Goal: Task Accomplishment & Management: Manage account settings

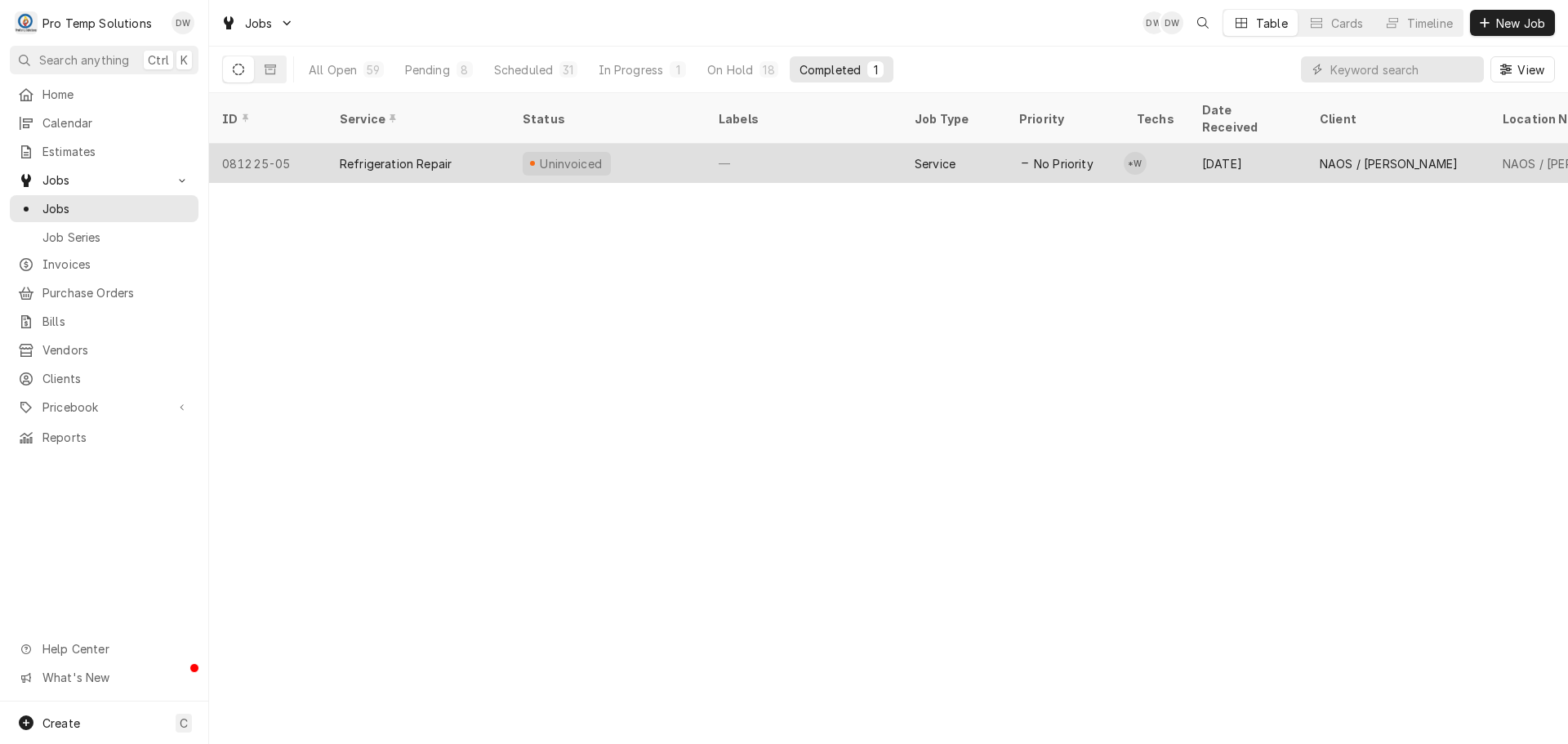
click at [818, 143] on div "—" at bounding box center [803, 163] width 196 height 39
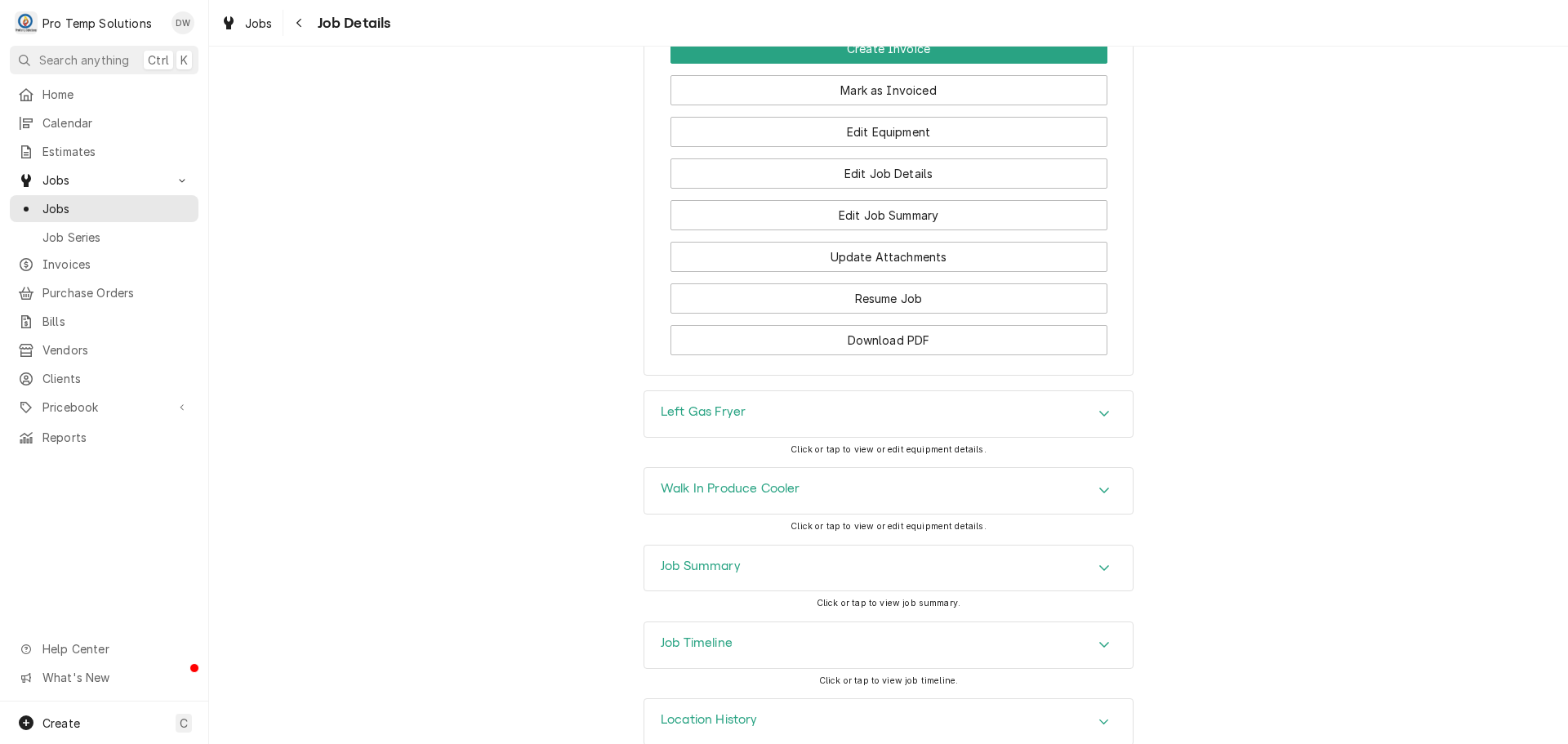
scroll to position [1198, 0]
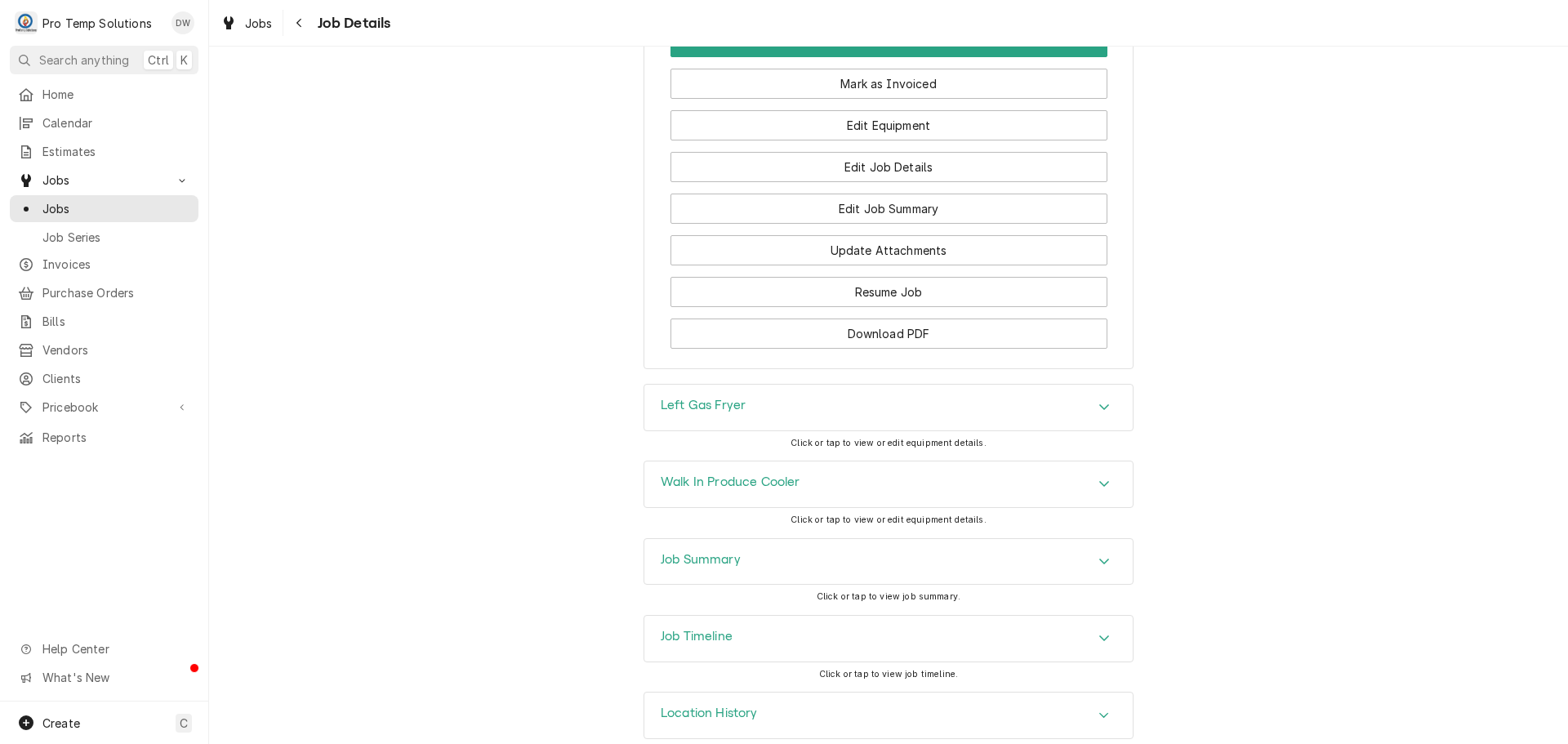
click at [1100, 636] on icon "Accordion Header" at bounding box center [1104, 639] width 10 height 6
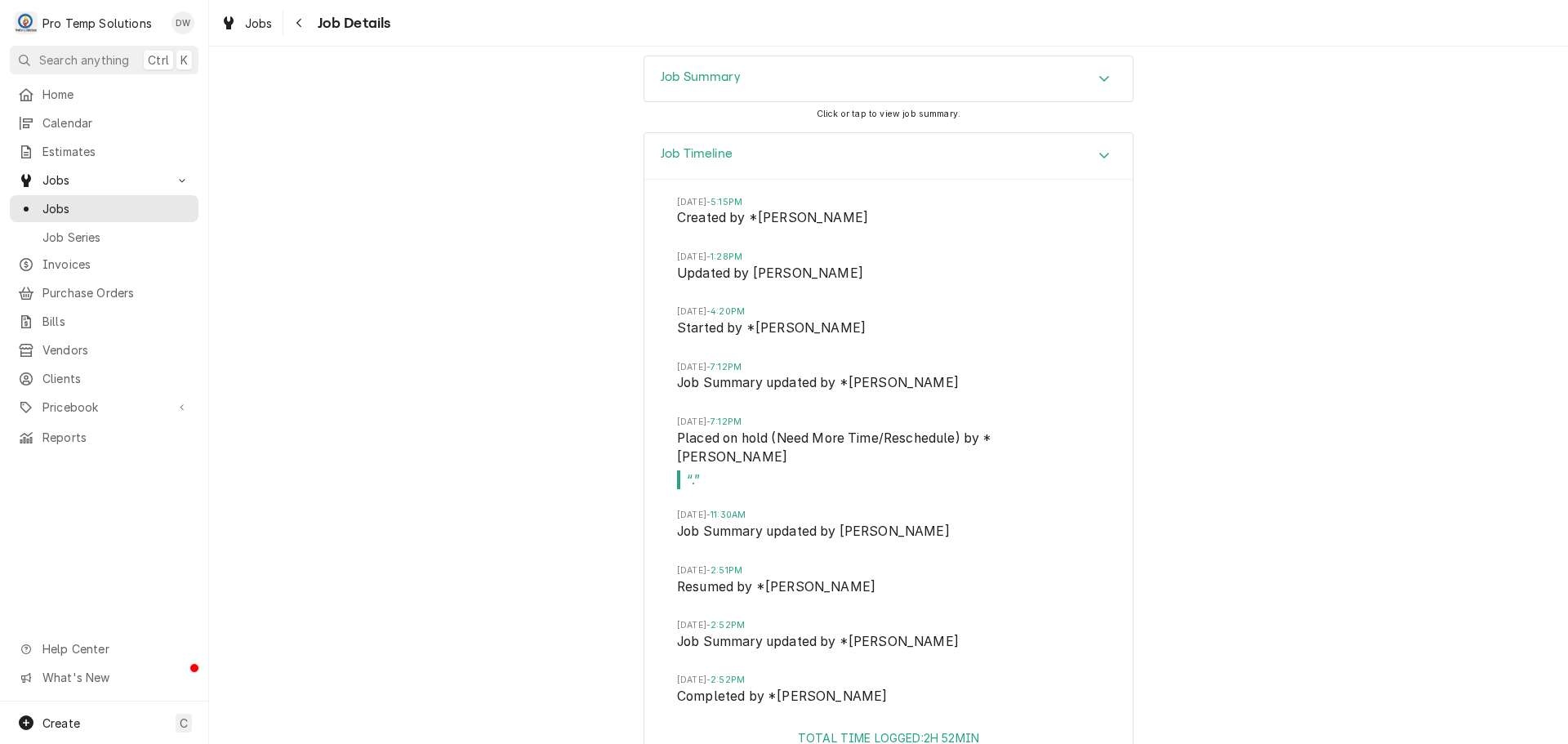
scroll to position [1754, 0]
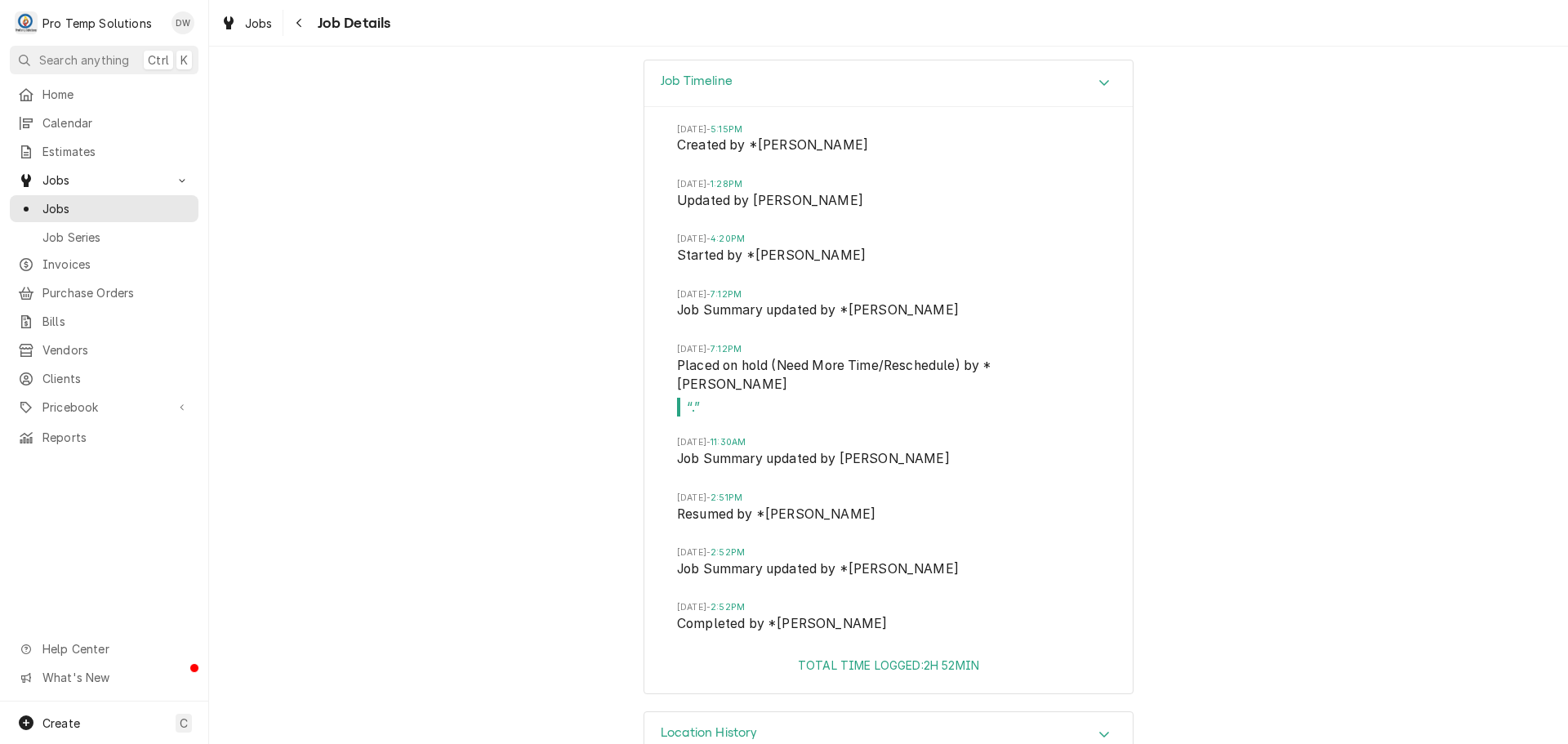
click at [1100, 80] on icon "Accordion Header" at bounding box center [1104, 83] width 10 height 6
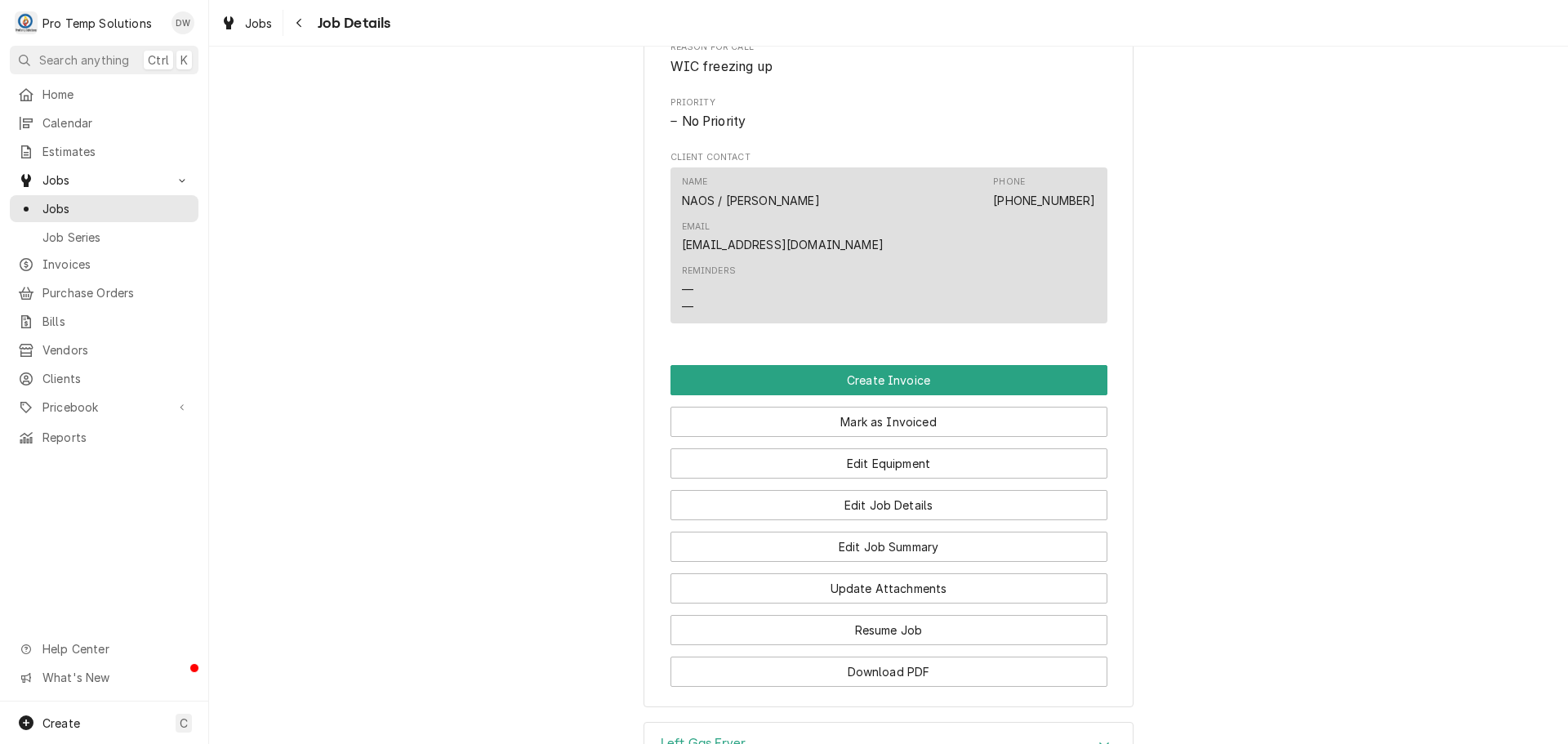
scroll to position [1036, 0]
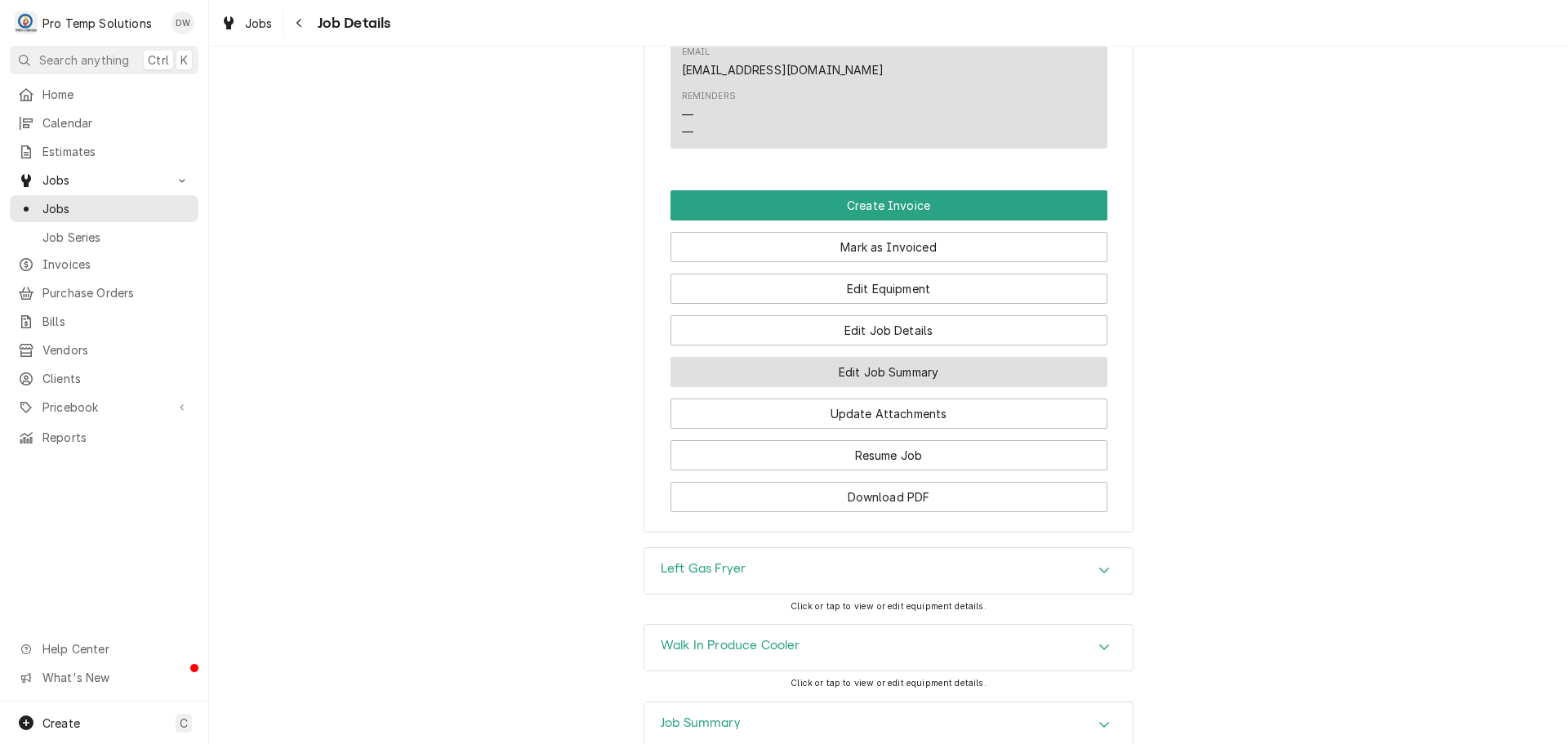
click at [866, 357] on button "Edit Job Summary" at bounding box center [888, 372] width 437 height 31
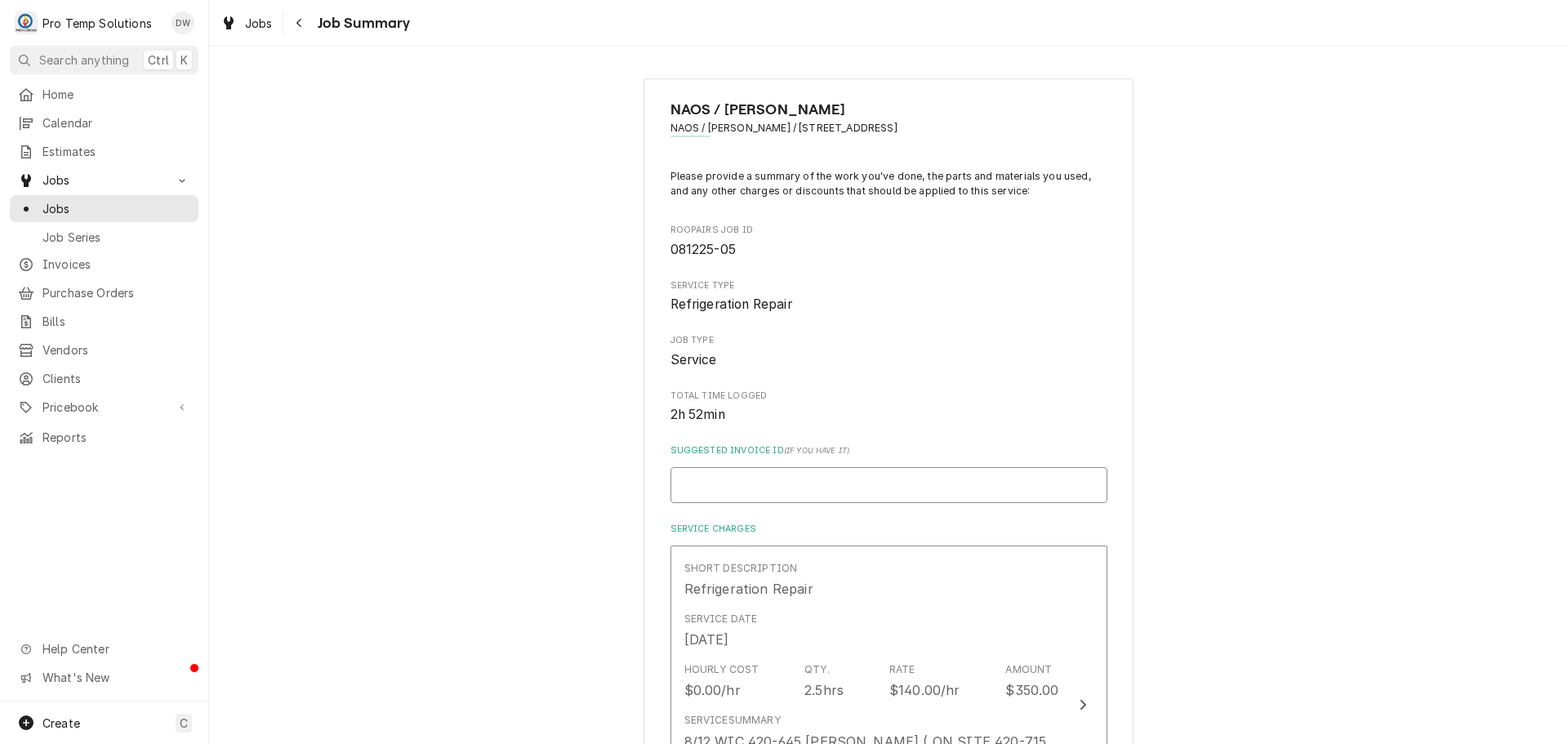
click at [857, 484] on input "Suggested Invoice ID ( if you have it )" at bounding box center [888, 486] width 437 height 36
type textarea "x"
type input "#"
type textarea "x"
type input "#0"
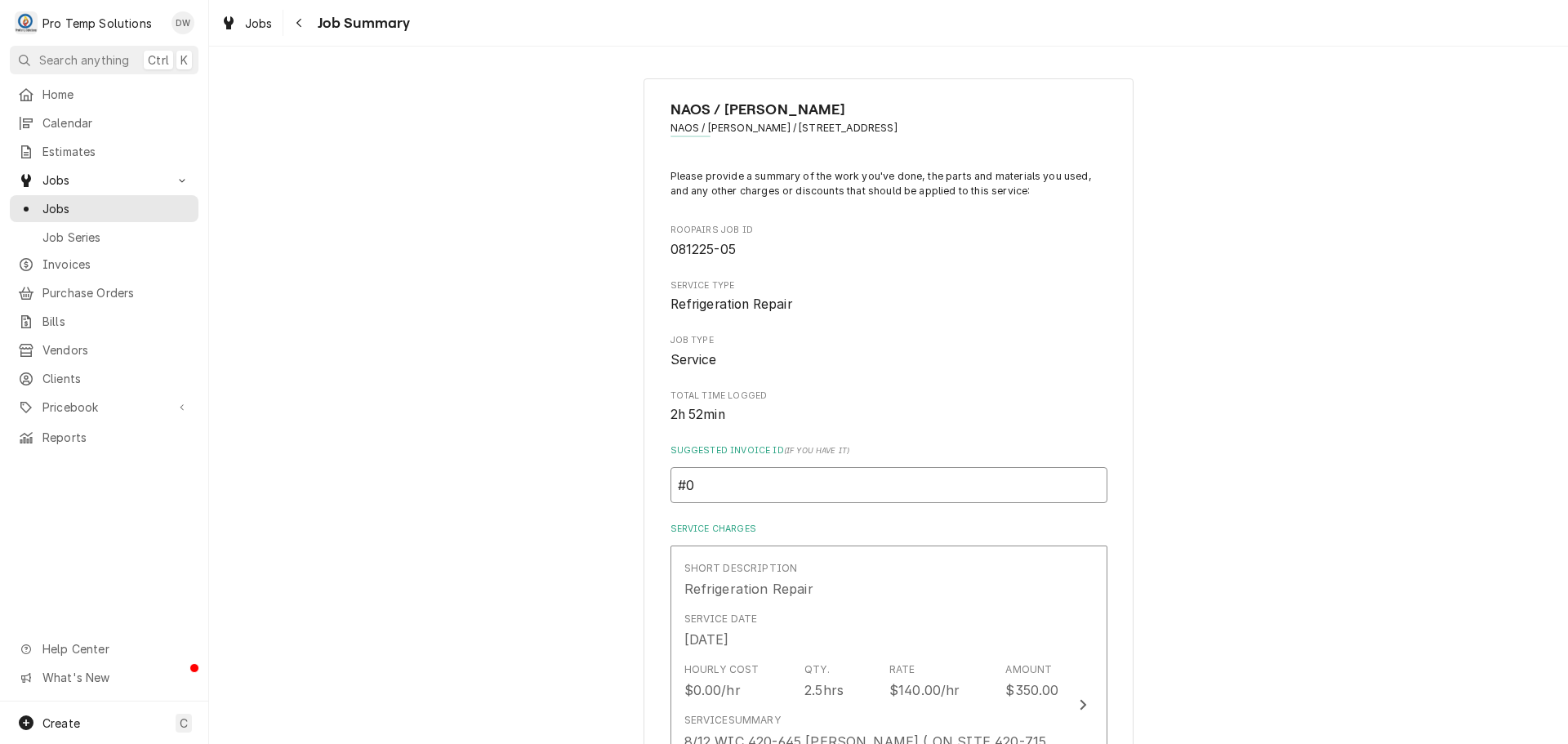
type textarea "x"
type input "#08"
type textarea "x"
type input "#081"
type textarea "x"
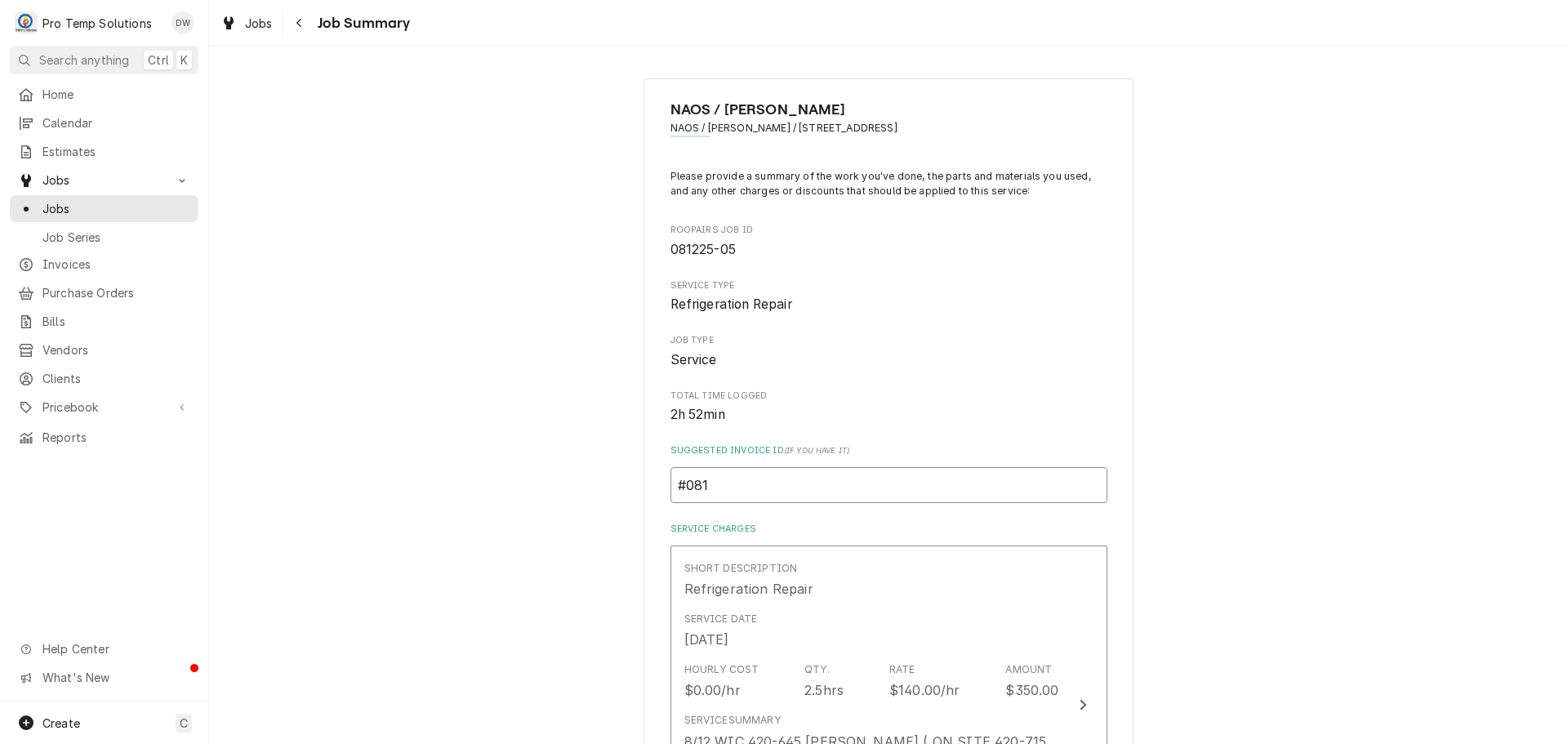
type input "#0812"
type textarea "x"
type input "#08122"
type textarea "x"
type input "#081225"
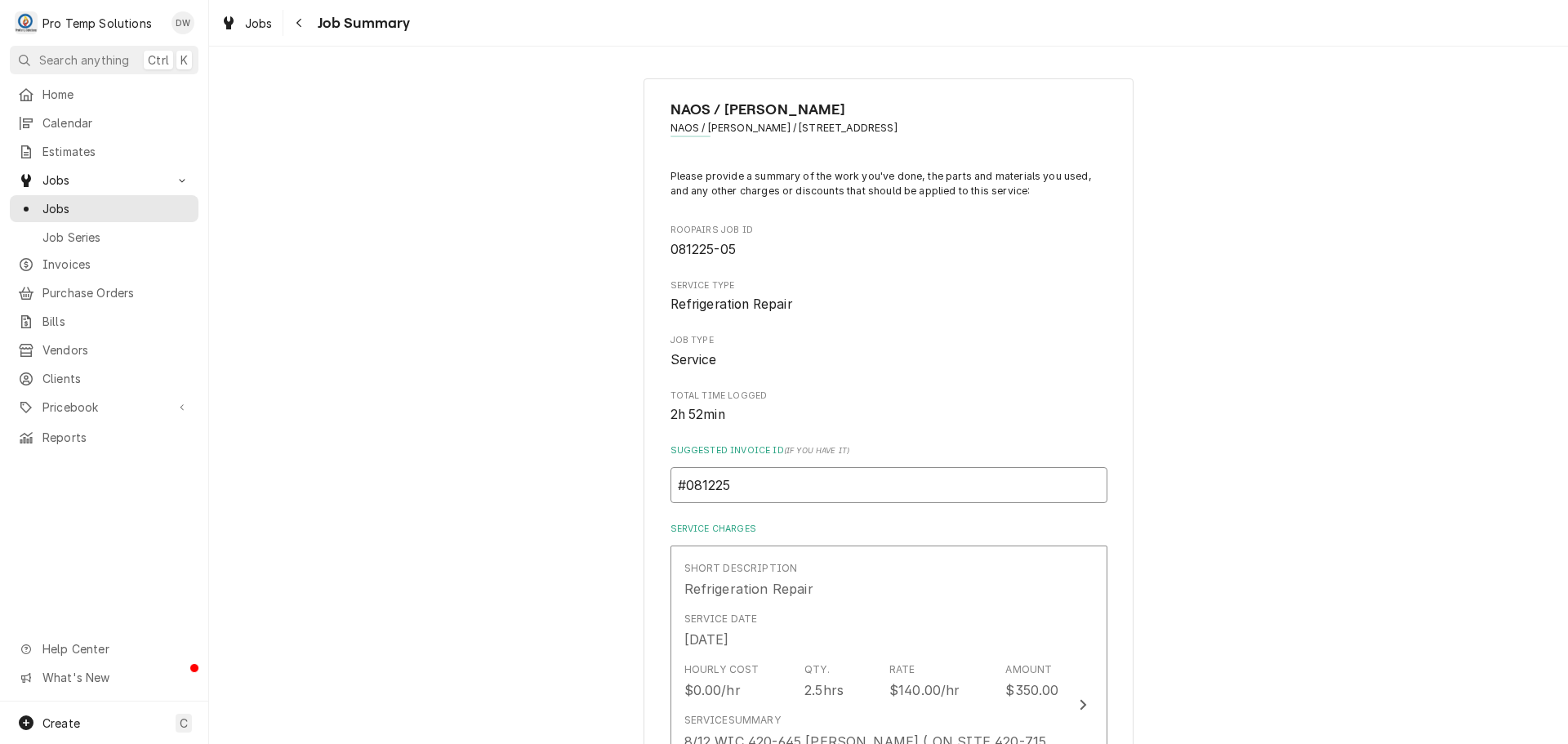
type textarea "x"
type input "#0812250"
type textarea "x"
type input "#08122500"
type textarea "x"
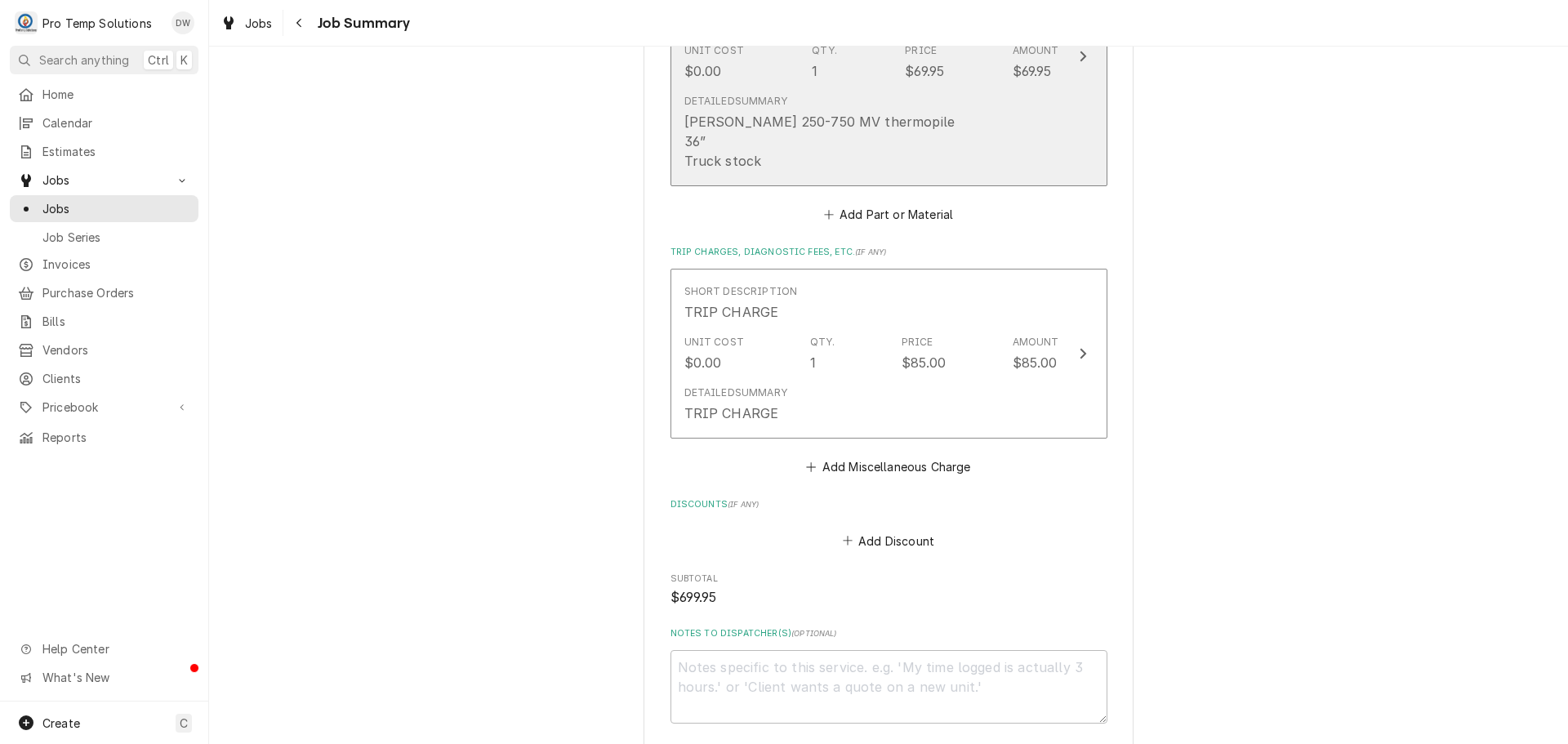
scroll to position [1634, 0]
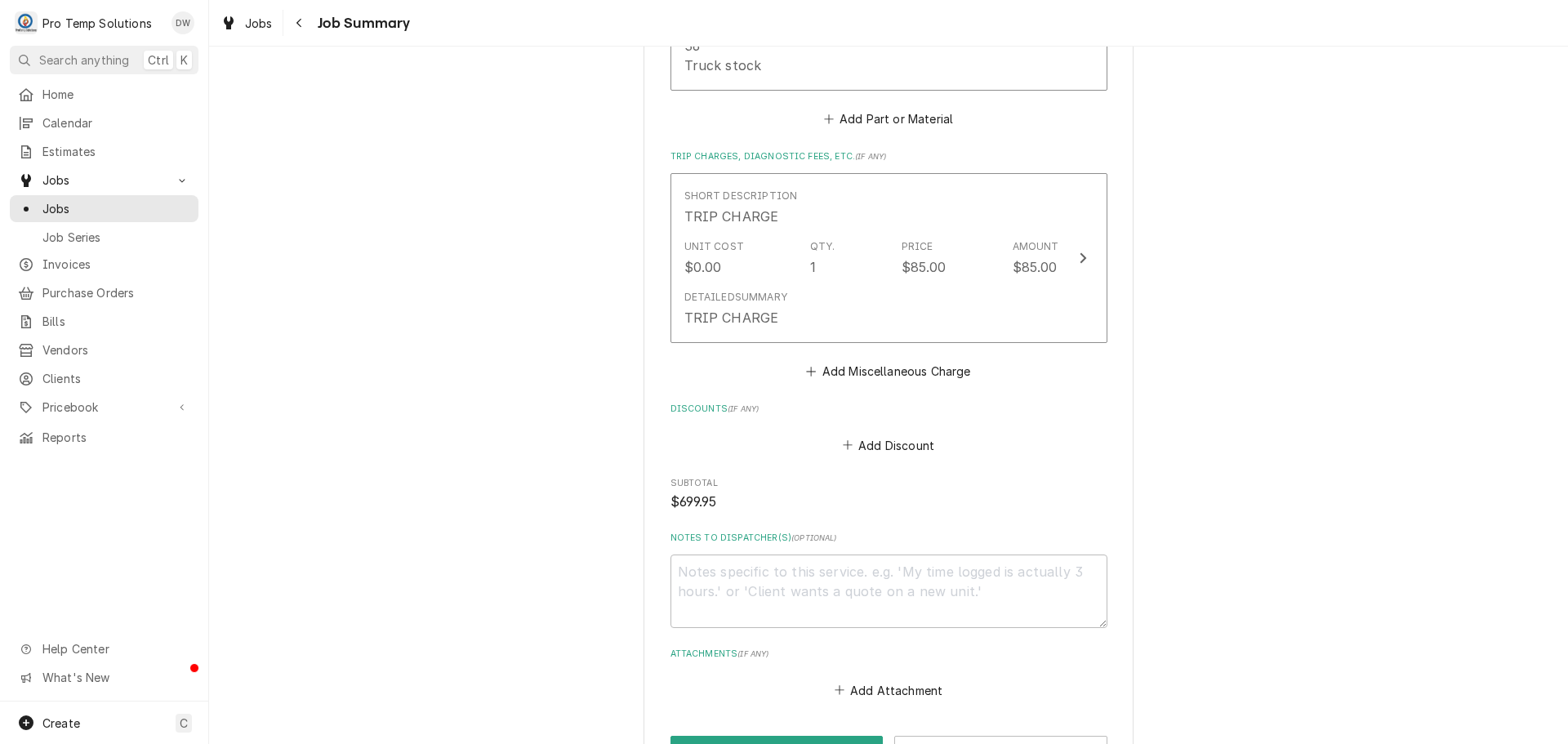
type input "#081225008"
click at [694, 555] on textarea "Notes to Dispatcher(s) ( optional )" at bounding box center [888, 591] width 437 height 74
type textarea "x"
type textarea "#"
type textarea "x"
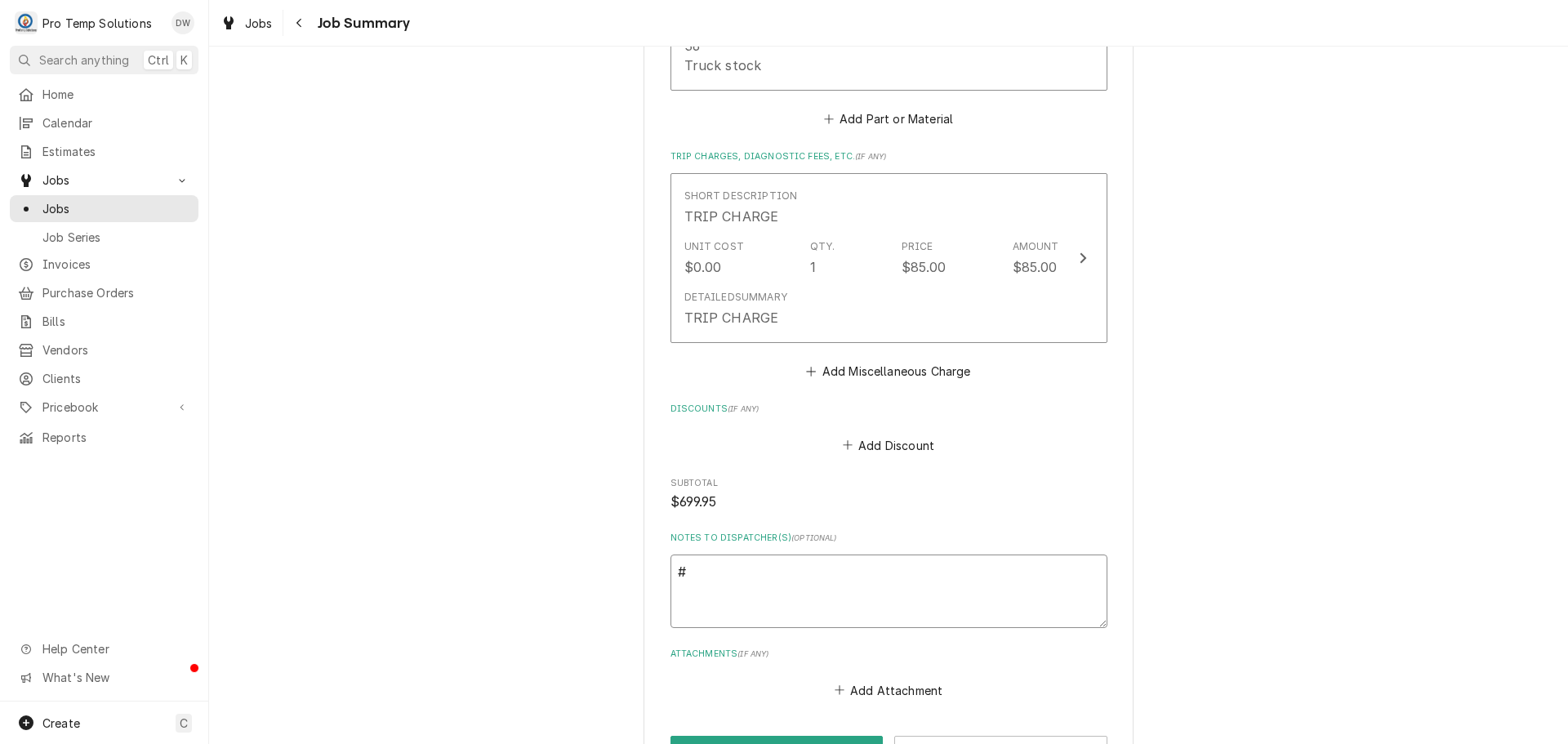
type textarea "#0"
type textarea "x"
type textarea "#08"
type textarea "x"
type textarea "#081"
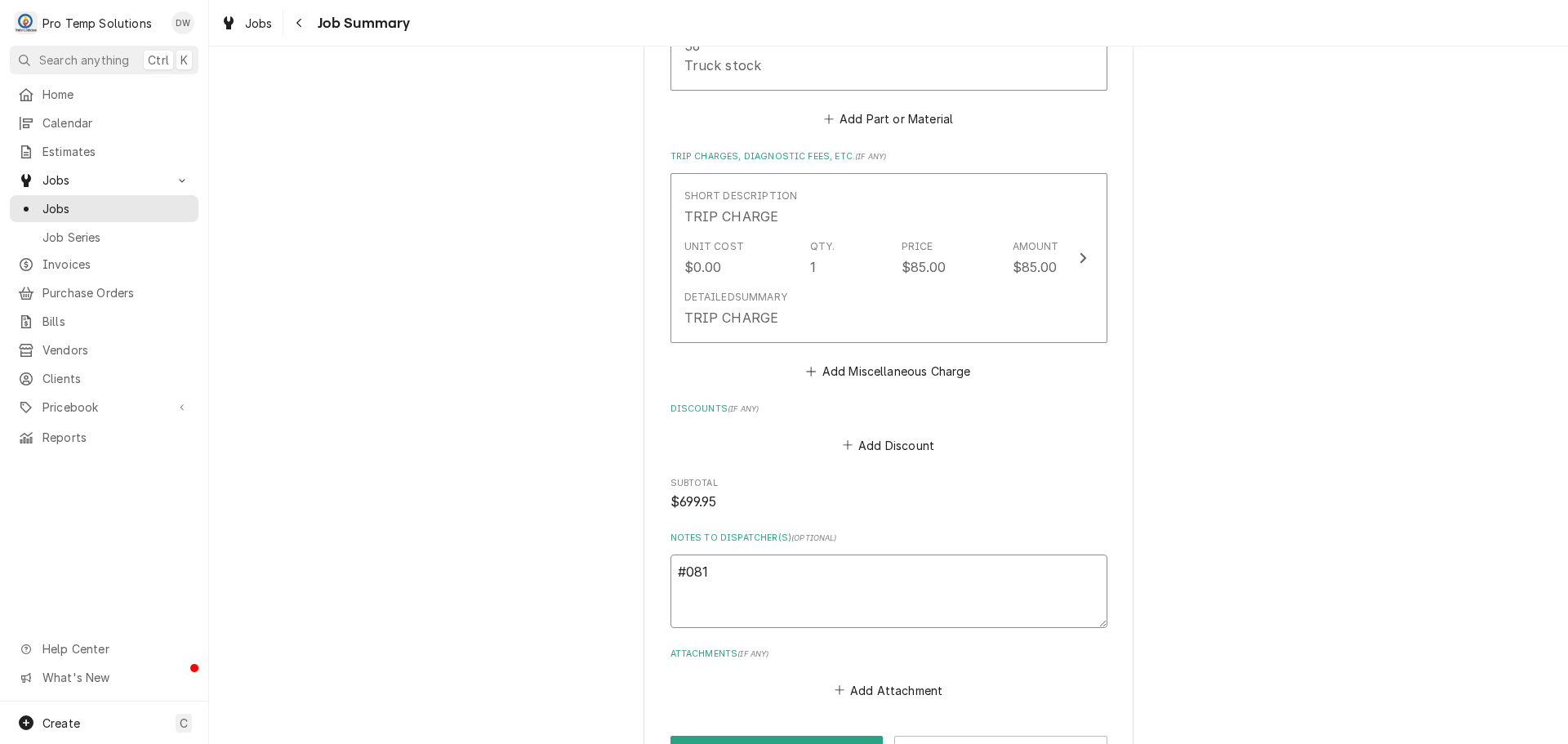
type textarea "x"
type textarea "#0812"
type textarea "x"
type textarea "#08122"
type textarea "x"
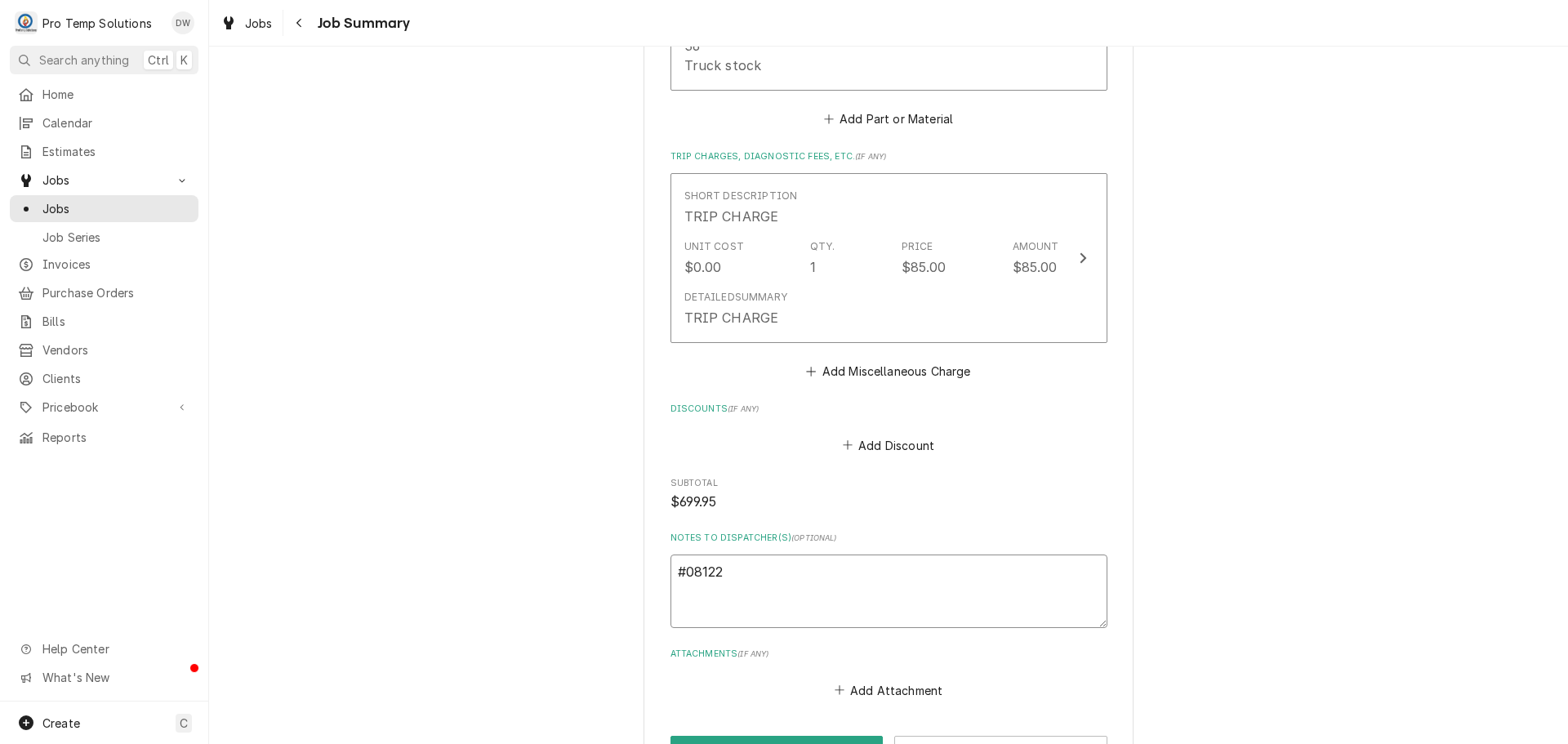
type textarea "#081225"
type textarea "x"
type textarea "#0812250"
type textarea "x"
type textarea "#08122500"
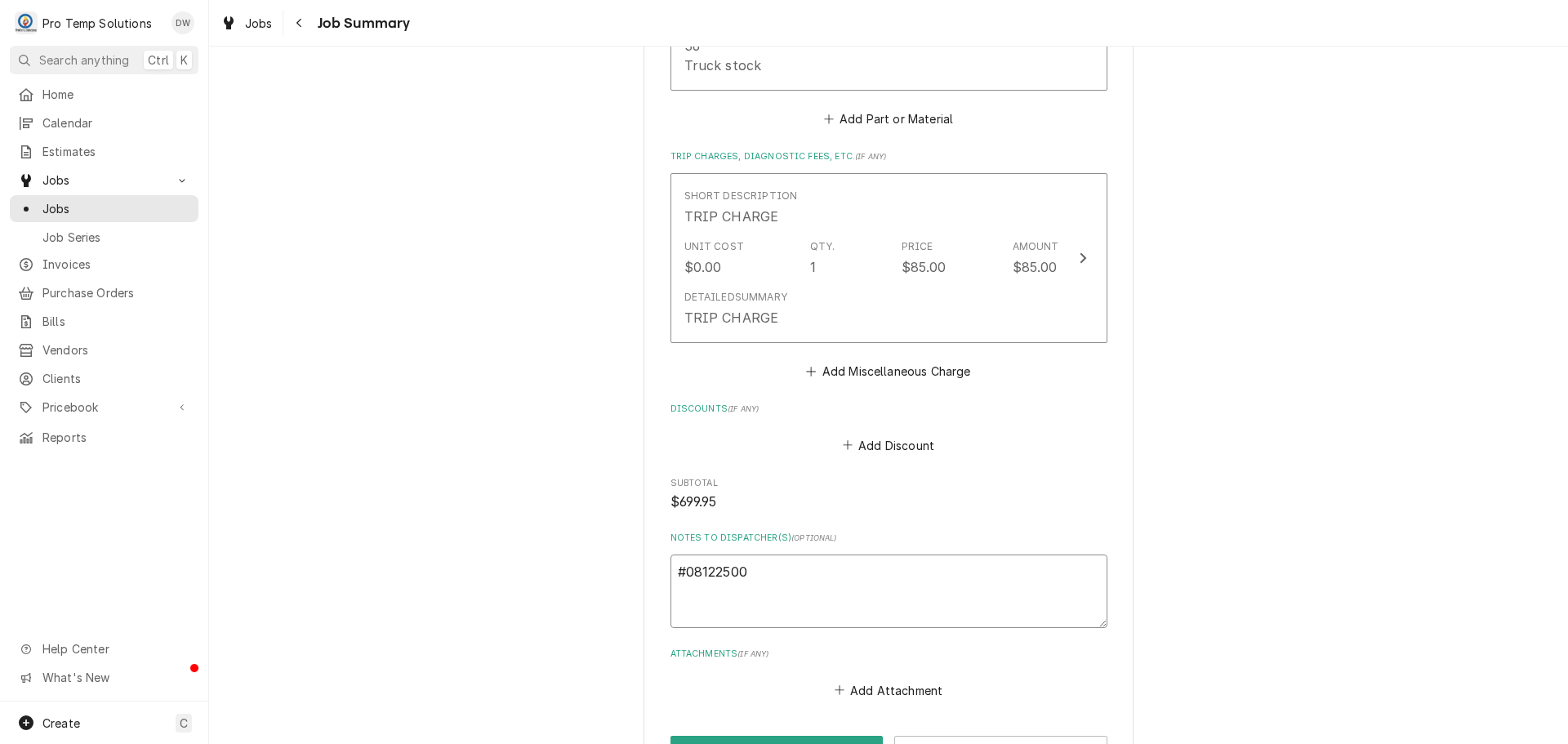
type textarea "x"
type textarea "#081225008"
type textarea "x"
type textarea "#081225008"
type textarea "x"
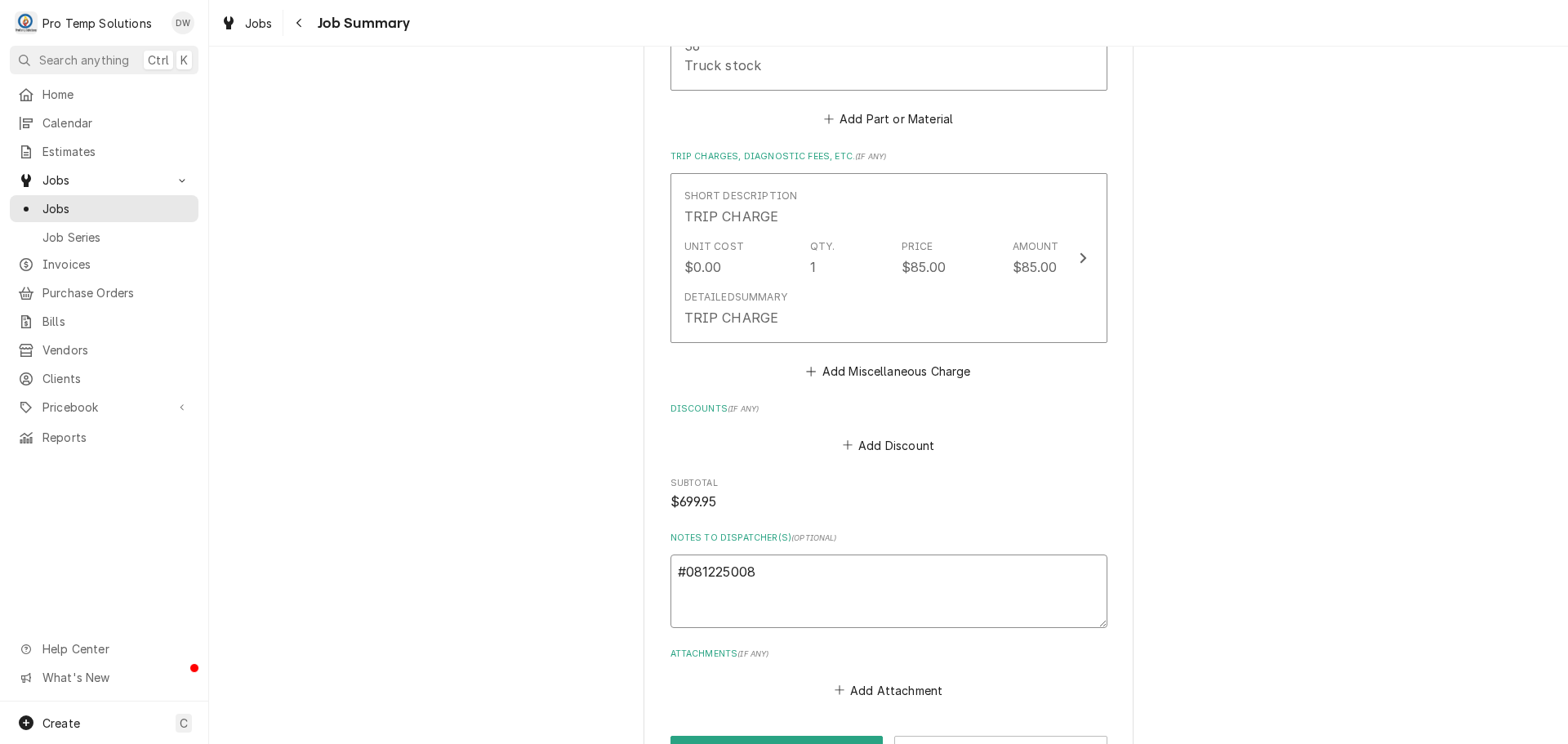
type textarea "#081225008 N"
type textarea "x"
type textarea "#081225008 NA"
type textarea "x"
type textarea "#081225008 NAO"
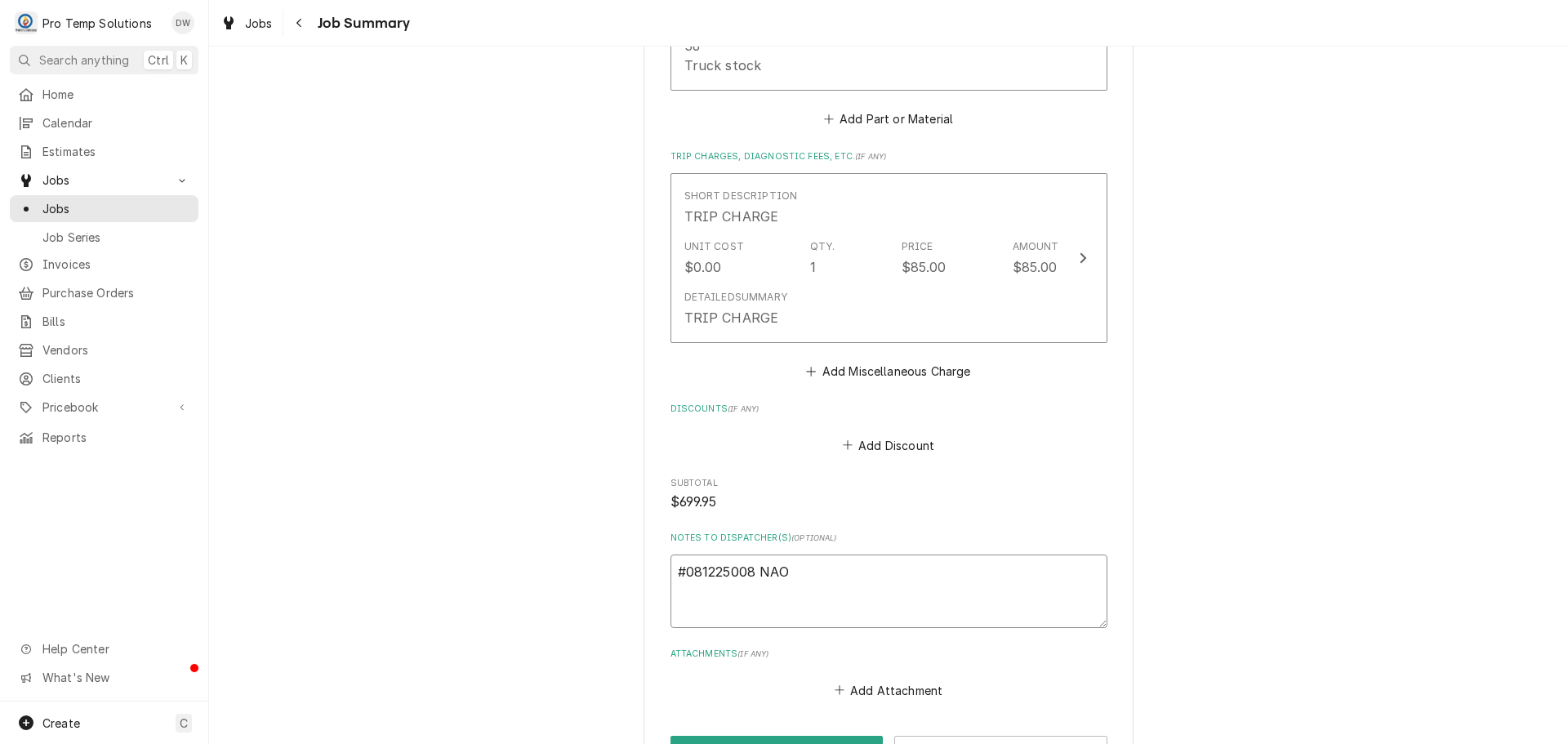
type textarea "x"
type textarea "#081225008 NAOS"
type textarea "x"
type textarea "#081225008 NAOS-"
type textarea "x"
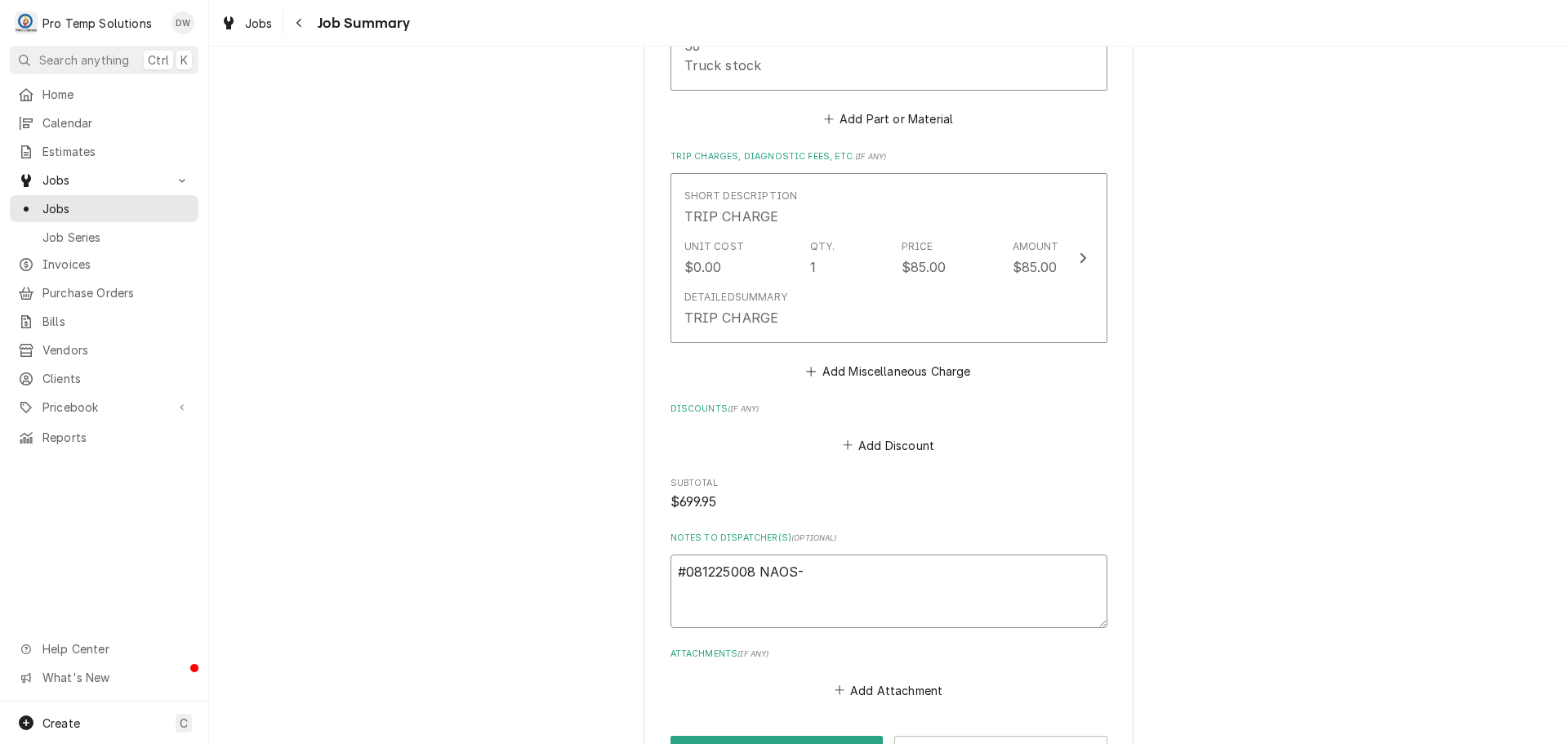
type textarea "#081225008 NAOS-"
type textarea "x"
type textarea "#081225008 NAOS- W"
type textarea "x"
type textarea "#081225008 NAOS- WI"
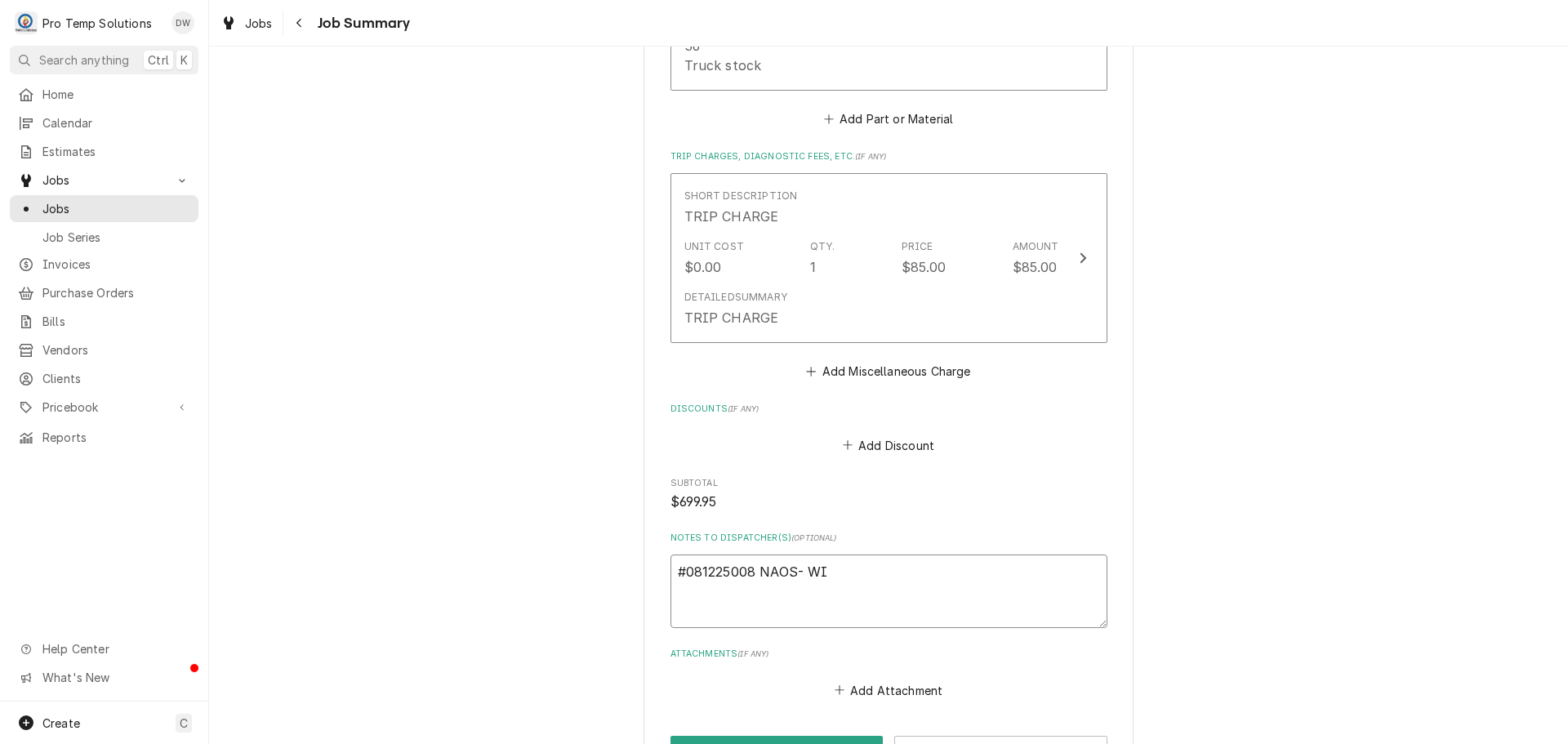
type textarea "x"
type textarea "#081225008 NAOS- WIC"
type textarea "x"
type textarea "#081225008 NAOS- WIC"
type textarea "x"
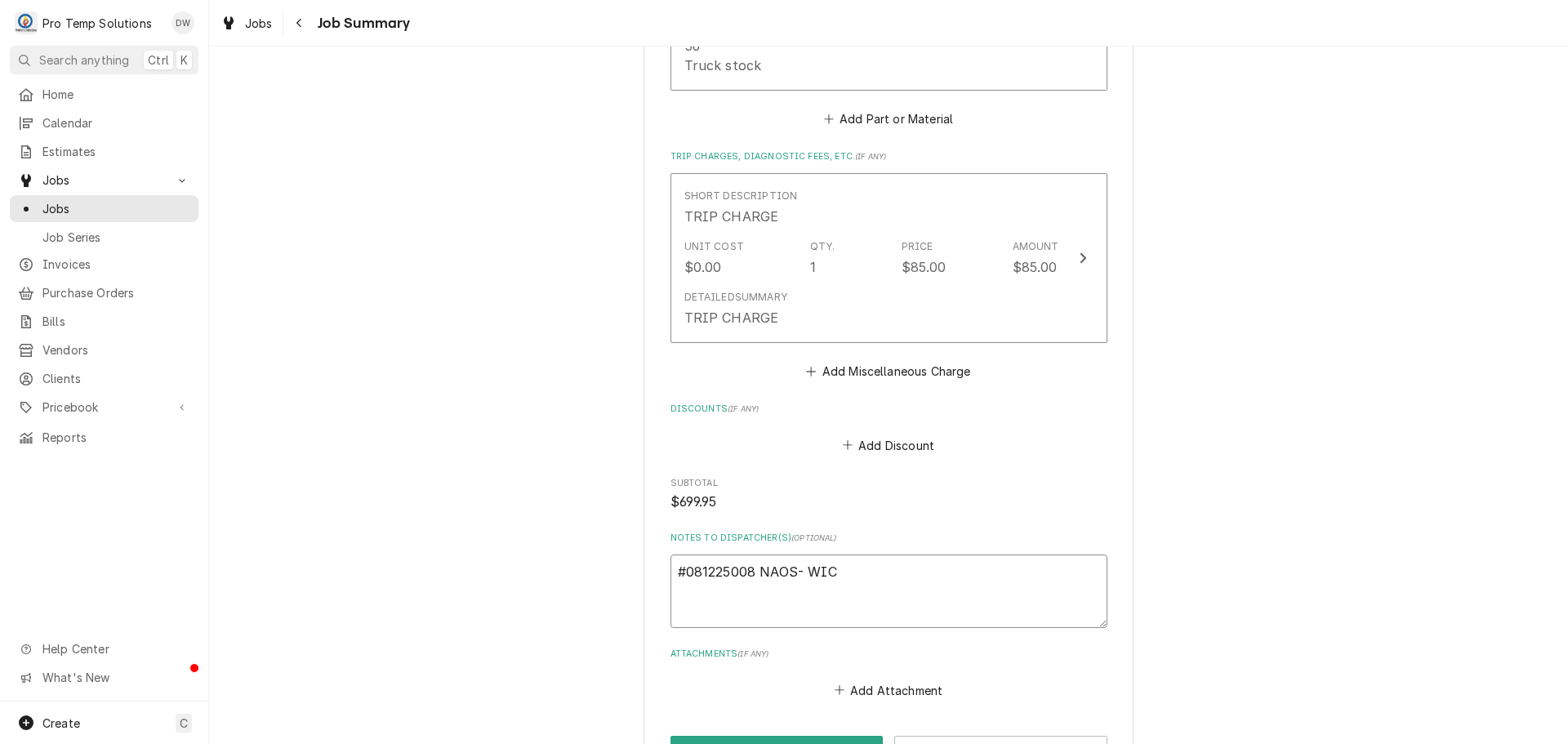
type textarea "#081225008 NAOS- WIC /"
type textarea "x"
type textarea "#081225008 NAOS- WIC /"
type textarea "x"
type textarea "#081225008 NAOS- WIC / F"
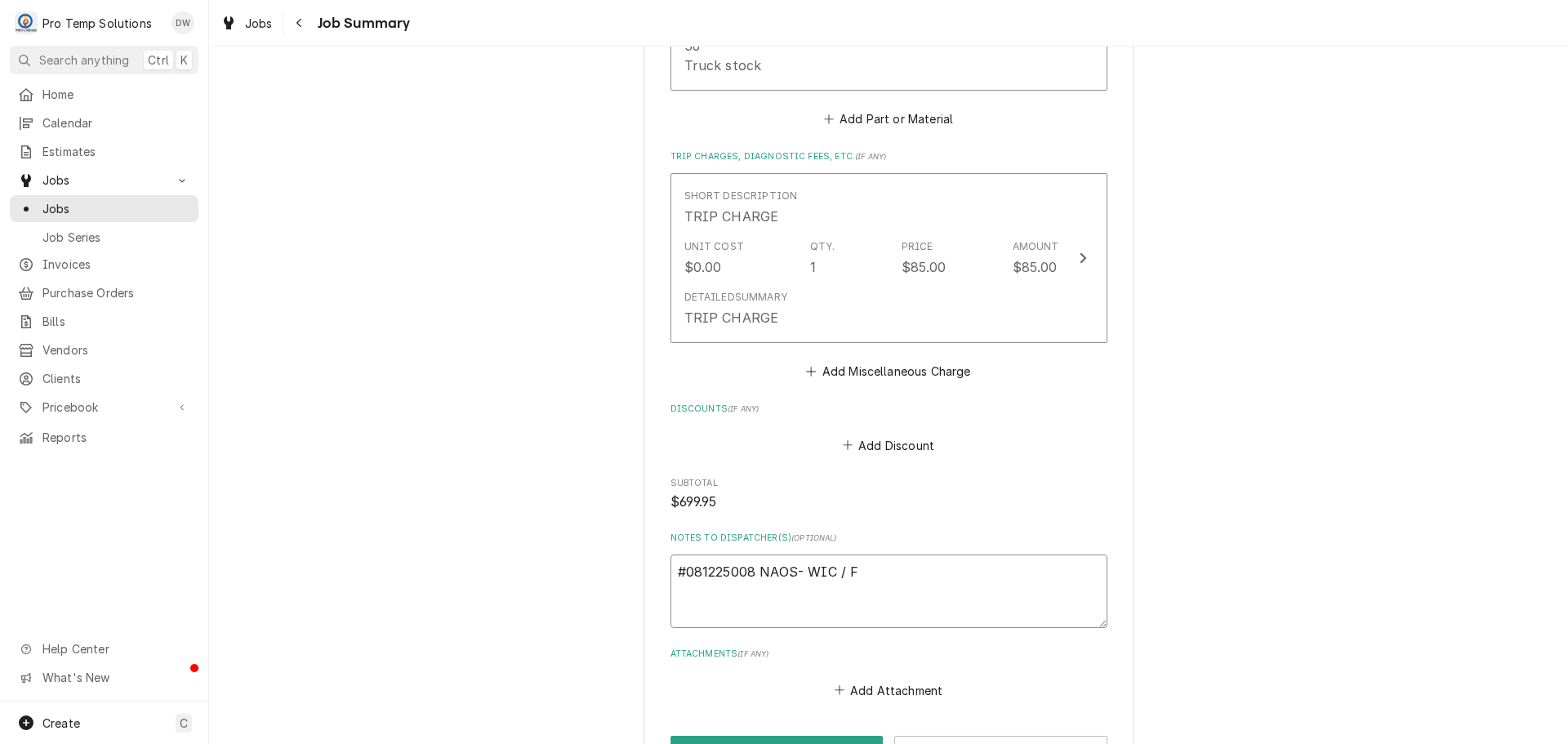
type textarea "x"
type textarea "#081225008 NAOS- WIC / FR"
type textarea "x"
type textarea "#081225008 NAOS- WIC / FRY"
type textarea "x"
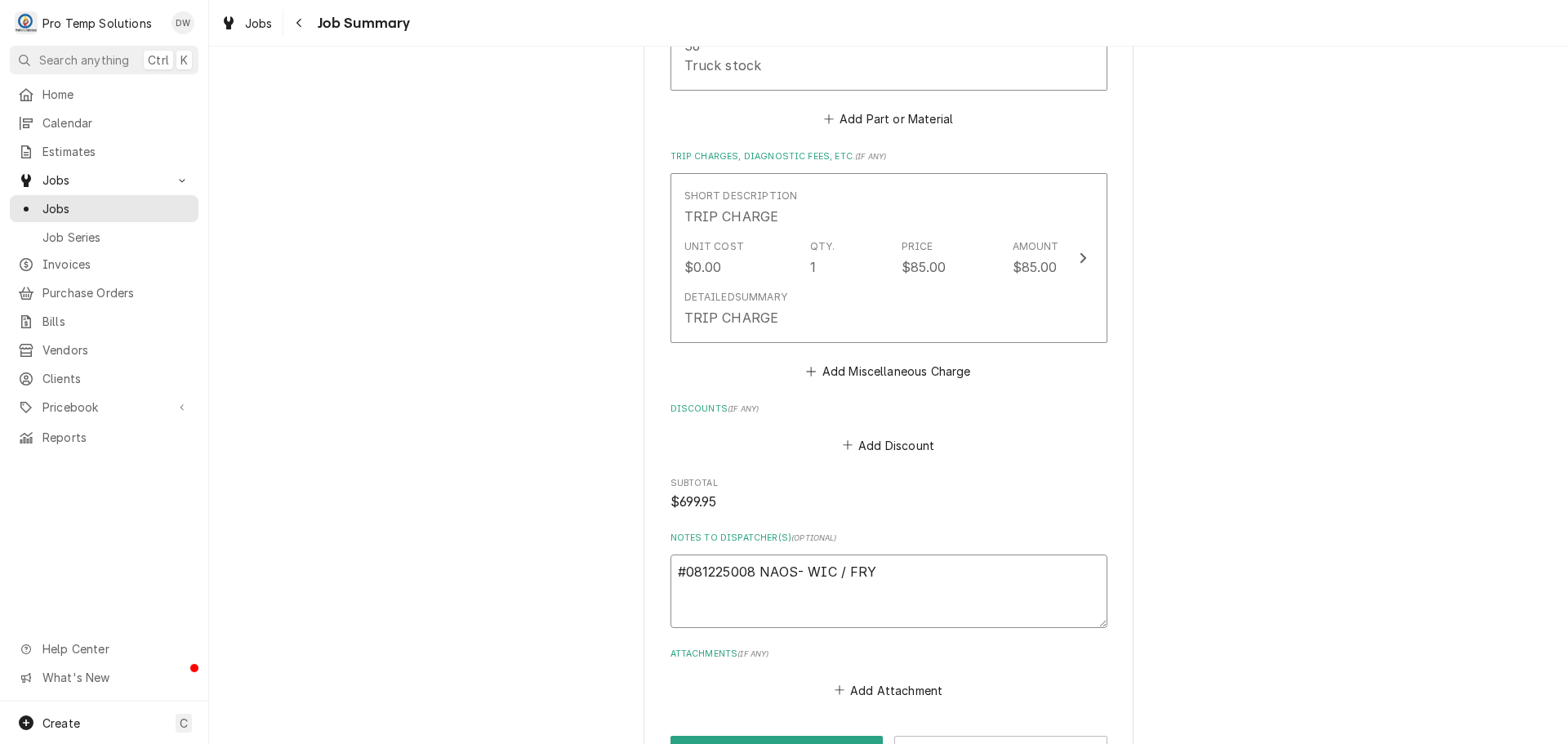
type textarea "#081225008 NAOS- WIC / FRYE"
type textarea "x"
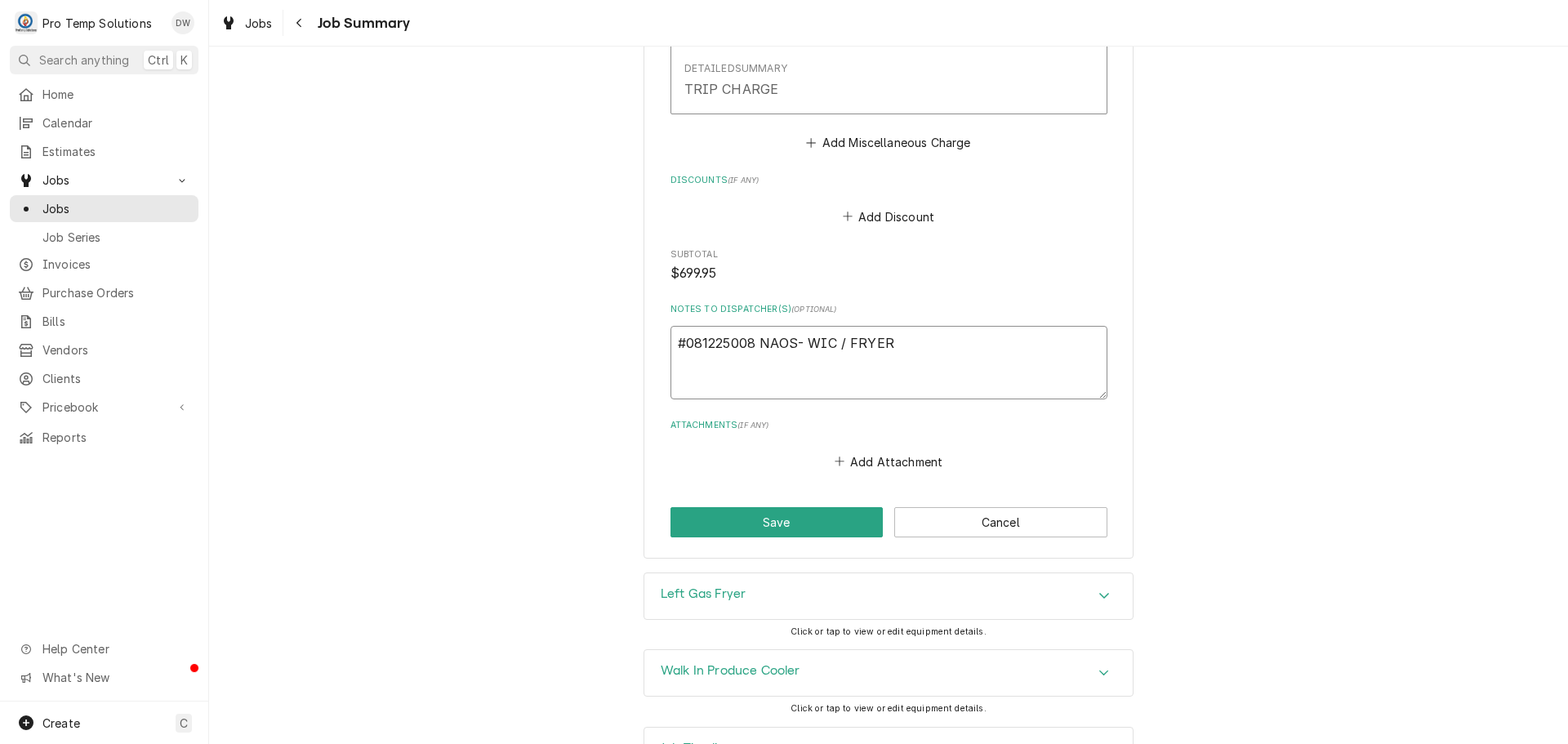
scroll to position [1879, 0]
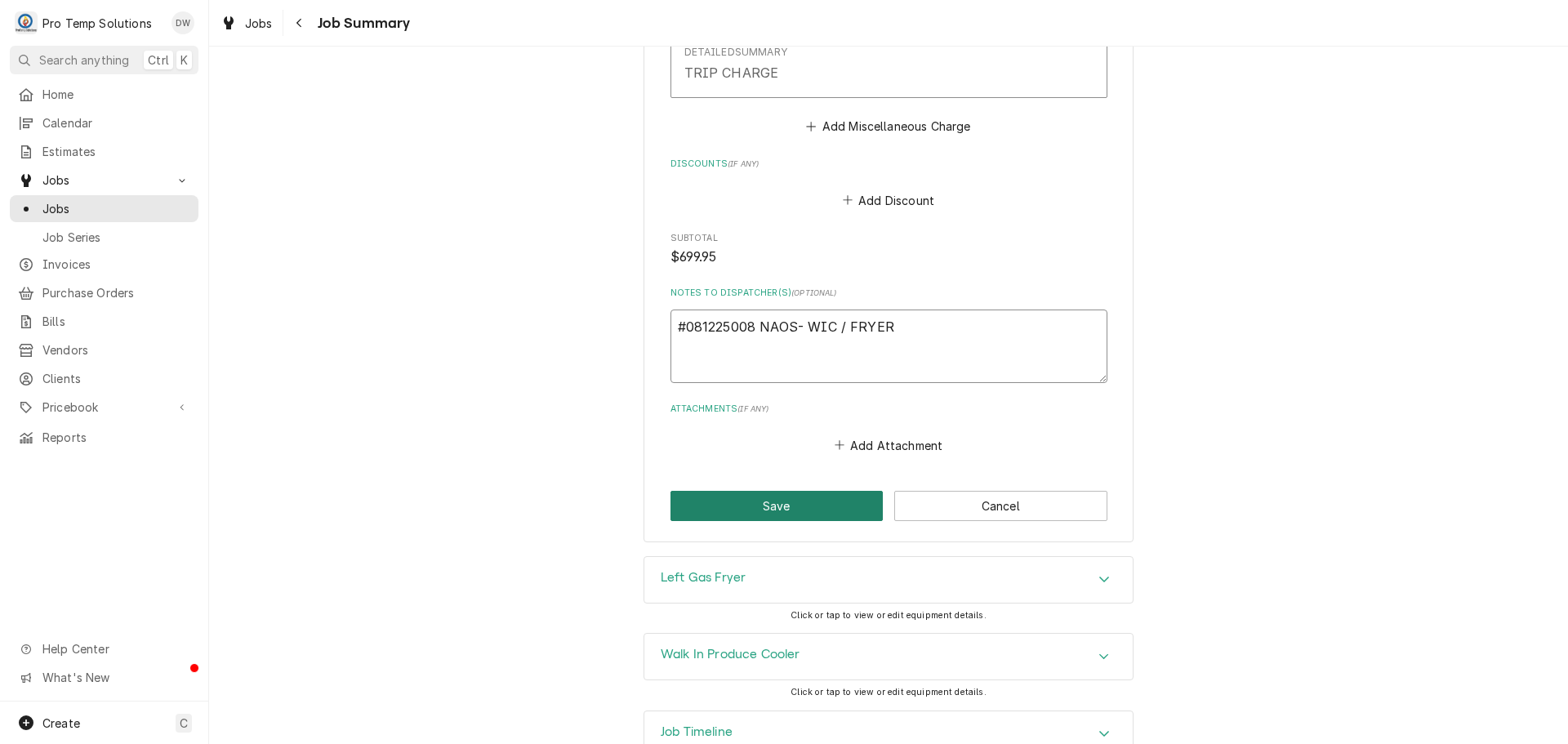
type textarea "#081225008 NAOS- WIC / FRYER"
click at [759, 492] on button "Save" at bounding box center [776, 507] width 213 height 31
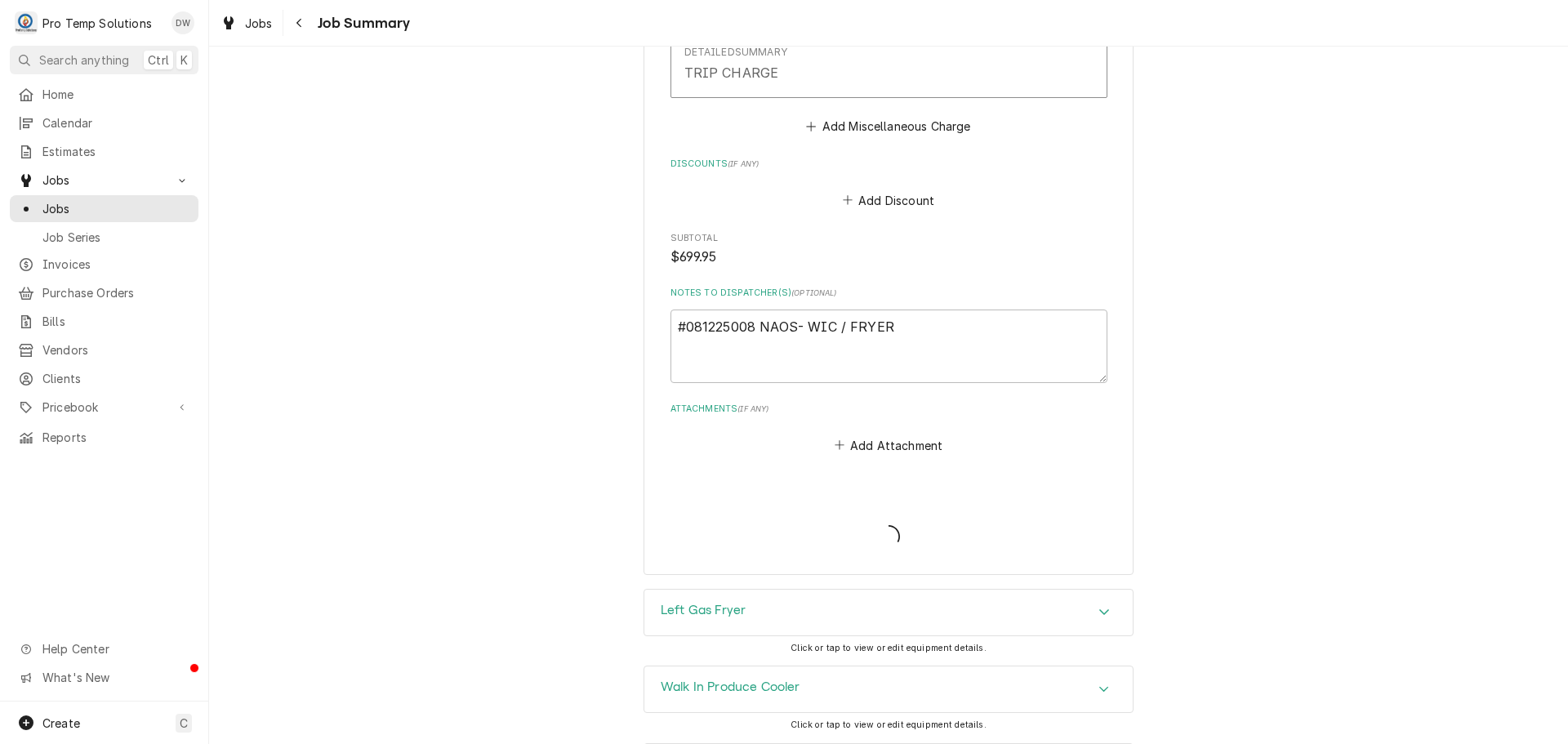
type textarea "x"
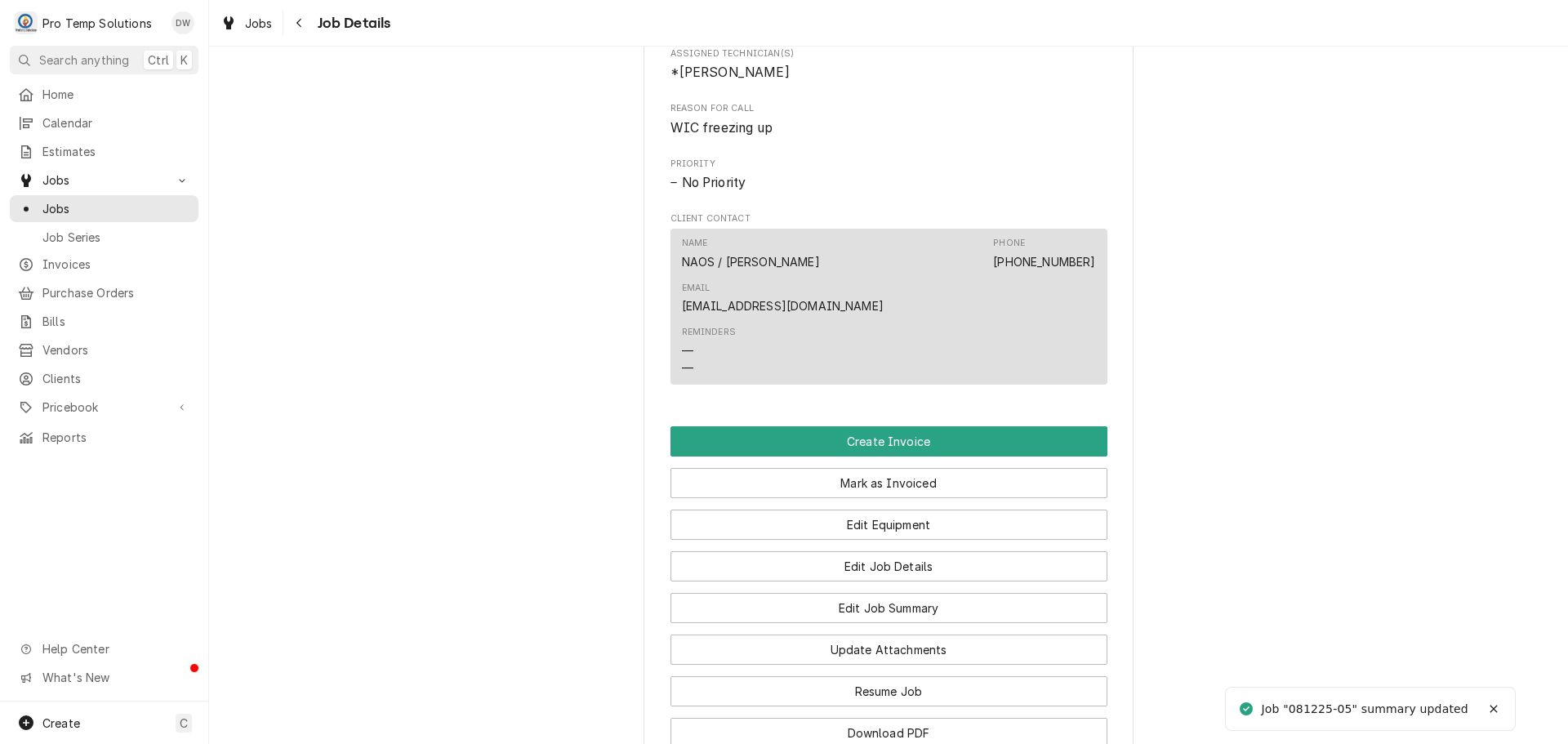
scroll to position [899, 0]
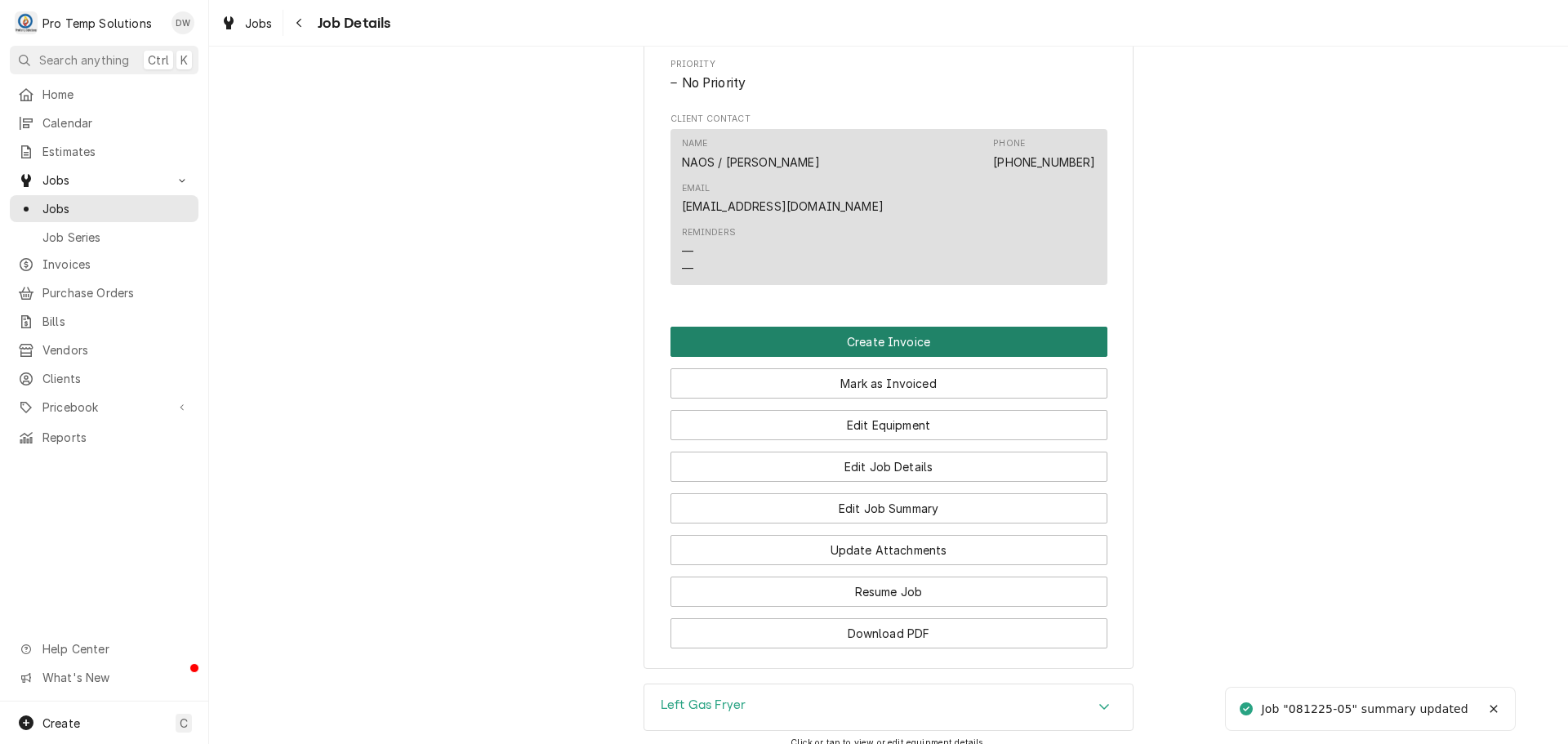
click at [863, 327] on button "Create Invoice" at bounding box center [888, 342] width 437 height 31
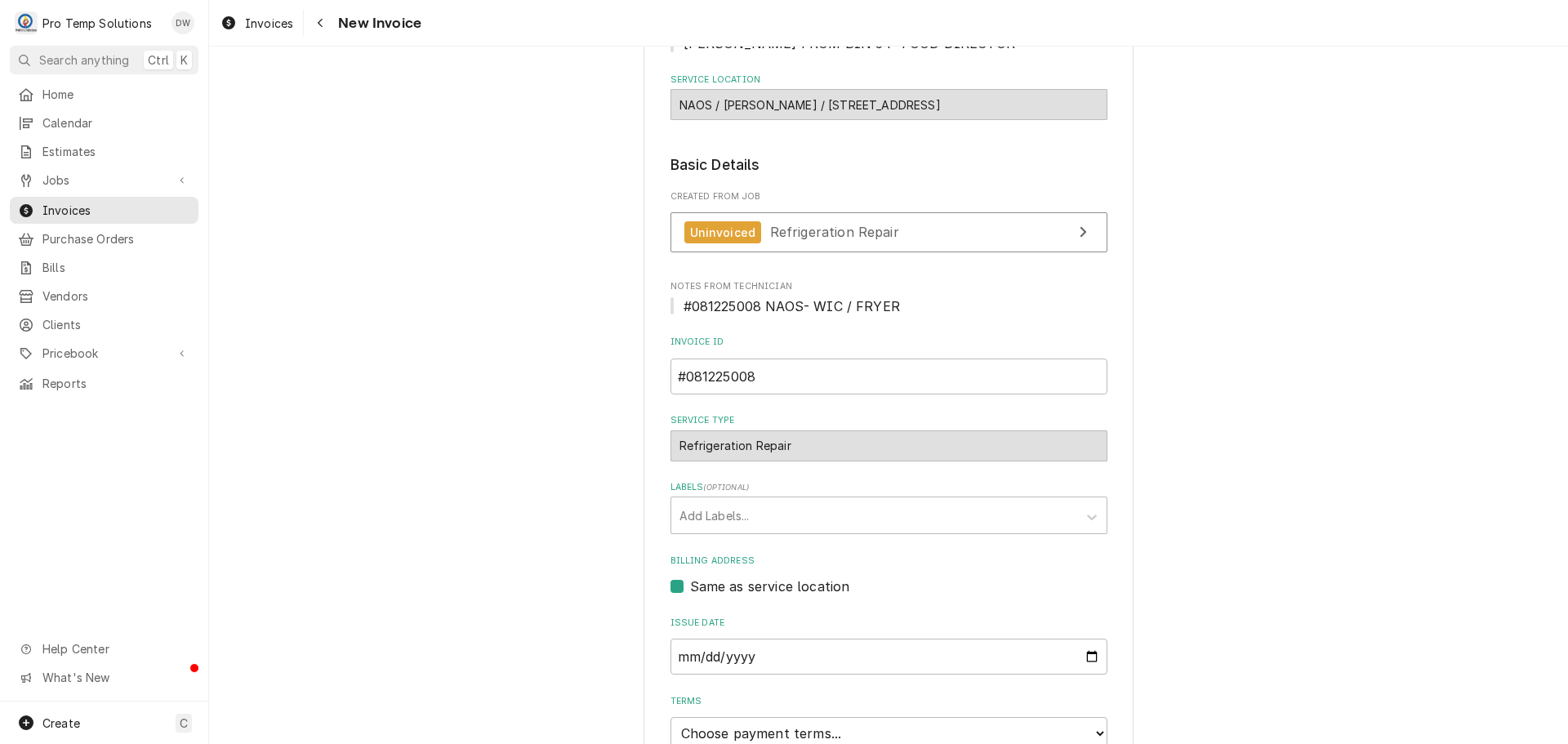
scroll to position [327, 0]
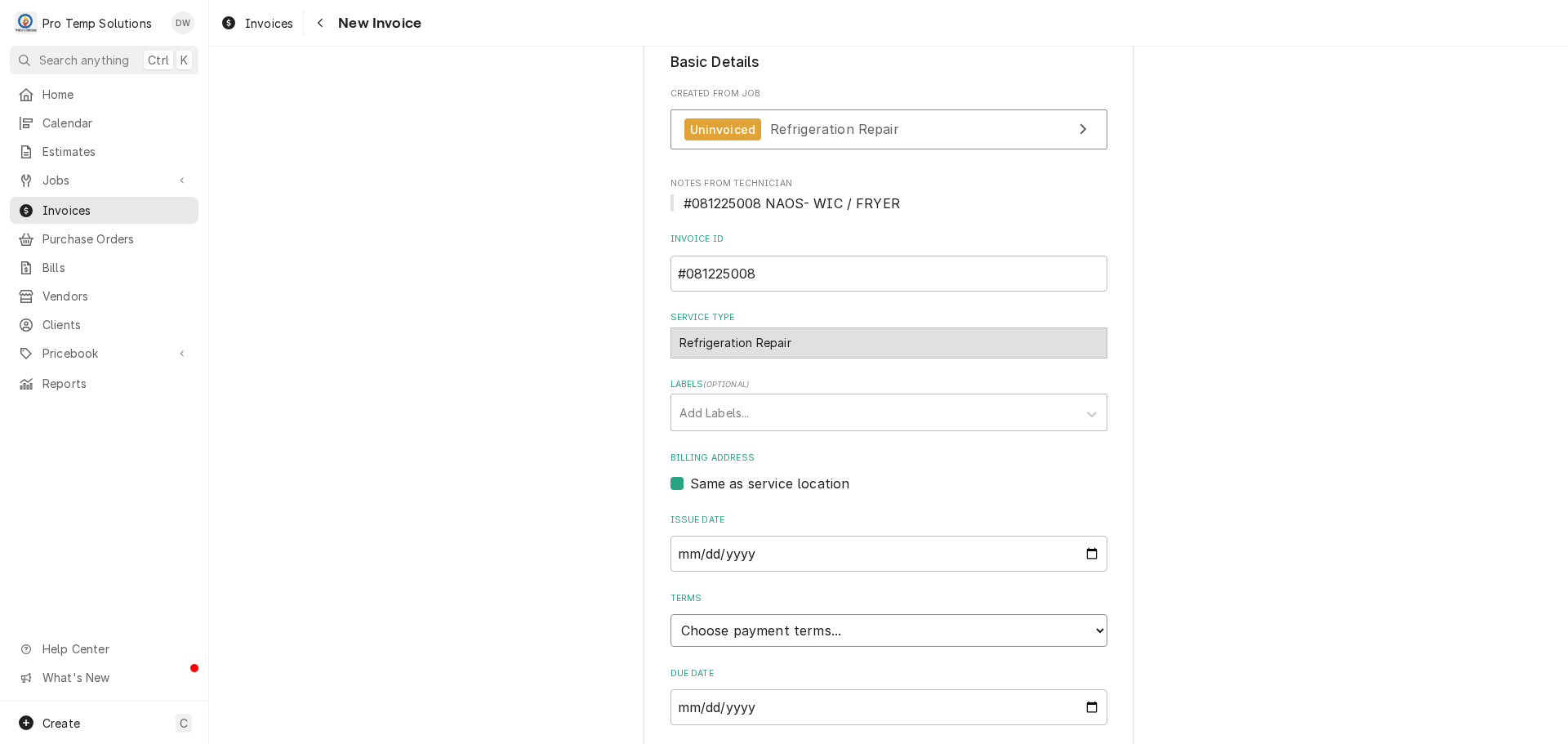
click at [722, 631] on select "Choose payment terms... Same Day Net 7 Net 14 Net 21 Net 30 Net 45 Net 60 Net 90" at bounding box center [888, 631] width 437 height 33
click at [1523, 424] on div "Please provide the following information to create your invoice: Client Details…" at bounding box center [889, 266] width 1360 height 1058
click at [1081, 548] on input "[DATE]" at bounding box center [888, 554] width 437 height 36
type input "2025-08-12"
click at [743, 636] on select "Choose payment terms... Same Day Net 7 Net 14 Net 21 Net 30 Net 45 Net 60 Net 90" at bounding box center [888, 631] width 437 height 33
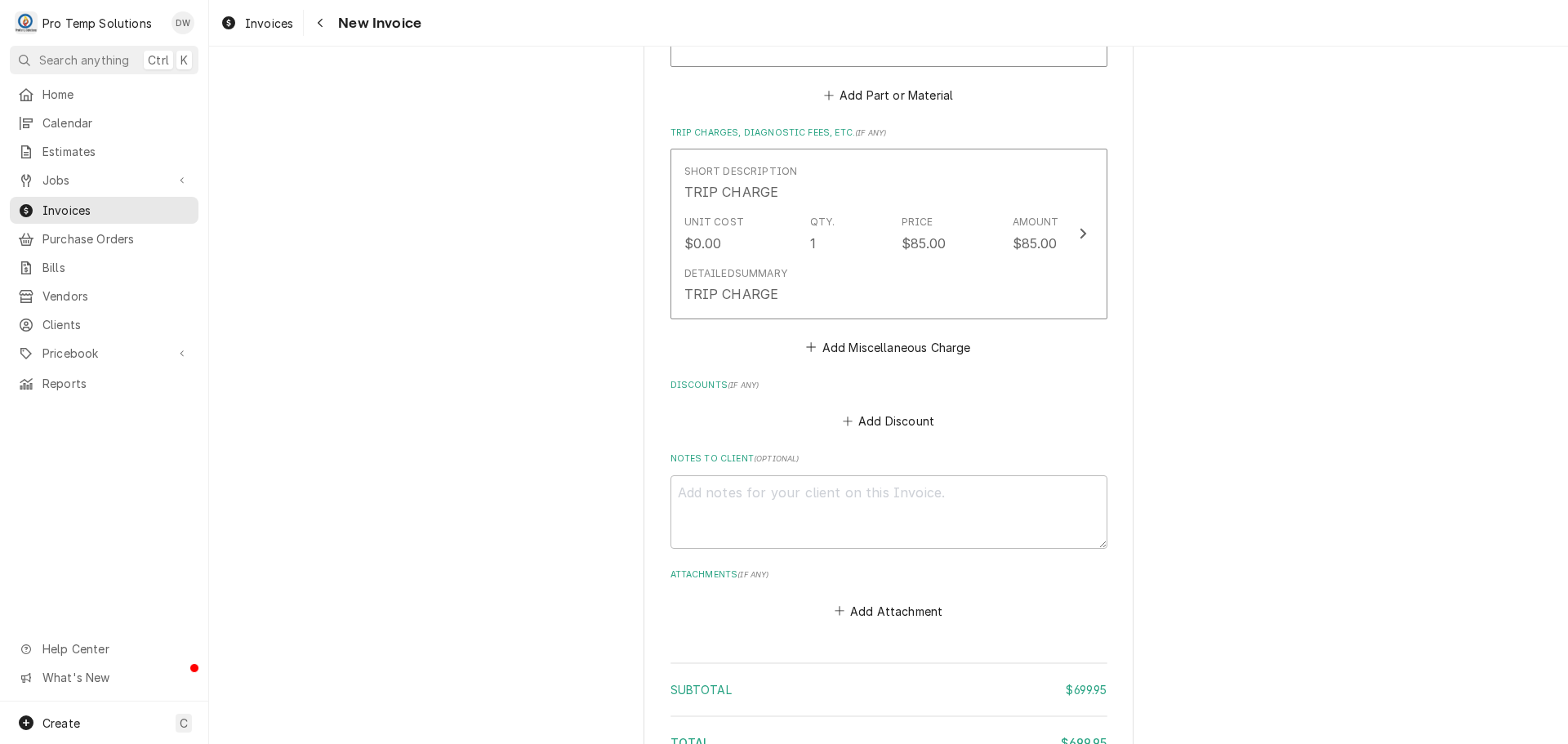
scroll to position [2407, 0]
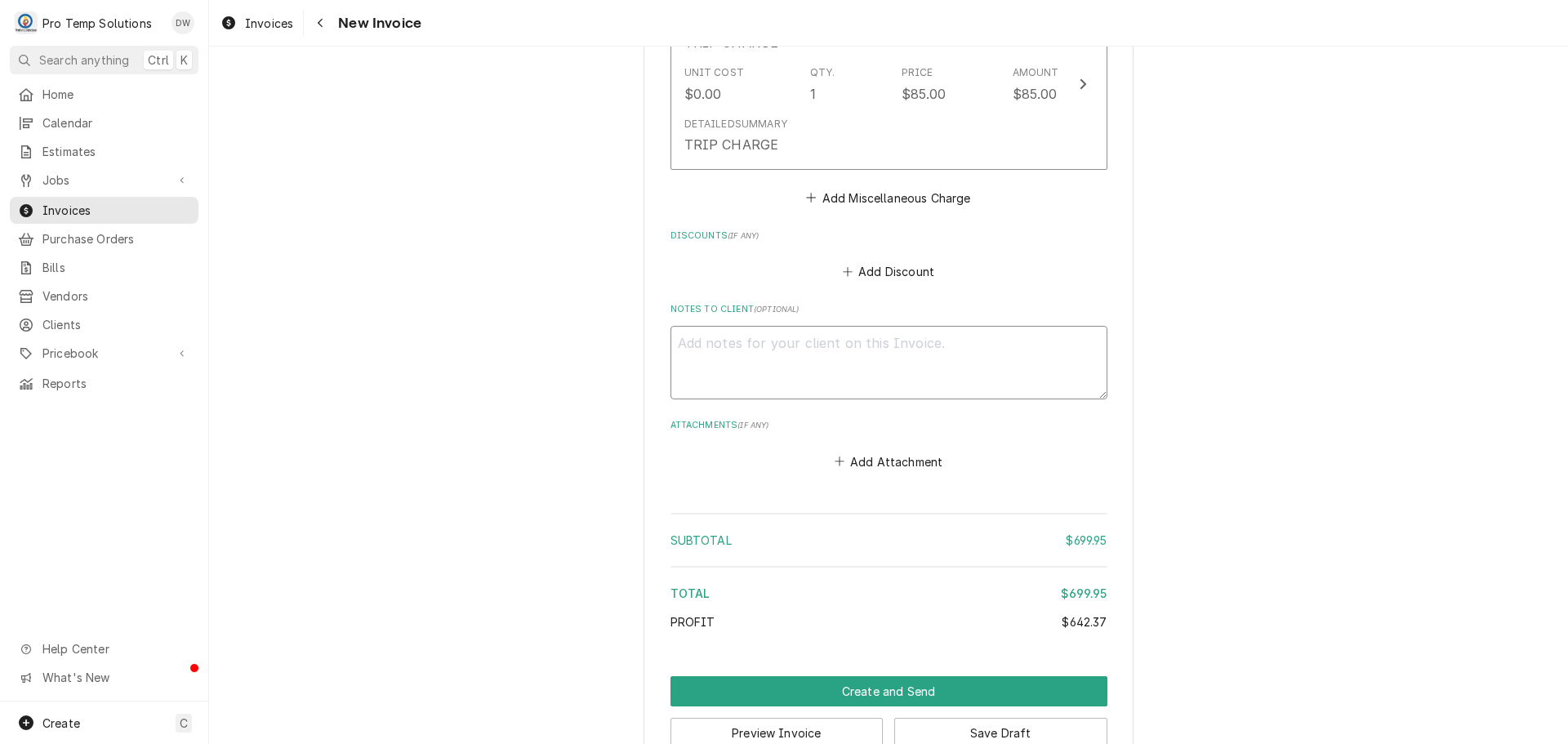
click at [737, 326] on textarea "Notes to Client ( optional )" at bounding box center [888, 362] width 437 height 74
type textarea "x"
type textarea "#"
type textarea "x"
type textarea "#0"
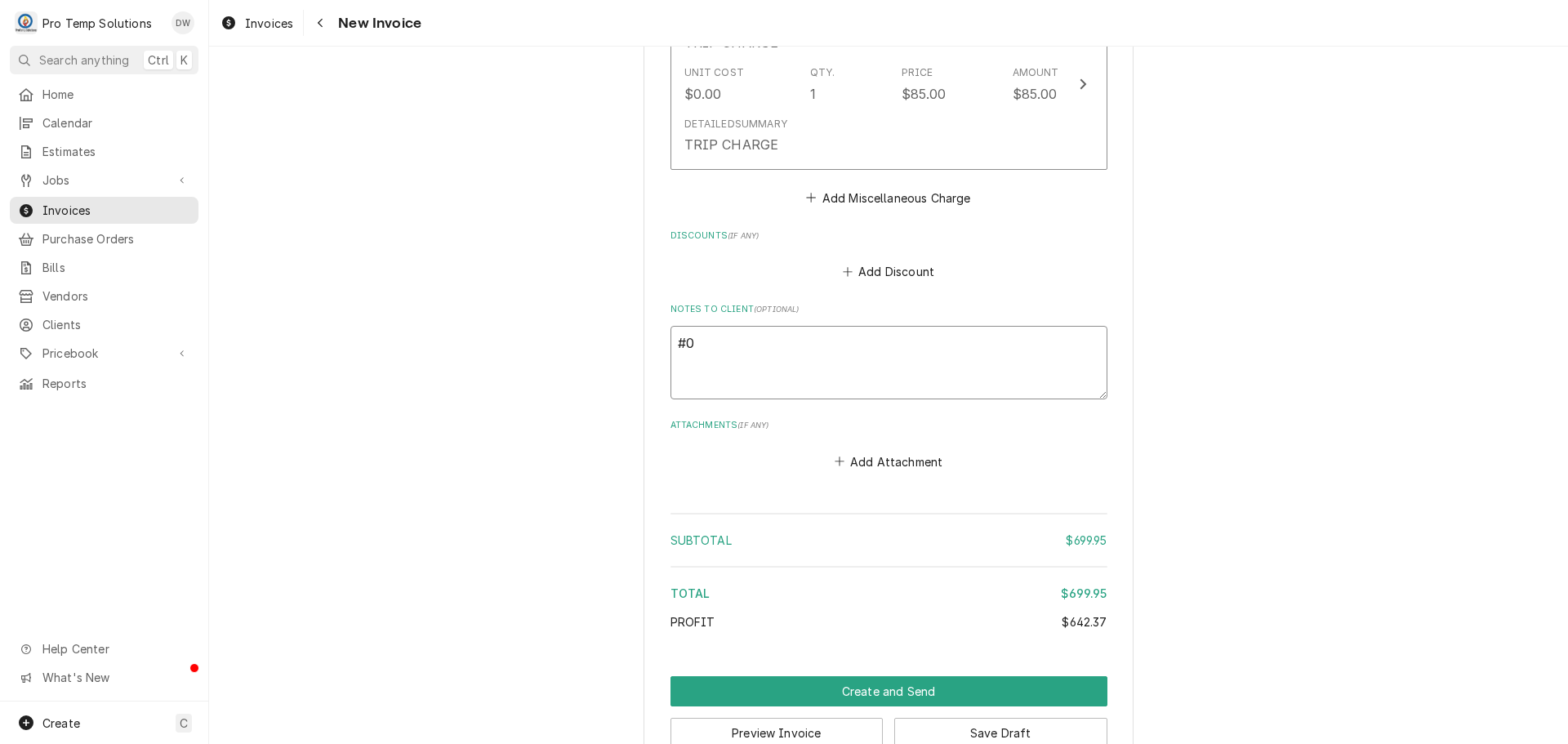
type textarea "x"
type textarea "#08"
type textarea "x"
type textarea "#081"
type textarea "x"
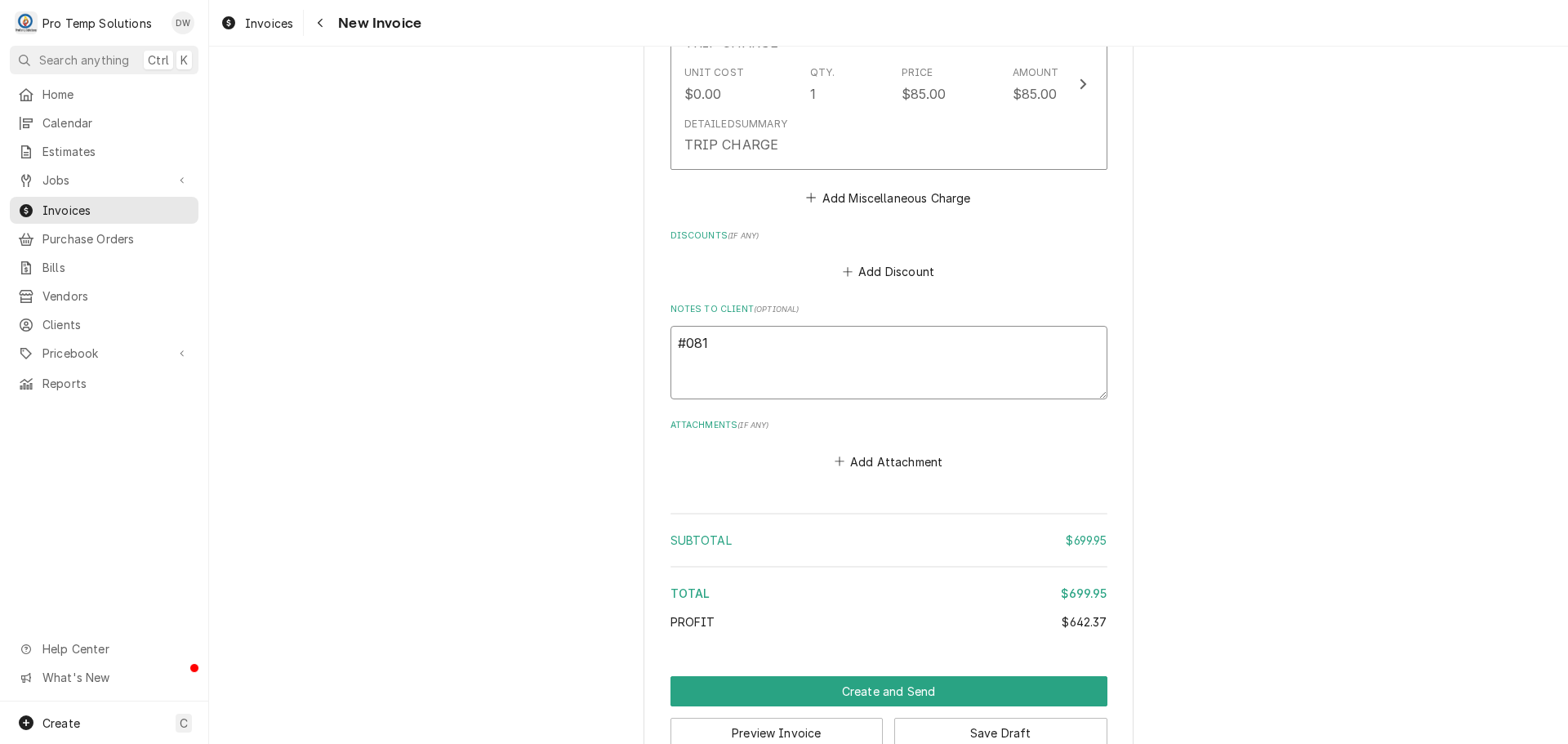
type textarea "#0812"
type textarea "x"
type textarea "#08122"
type textarea "x"
type textarea "#081225"
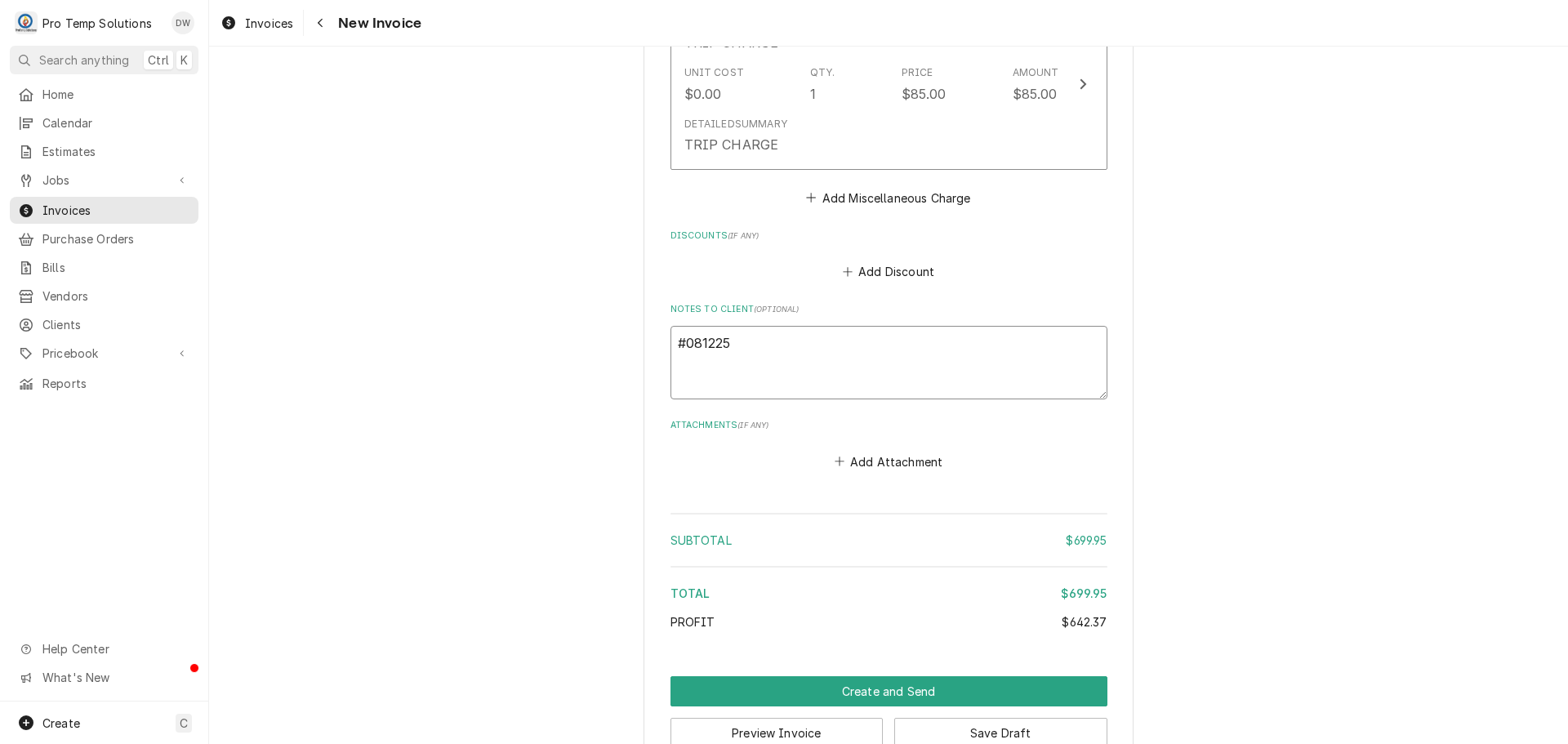
type textarea "x"
type textarea "#0812250"
type textarea "x"
type textarea "#08122500"
type textarea "x"
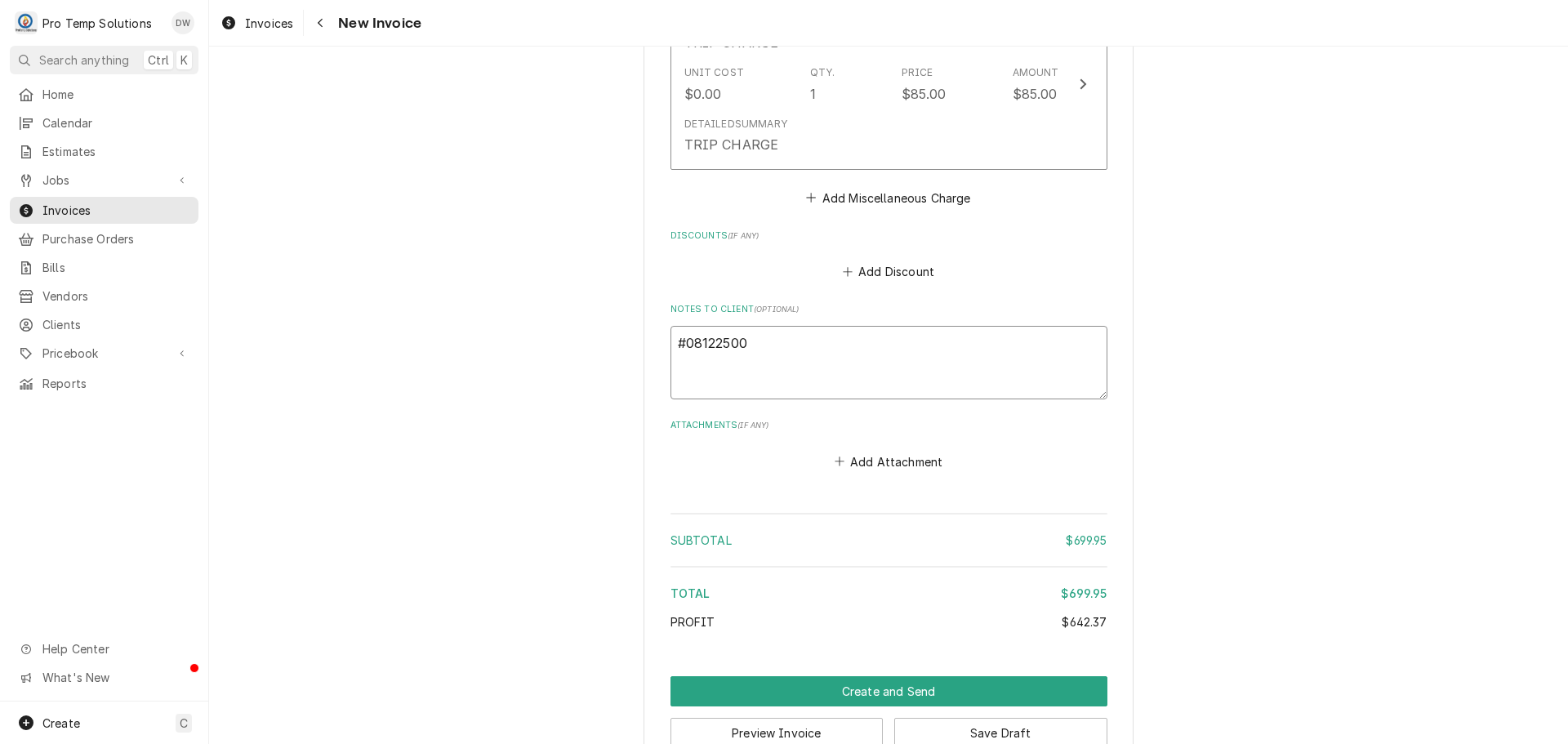
type textarea "#081225008"
type textarea "x"
type textarea "#081225008"
type textarea "x"
type textarea "#081225008 N"
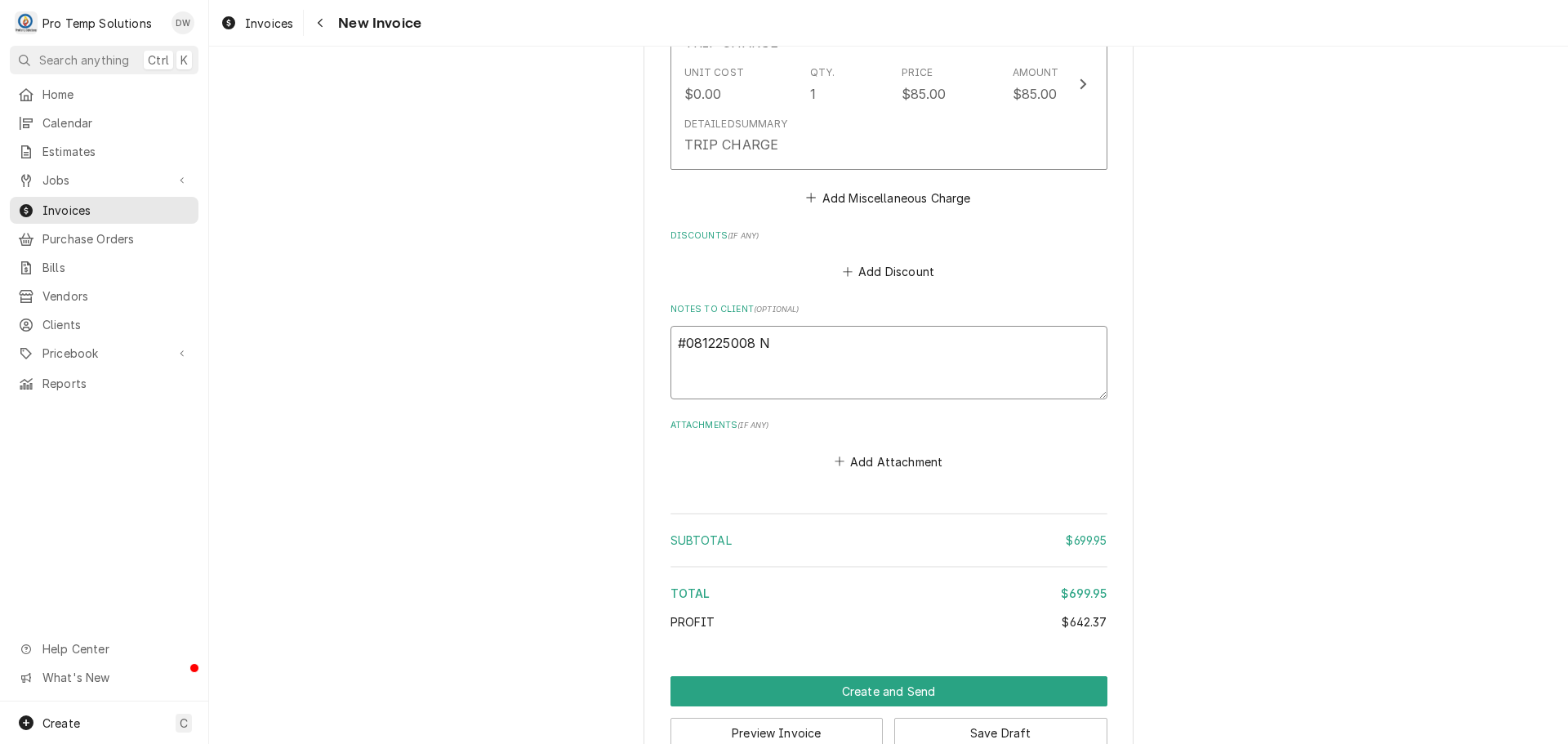
type textarea "x"
type textarea "#081225008 NA"
type textarea "x"
type textarea "#081225008 NAO"
type textarea "x"
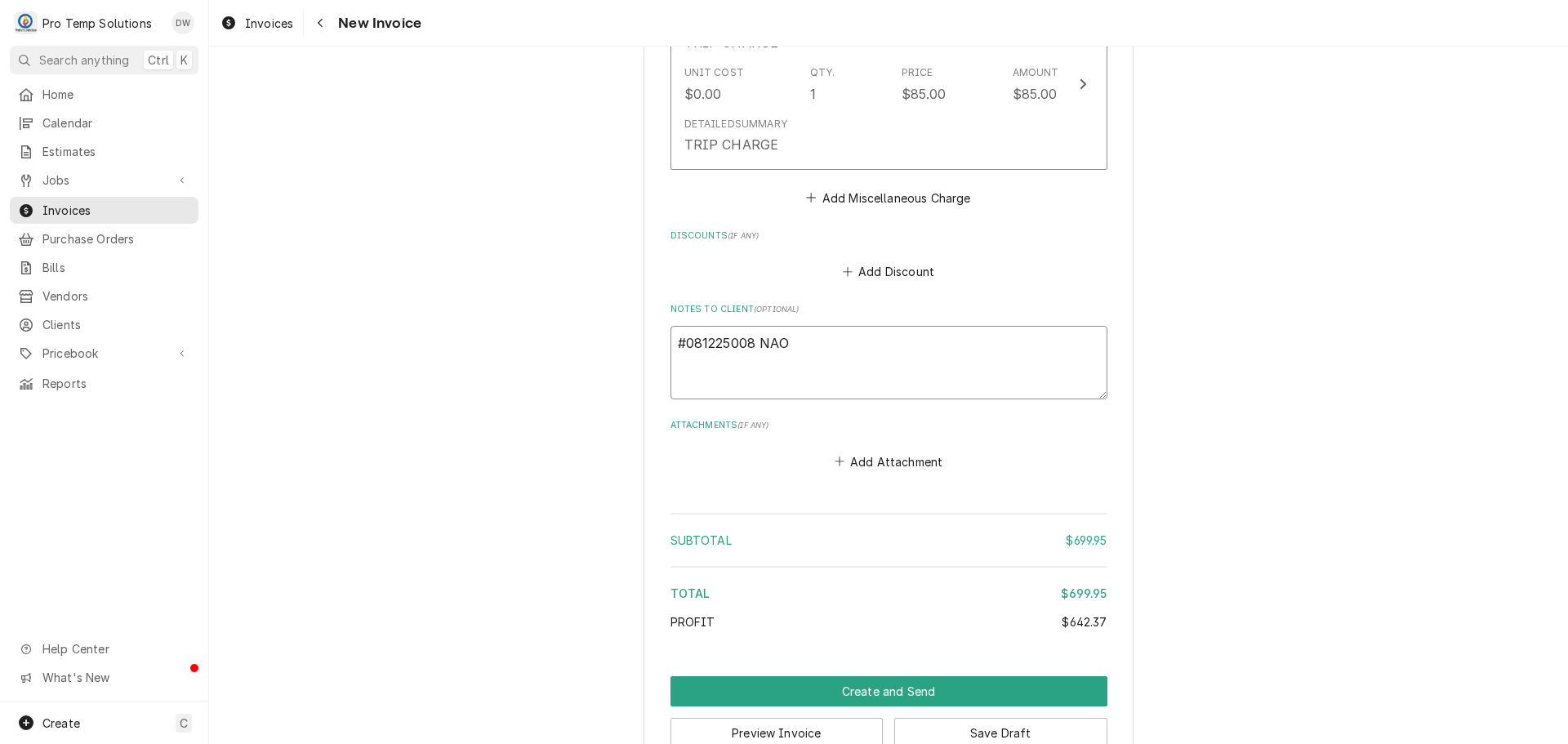
type textarea "#081225008 NAOS"
type textarea "x"
type textarea "#081225008 NAOS-"
type textarea "x"
type textarea "#081225008 NAOS-"
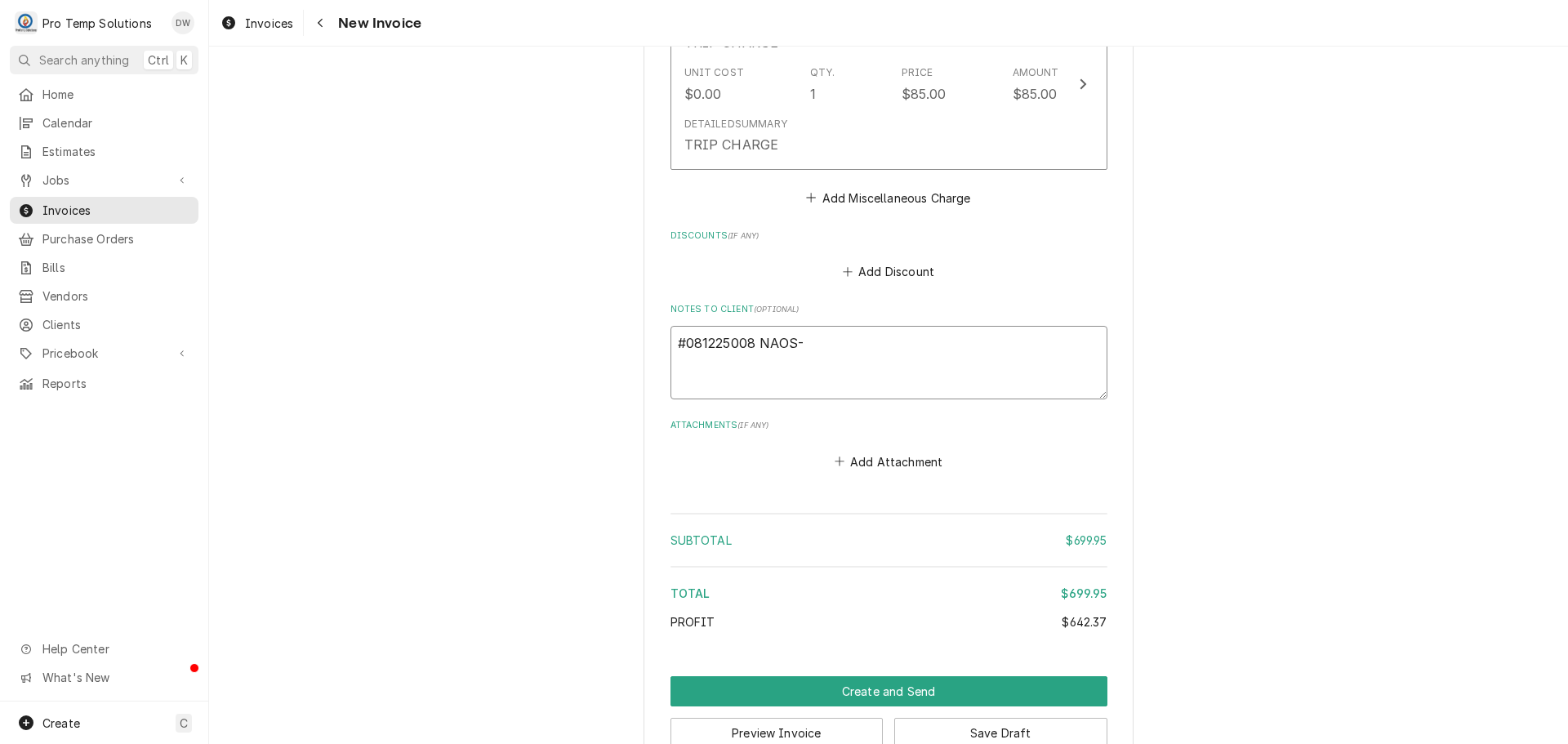
type textarea "x"
type textarea "#081225008 NAOS- W"
type textarea "x"
type textarea "#081225008 NAOS- WI"
type textarea "x"
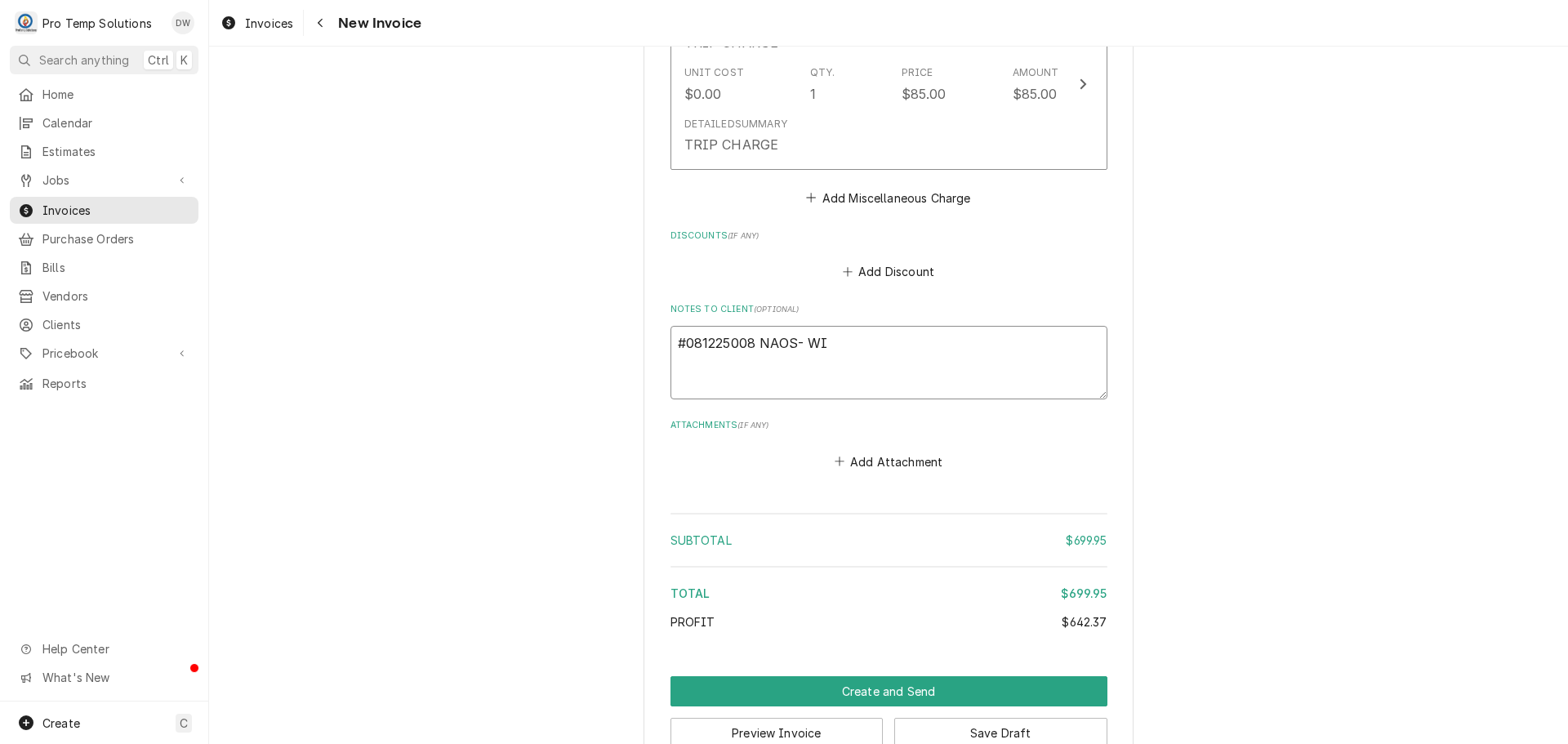
type textarea "#081225008 NAOS- WIC"
type textarea "x"
type textarea "#081225008 NAOS- WIC"
type textarea "x"
type textarea "#081225008 NAOS- WIC /"
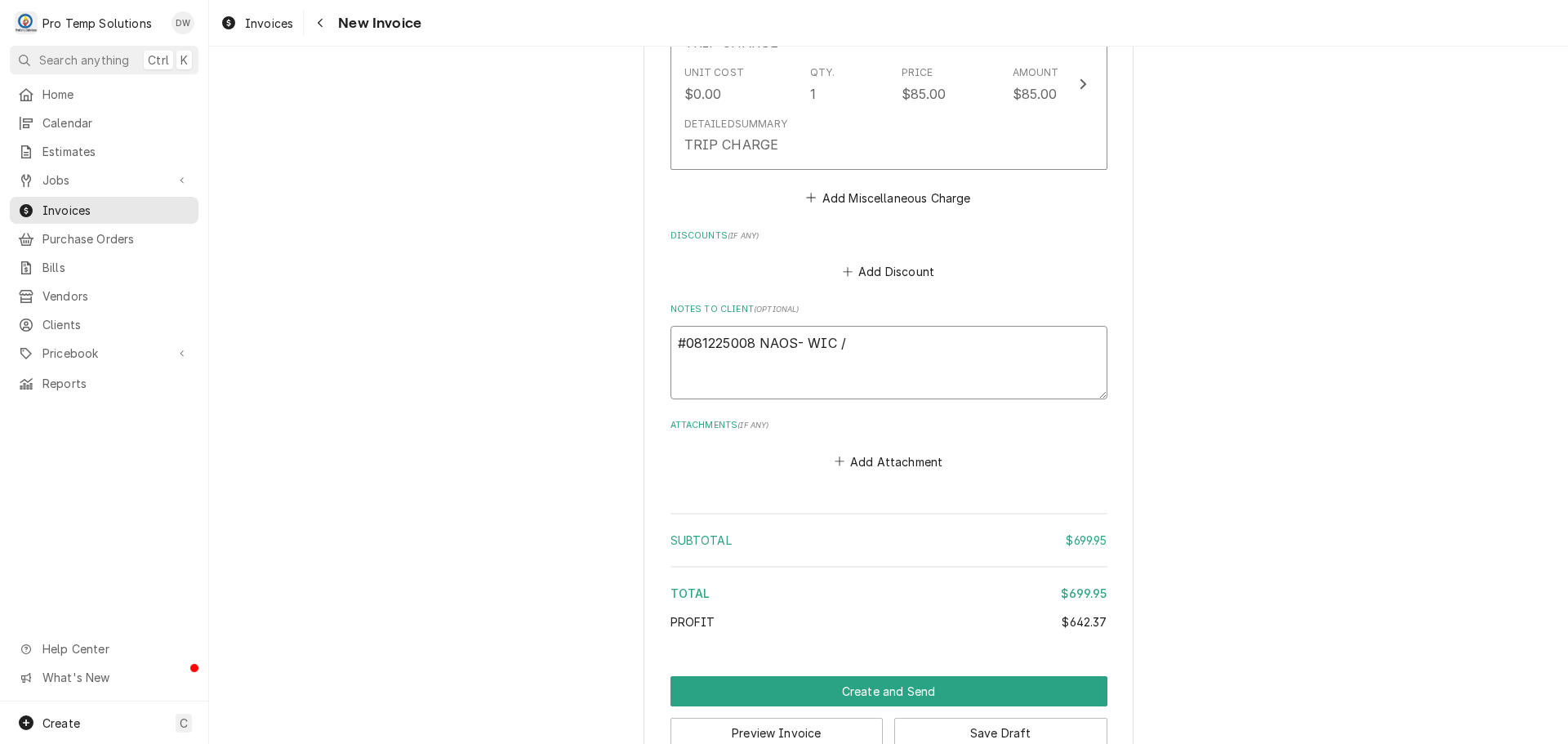
type textarea "x"
type textarea "#081225008 NAOS- WIC /"
type textarea "x"
type textarea "#081225008 NAOS- WIC / L"
type textarea "x"
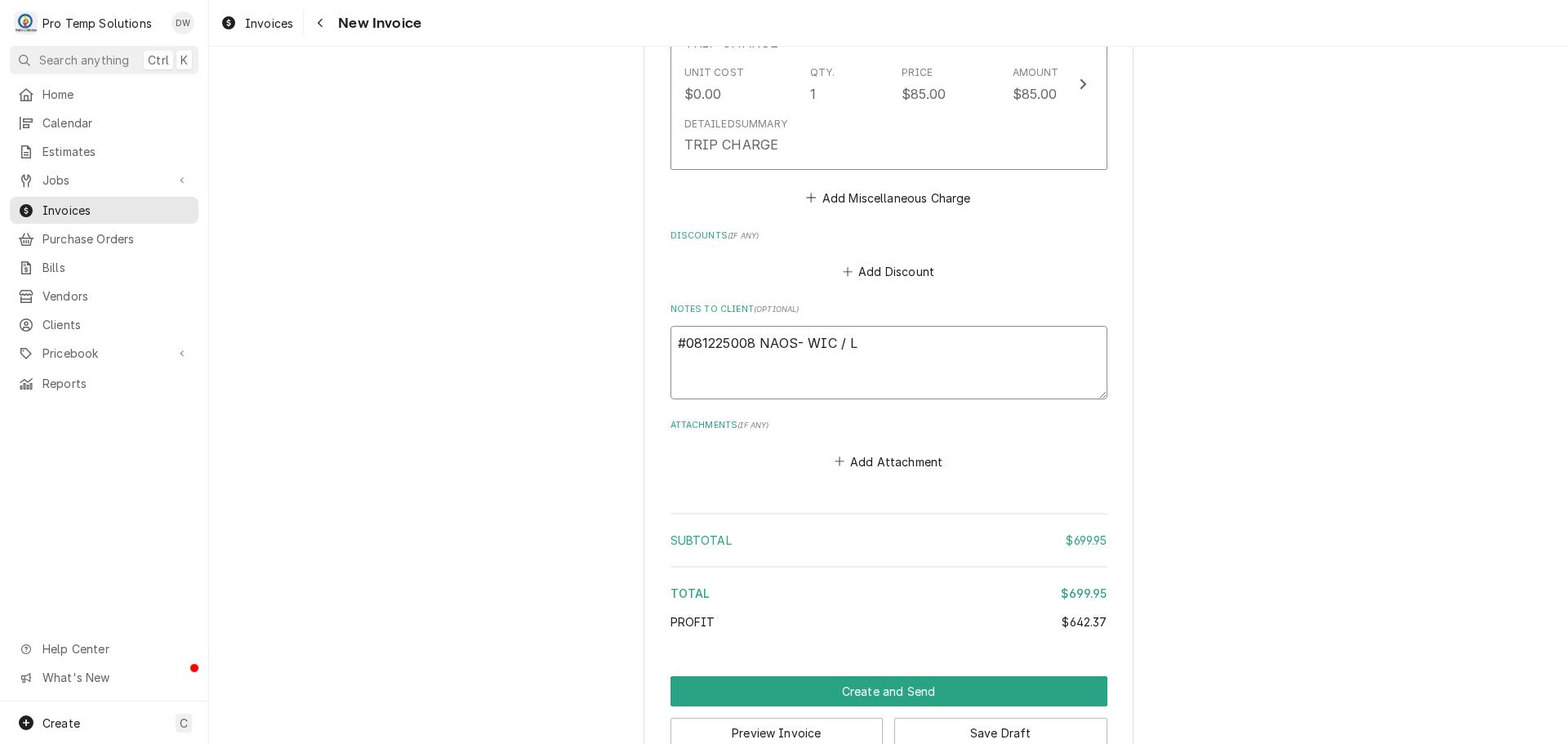
type textarea "#081225008 NAOS- WIC / L/"
type textarea "x"
type textarea "#081225008 NAOS- WIC / L/F"
type textarea "x"
type textarea "#081225008 NAOS- WIC / L/FR"
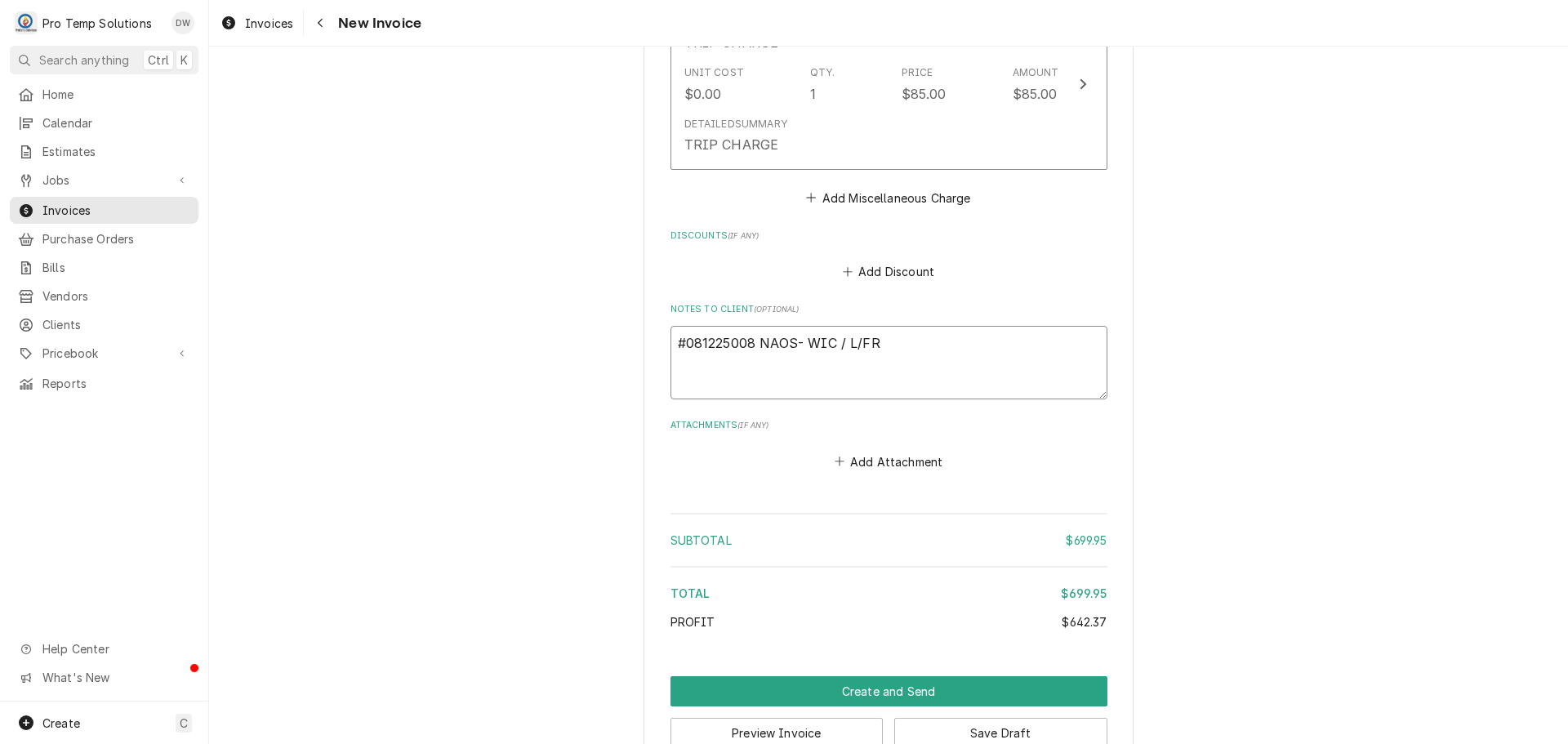
type textarea "x"
type textarea "#081225008 NAOS- WIC / L/FRY"
type textarea "x"
type textarea "#081225008 NAOS- WIC / L/FRYE"
type textarea "x"
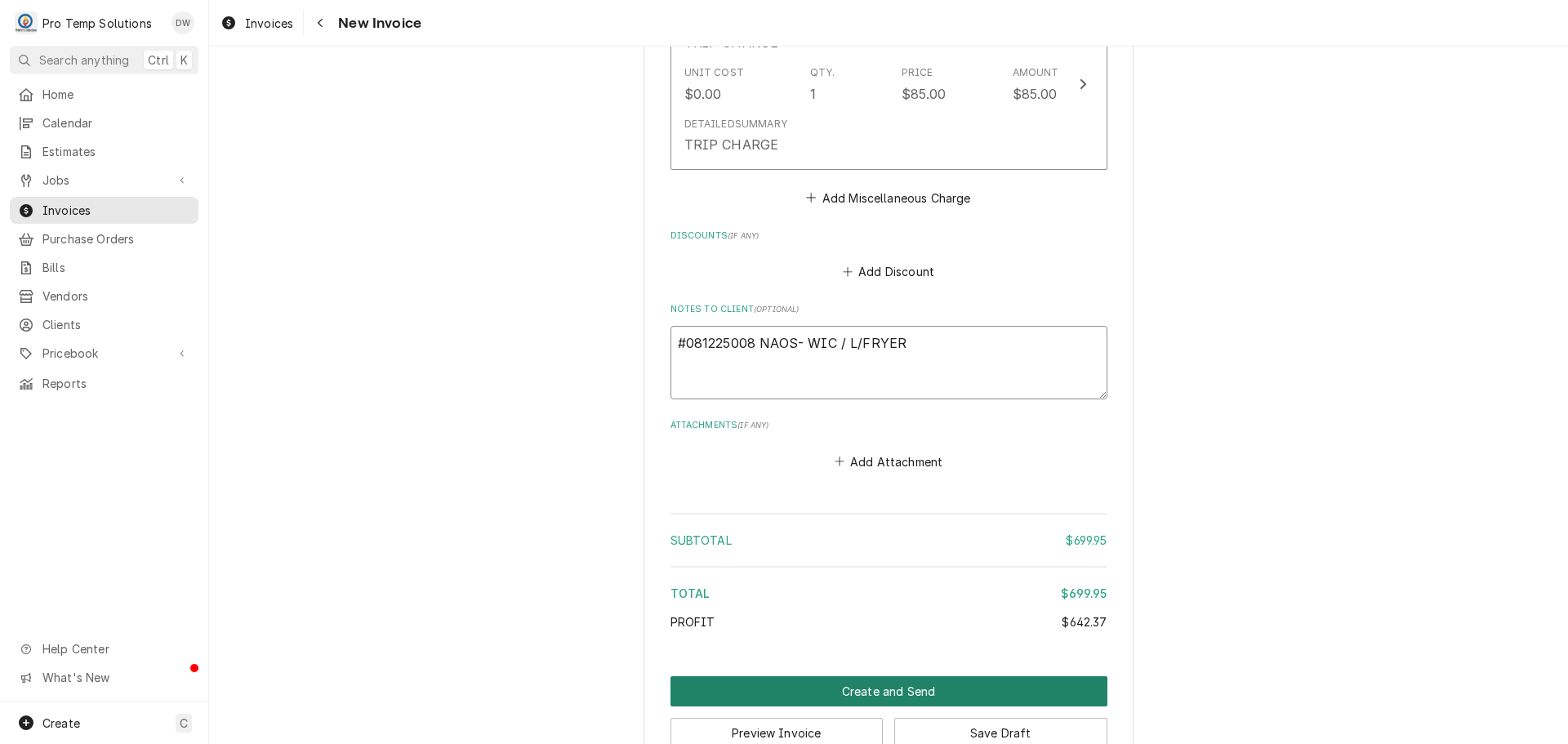
type textarea "#081225008 NAOS- WIC / L/FRYER"
click at [868, 676] on button "Create and Send" at bounding box center [888, 691] width 437 height 31
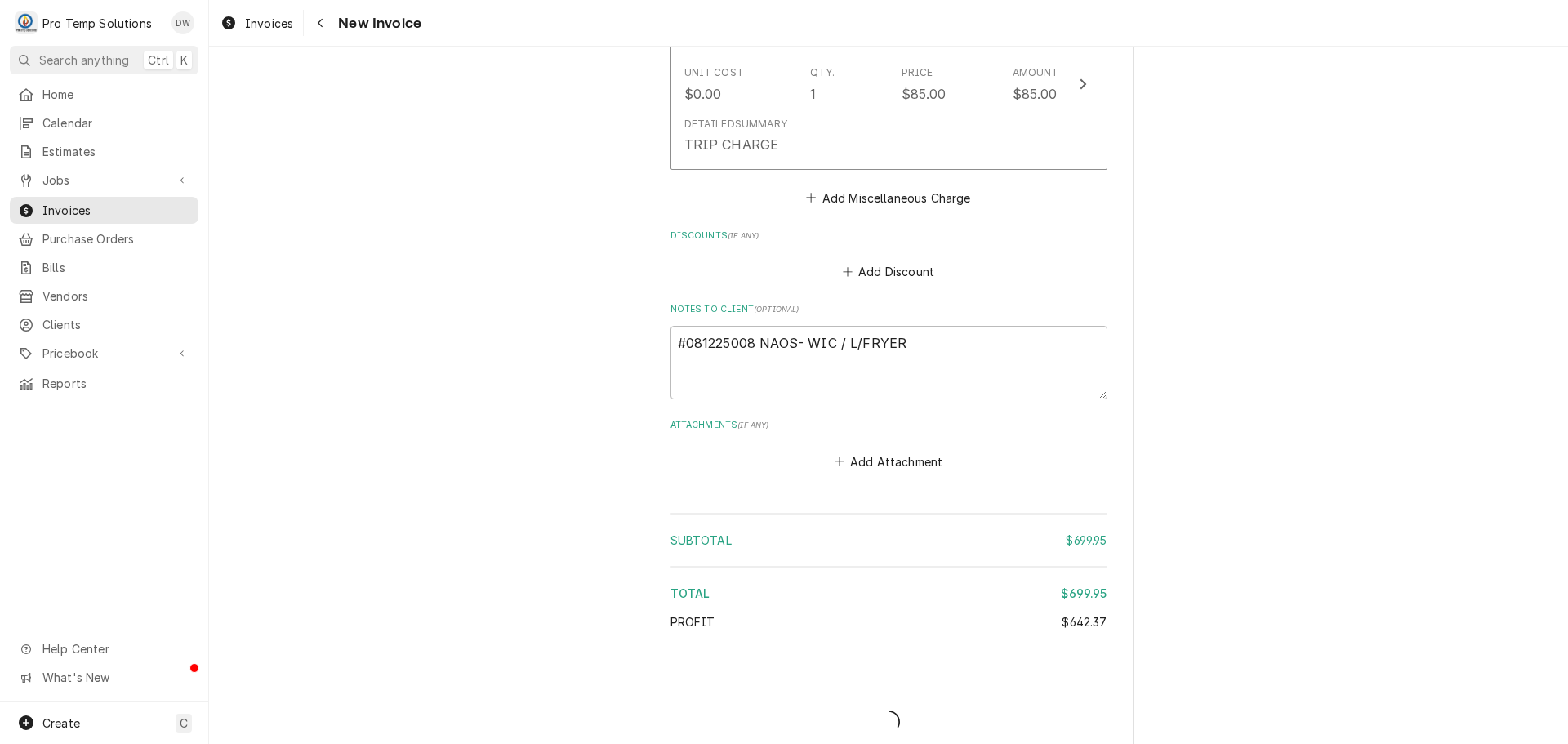
scroll to position [2398, 0]
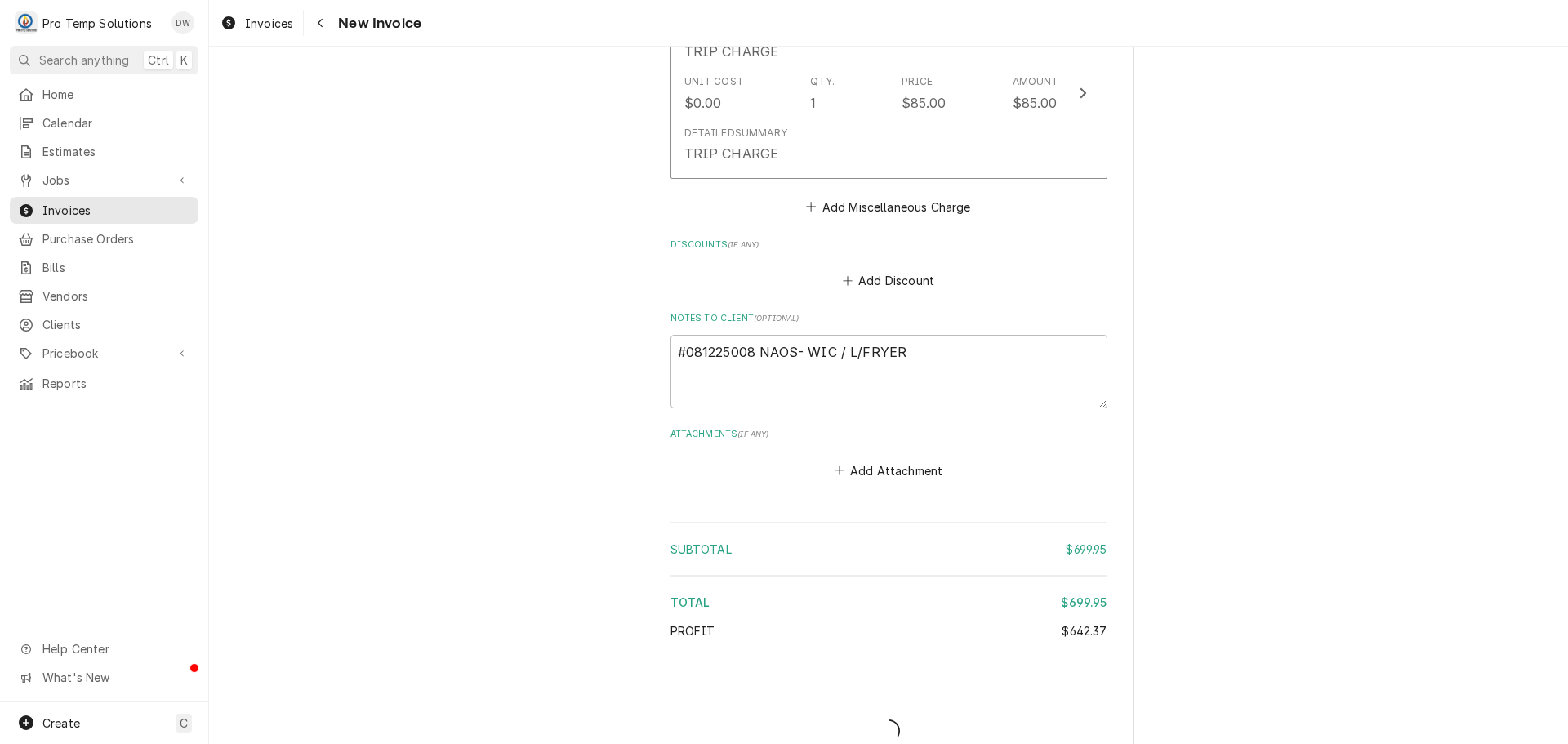
type textarea "x"
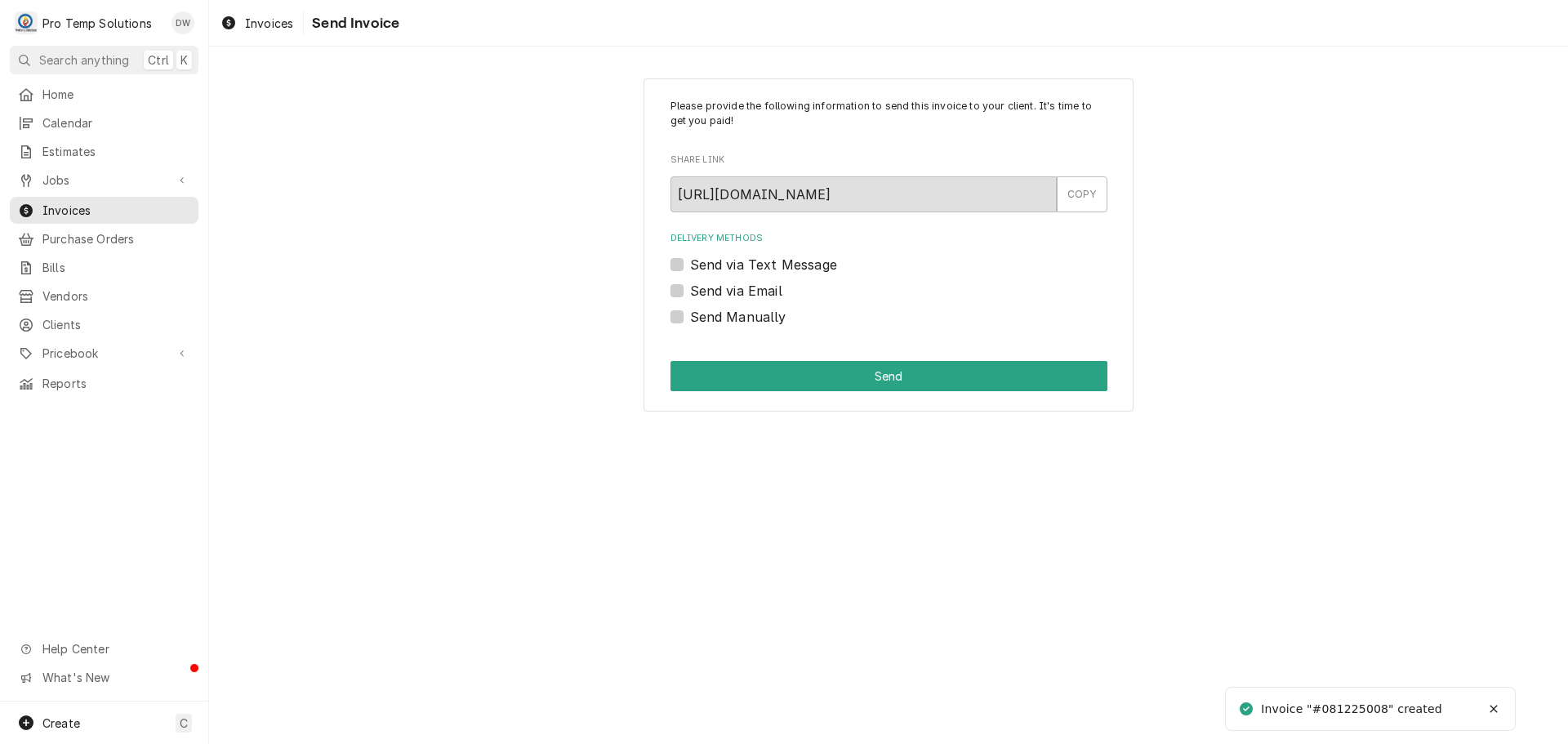
click at [690, 289] on label "Send via Email" at bounding box center [736, 291] width 93 height 20
click at [690, 289] on input "Send via Email" at bounding box center [908, 299] width 437 height 36
checkbox input "true"
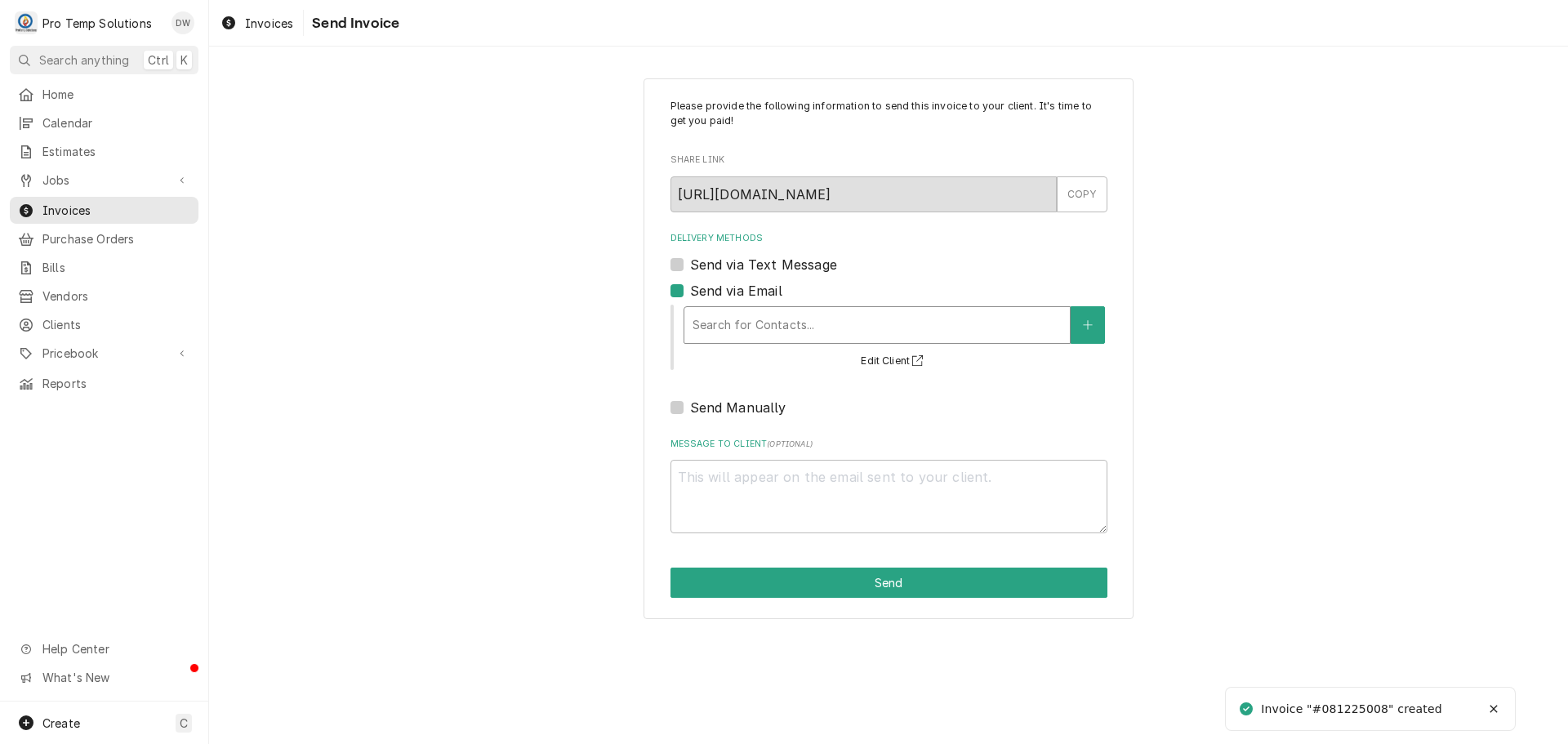
click at [802, 320] on div "Delivery Methods" at bounding box center [878, 325] width 369 height 30
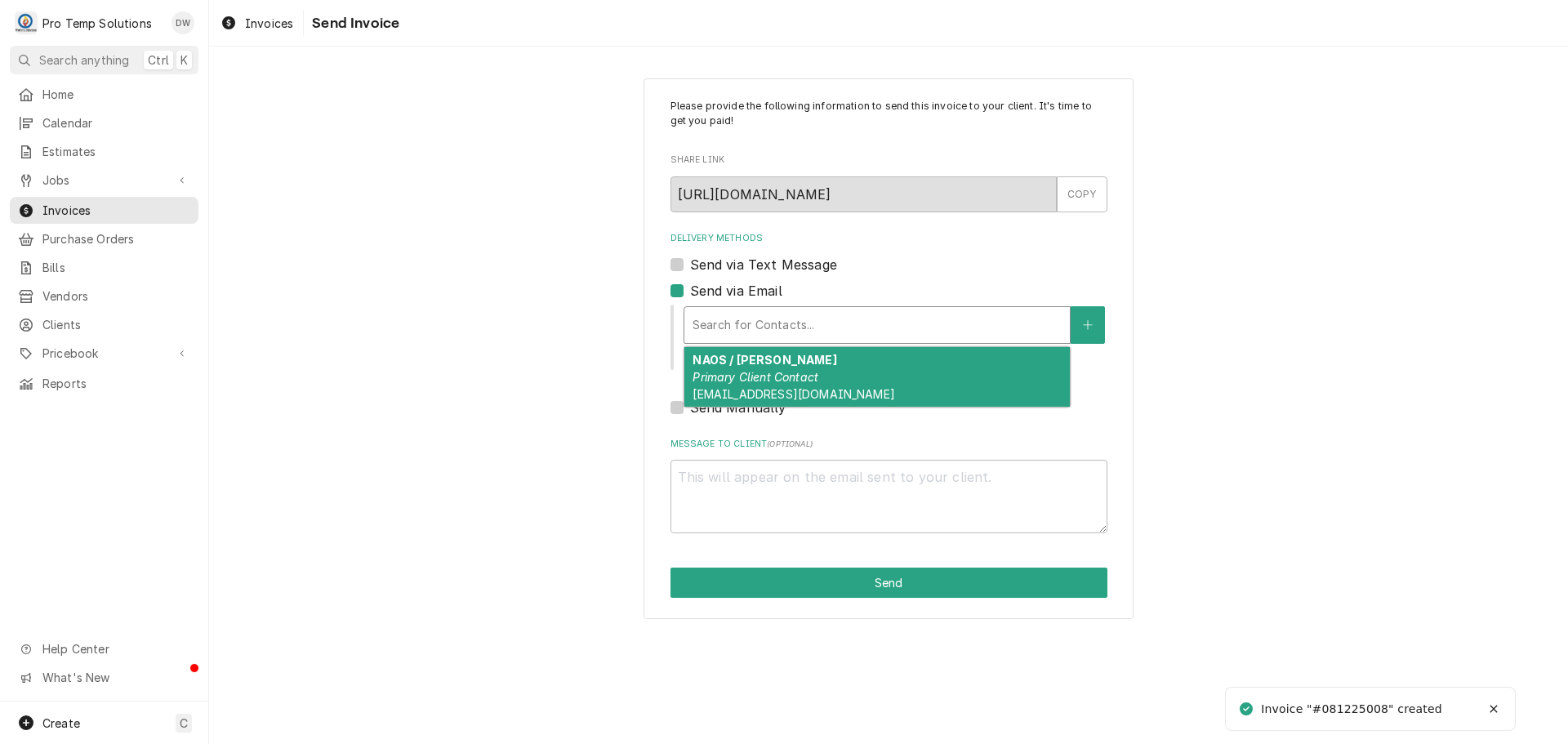
click at [795, 360] on div "NAOS / CARY Primary Client Contact protempsolutions@gmail.com" at bounding box center [877, 377] width 385 height 59
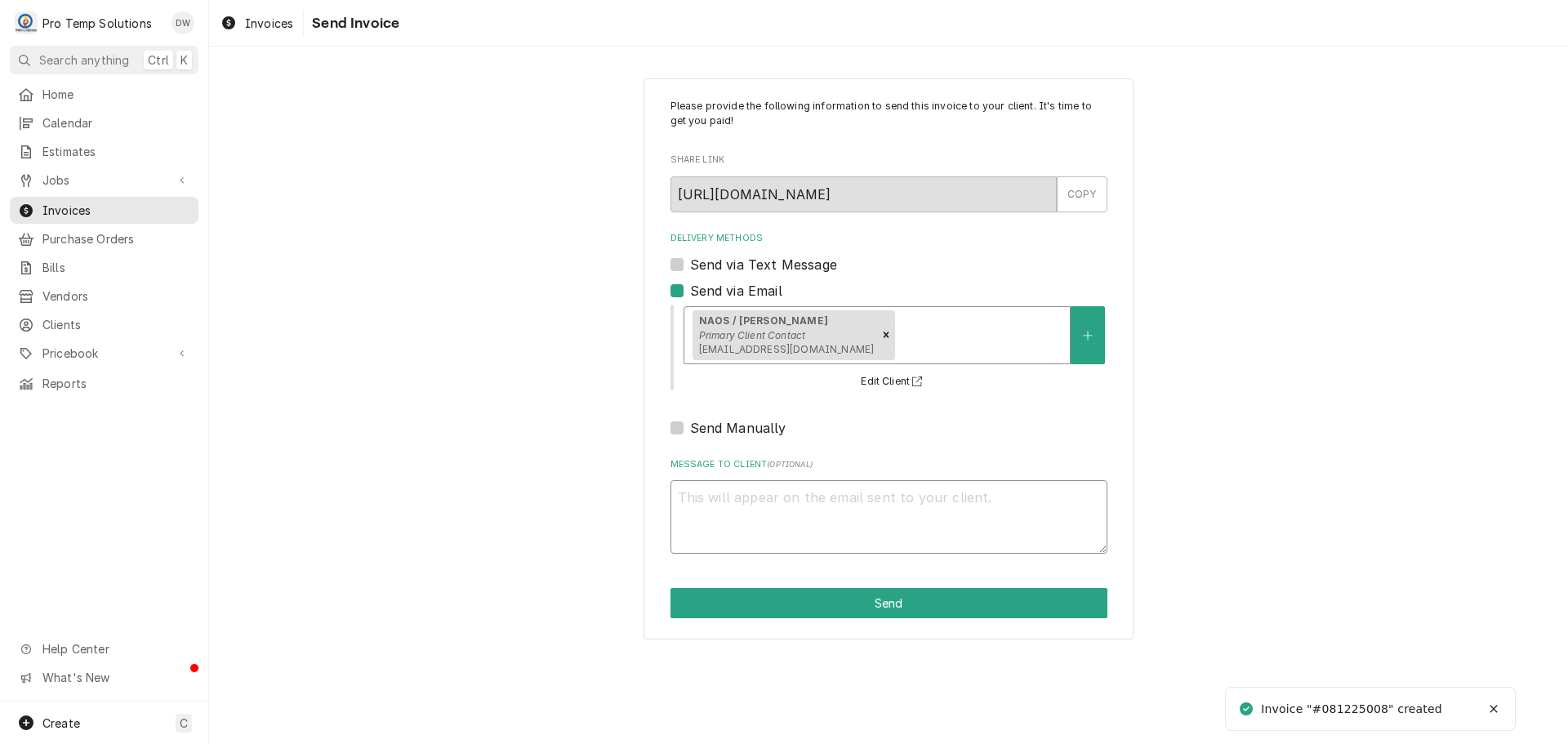
click at [744, 484] on textarea "Message to Client ( optional )" at bounding box center [888, 516] width 437 height 74
type textarea "x"
type textarea "#"
type textarea "x"
type textarea "#0"
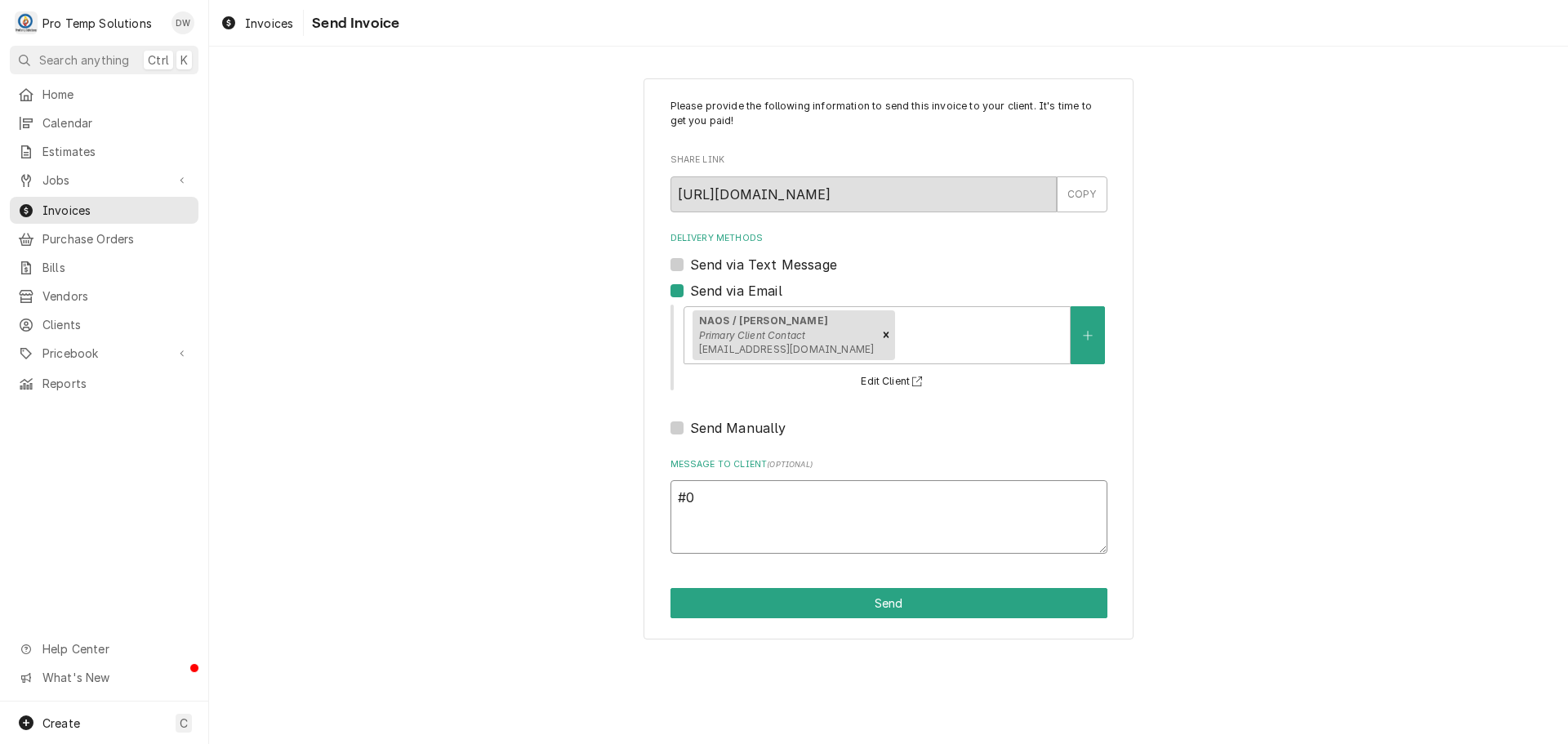
type textarea "x"
type textarea "#08"
type textarea "x"
type textarea "#081"
type textarea "x"
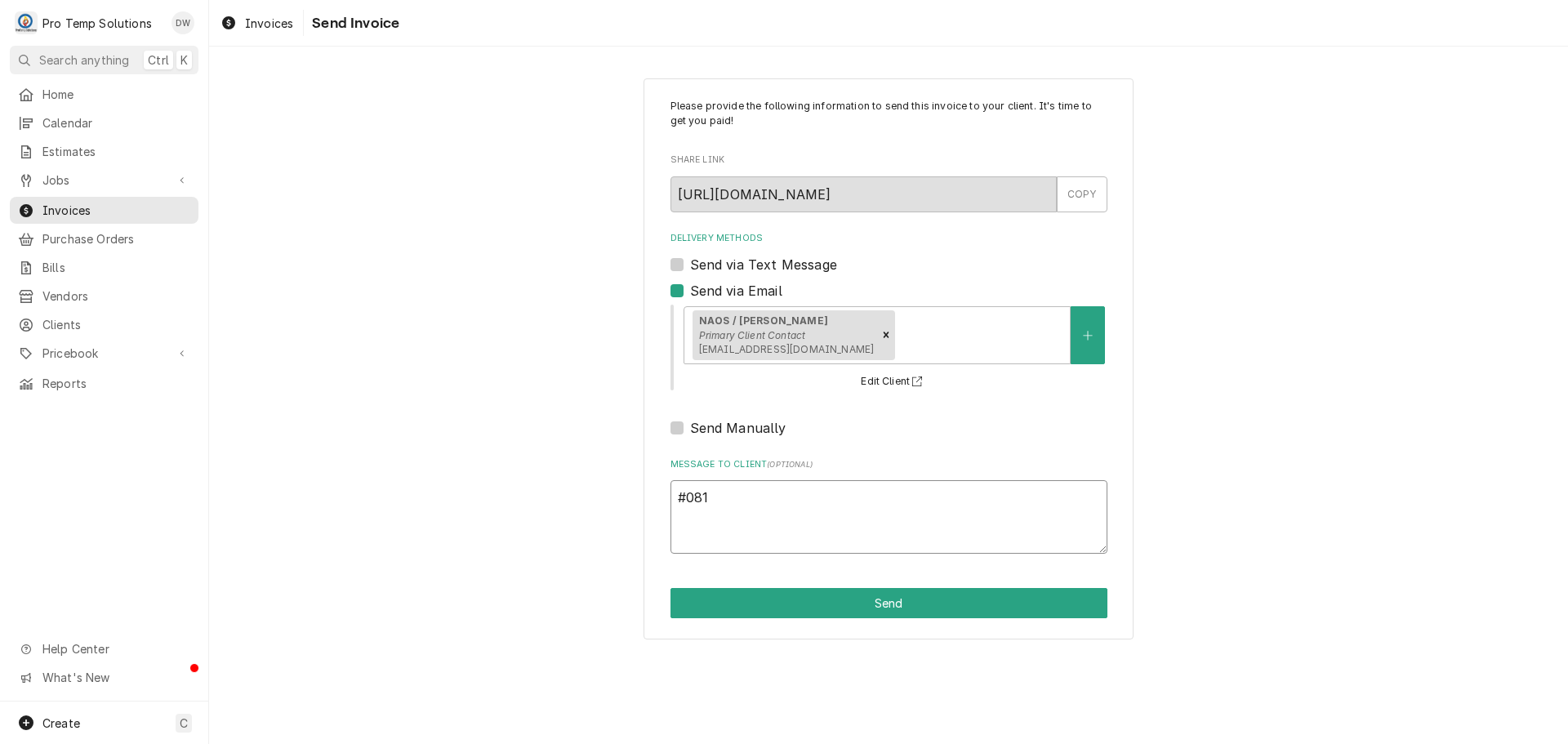
type textarea "#0812"
type textarea "x"
type textarea "#08122"
type textarea "x"
type textarea "#081225"
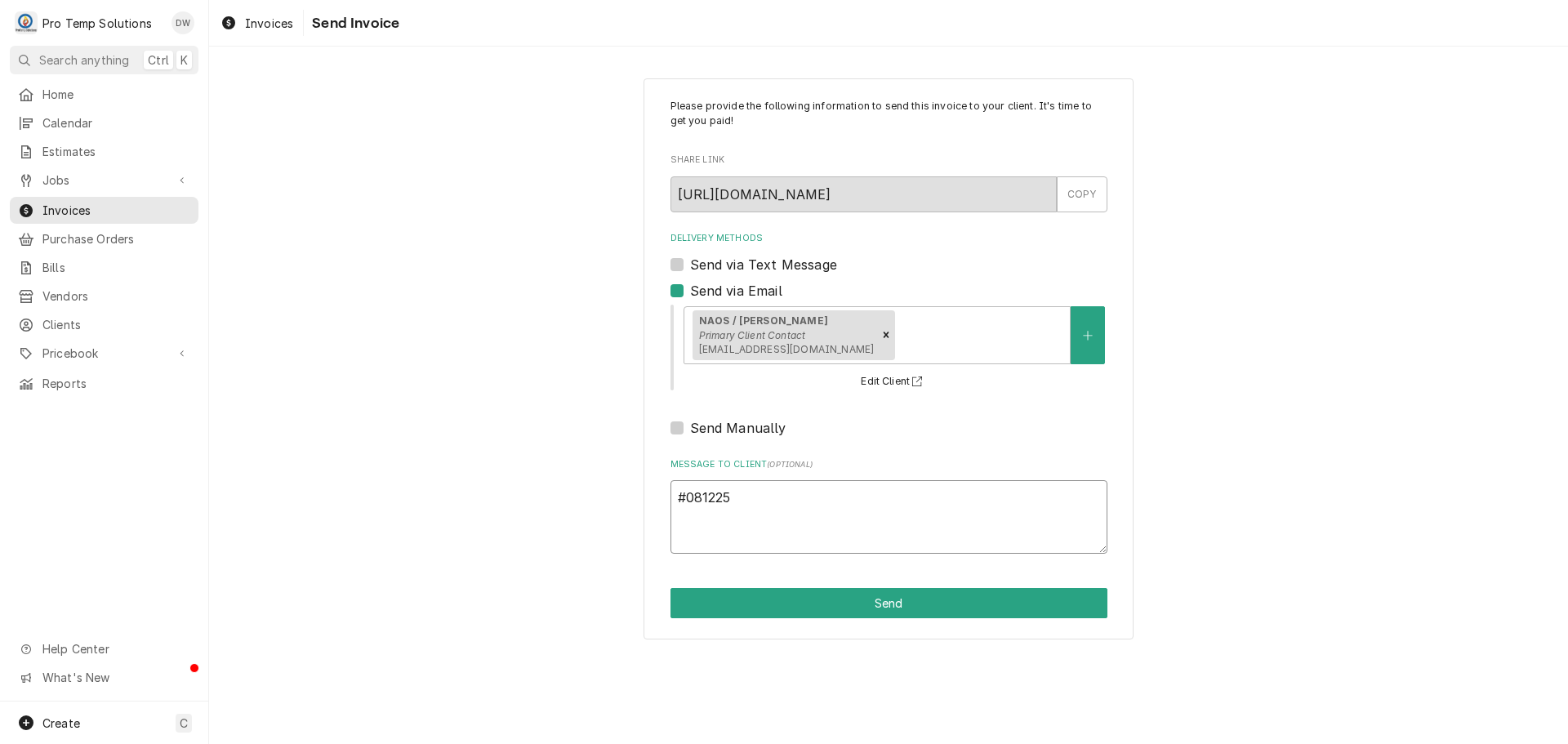
type textarea "x"
type textarea "#0812250"
type textarea "x"
type textarea "#08122500"
type textarea "x"
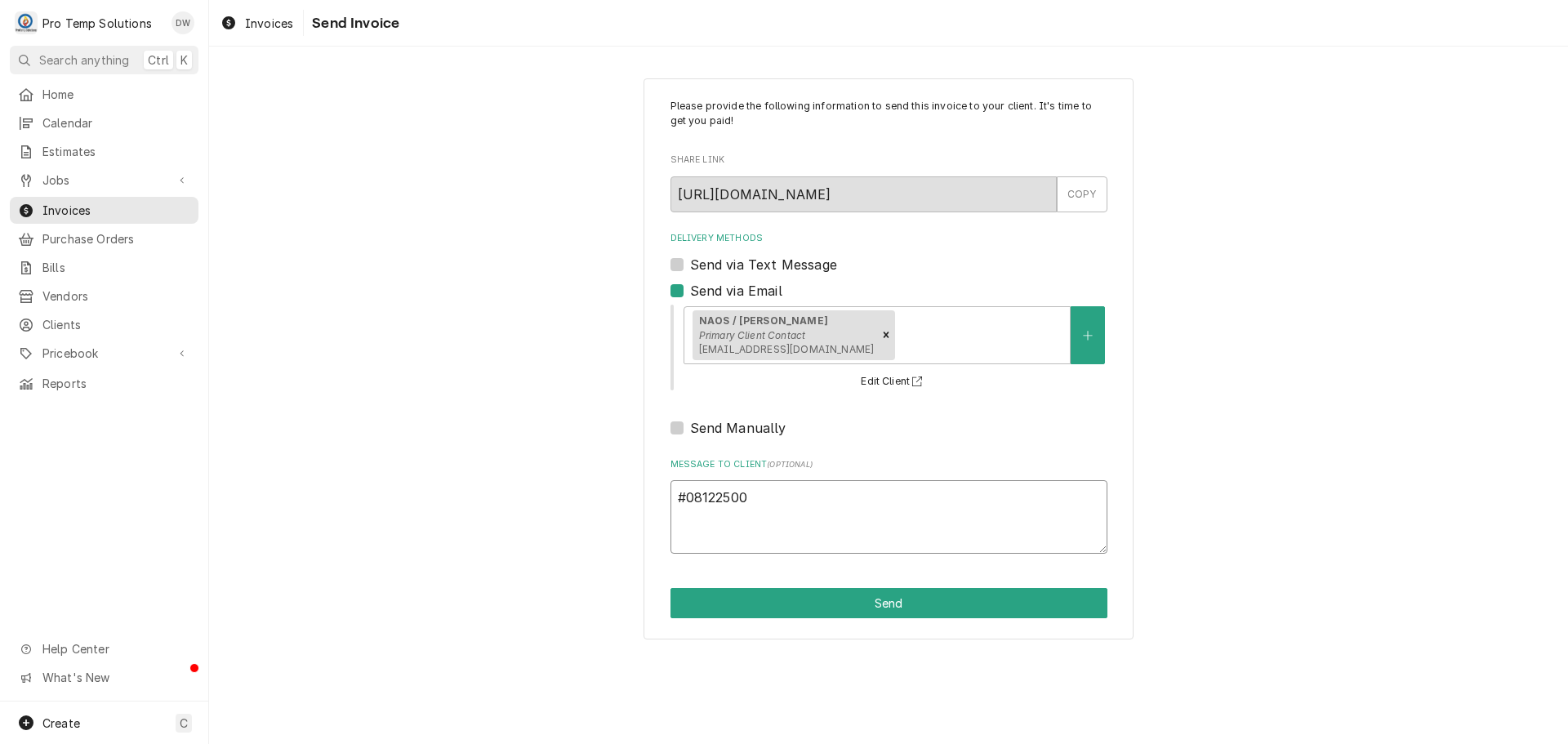
type textarea "#081225008"
type textarea "x"
type textarea "#081225008"
type textarea "x"
type textarea "#081225008 N"
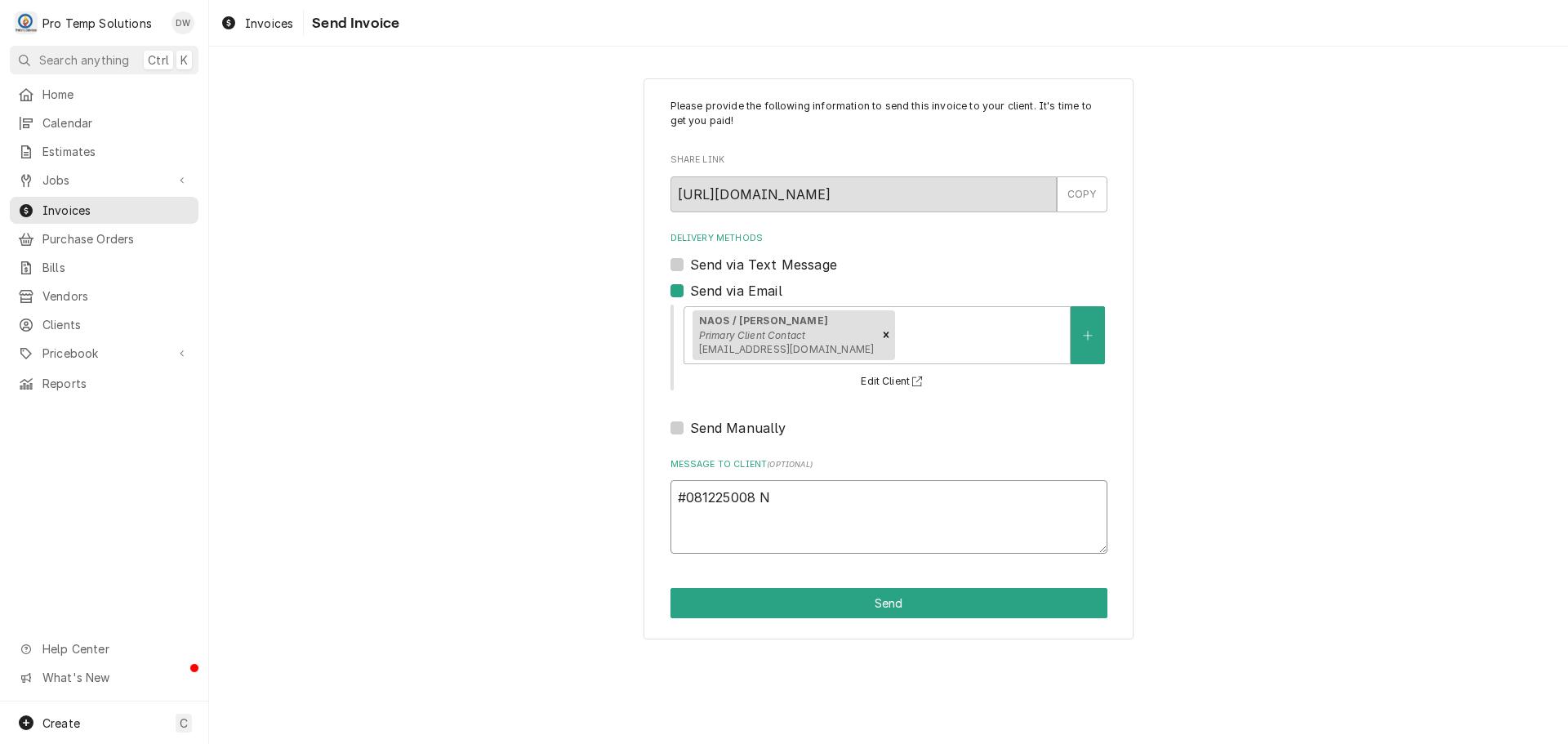
type textarea "x"
type textarea "#081225008 NA"
type textarea "x"
type textarea "#081225008 NAO"
type textarea "x"
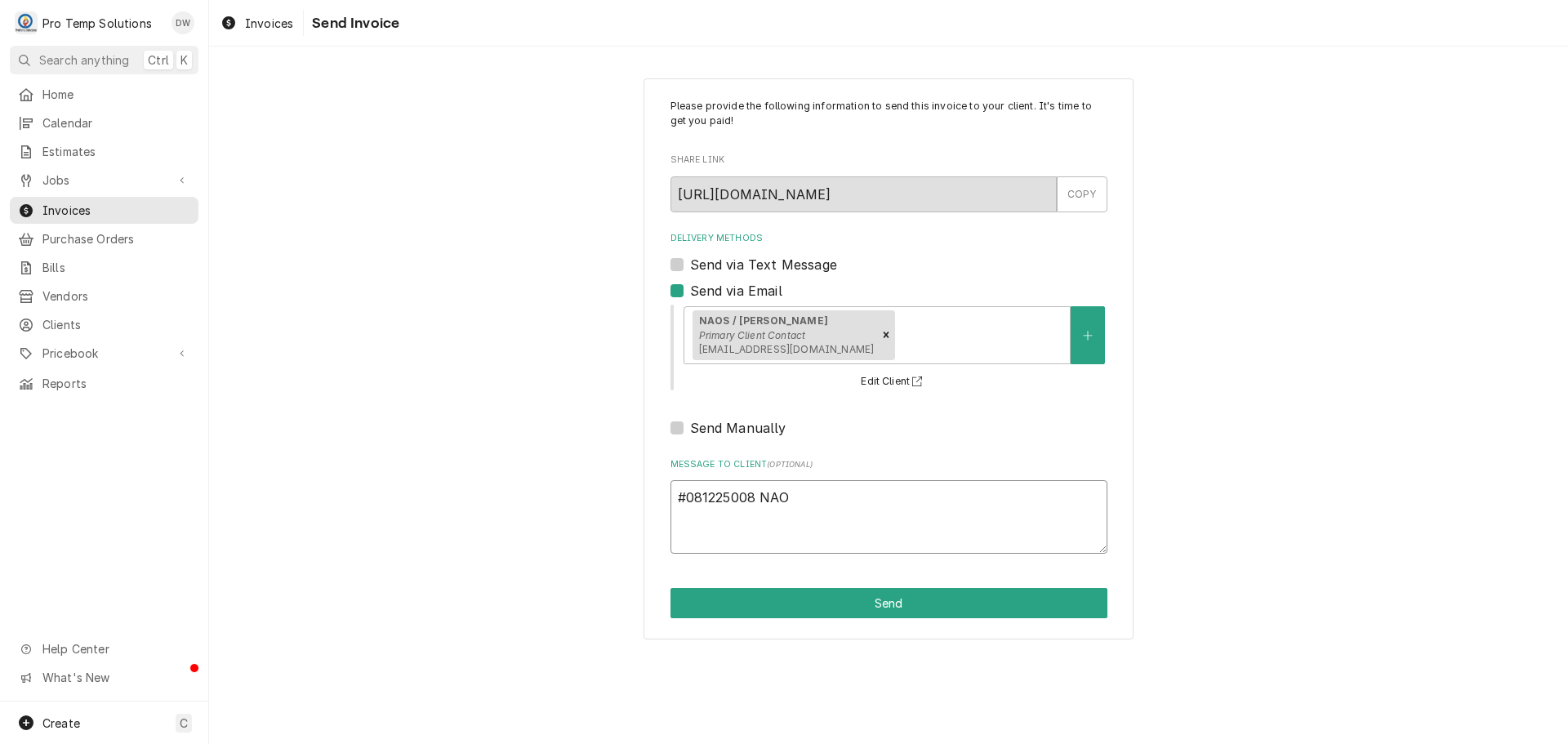
type textarea "#081225008 NAOS"
type textarea "x"
type textarea "#081225008 NAOS-"
type textarea "x"
type textarea "#081225008 NAOS-"
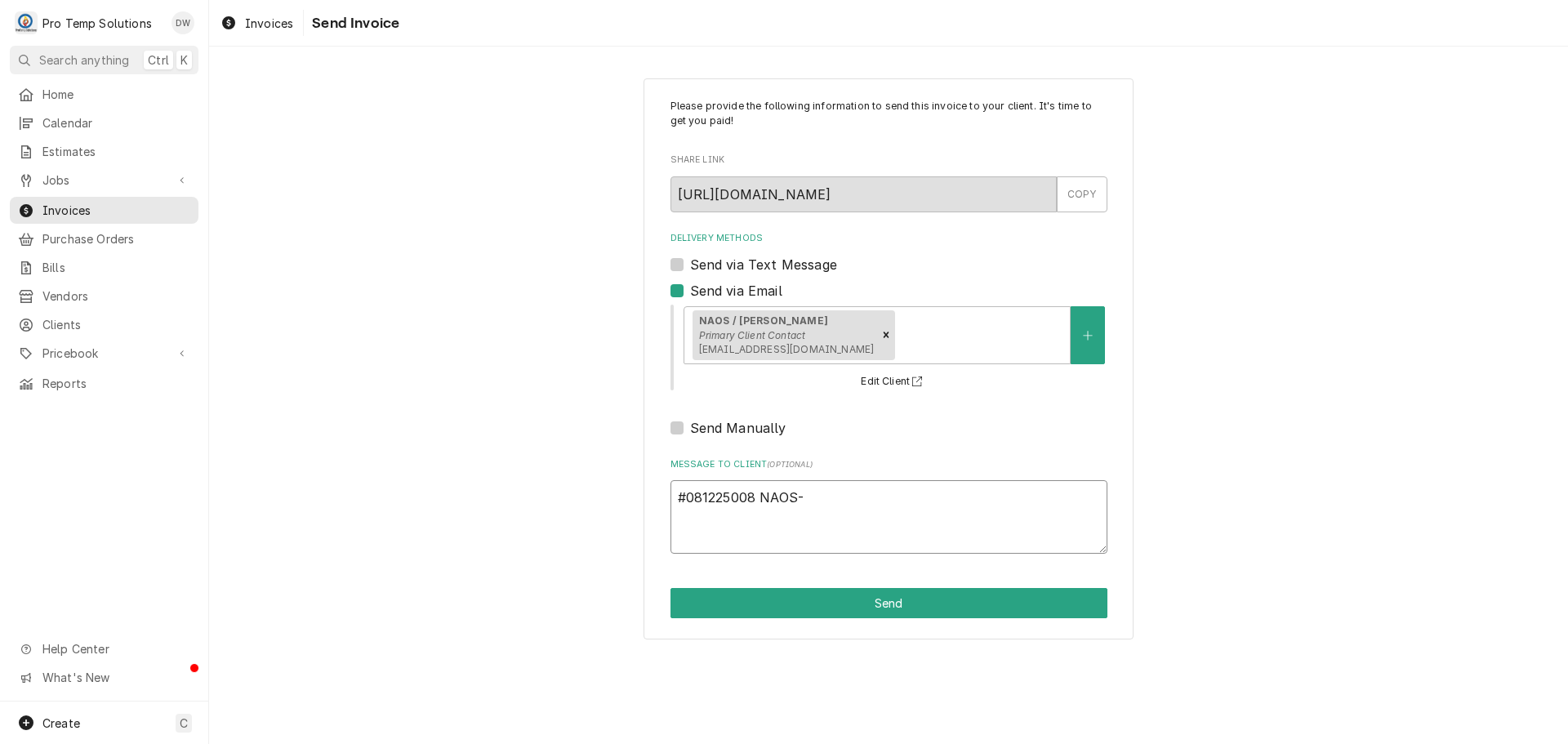
type textarea "x"
type textarea "#081225008 NAOS- W"
type textarea "x"
type textarea "#081225008 NAOS- WI"
type textarea "x"
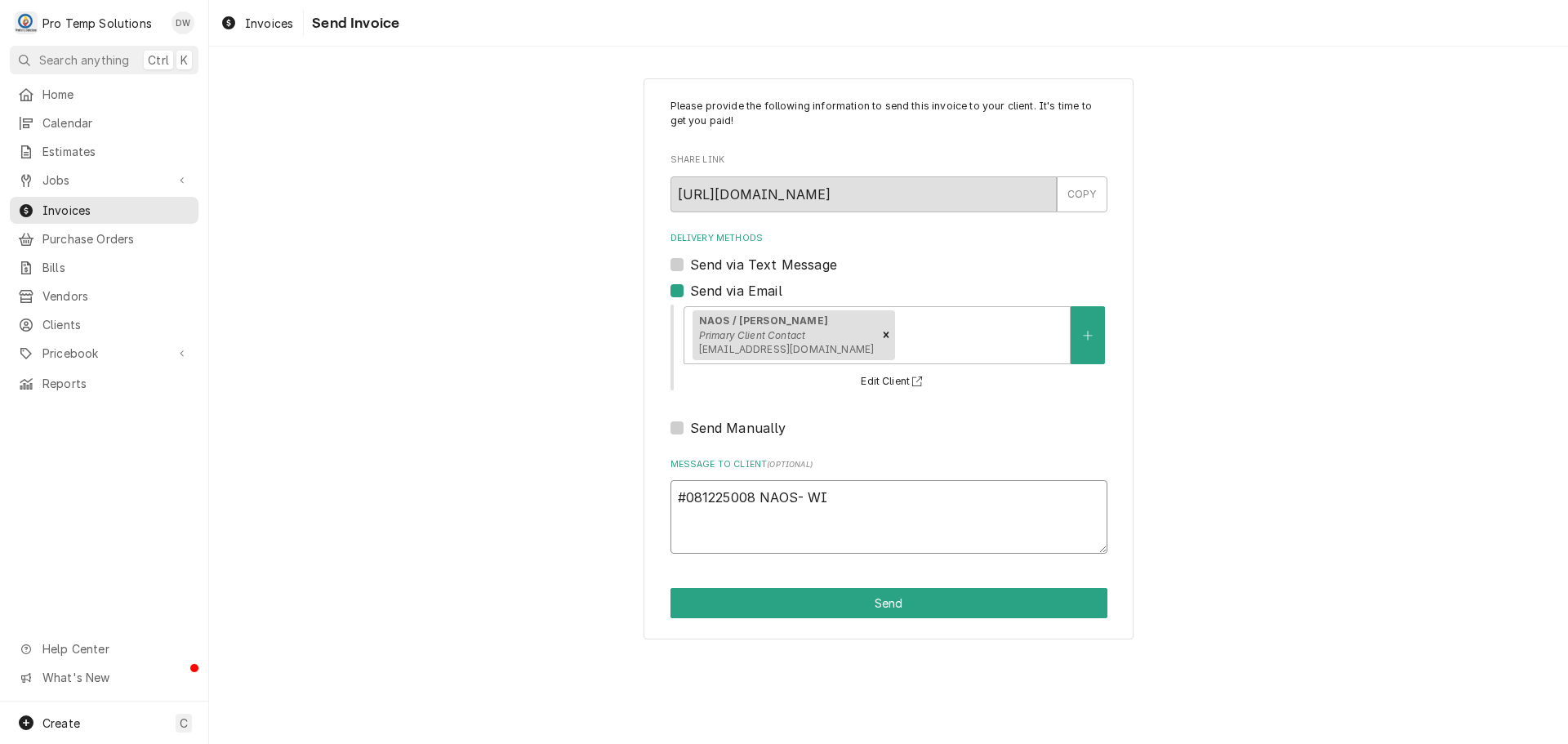
type textarea "#081225008 NAOS- WIC"
type textarea "x"
type textarea "#081225008 NAOS- WIC"
type textarea "x"
type textarea "#081225008 NAOS- WIC /"
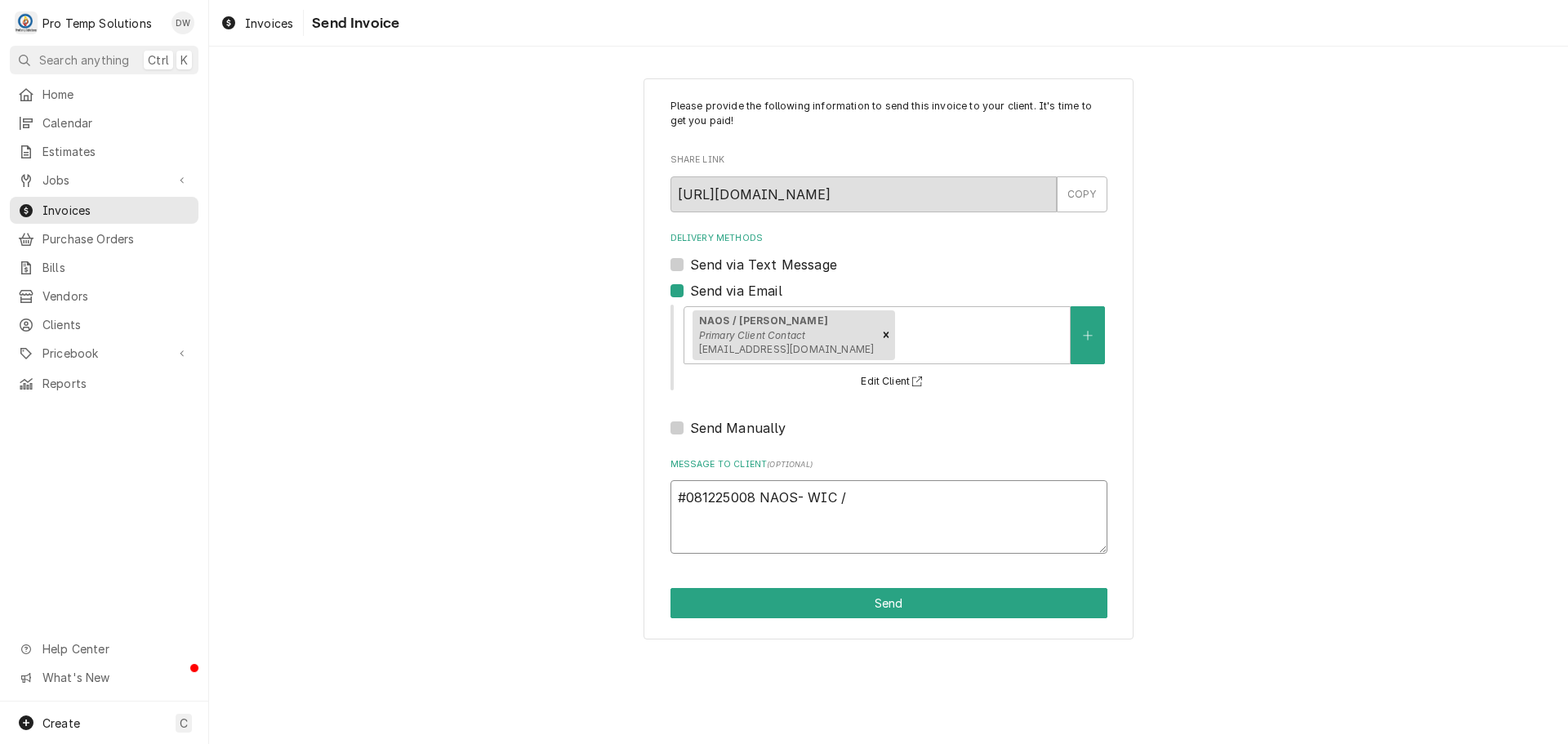
type textarea "x"
type textarea "#081225008 NAOS- WIC /"
type textarea "x"
type textarea "#081225008 NAOS- WIC / L"
type textarea "x"
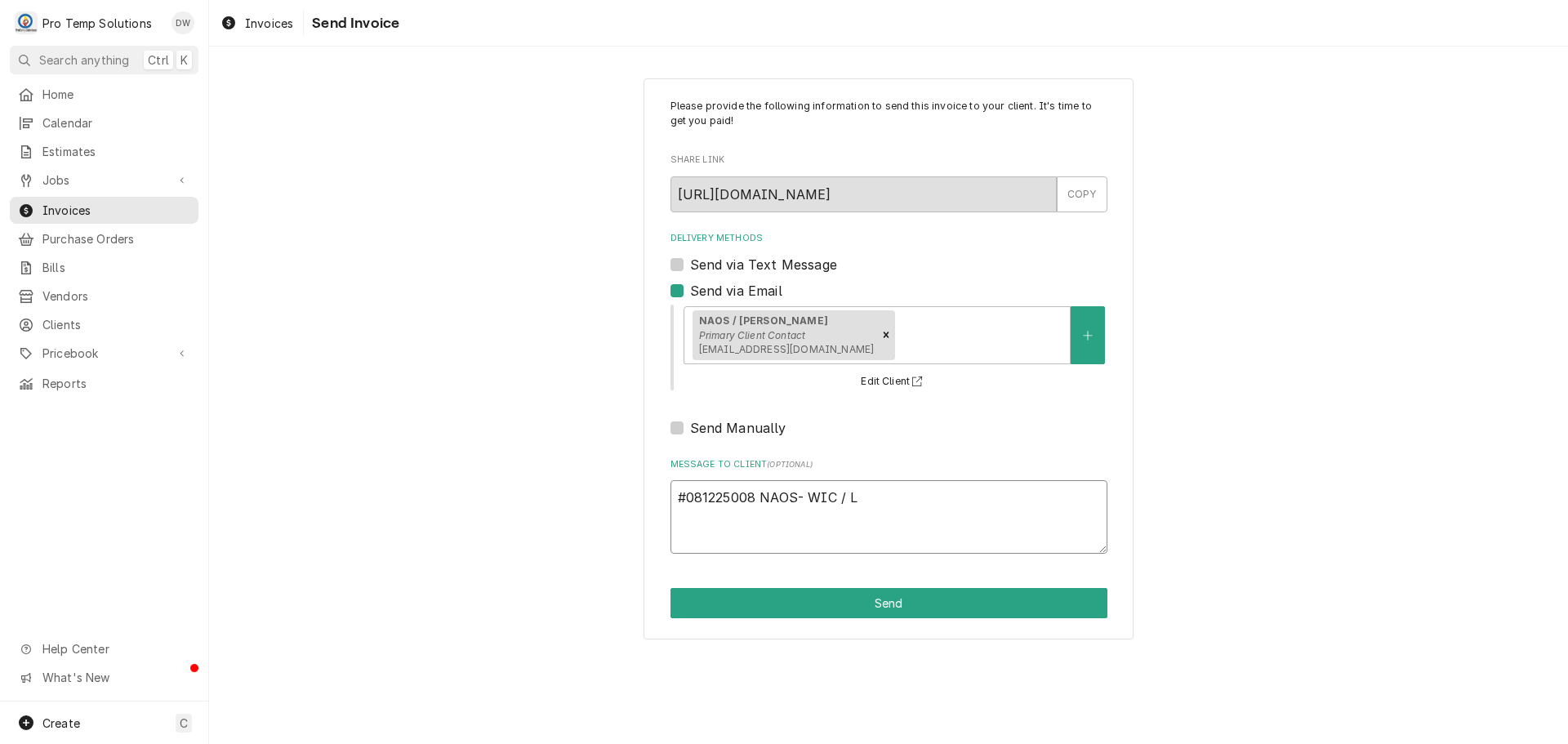
type textarea "#081225008 NAOS- WIC / L/"
type textarea "x"
type textarea "#081225008 NAOS- WIC / L/F"
type textarea "x"
type textarea "#081225008 NAOS- WIC / L/FR"
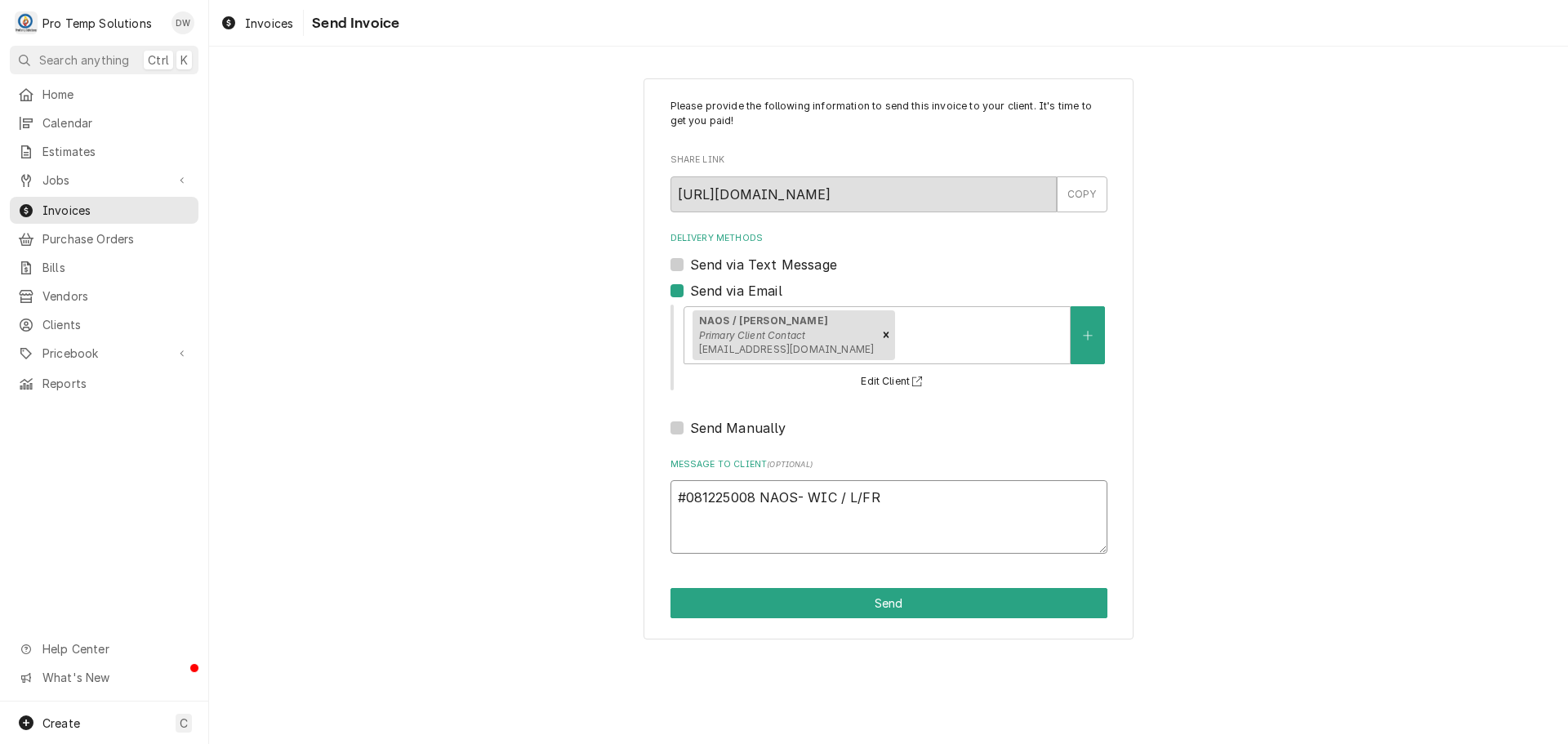
type textarea "x"
type textarea "#081225008 NAOS- WIC / L/FRY"
type textarea "x"
type textarea "#081225008 NAOS- WIC / L/FRYE"
type textarea "x"
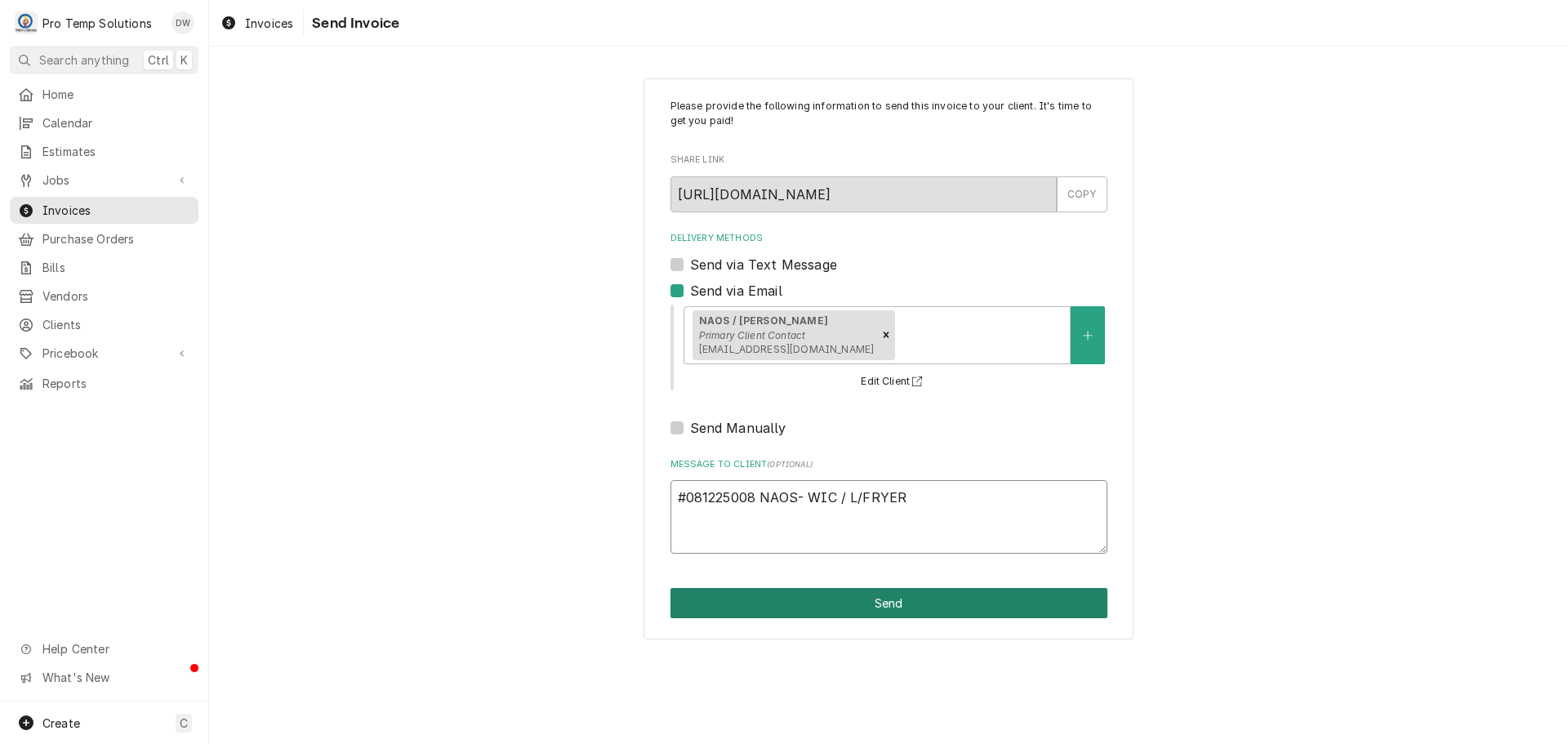
type textarea "#081225008 NAOS- WIC / L/FRYER"
click at [890, 604] on button "Send" at bounding box center [888, 603] width 437 height 31
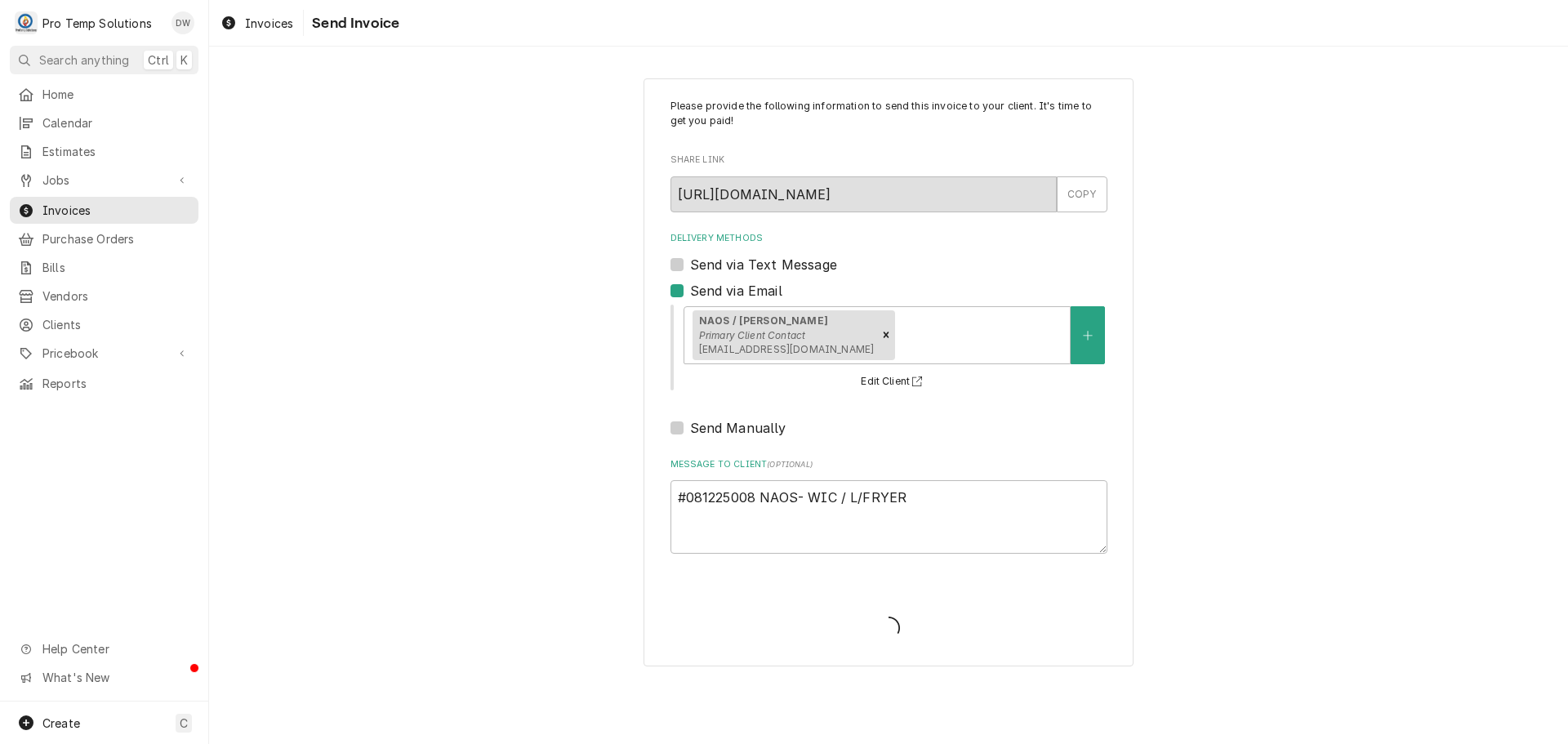
type textarea "x"
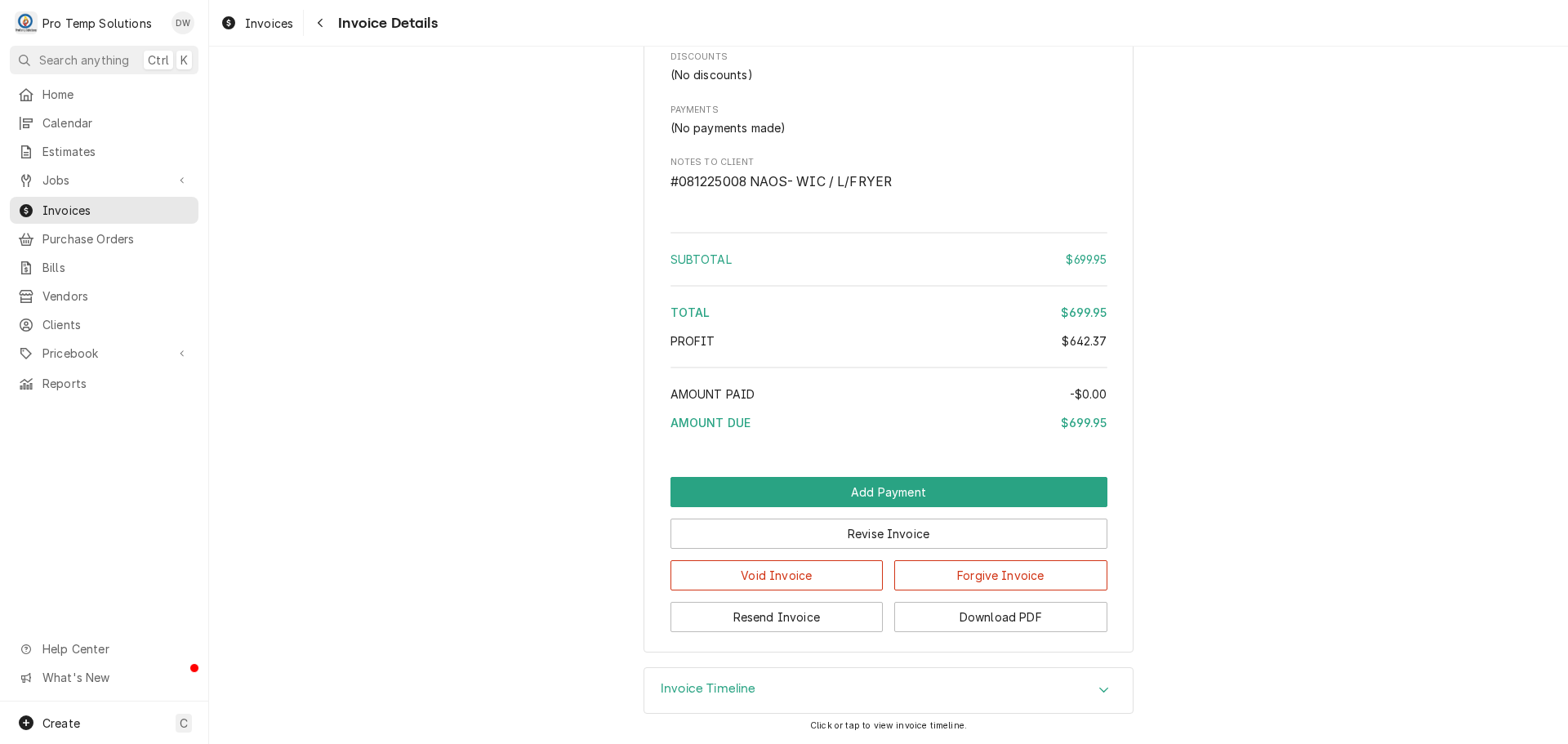
scroll to position [2078, 0]
click at [996, 620] on button "Download PDF" at bounding box center [1001, 618] width 213 height 31
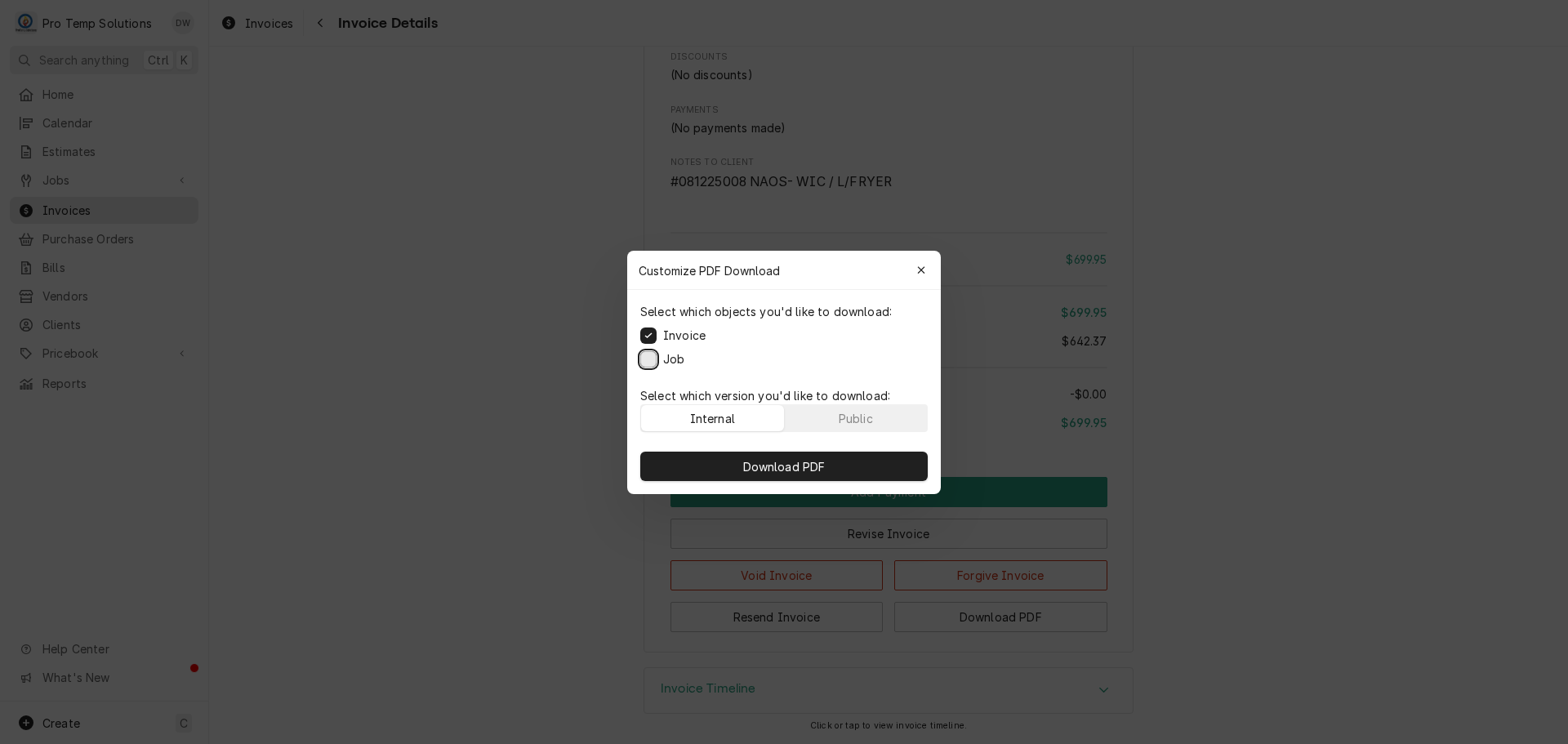
click at [653, 360] on button "Job" at bounding box center [648, 359] width 16 height 16
click at [805, 463] on span "Download PDF" at bounding box center [784, 466] width 89 height 17
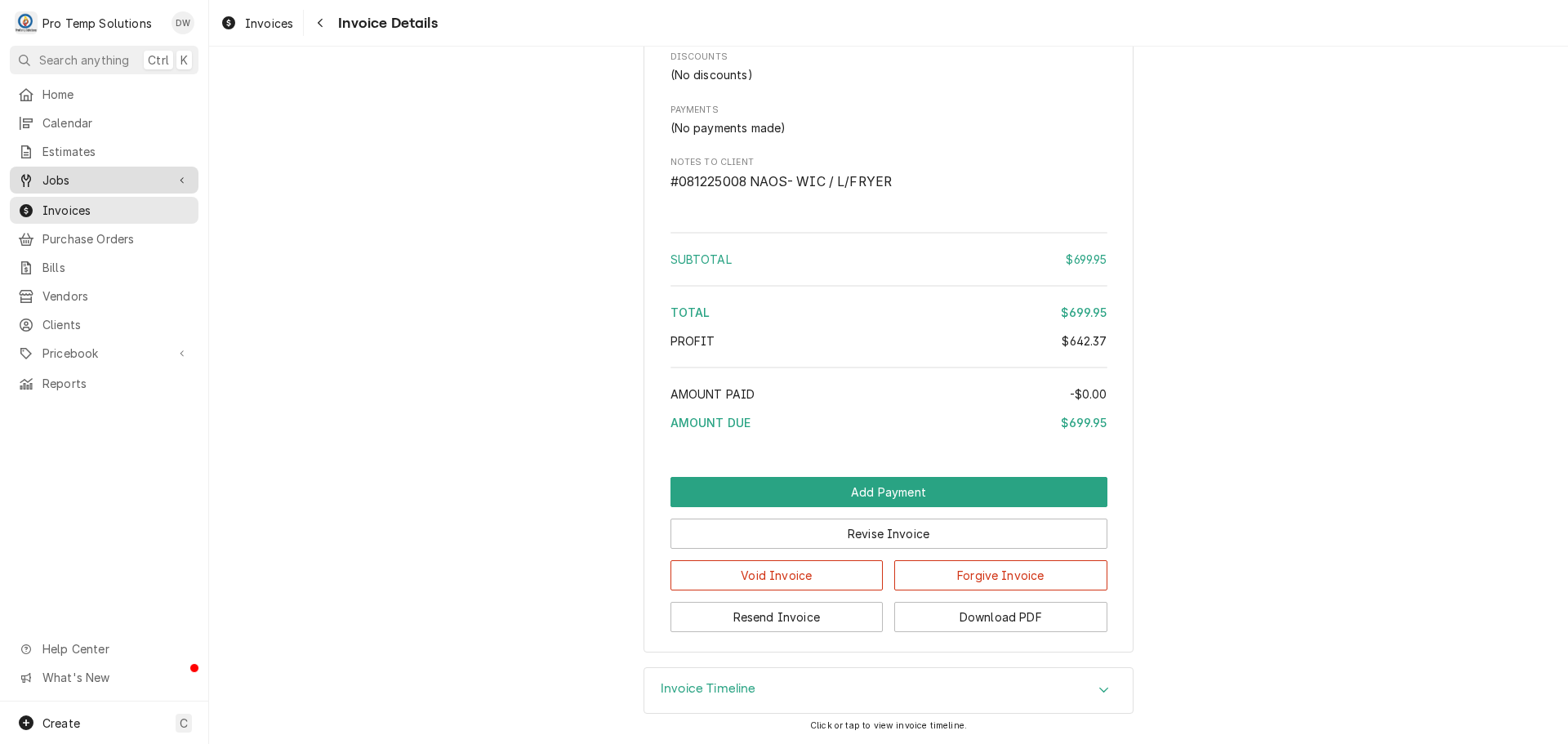
click at [66, 171] on span "Jobs" at bounding box center [103, 180] width 123 height 17
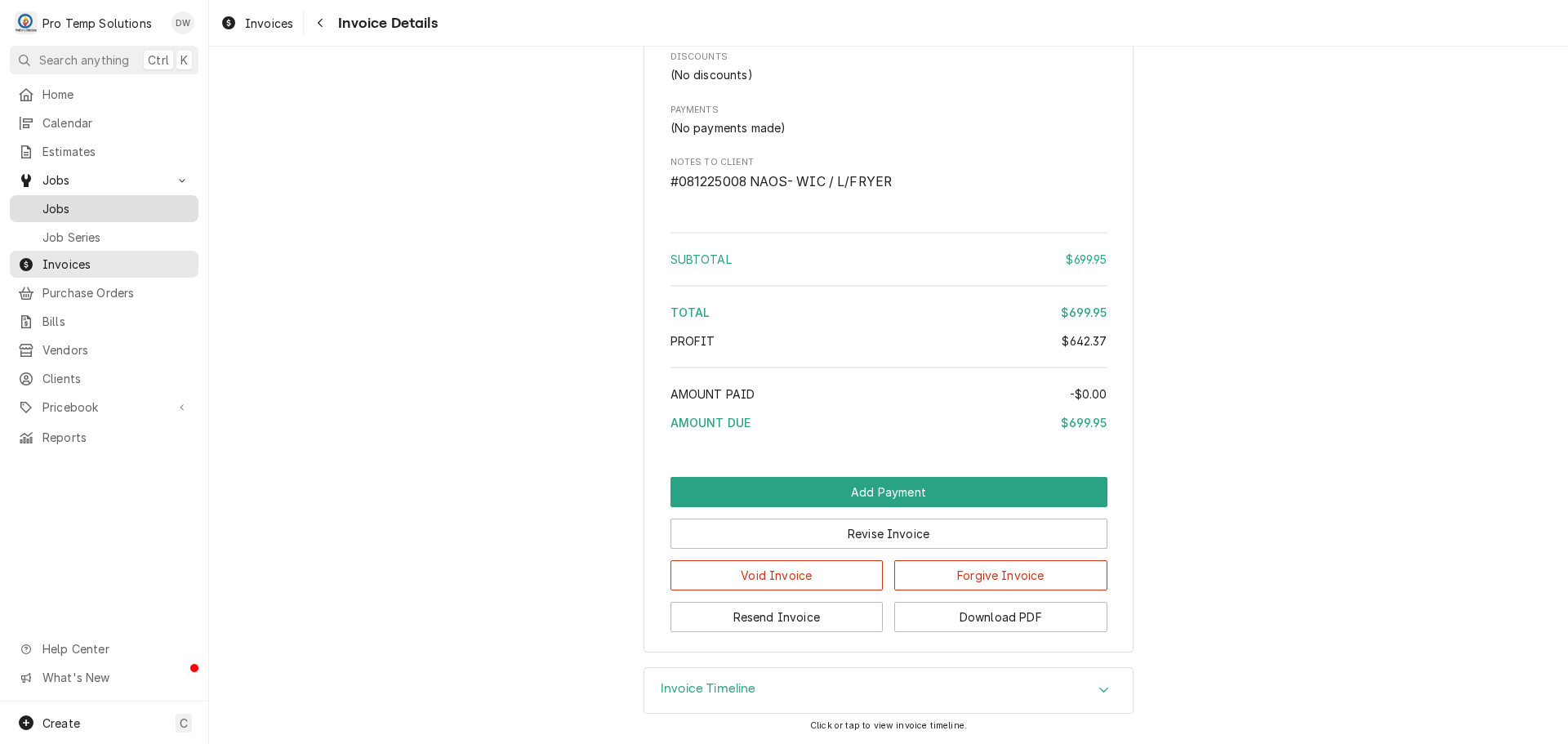
click at [61, 202] on span "Jobs" at bounding box center [116, 208] width 148 height 17
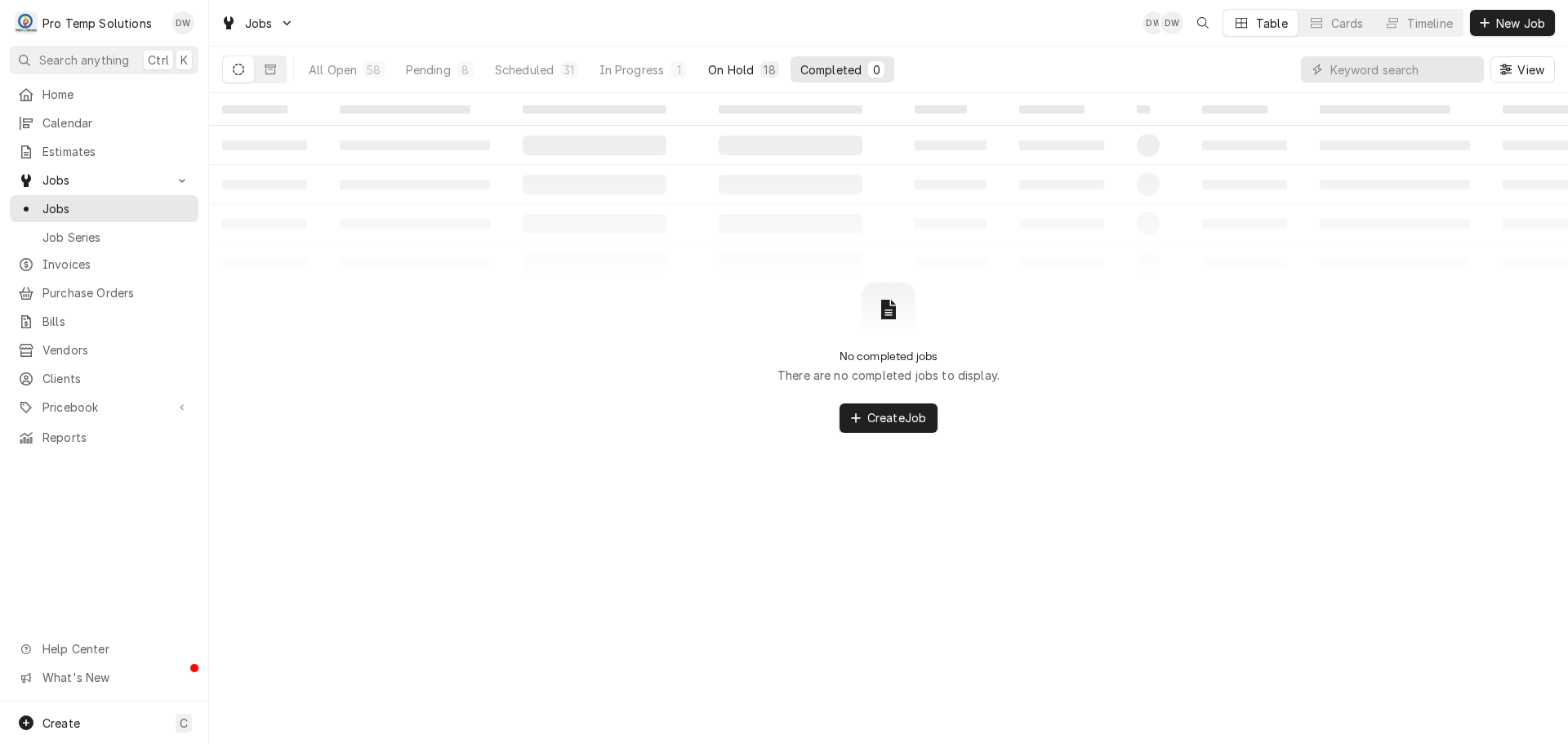
click at [735, 72] on div "On Hold" at bounding box center [731, 70] width 46 height 17
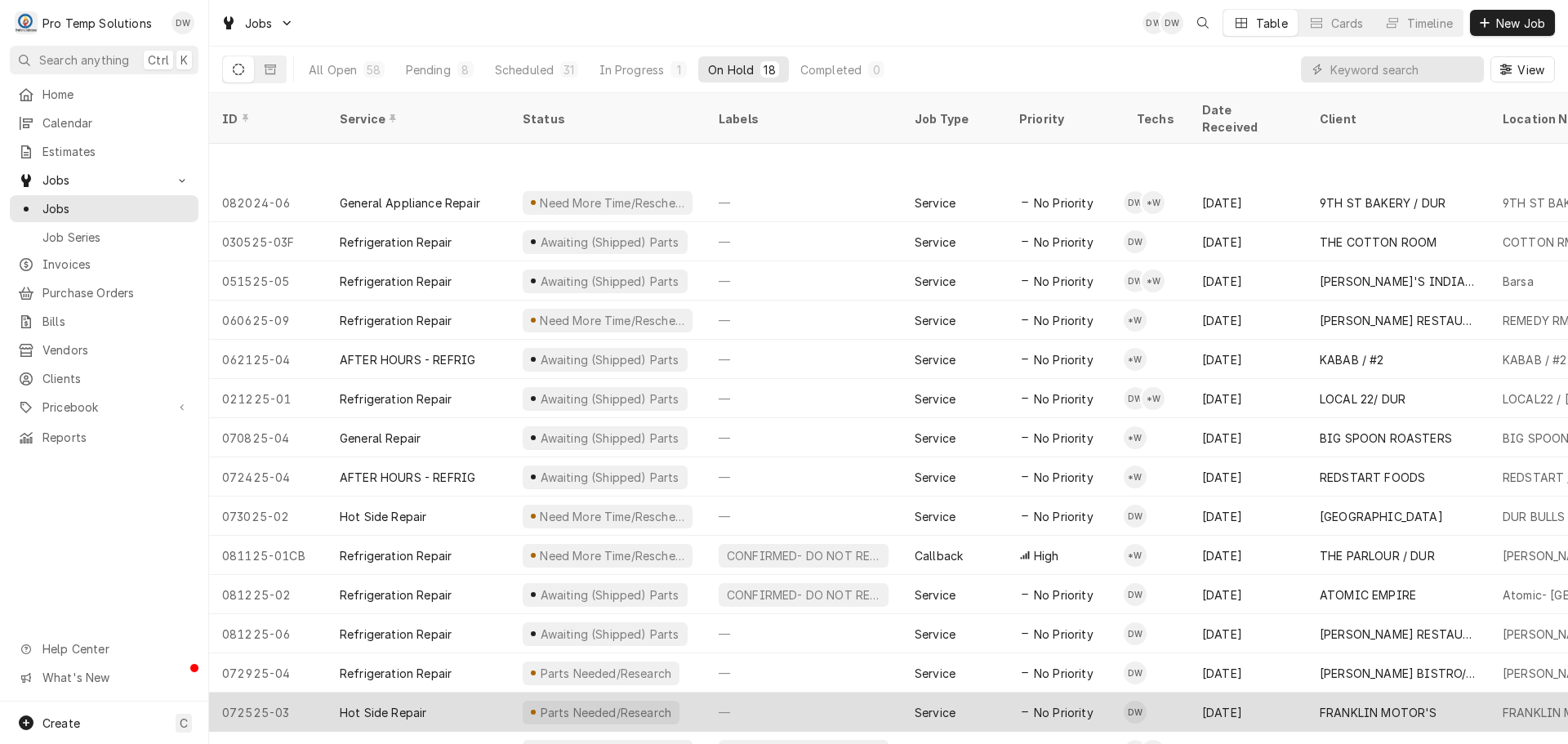
scroll to position [98, 0]
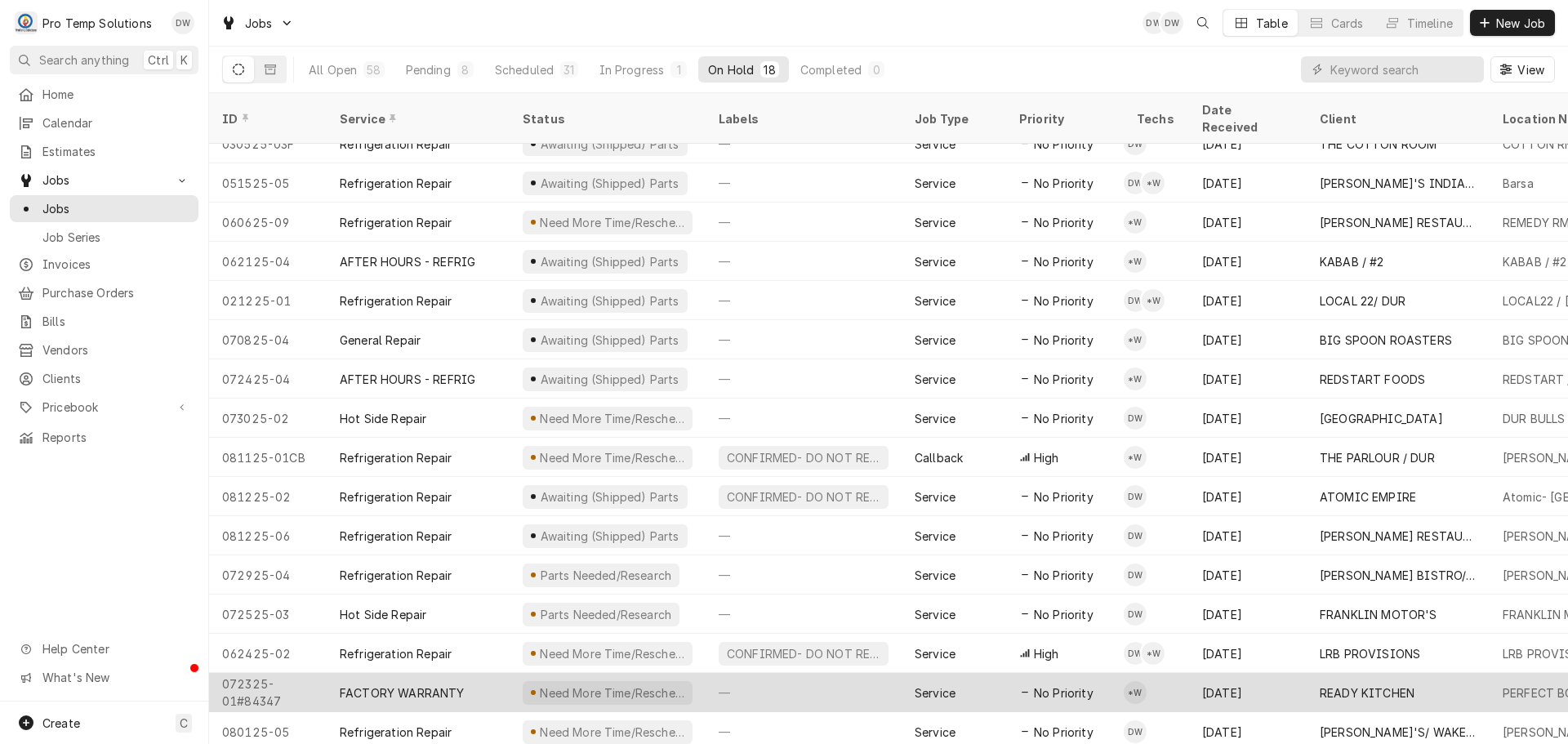
click at [816, 673] on div "—" at bounding box center [803, 692] width 196 height 39
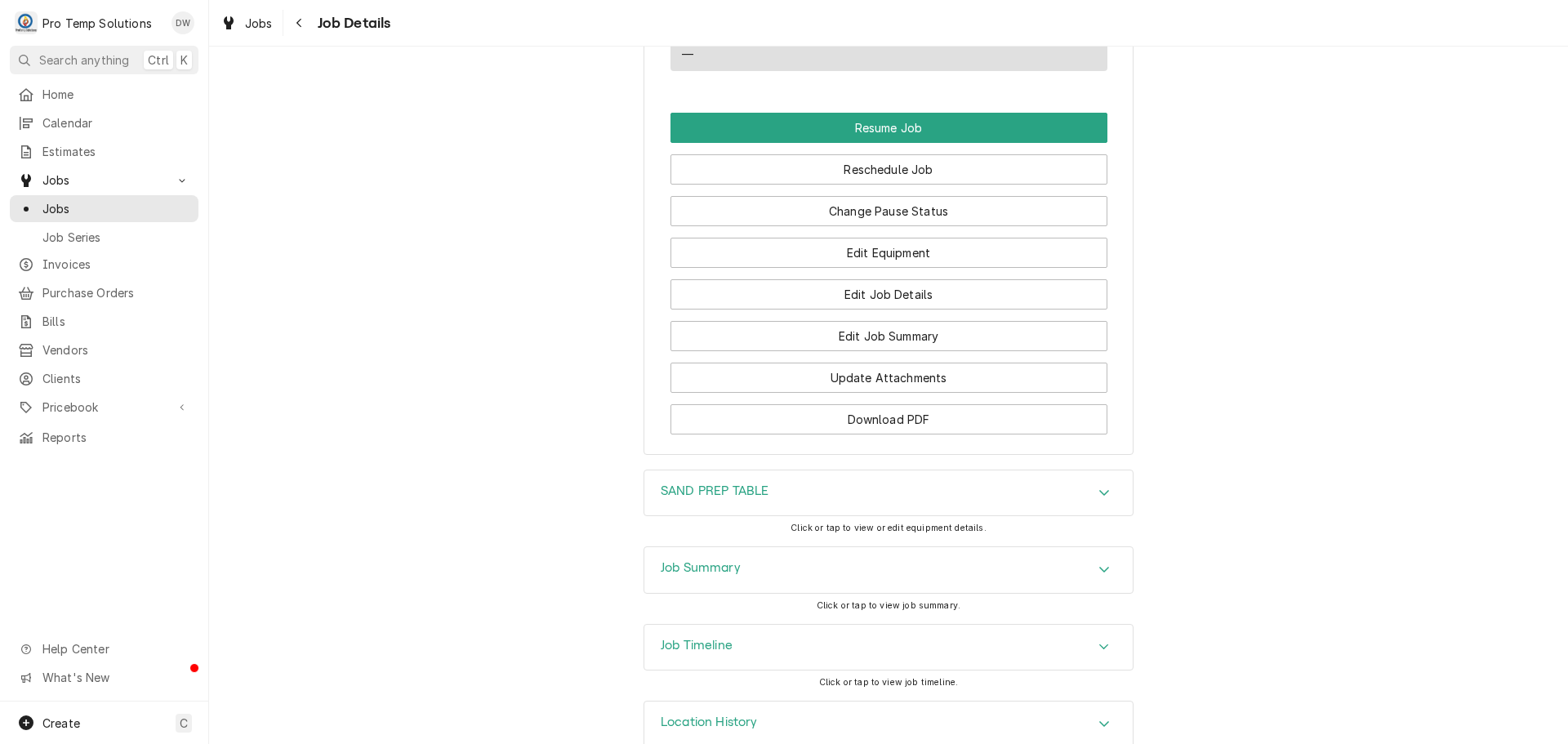
scroll to position [1732, 0]
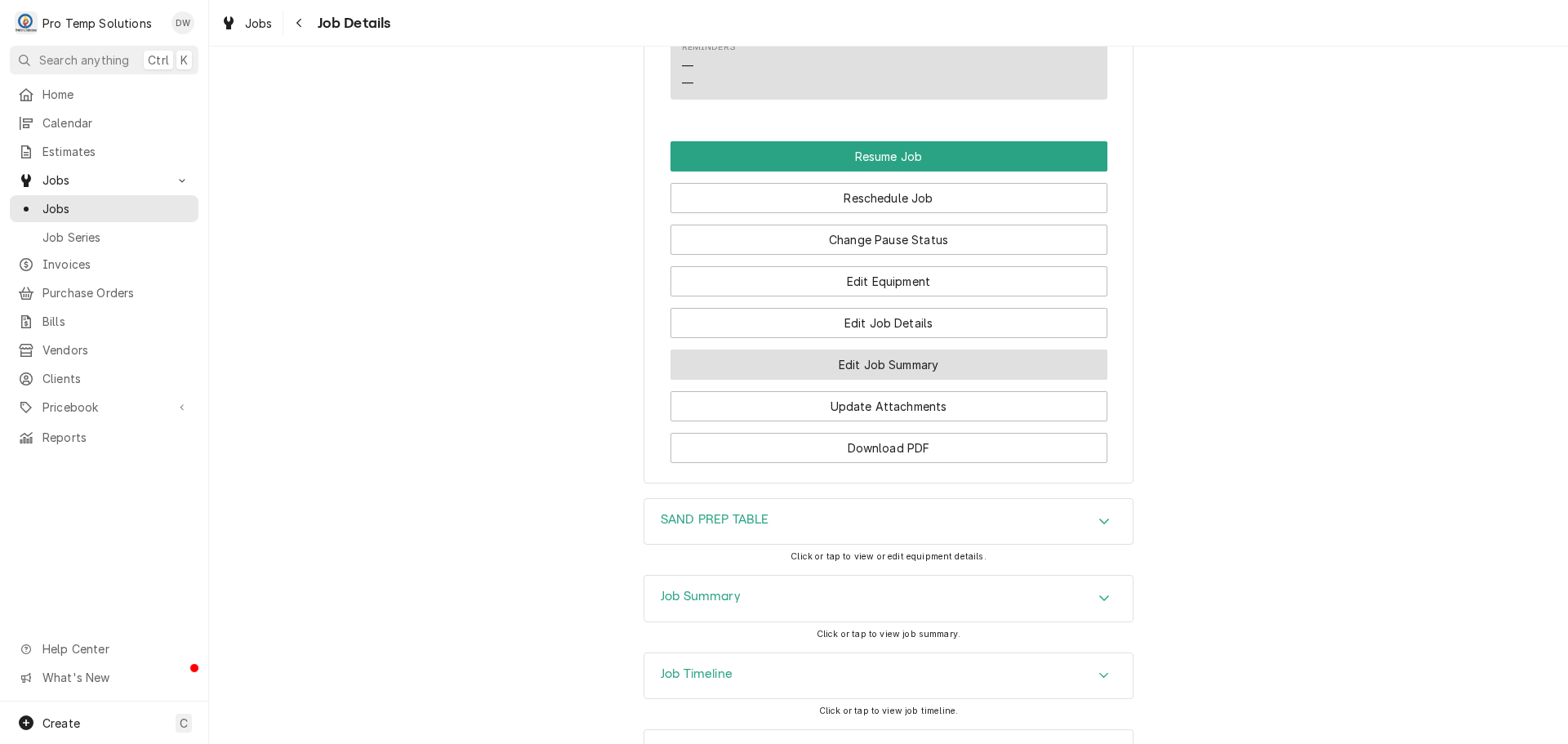
click at [873, 380] on button "Edit Job Summary" at bounding box center [888, 365] width 437 height 31
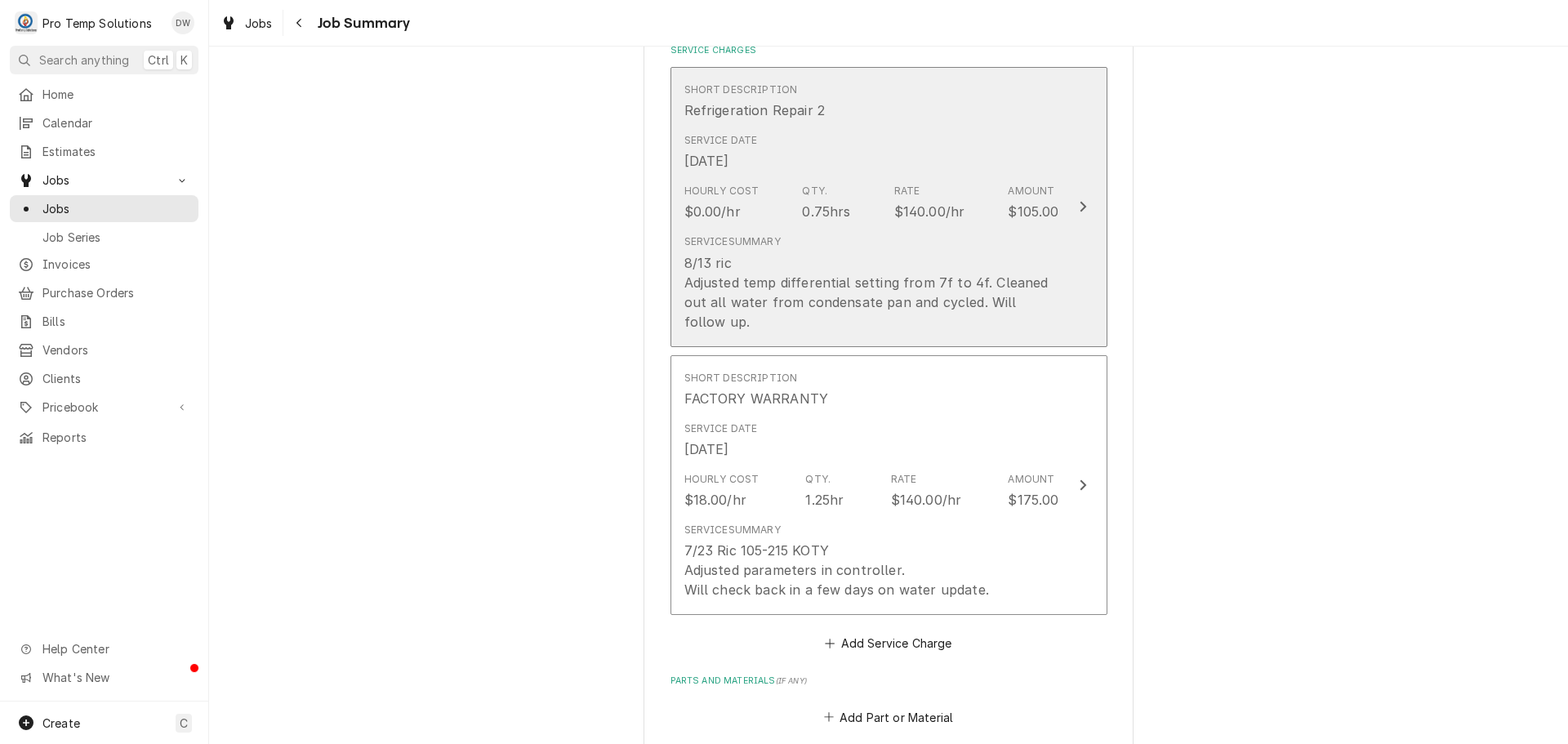
scroll to position [491, 0]
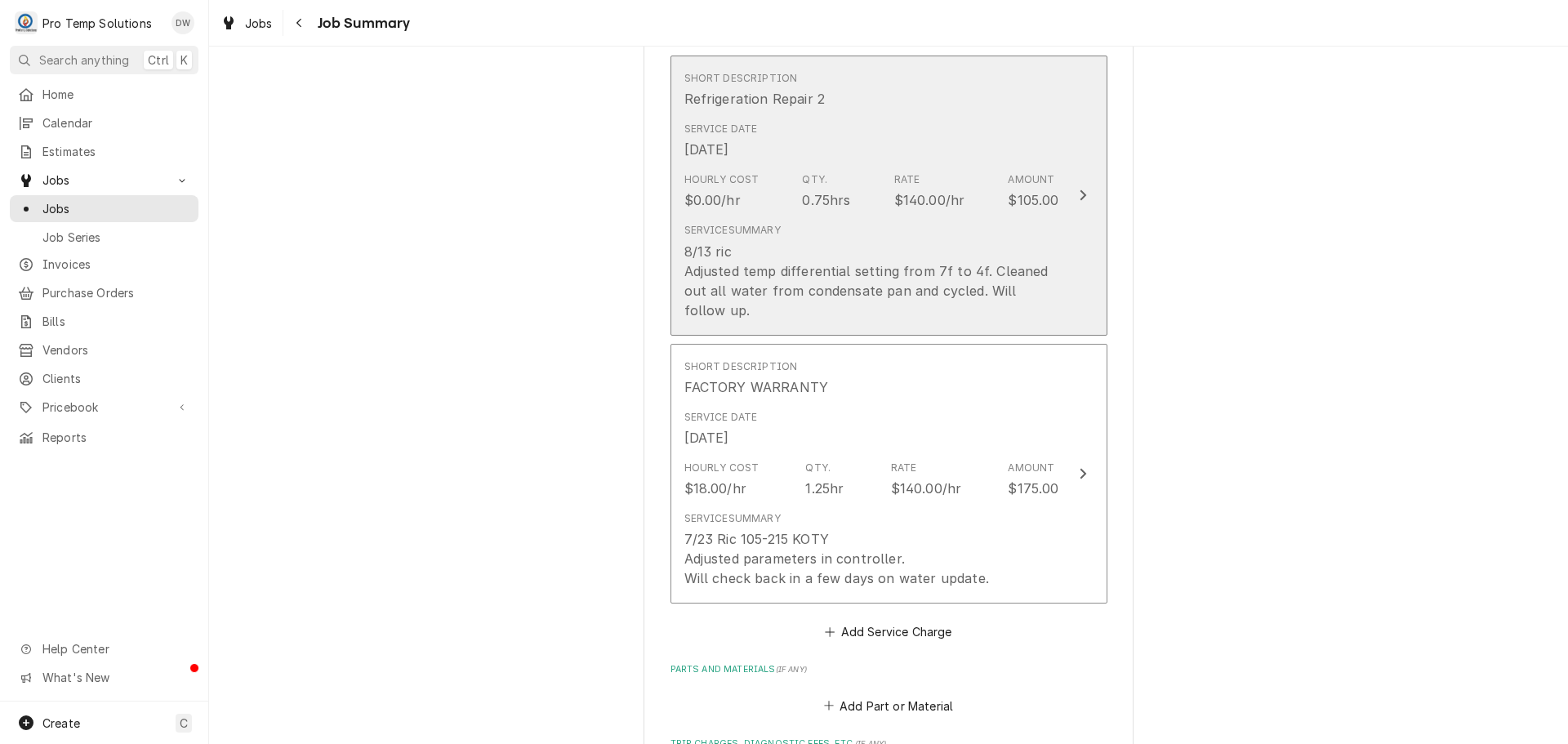
click at [1081, 193] on div "Update Line Item" at bounding box center [1083, 195] width 21 height 20
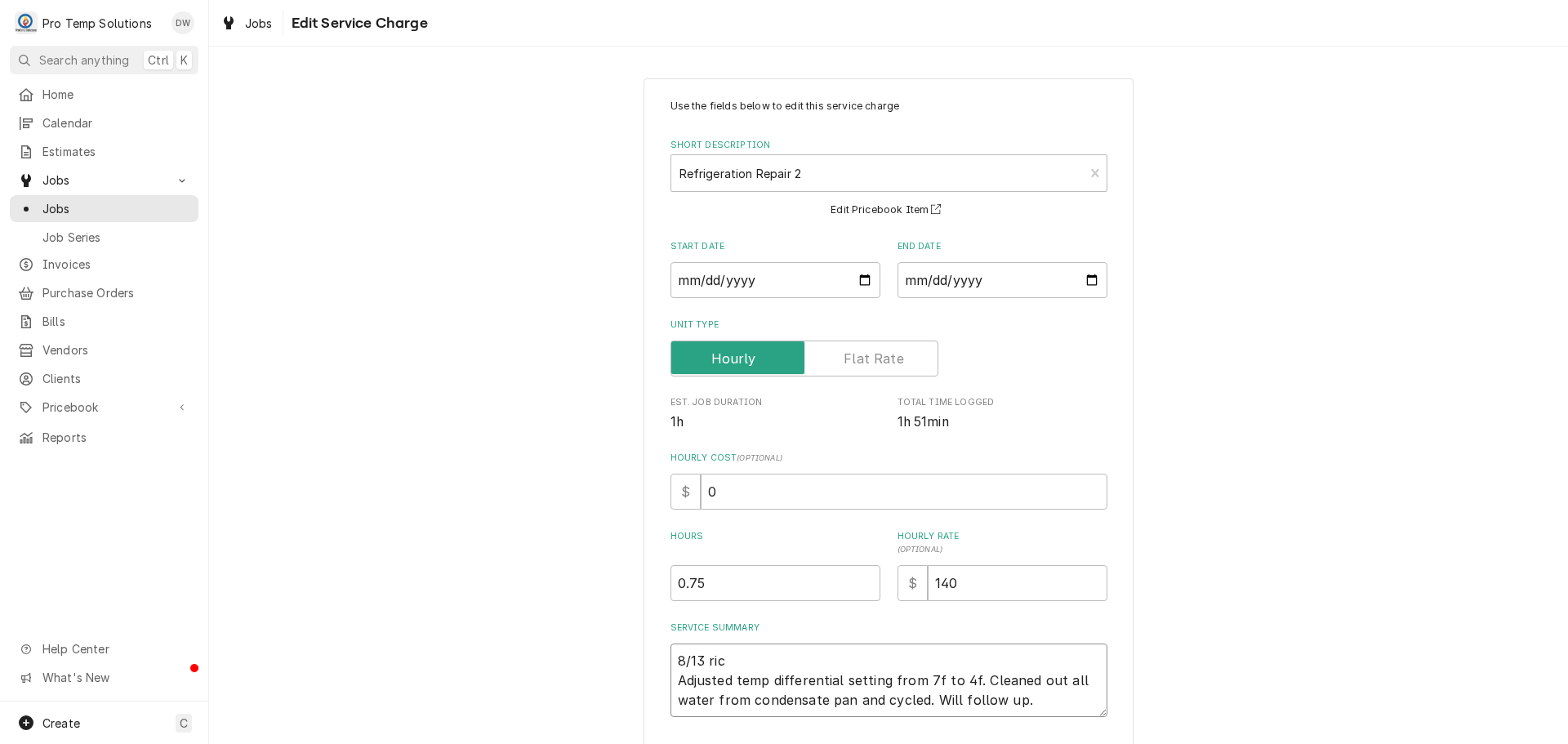
click at [728, 657] on textarea "8/13 ric Adjusted temp differential setting from 7f to 4f. Cleaned out all wate…" at bounding box center [888, 680] width 437 height 74
type textarea "x"
type textarea "8/13 ri Adjusted temp differential setting from 7f to 4f. Cleaned out all water…"
type textarea "x"
type textarea "8/13 r Adjusted temp differential setting from 7f to 4f. Cleaned out all water …"
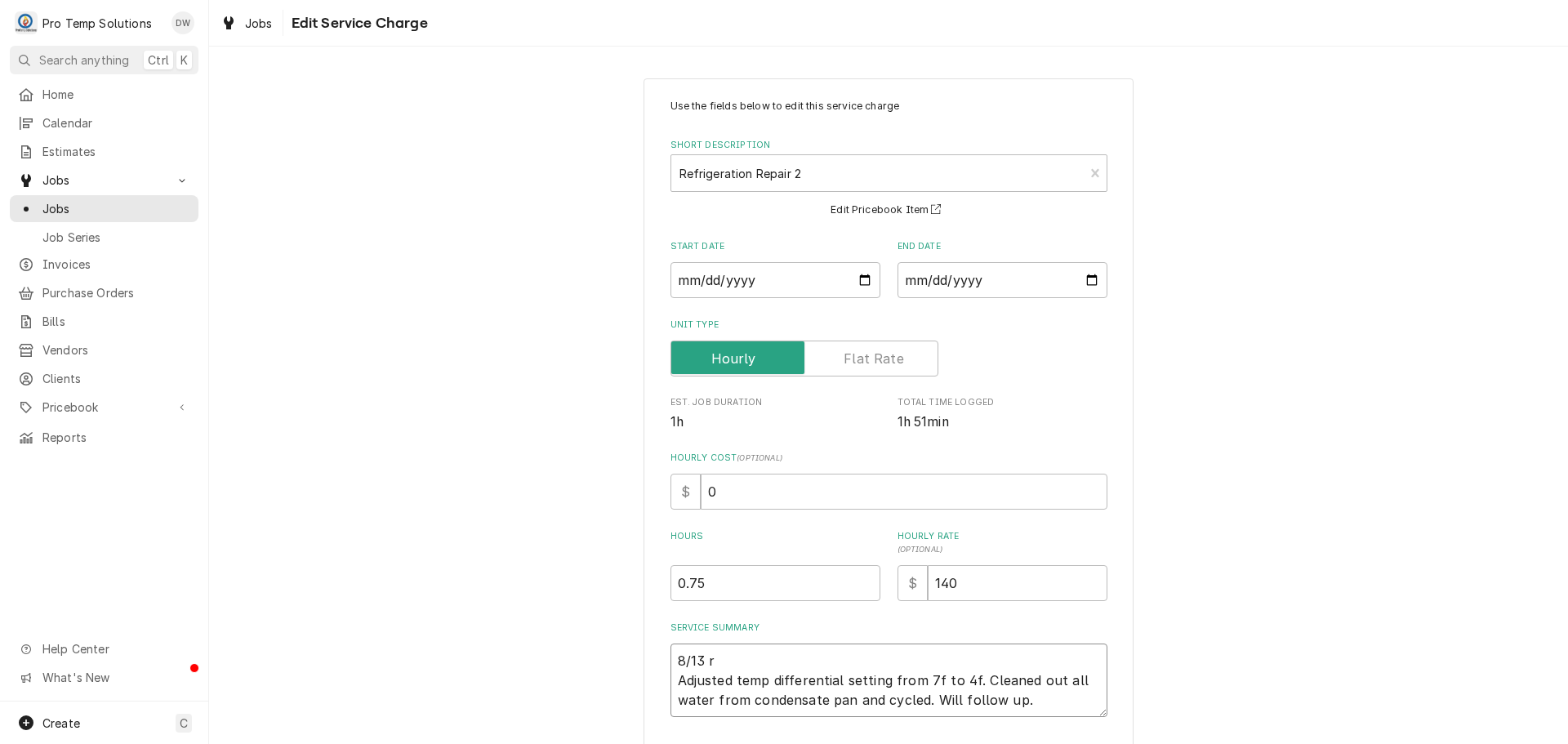
type textarea "x"
type textarea "8/13 Adjusted temp differential setting from 7f to 4f. Cleaned out all water fr…"
type textarea "x"
type textarea "8/13 R Adjusted temp differential setting from 7f to 4f. Cleaned out all water …"
type textarea "x"
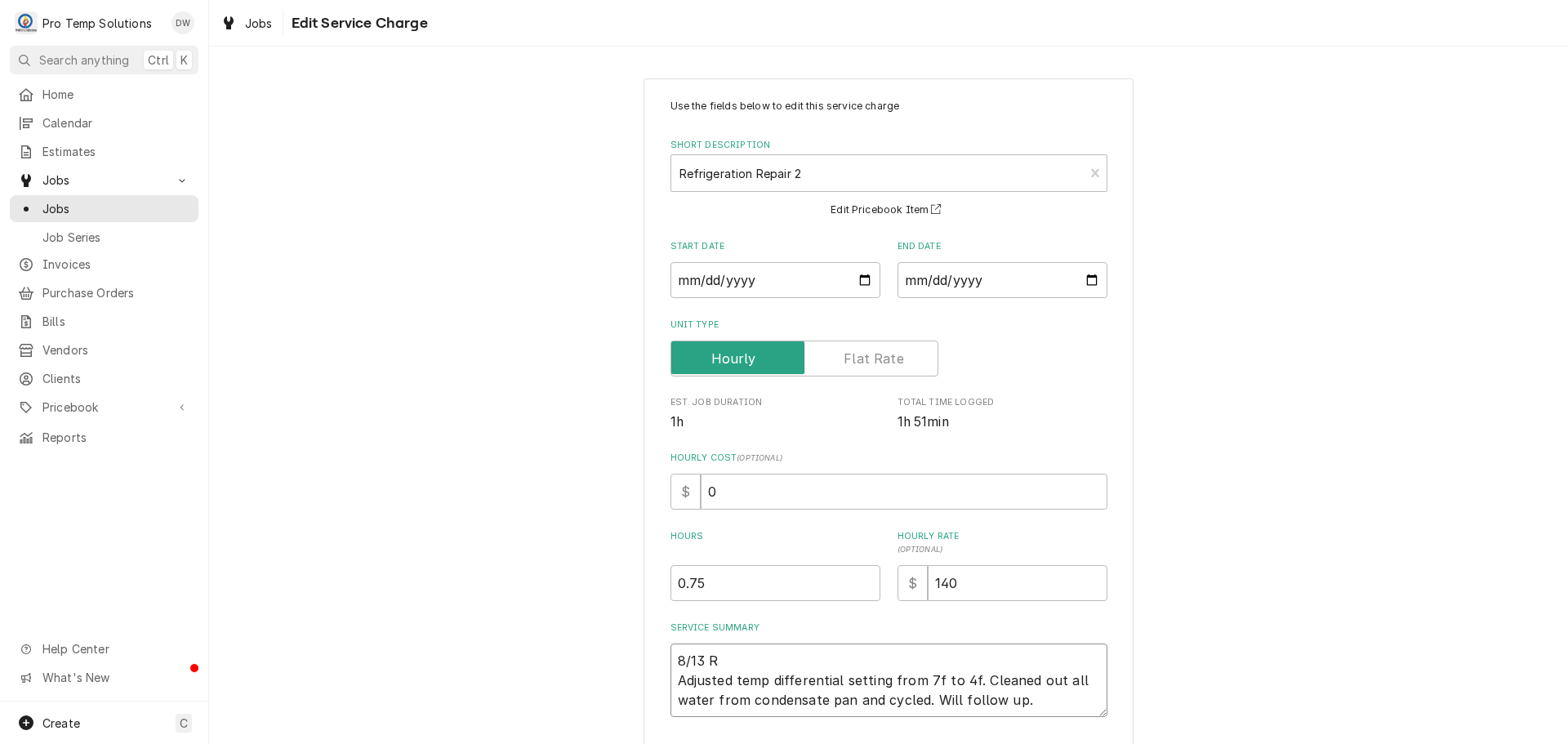
type textarea "8/13 RI Adjusted temp differential setting from 7f to 4f. Cleaned out all water…"
type textarea "x"
type textarea "8/13 RIC Adjusted temp differential setting from 7f to 4f. Cleaned out all wate…"
type textarea "x"
type textarea "8/13 RIC Adjusted temp differential setting from 7f to 4f. Cleaned out all wate…"
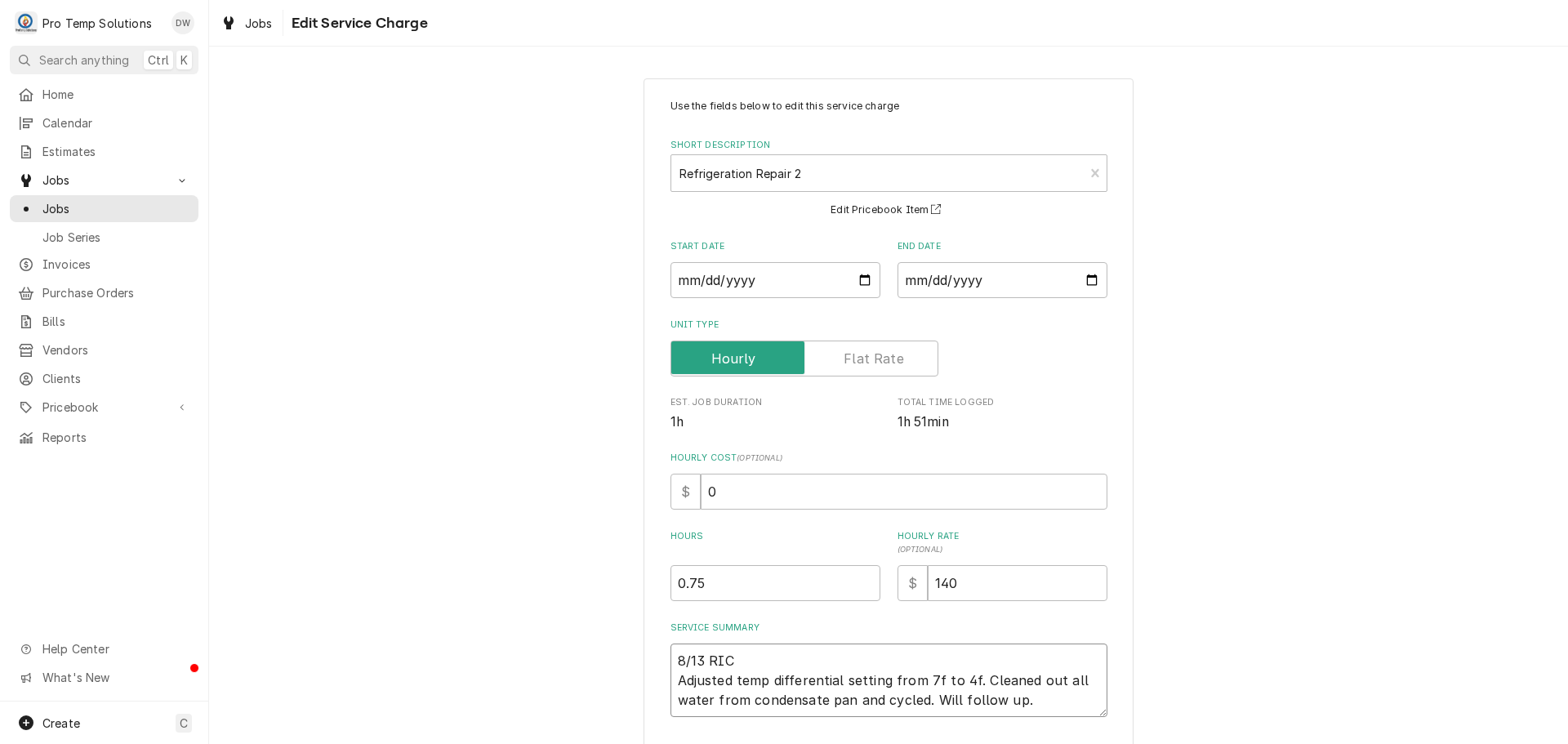
type textarea "x"
type textarea "8/13 RIC 2 Adjusted temp differential setting from 7f to 4f. Cleaned out all wa…"
type textarea "x"
type textarea "8/13 RIC 20 Adjusted temp differential setting from 7f to 4f. Cleaned out all w…"
type textarea "x"
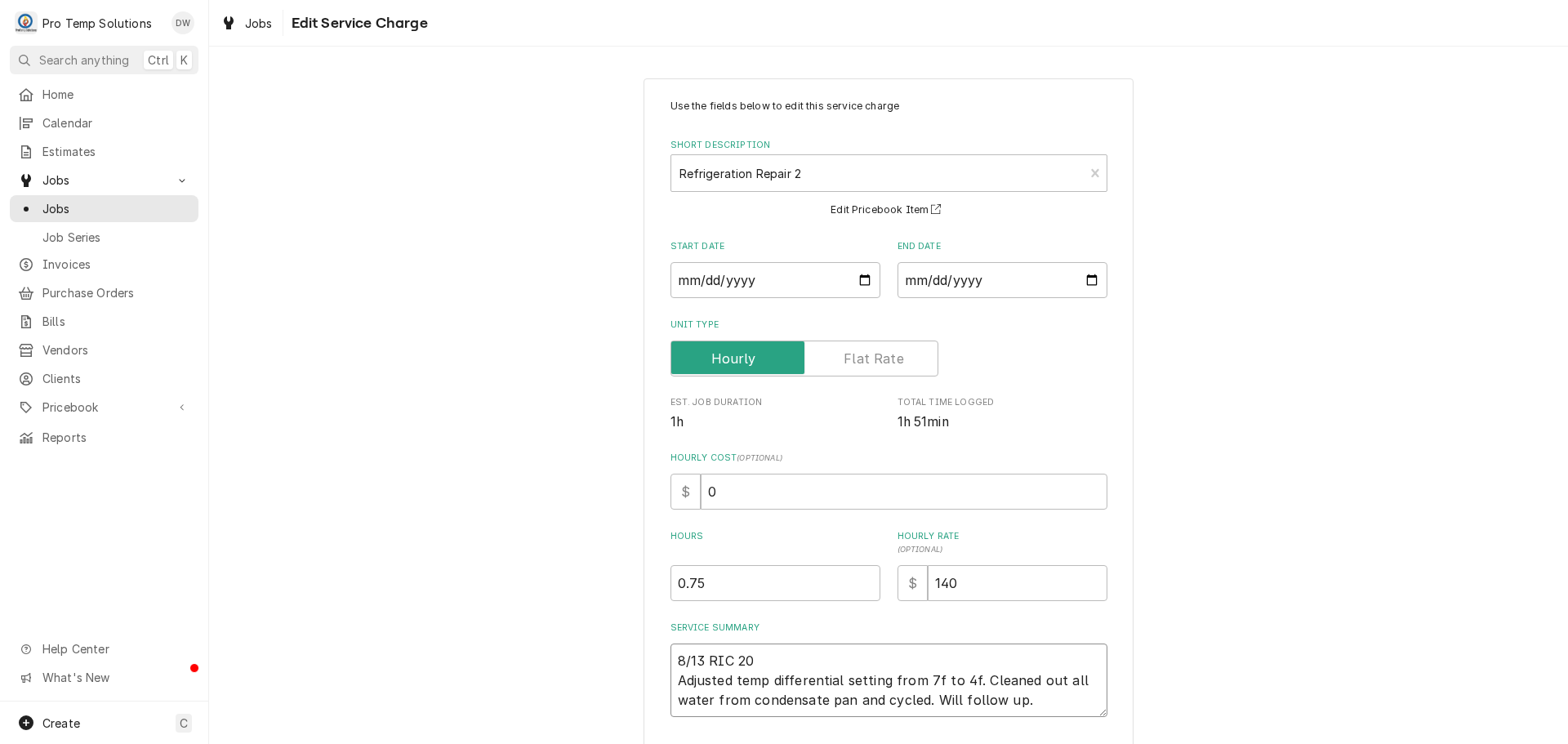
type textarea "8/13 RIC 200 Adjusted temp differential setting from 7f to 4f. Cleaned out all …"
type textarea "x"
type textarea "8/13 RIC 200- Adjusted temp differential setting from 7f to 4f. Cleaned out all…"
type textarea "x"
type textarea "8/13 RIC 200-2 Adjusted temp differential setting from 7f to 4f. Cleaned out al…"
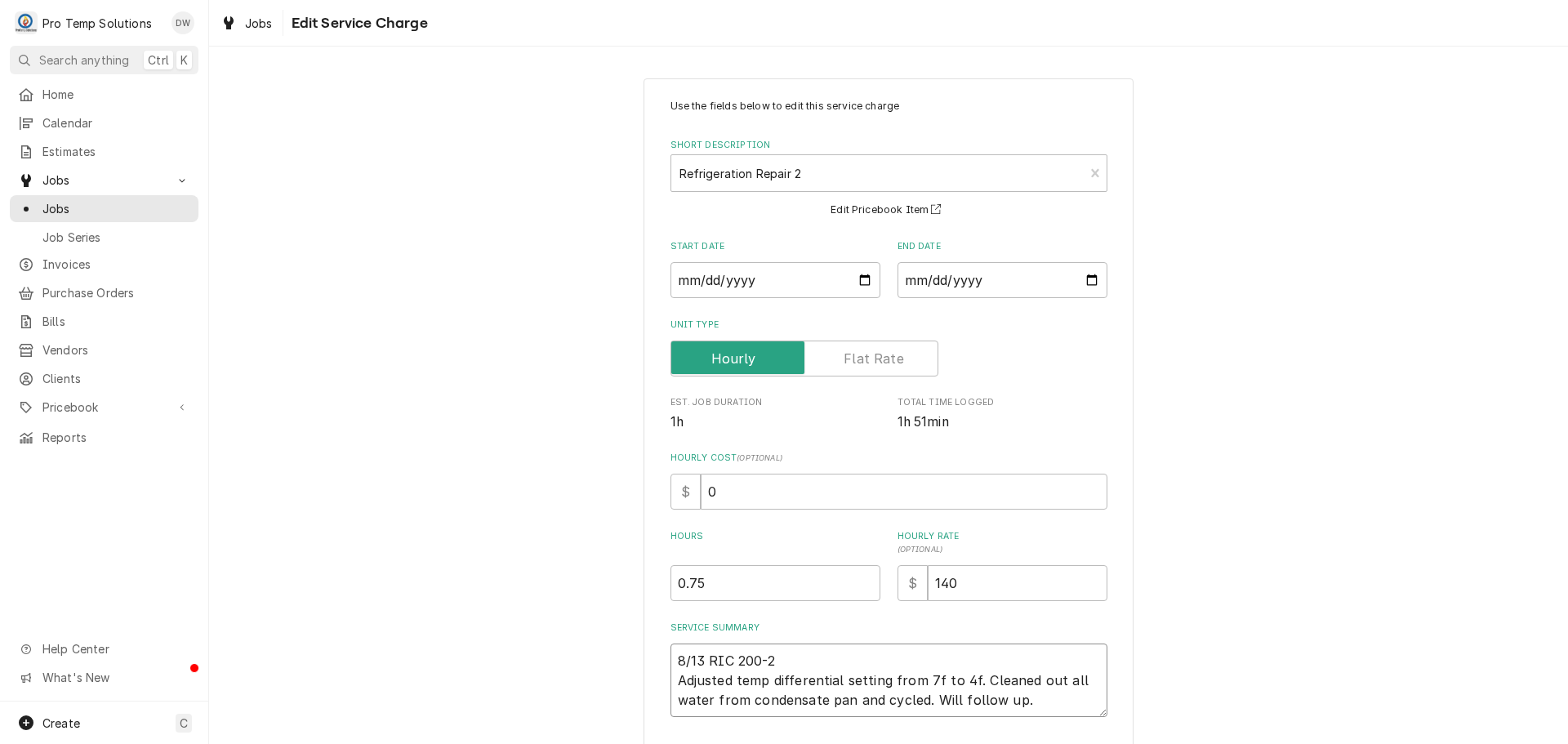
type textarea "x"
type textarea "8/13 RIC 200-25 Adjusted temp differential setting from 7f to 4f. Cleaned out a…"
type textarea "x"
type textarea "8/13 RIC 200-250 Adjusted temp differential setting from 7f to 4f. Cleaned out …"
type textarea "x"
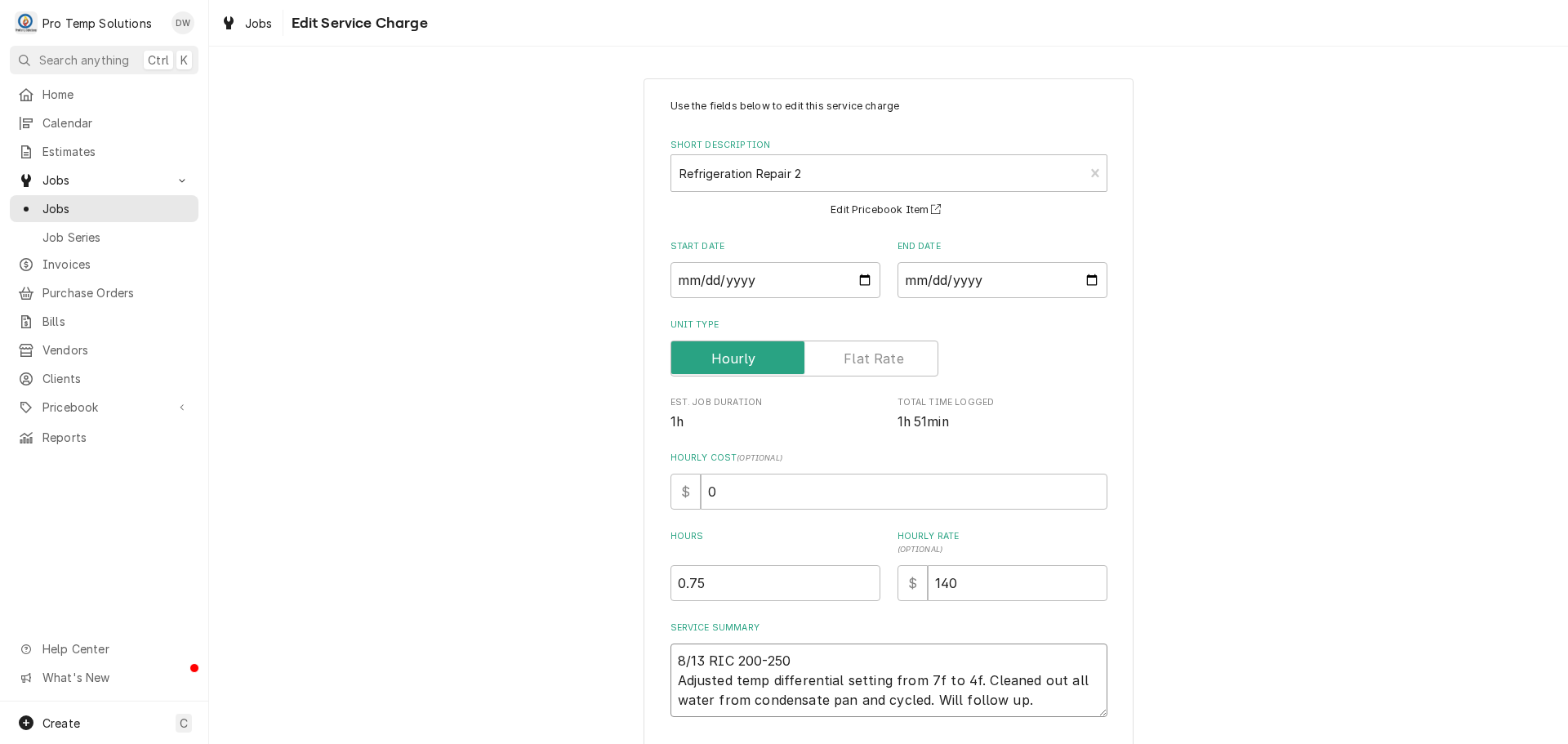
type textarea "8/13 RIC 200-250 Adjusted temp differential setting from 7f to 4f. Cleaned out …"
type textarea "x"
type textarea "8/13 RIC 200-250 K Adjusted temp differential setting from 7f to 4f. Cleaned ou…"
type textarea "x"
type textarea "8/13 RIC 200-250 KE Adjusted temp differential setting from 7f to 4f. Cleaned o…"
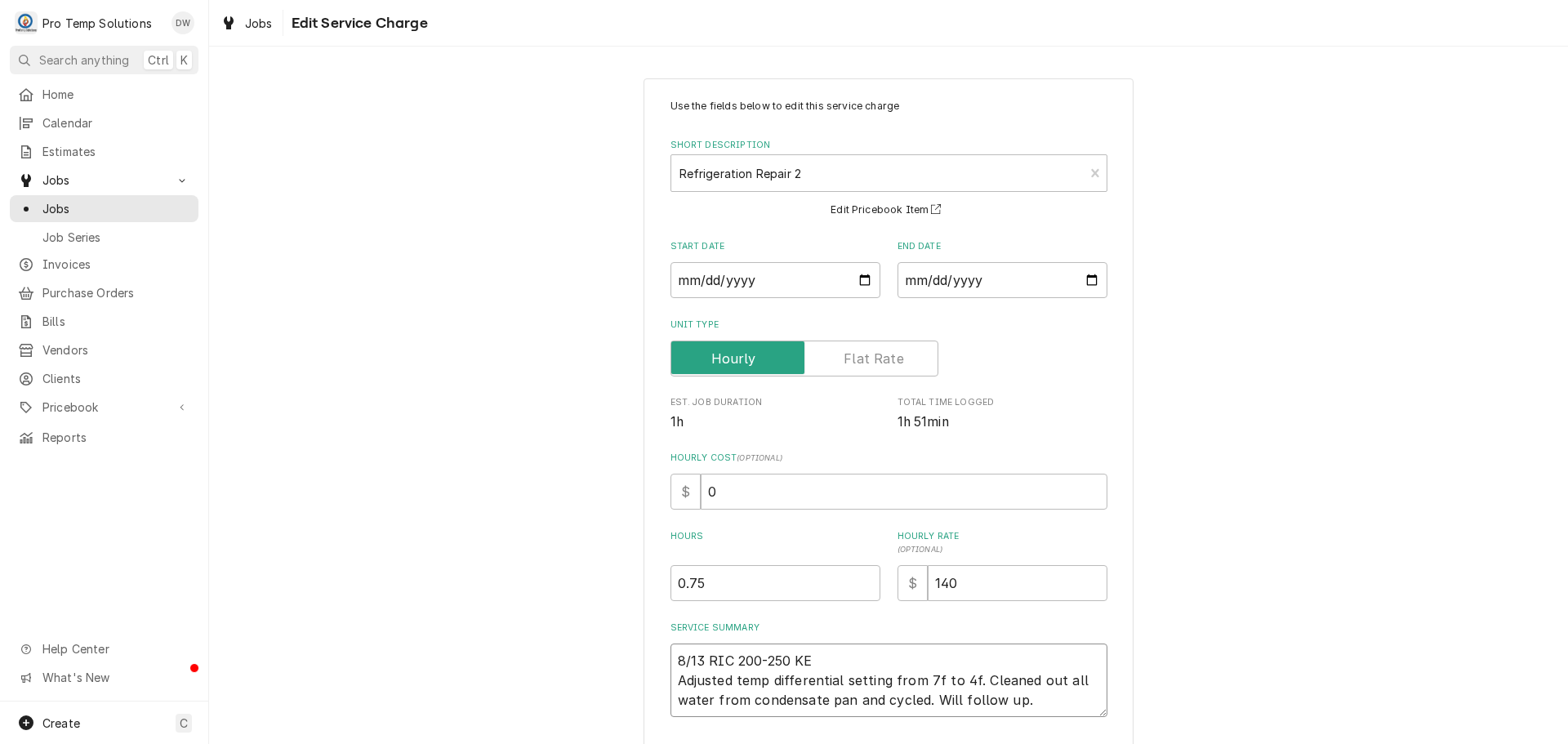
type textarea "x"
type textarea "8/13 RIC 200-250 KEV Adjusted temp differential setting from 7f to 4f. Cleaned …"
type textarea "x"
type textarea "8/13 RIC 200-250 KEVI Adjusted temp differential setting from 7f to 4f. Cleaned…"
type textarea "x"
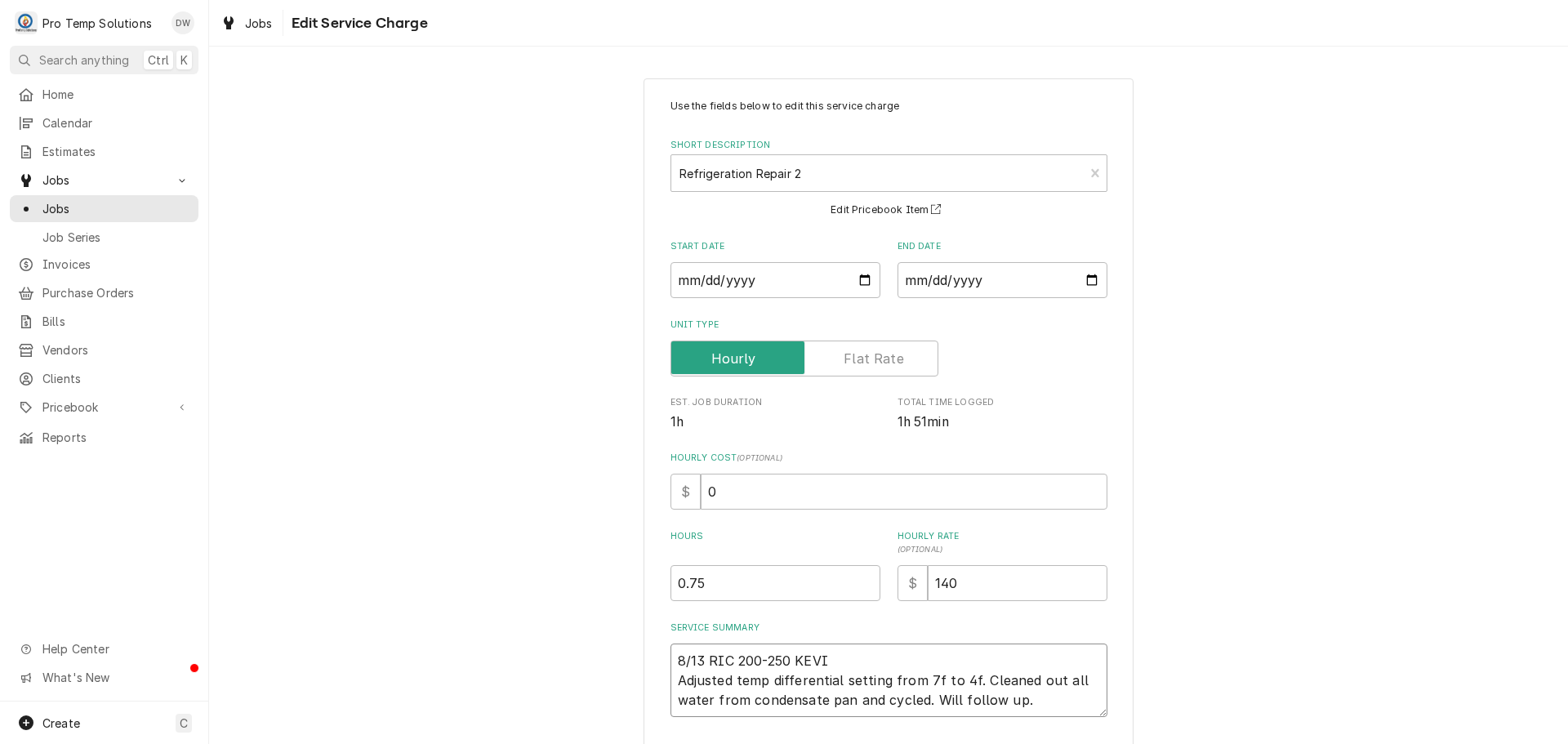
type textarea "8/13 RIC 200-250 KEVIN Adjusted temp differential setting from 7f to 4f. Cleane…"
type textarea "x"
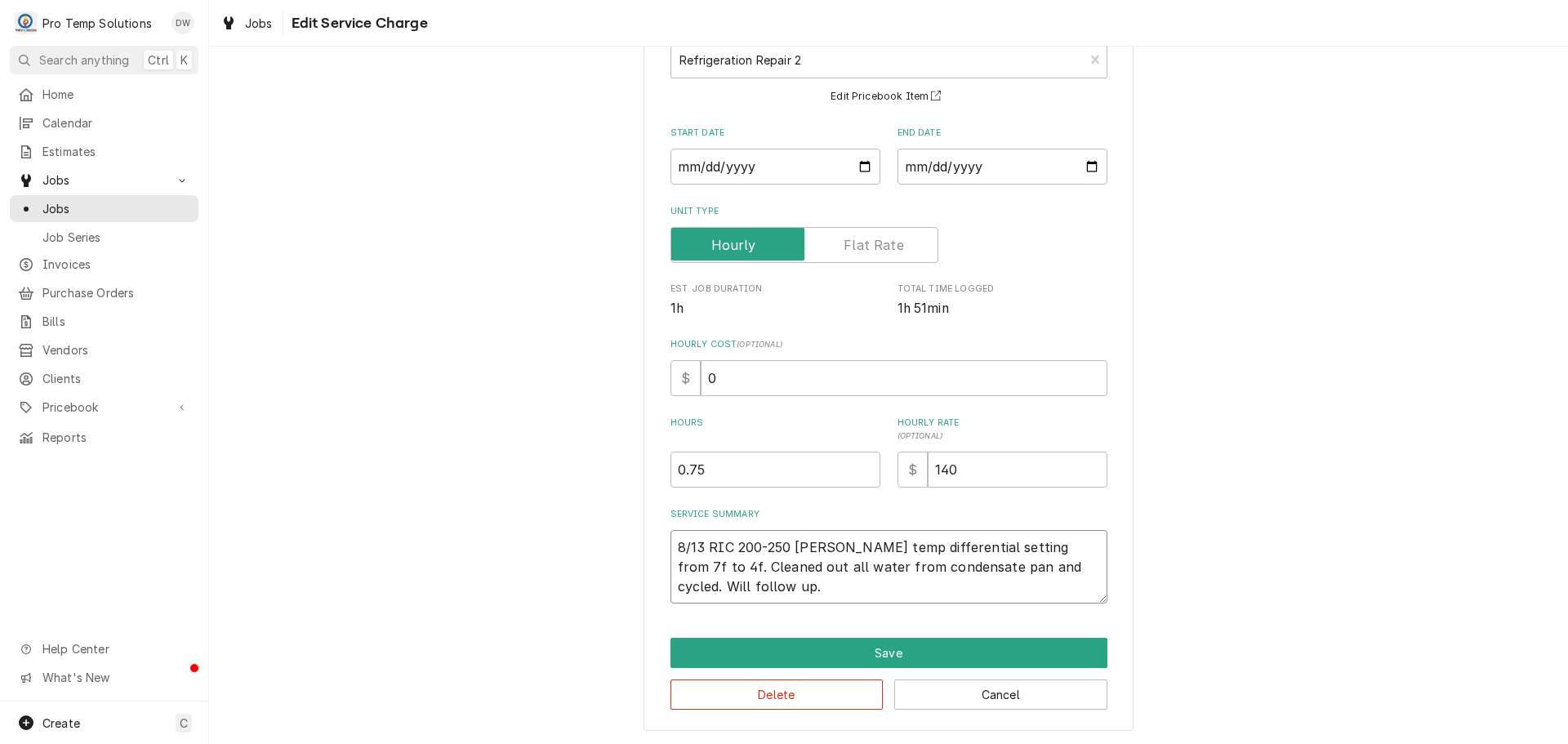
scroll to position [115, 0]
type textarea "8/13 RIC 200-250 KEVIN Adjusted temp differential setting from 7f to 4f. Cleane…"
click at [878, 648] on button "Save" at bounding box center [888, 652] width 437 height 31
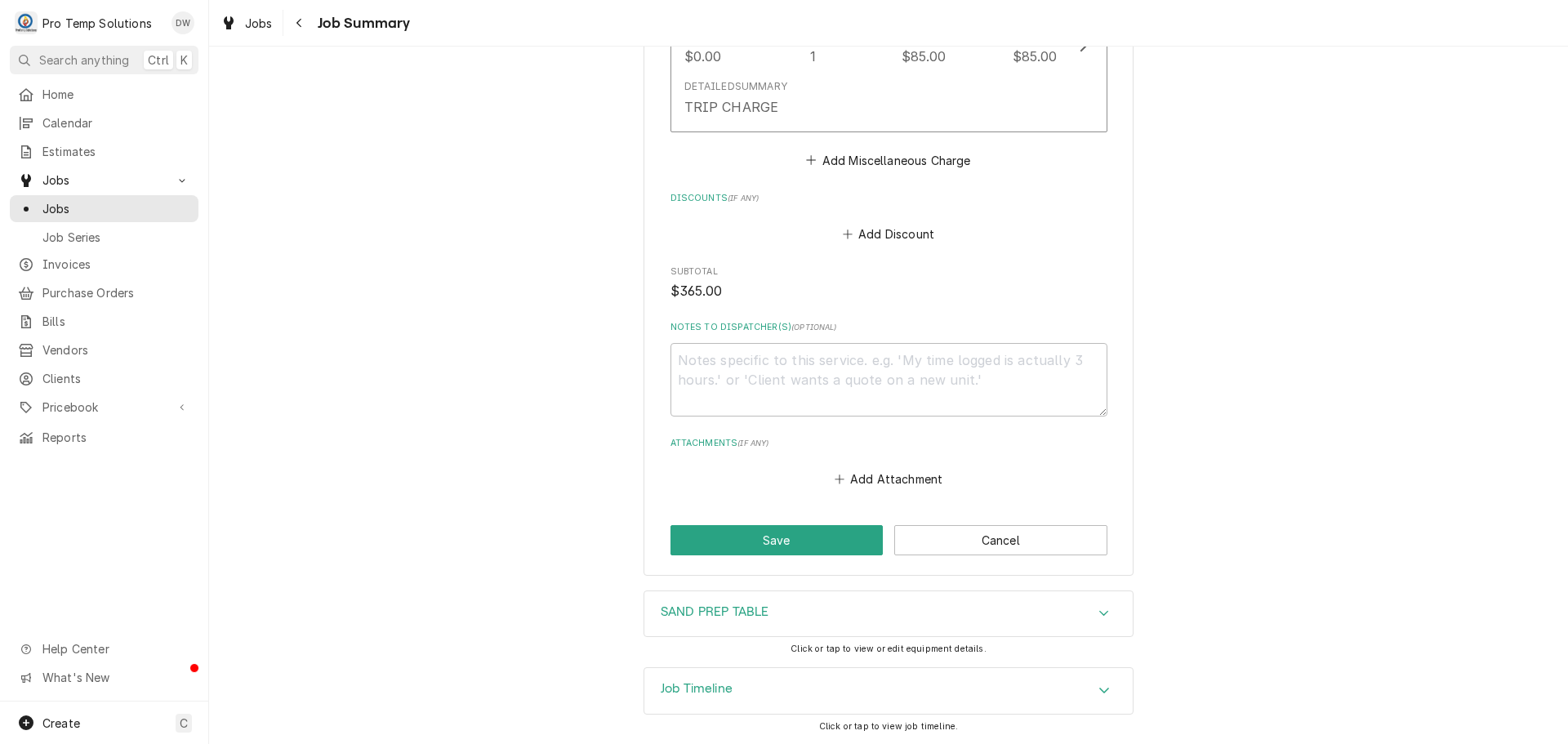
scroll to position [1288, 0]
click at [752, 530] on button "Save" at bounding box center [776, 540] width 213 height 31
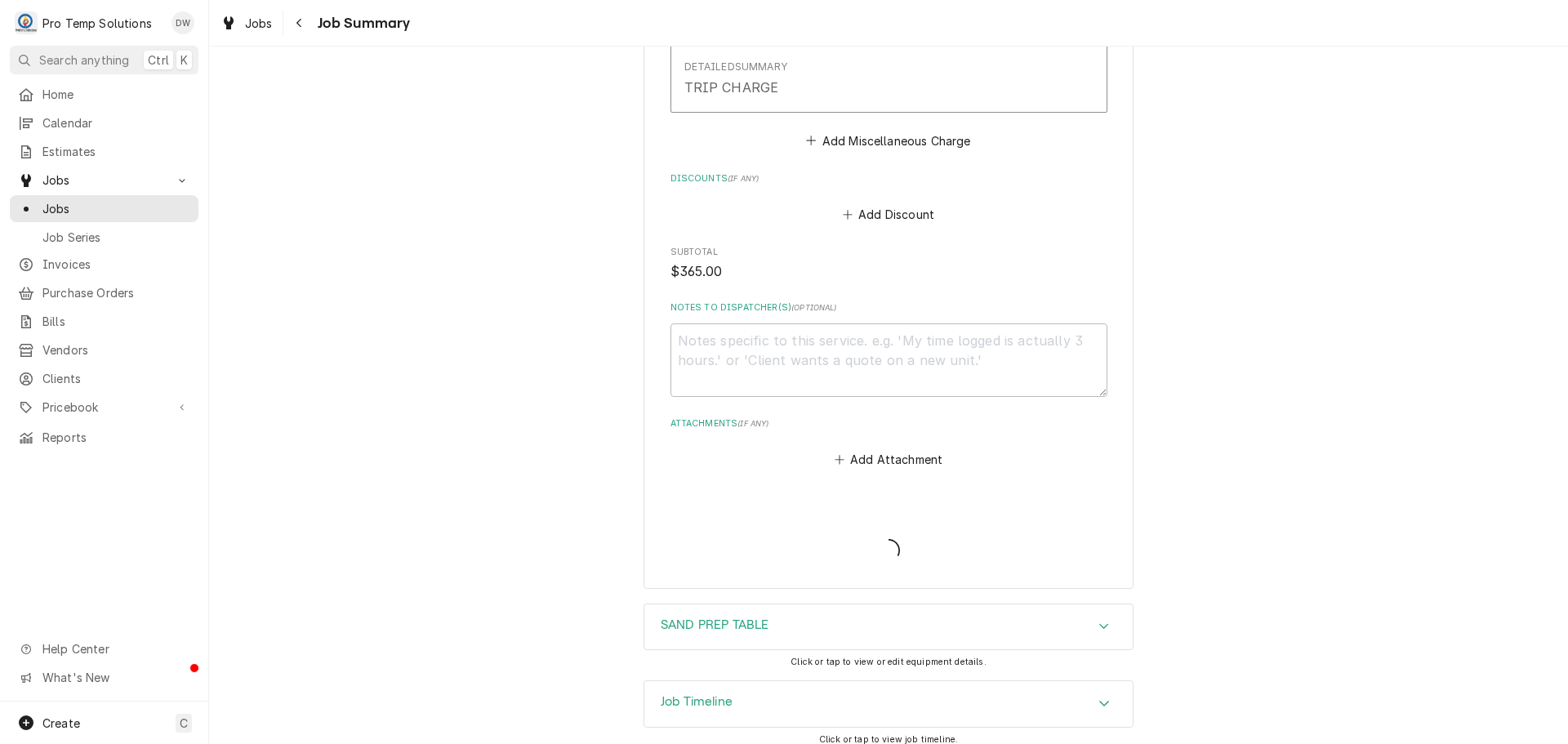
type textarea "x"
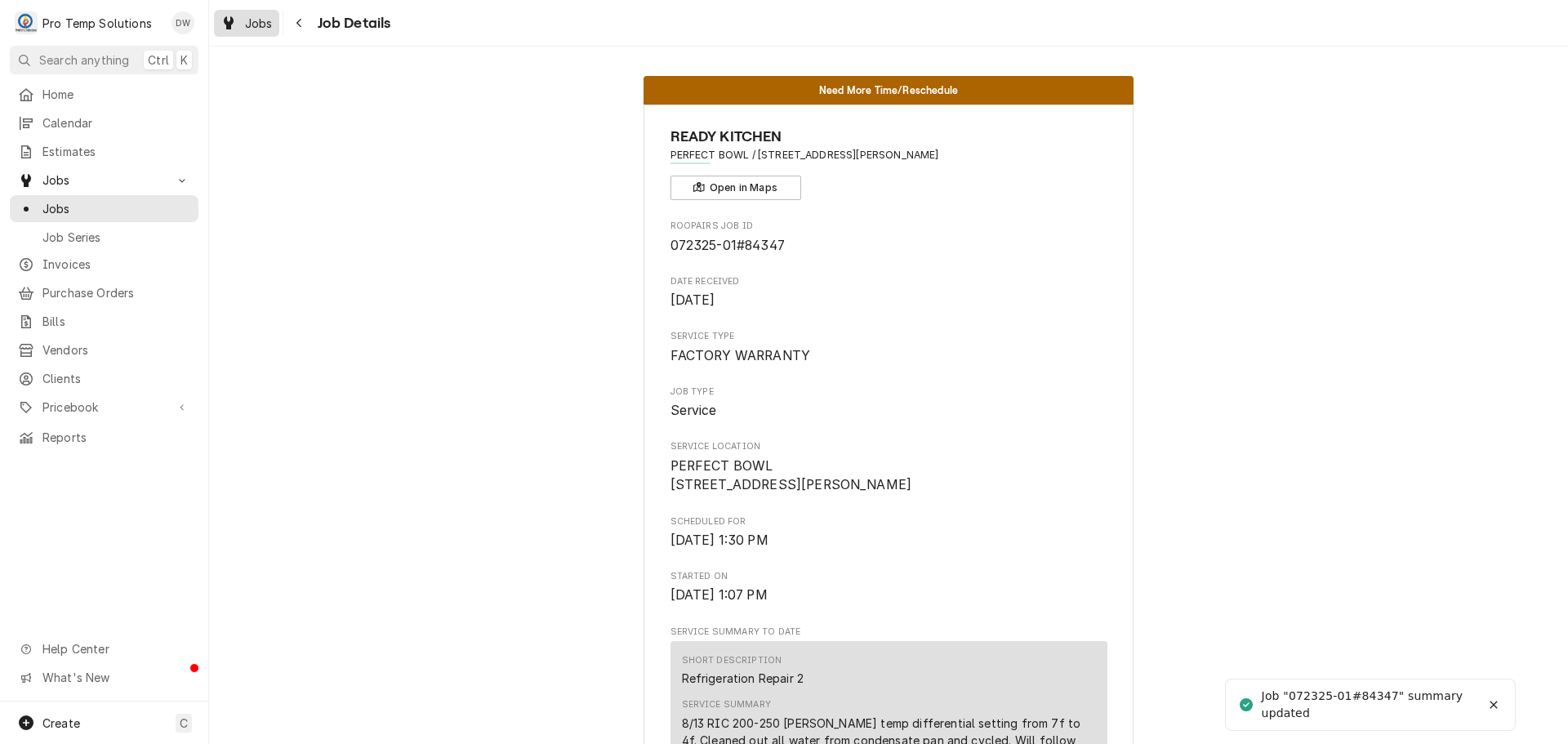
click at [251, 18] on span "Jobs" at bounding box center [258, 23] width 28 height 17
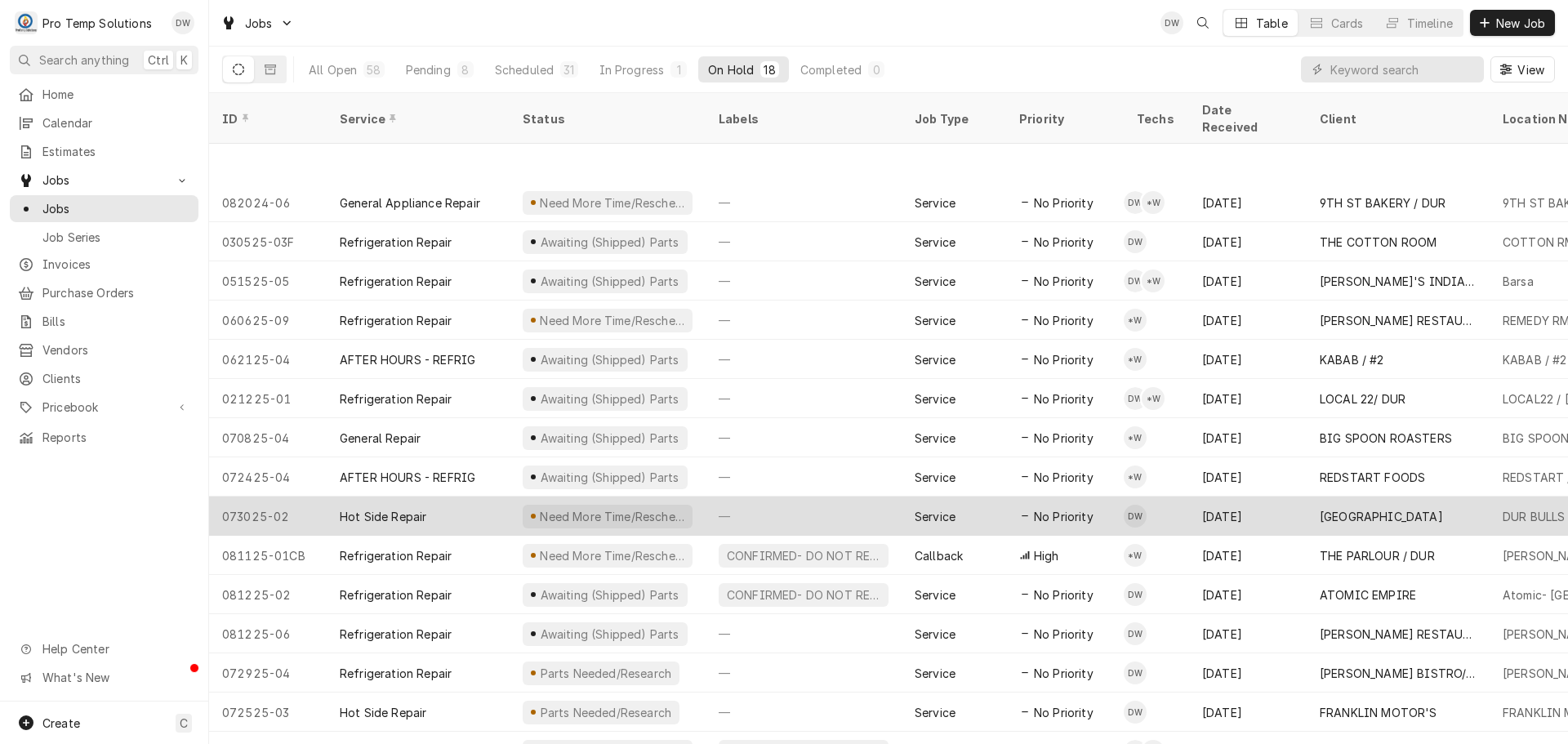
scroll to position [98, 0]
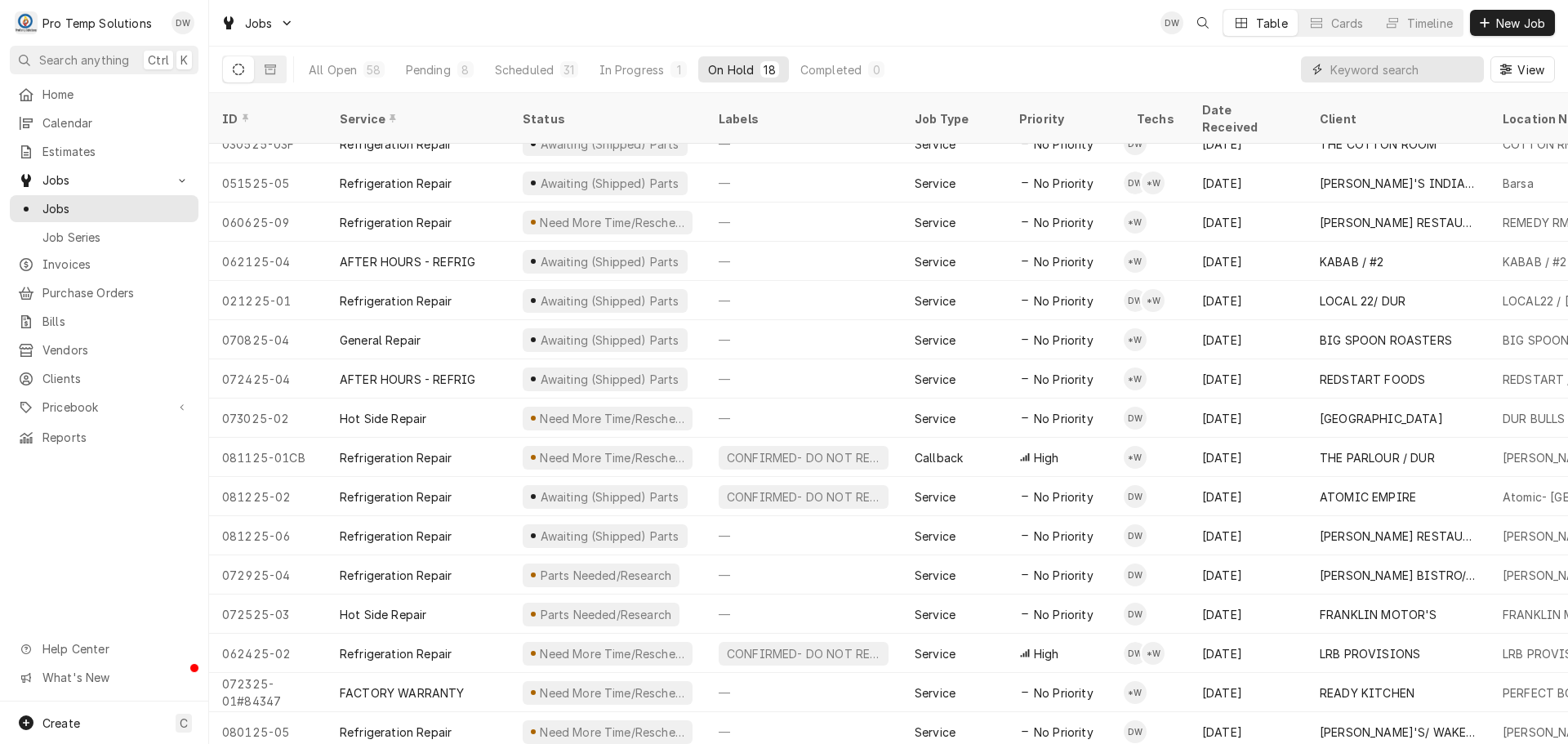
click at [1405, 76] on input "Dynamic Content Wrapper" at bounding box center [1404, 69] width 145 height 26
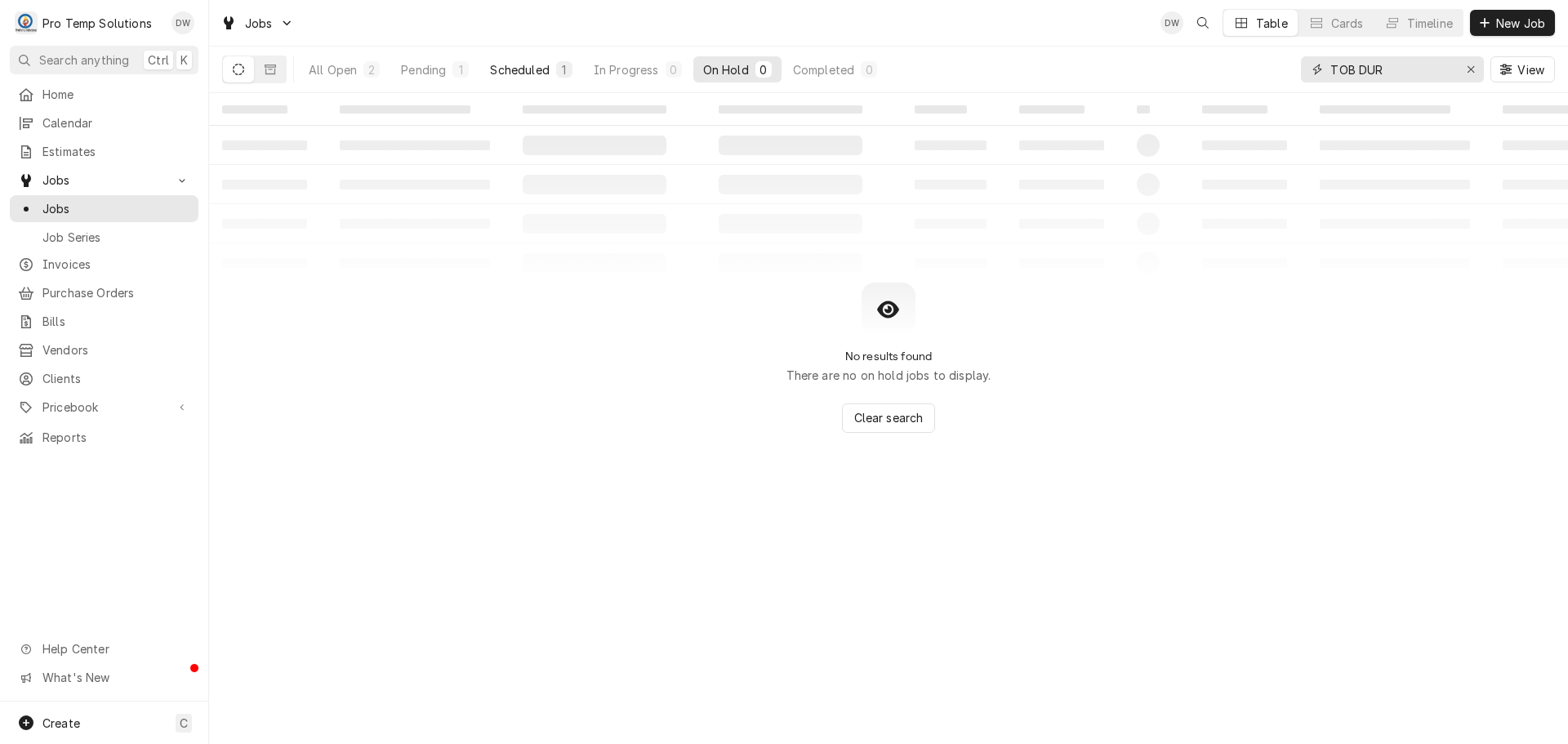
type input "TOB DUR"
click at [506, 63] on div "Scheduled" at bounding box center [520, 70] width 59 height 17
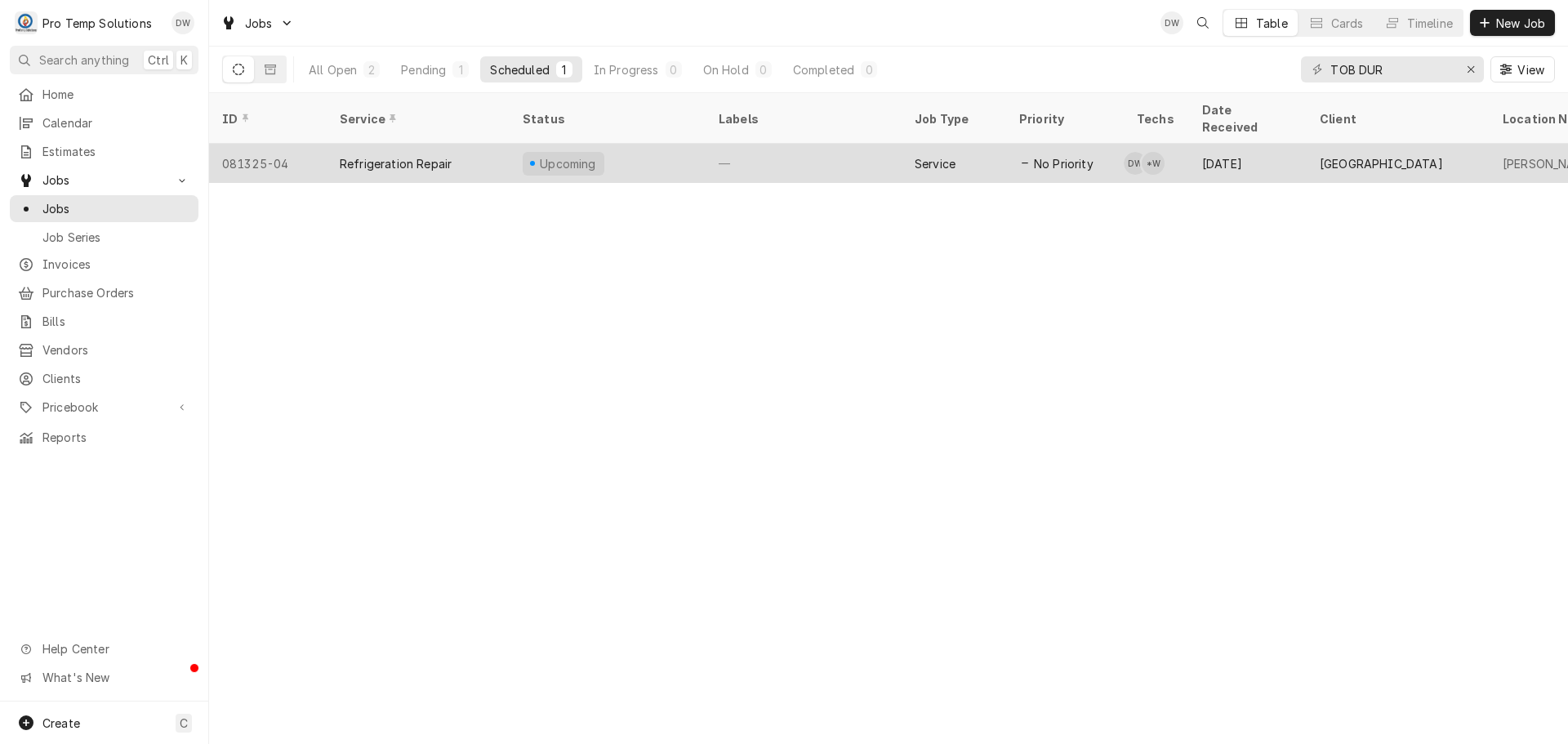
click at [840, 143] on div "—" at bounding box center [803, 163] width 196 height 39
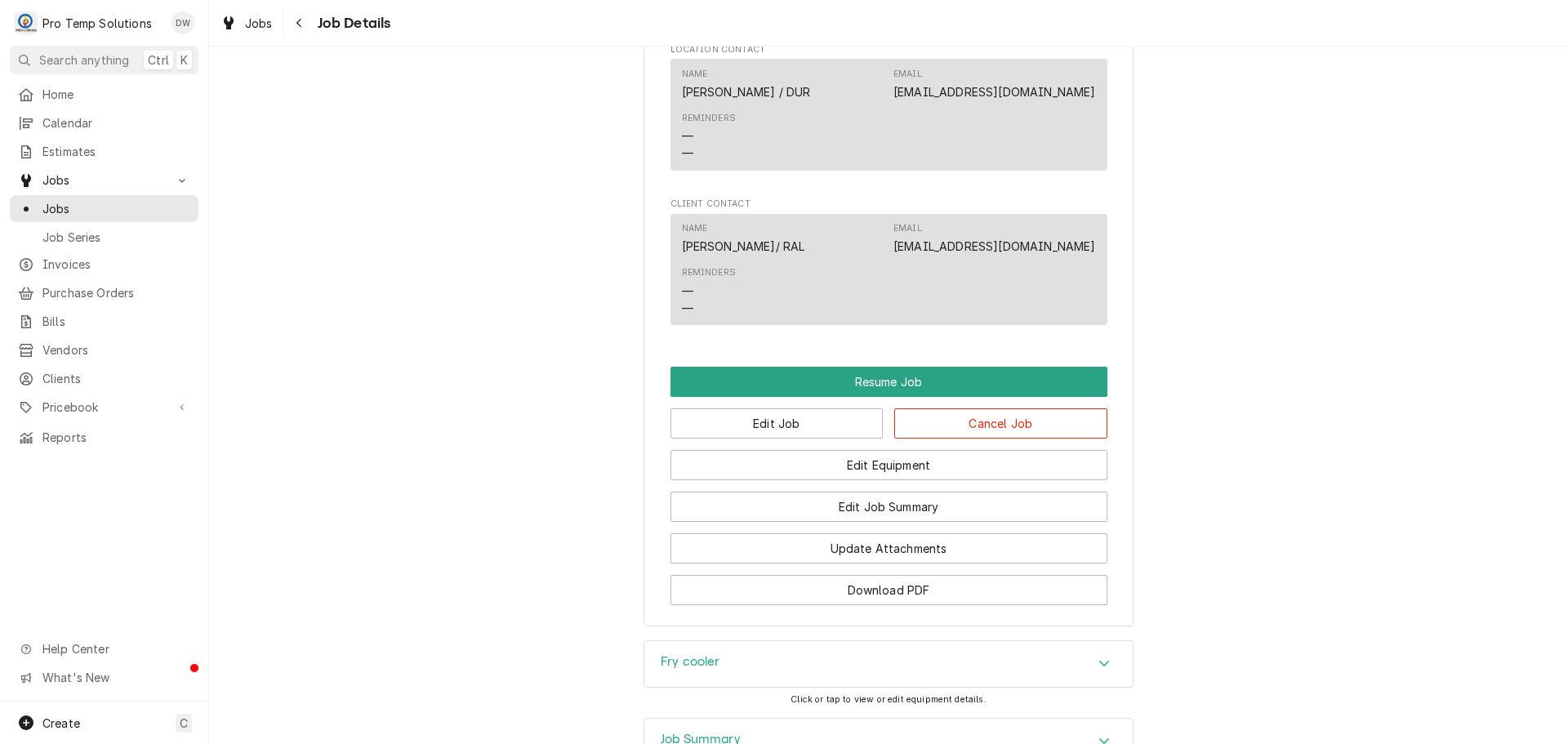
scroll to position [1226, 0]
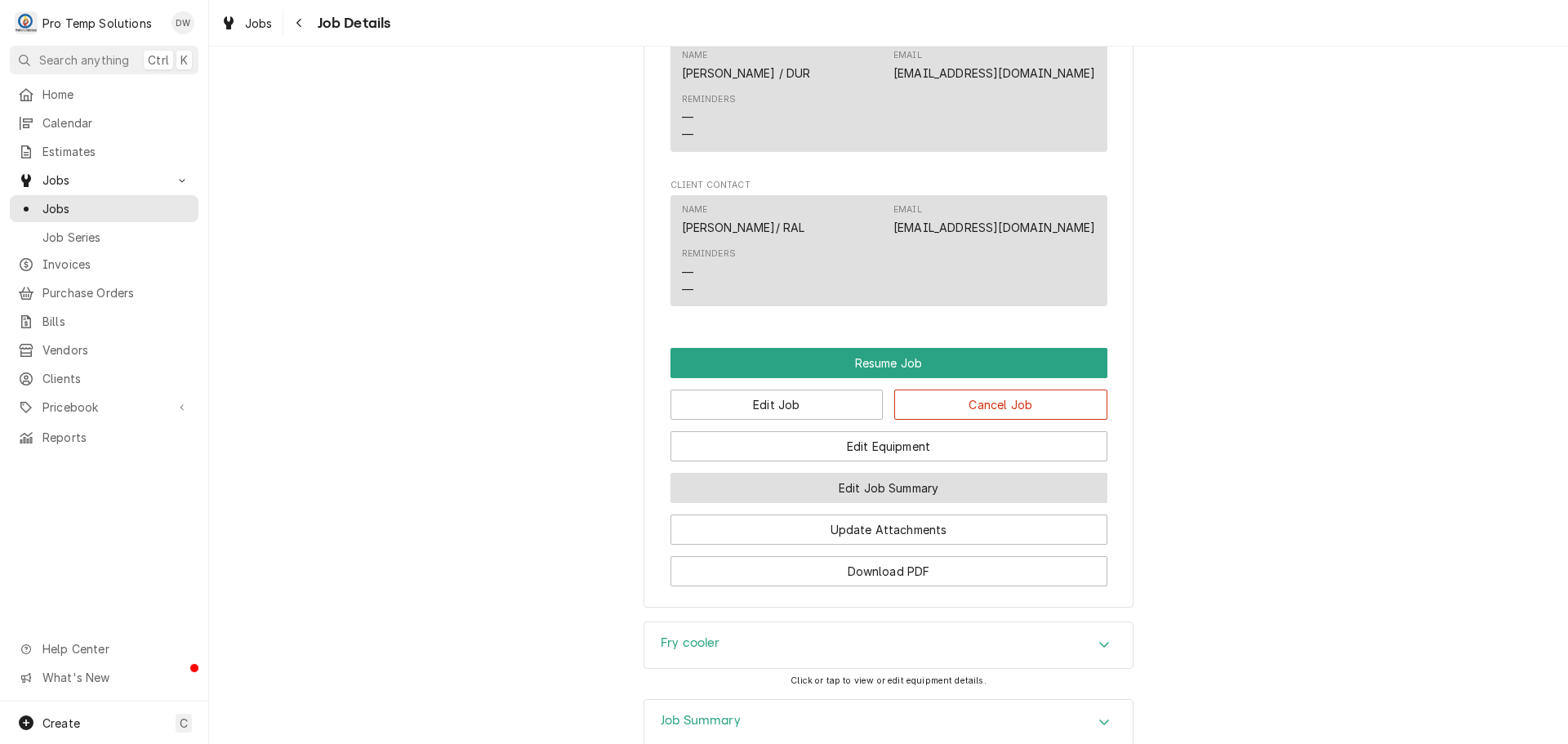
click at [874, 503] on button "Edit Job Summary" at bounding box center [888, 489] width 437 height 31
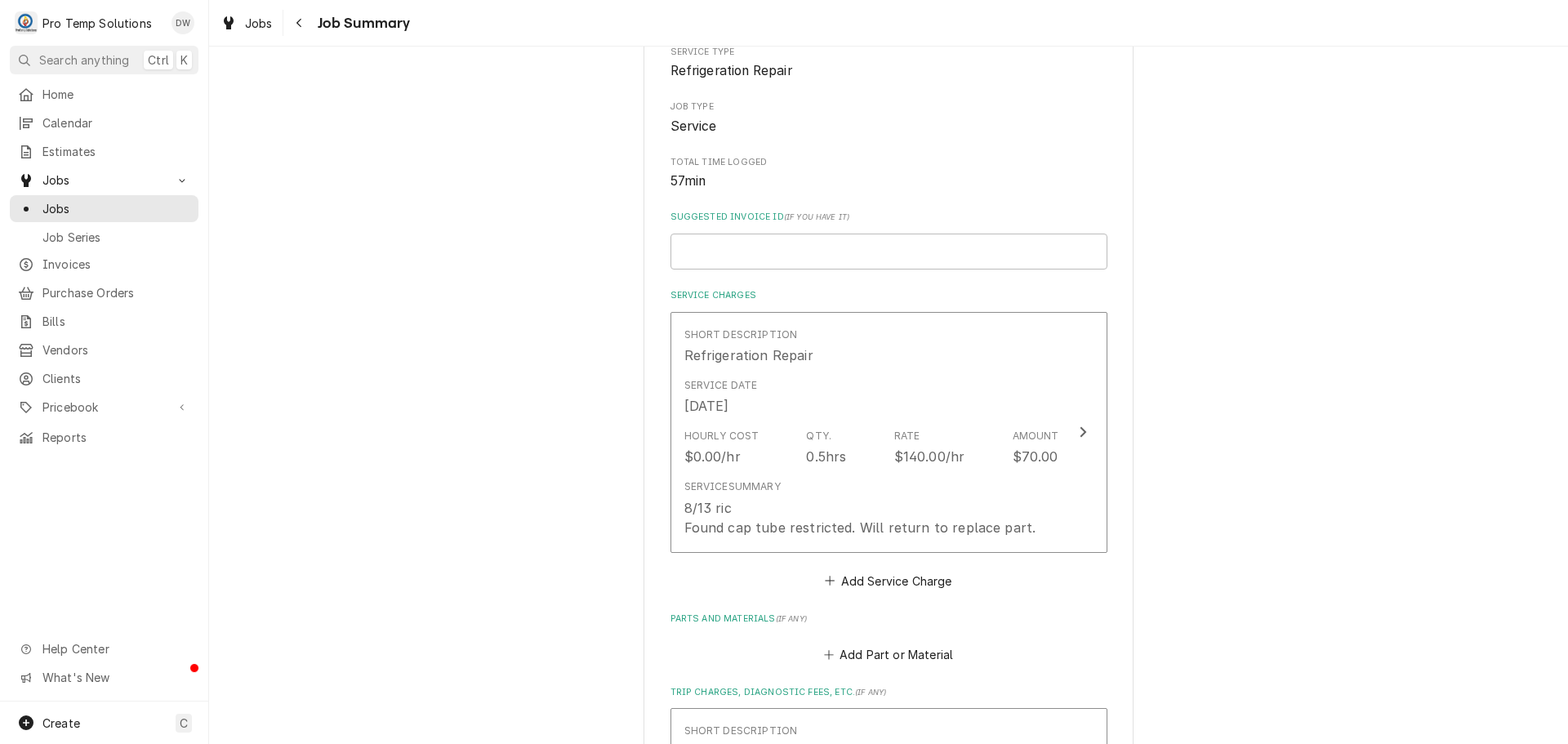
scroll to position [327, 0]
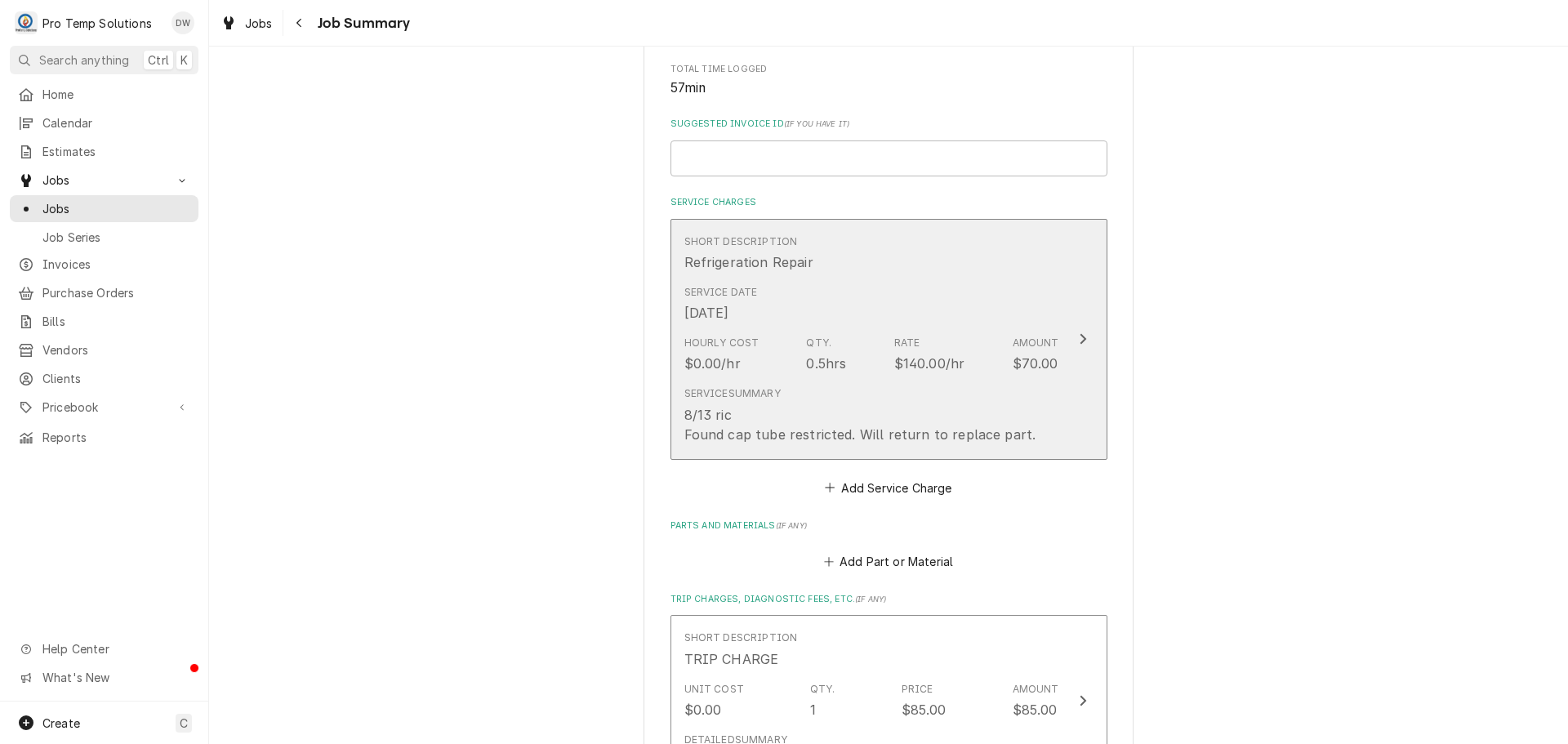
click at [1080, 338] on icon "Update Line Item" at bounding box center [1083, 339] width 7 height 11
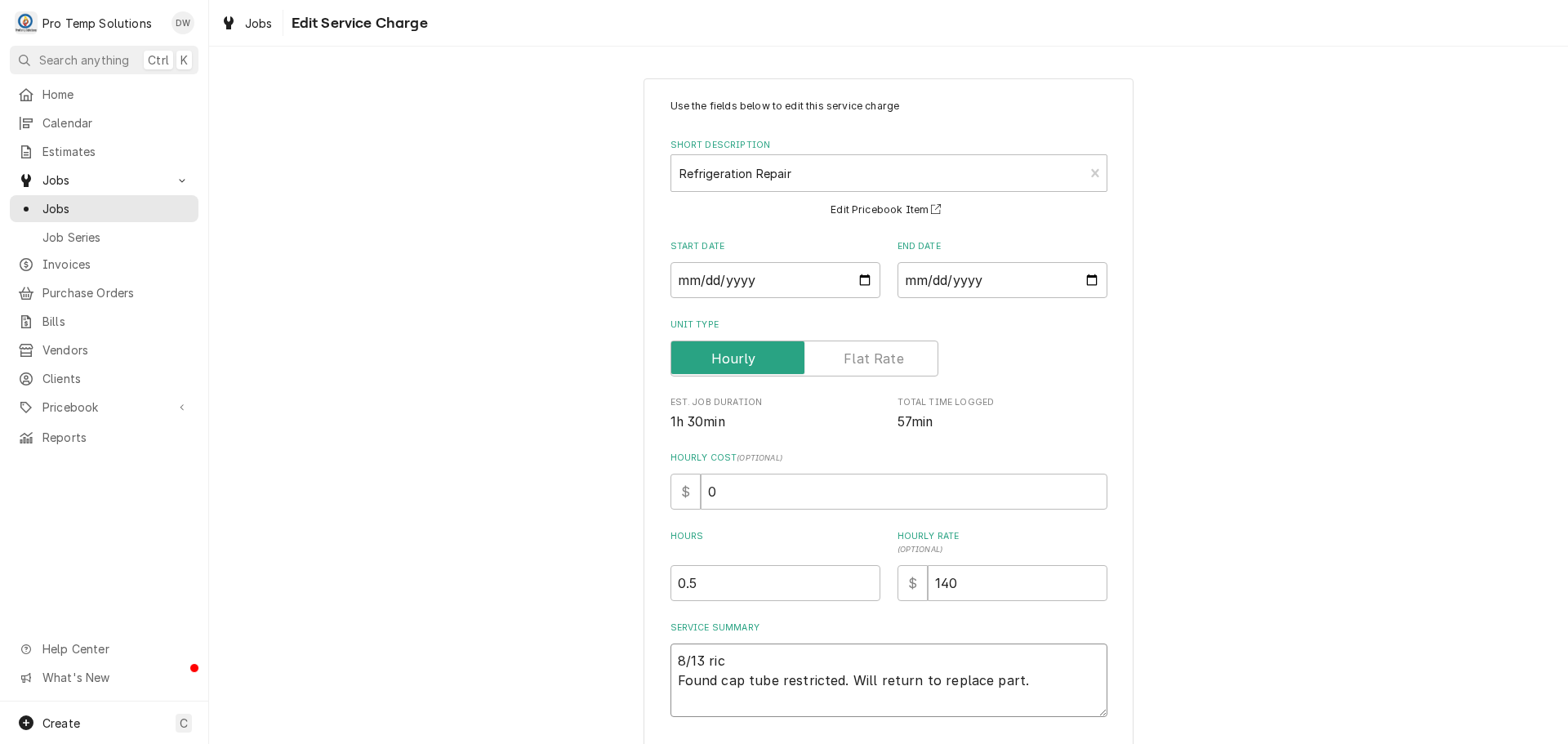
click at [721, 654] on textarea "8/13 ric Found cap tube restricted. Will return to replace part." at bounding box center [888, 680] width 437 height 74
type textarea "x"
type textarea "8/13 ri Found cap tube restricted. Will return to replace part."
type textarea "x"
type textarea "8/13 r Found cap tube restricted. Will return to replace part."
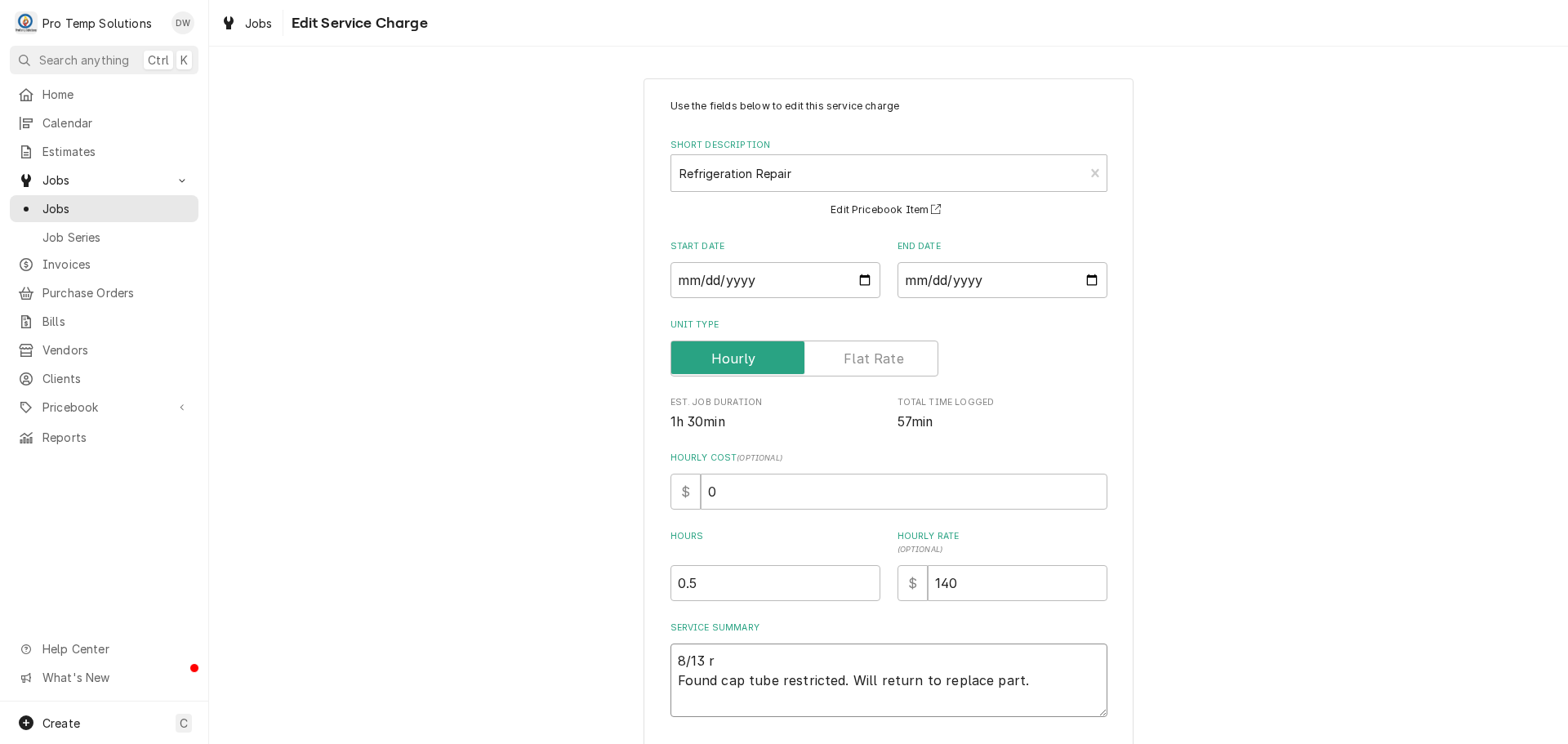
type textarea "x"
type textarea "8/13 Found cap tube restricted. Will return to replace part."
type textarea "x"
type textarea "8/13 R Found cap tube restricted. Will return to replace part."
type textarea "x"
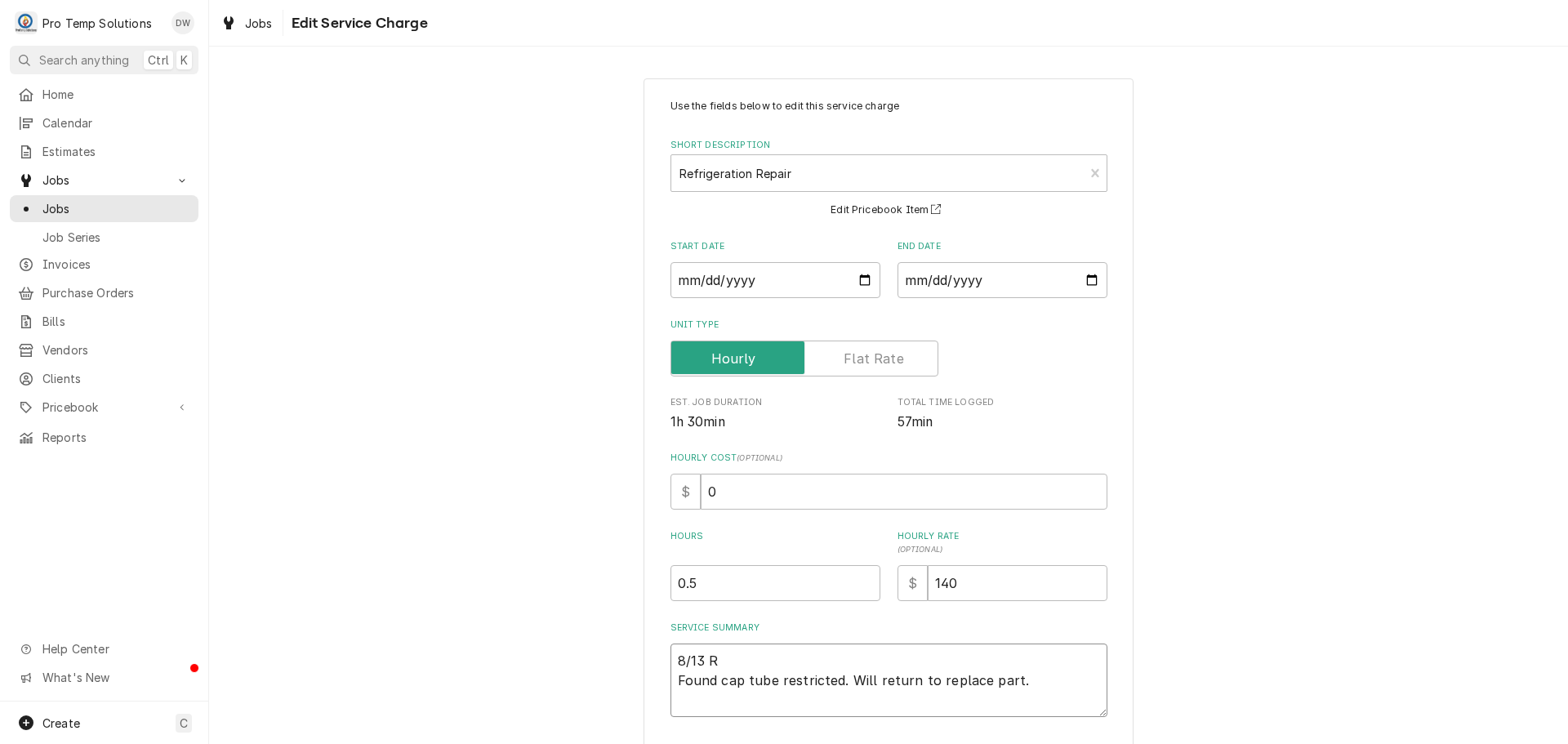
type textarea "8/13 RI Found cap tube restricted. Will return to replace part."
type textarea "x"
type textarea "8/13 RIC Found cap tube restricted. Will return to replace part."
type textarea "x"
type textarea "8/13 RIC Found cap tube restricted. Will return to replace part."
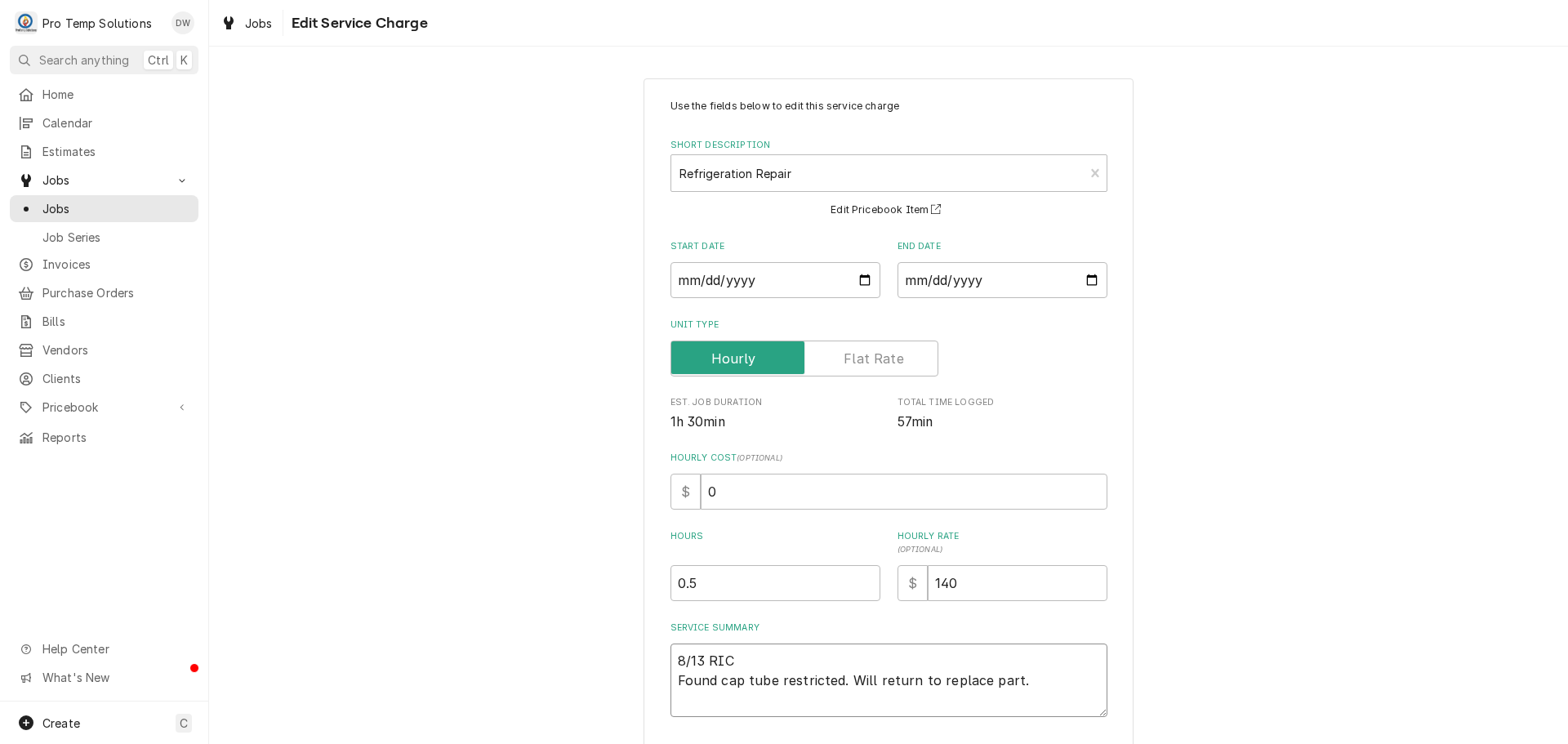
type textarea "x"
type textarea "8/13 RIC 9 Found cap tube restricted. Will return to replace part."
type textarea "x"
type textarea "8/13 RIC 93 Found cap tube restricted. Will return to replace part."
type textarea "x"
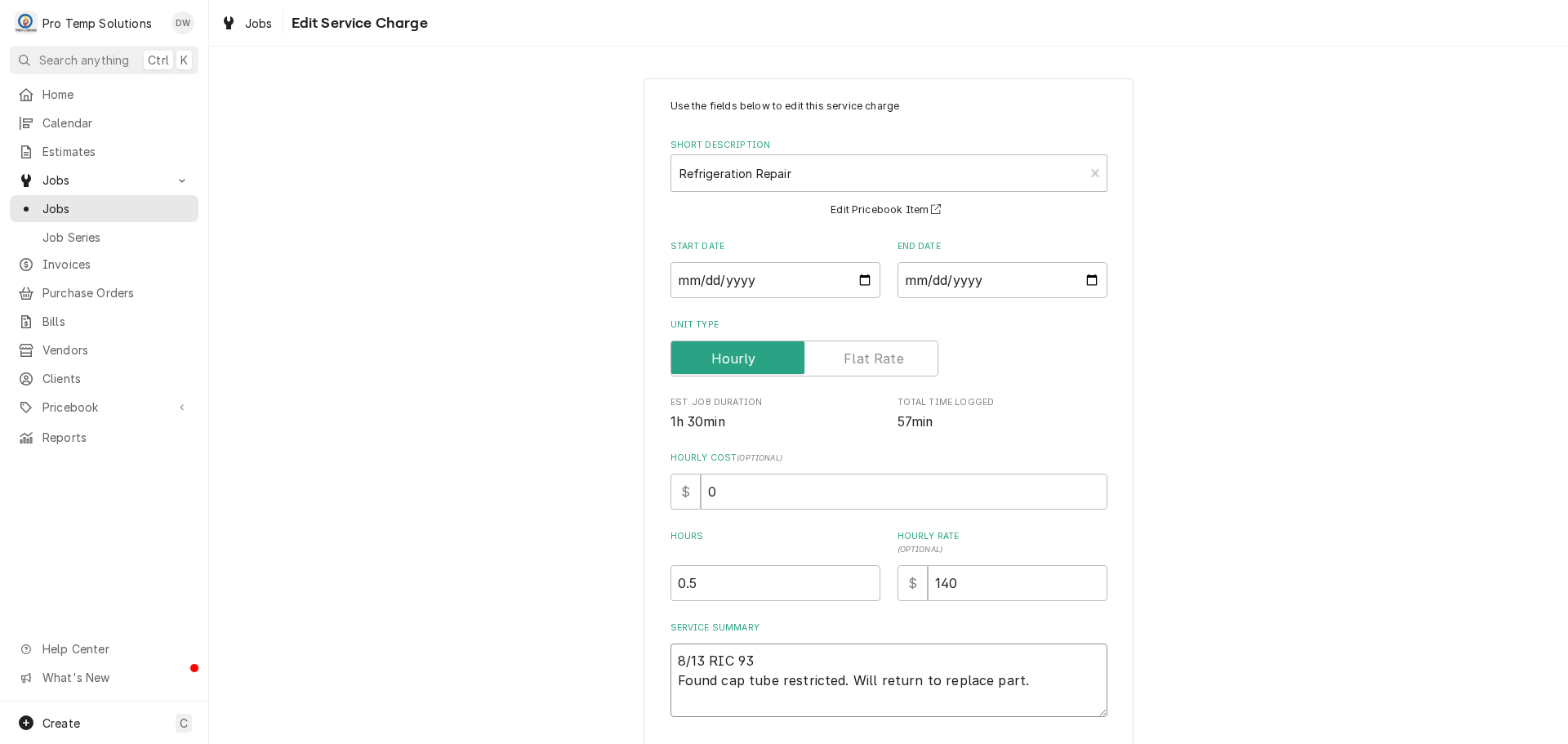
type textarea "8/13 RIC 935 Found cap tube restricted. Will return to replace part."
type textarea "x"
type textarea "8/13 RIC 935- Found cap tube restricted. Will return to replace part."
type textarea "x"
type textarea "8/13 RIC 935-1 Found cap tube restricted. Will return to replace part."
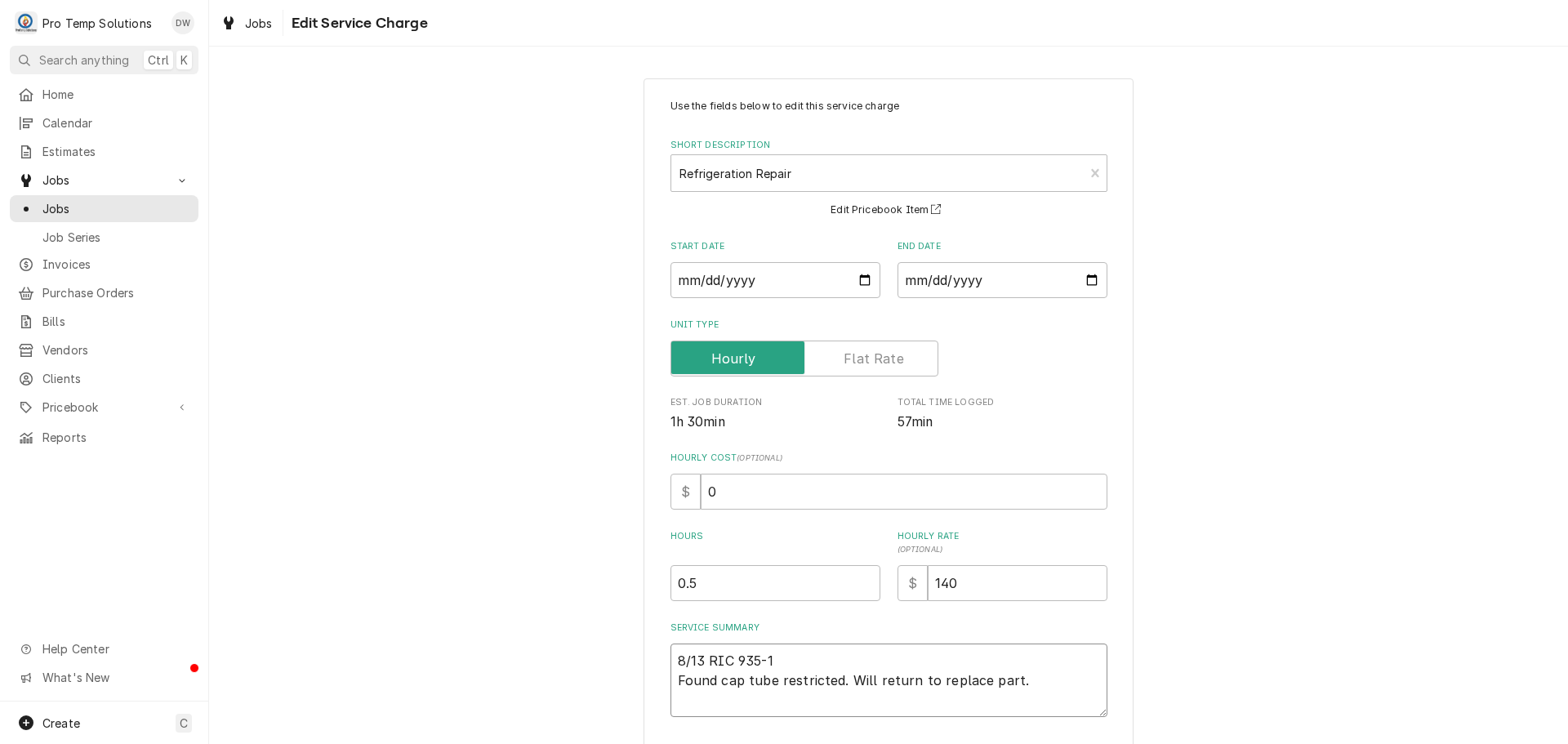
type textarea "x"
type textarea "8/13 RIC 935-10 Found cap tube restricted. Will return to replace part."
type textarea "x"
type textarea "8/13 RIC 935-103 Found cap tube restricted. Will return to replace part."
type textarea "x"
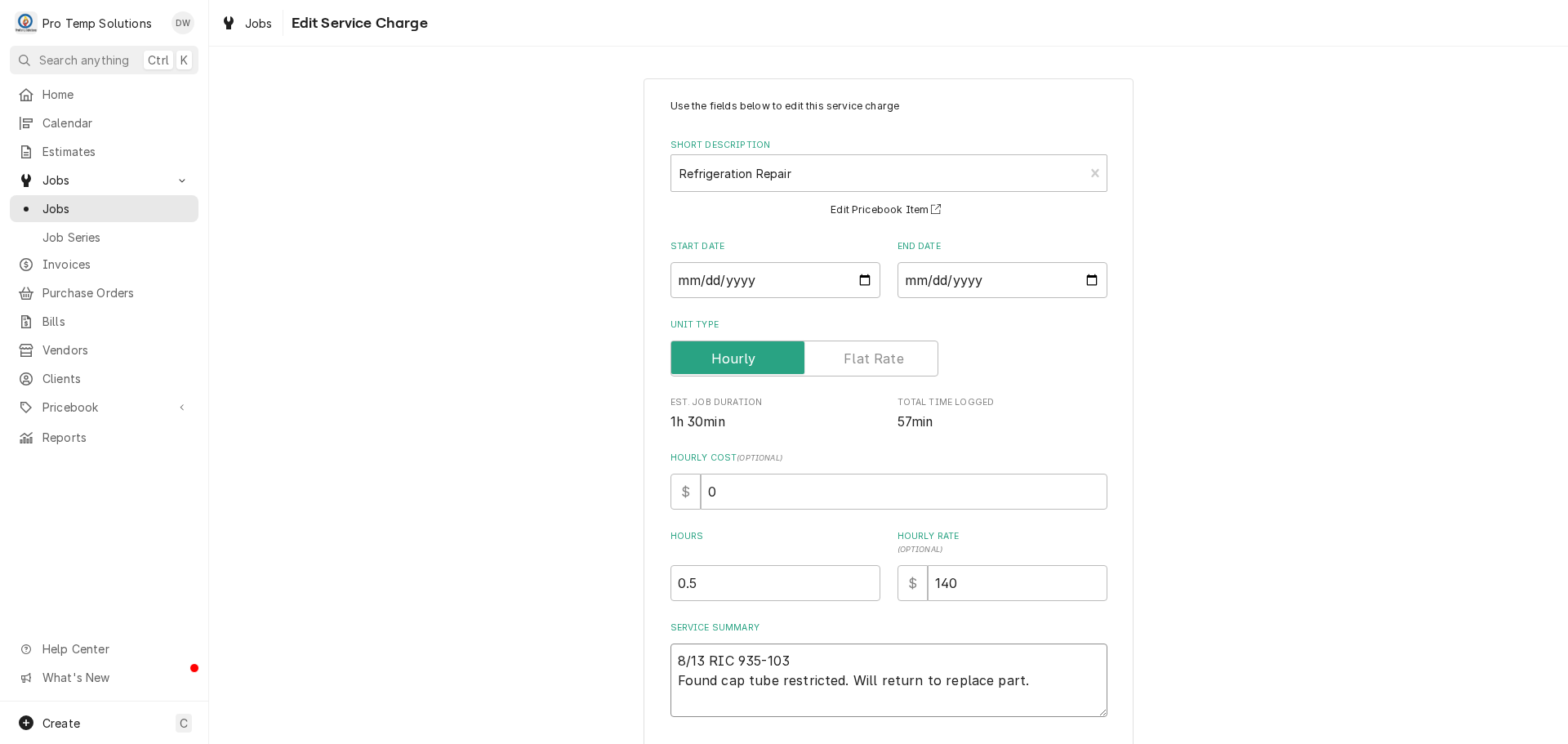
type textarea "8/13 RIC 935-1035 Found cap tube restricted. Will return to replace part."
type textarea "x"
type textarea "8/13 RIC 935-1035 Found cap tube restricted. Will return to replace part."
type textarea "x"
type textarea "8/13 RIC 935-1035 K Found cap tube restricted. Will return to replace part."
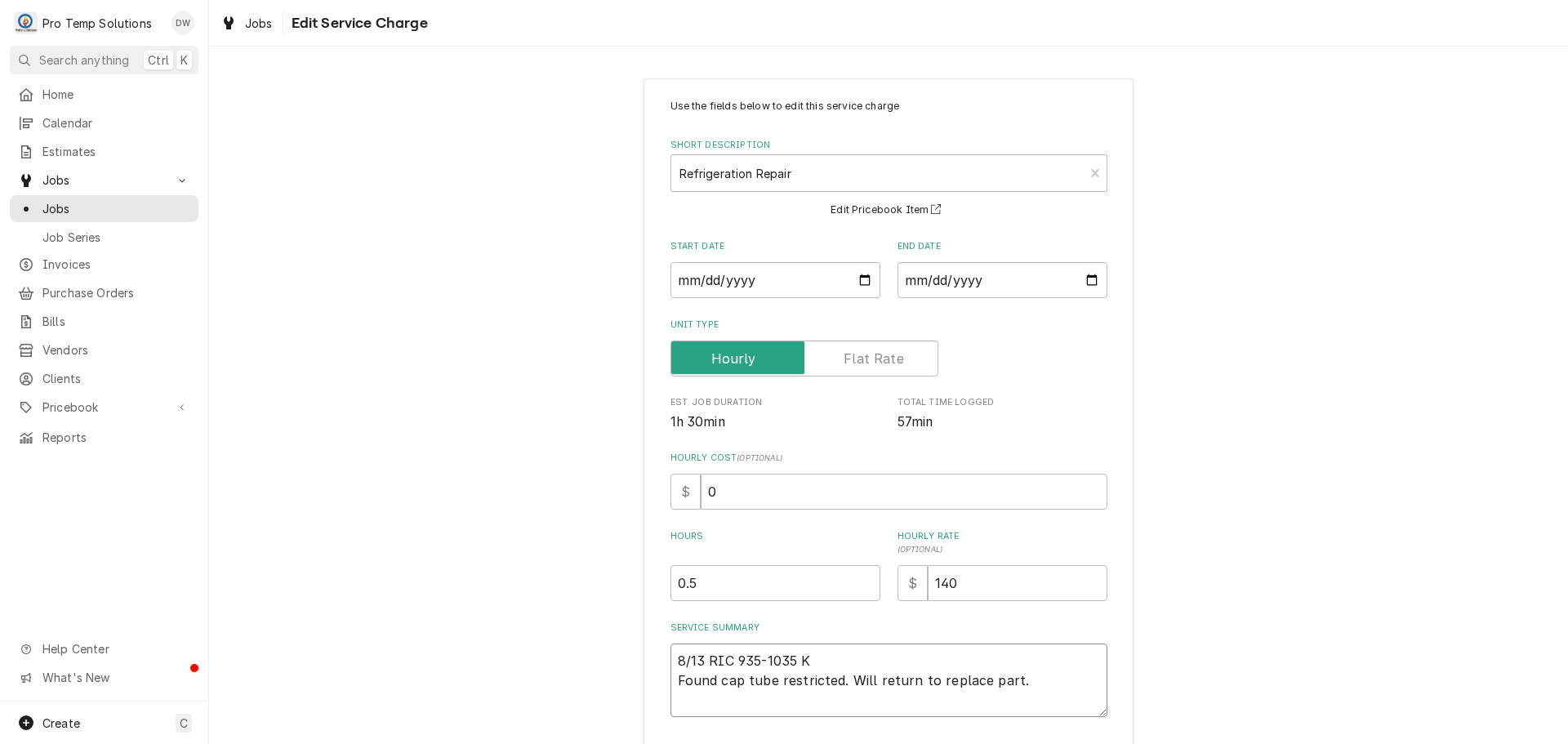
type textarea "x"
type textarea "8/13 RIC 935-1035 KE Found cap tube restricted. Will return to replace part."
type textarea "x"
type textarea "8/13 RIC 935-1035 KEV Found cap tube restricted. Will return to replace part."
type textarea "x"
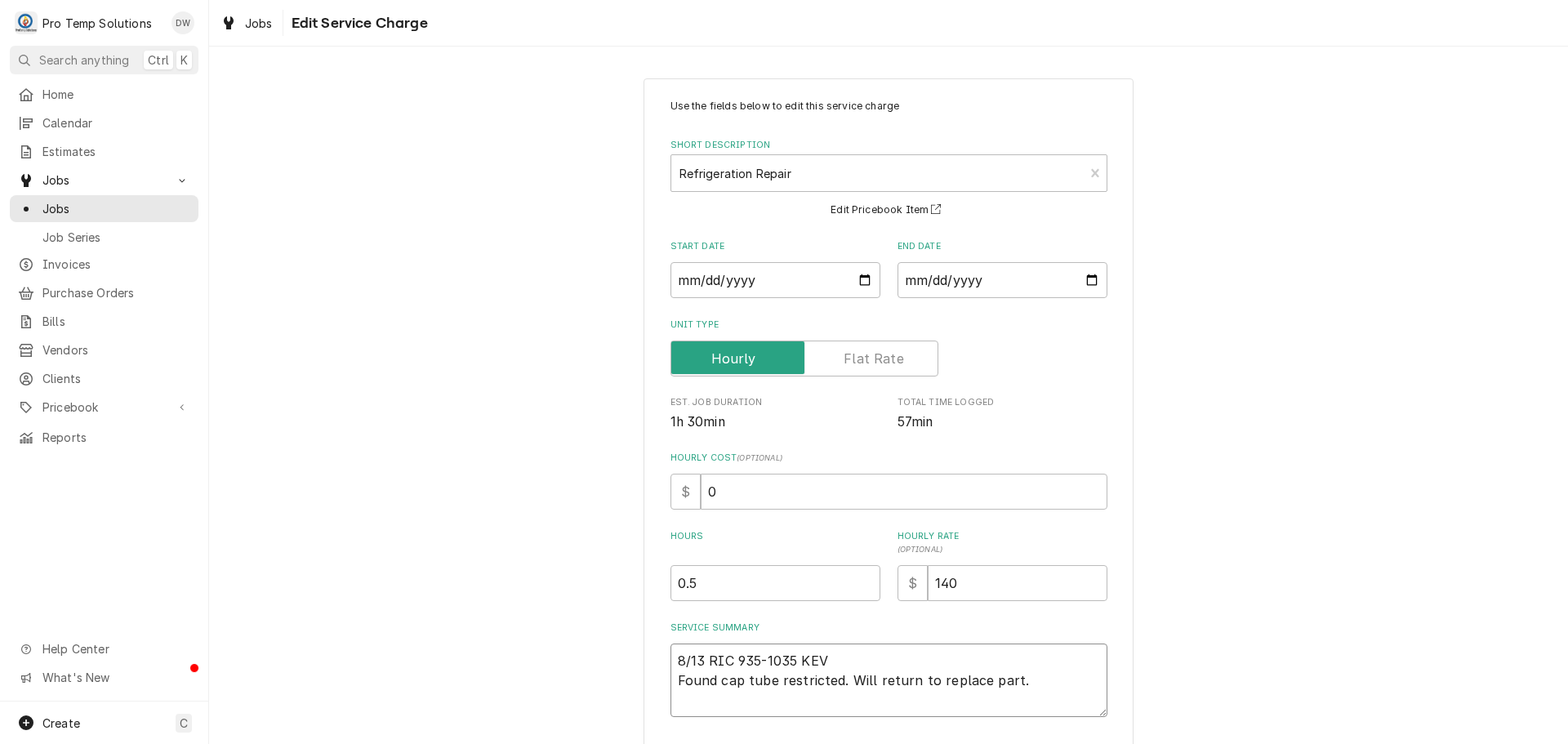
type textarea "8/13 RIC 935-1035 KEVI Found cap tube restricted. Will return to replace part."
type textarea "x"
type textarea "8/13 RIC 935-1035 KEVIN Found cap tube restricted. Will return to replace part."
type textarea "x"
type textarea "8/13 RIC 935-1035 KEVIN Found cap tube restricted. Will return to replace part."
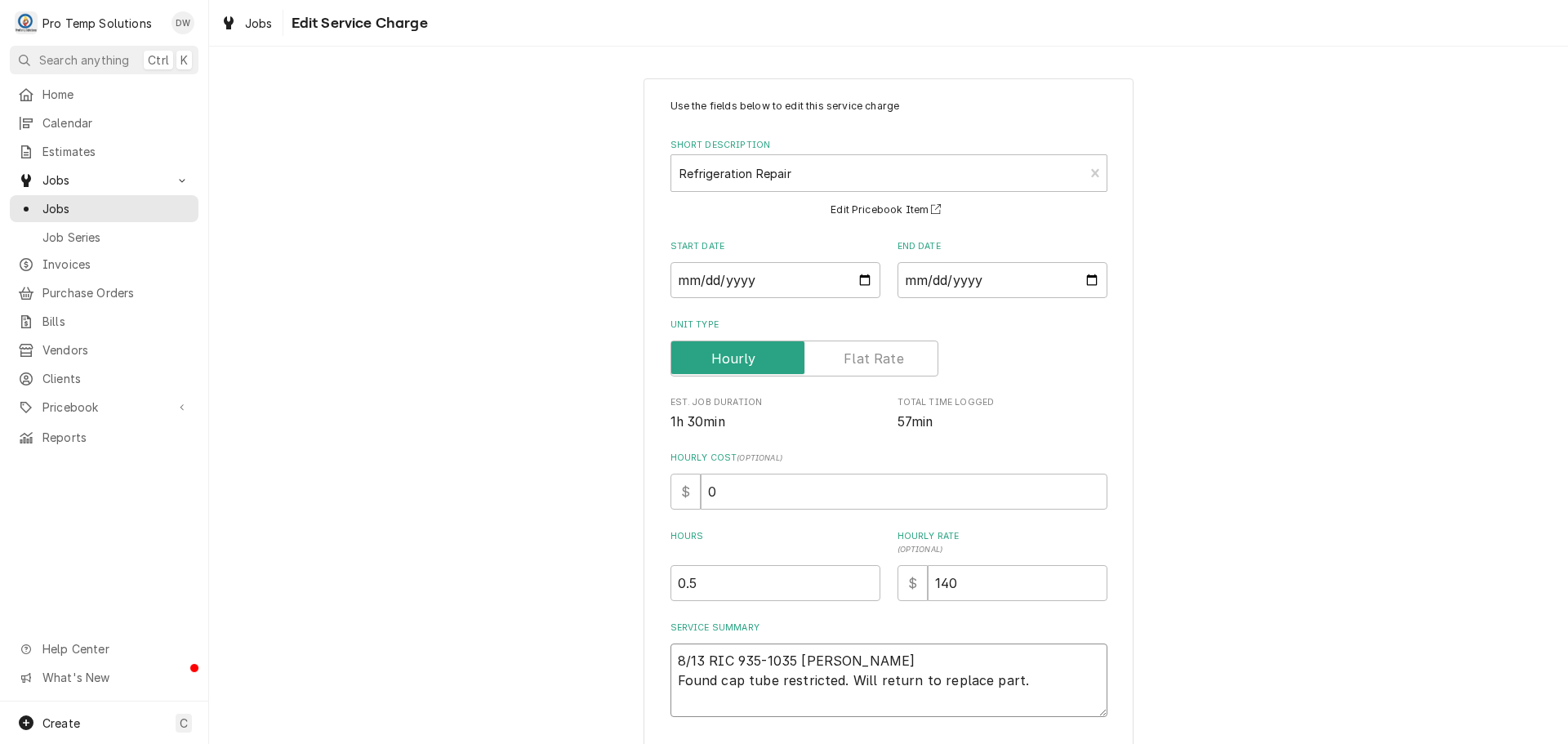
type textarea "x"
type textarea "8/13 RIC 935-1035 KEVIN K Found cap tube restricted. Will return to replace par…"
type textarea "x"
type textarea "8/13 RIC 935-1035 KEVIN KO Found cap tube restricted. Will return to replace pa…"
type textarea "x"
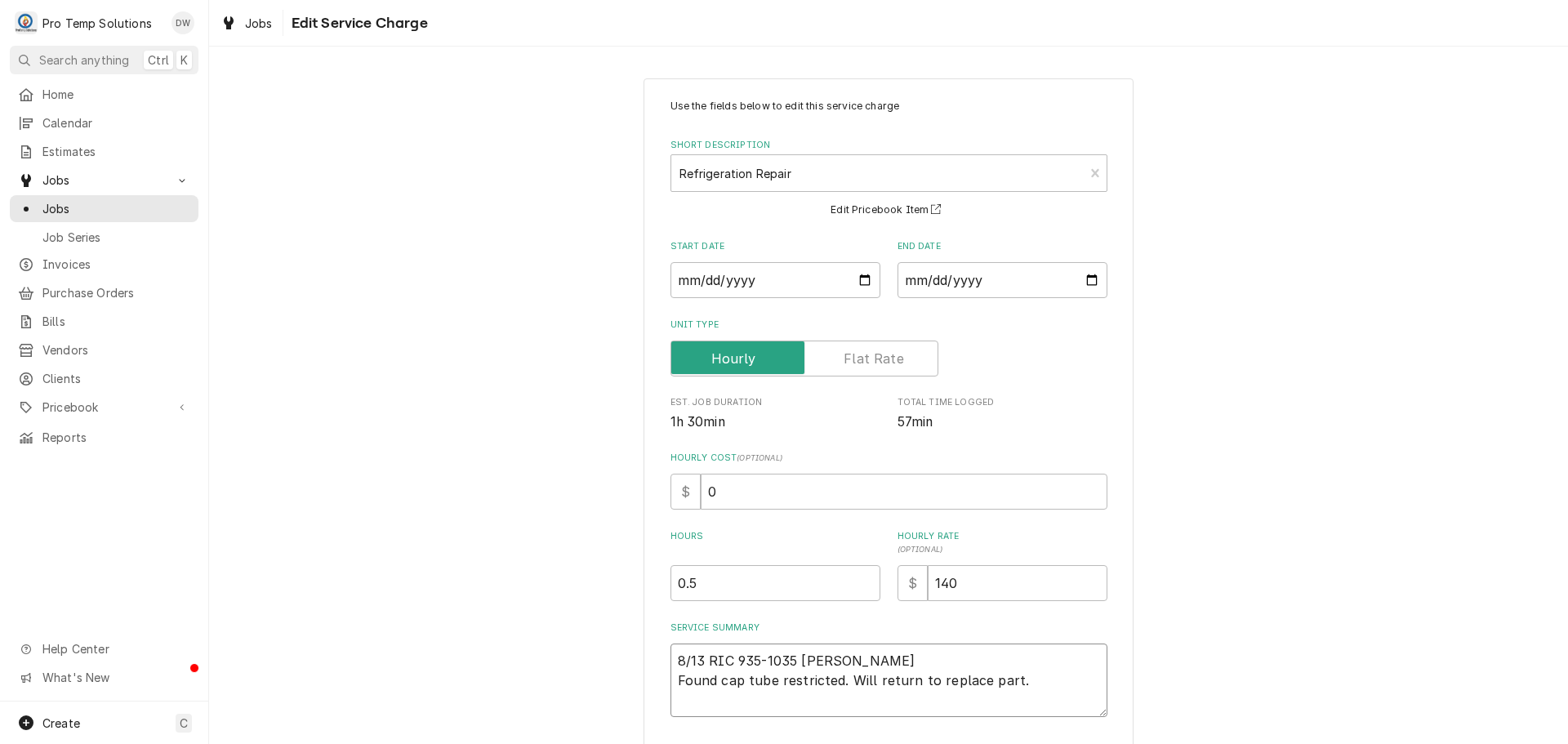
type textarea "8/13 RIC 935-1035 KEVIN KOT Found cap tube restricted. Will return to replace p…"
type textarea "x"
type textarea "8/13 RIC 935-1035 KEVIN KOTY Found cap tube restricted. Will return to replace …"
type textarea "x"
type textarea "8/13 RIC 935-1035 KEVIN KOTY Found cap tube restricted. Will return to replace …"
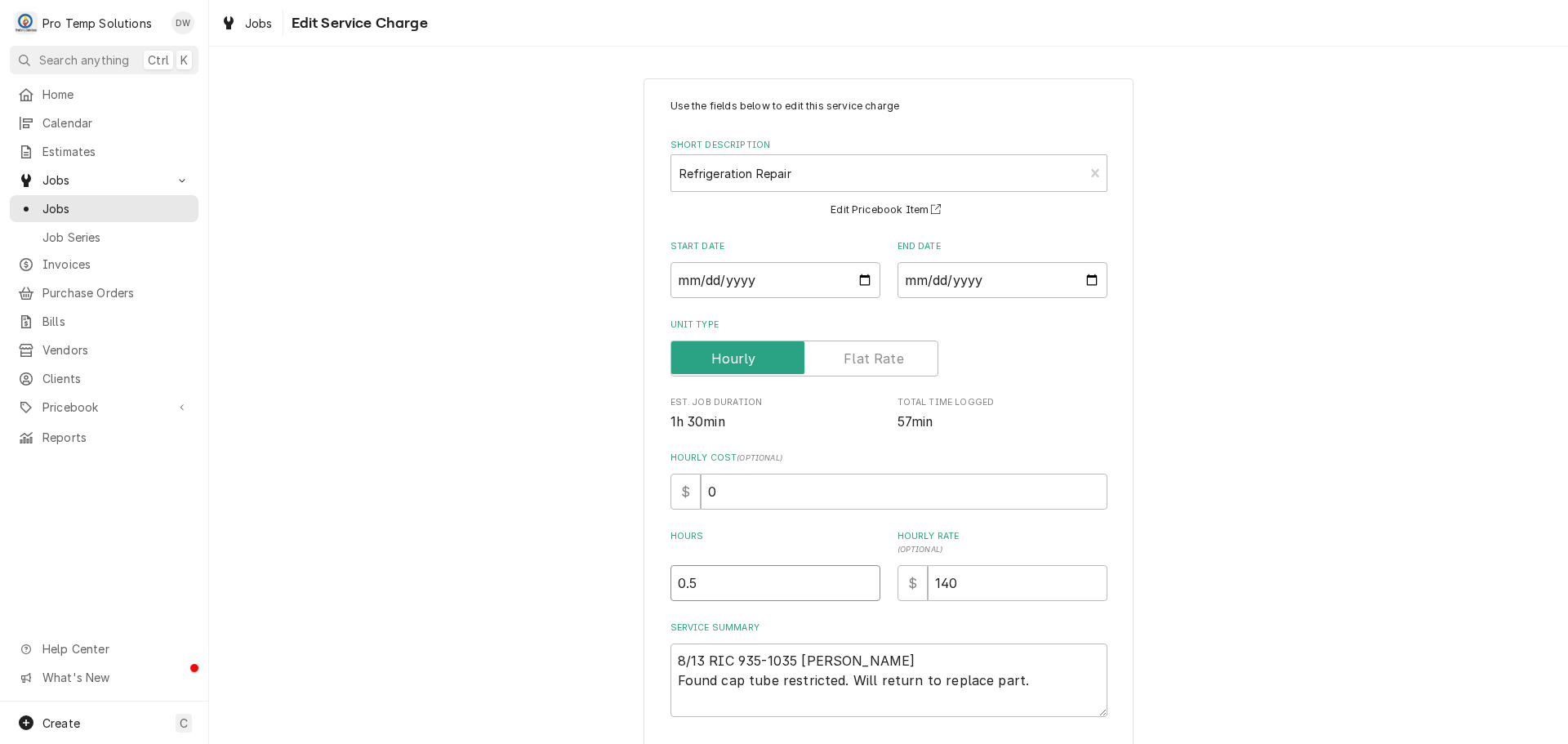
click at [859, 575] on input "0.5" at bounding box center [775, 583] width 210 height 36
type textarea "x"
type input "1"
click at [861, 577] on input "1" at bounding box center [775, 583] width 210 height 36
click at [731, 480] on input "0" at bounding box center [904, 492] width 406 height 36
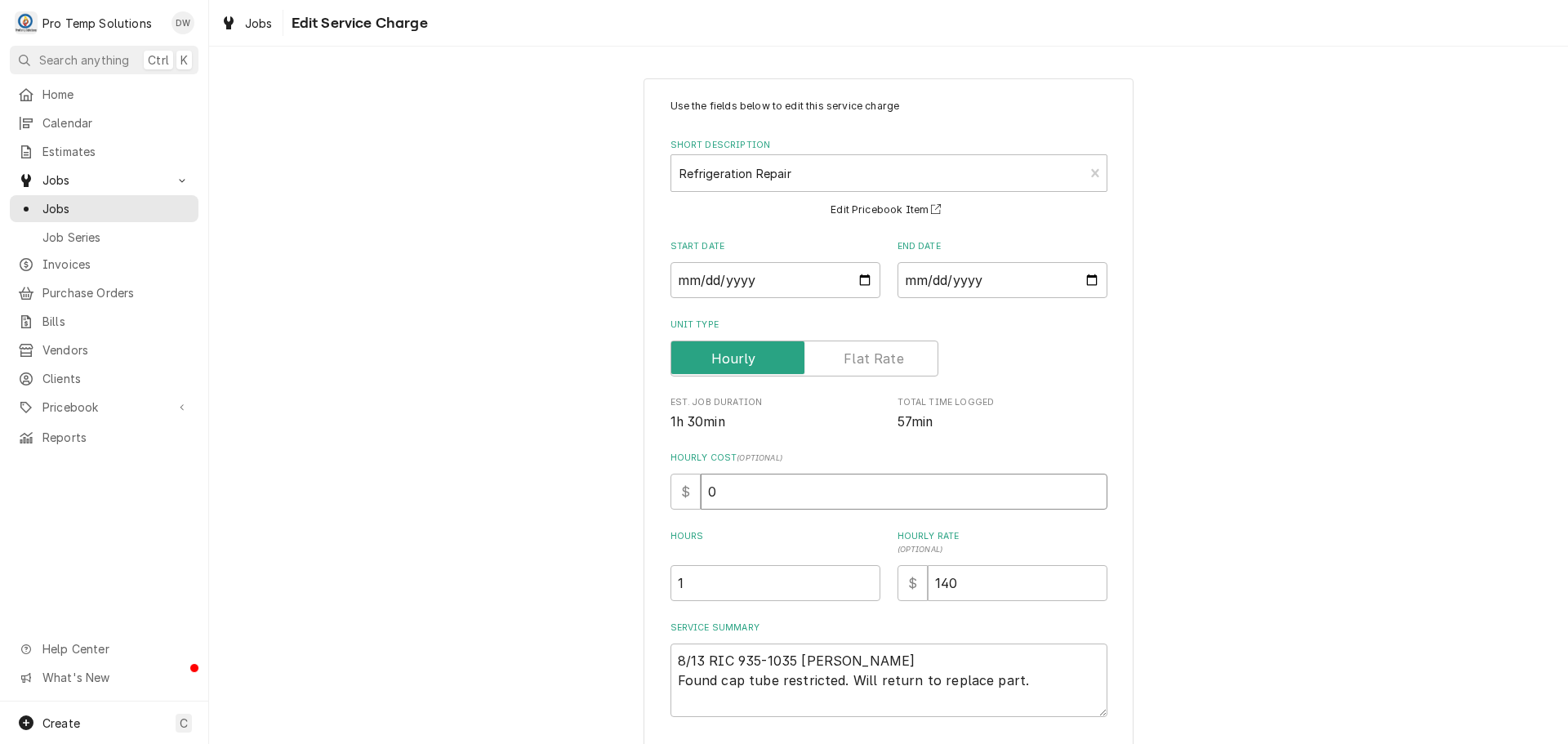
type textarea "x"
type input "1"
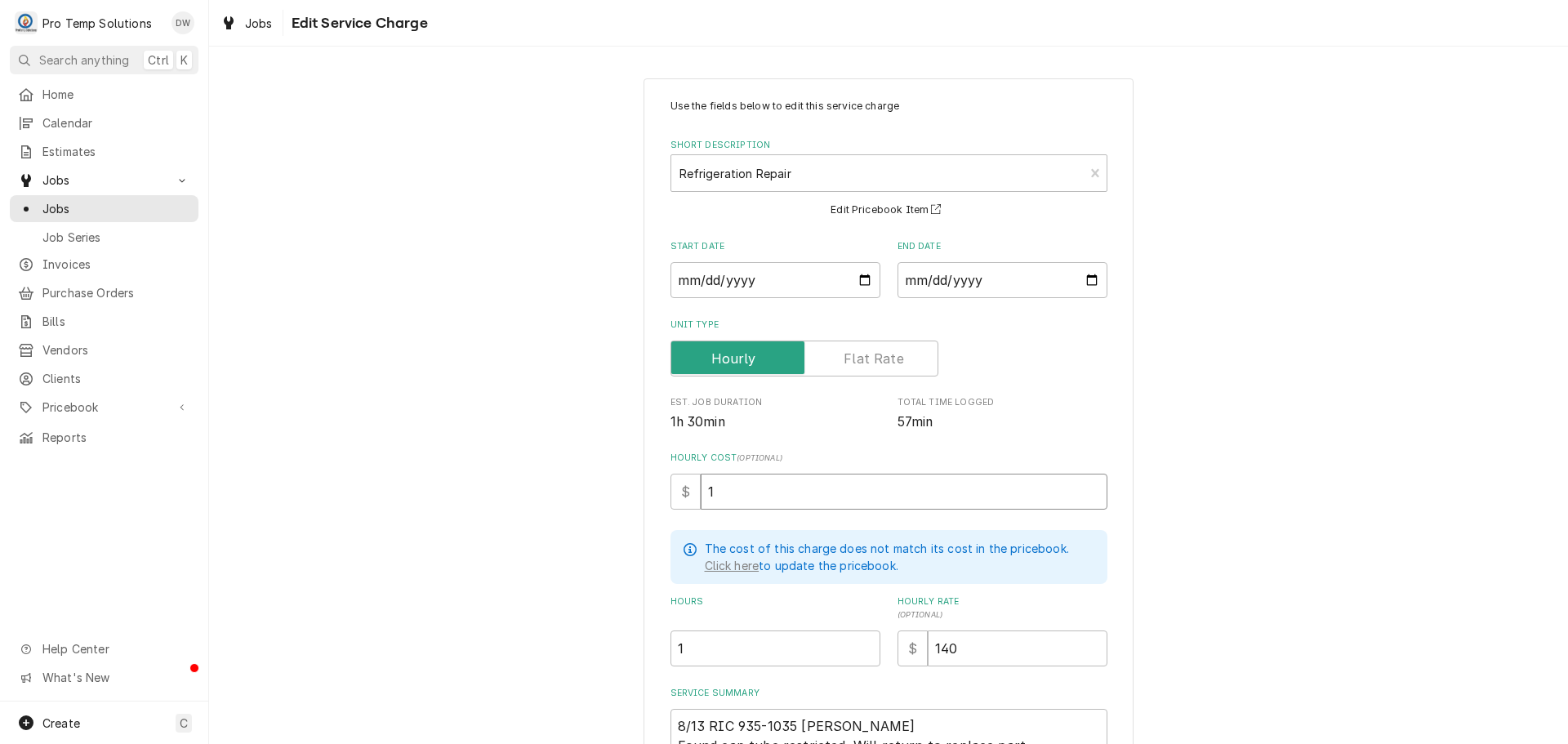
type textarea "x"
type input "18"
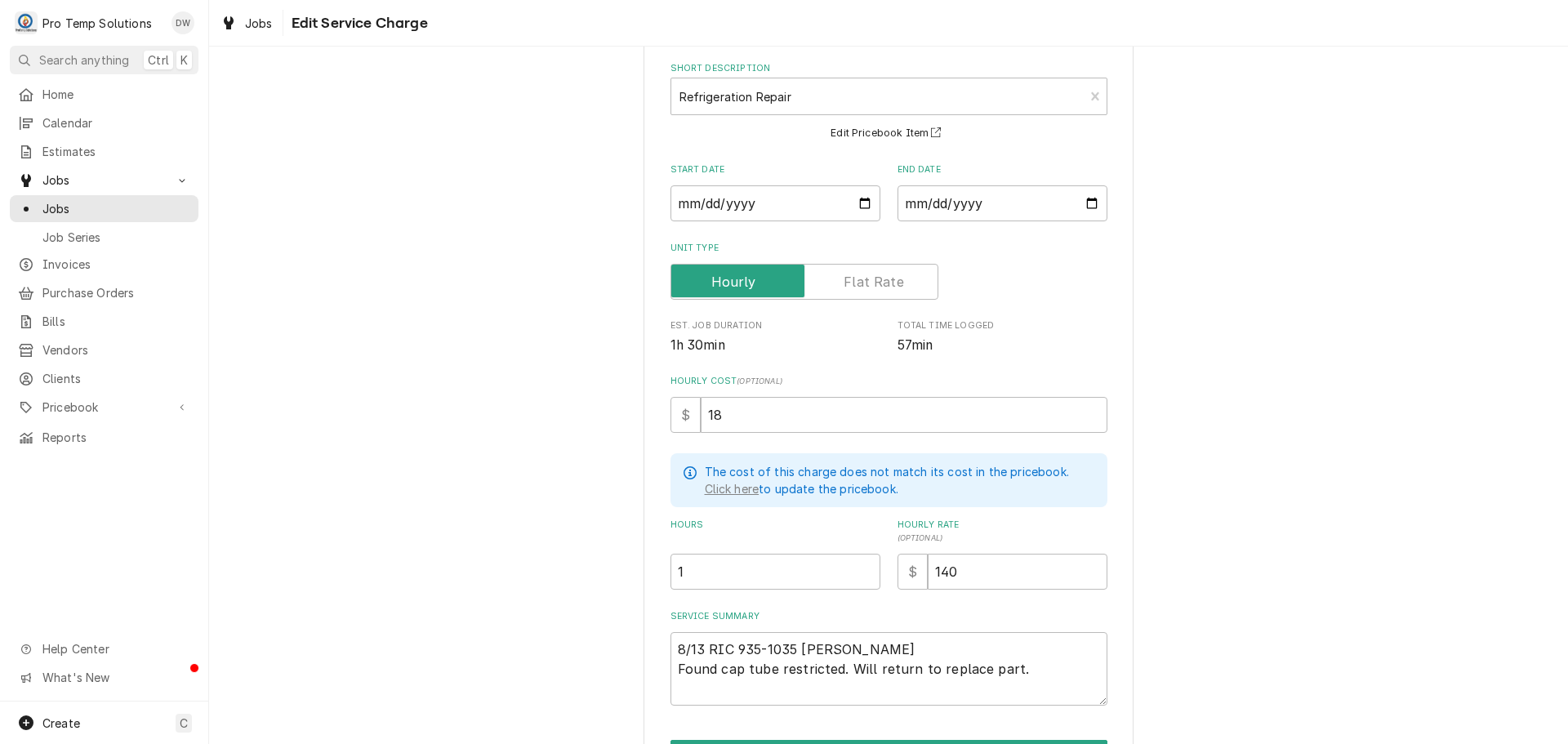
scroll to position [178, 0]
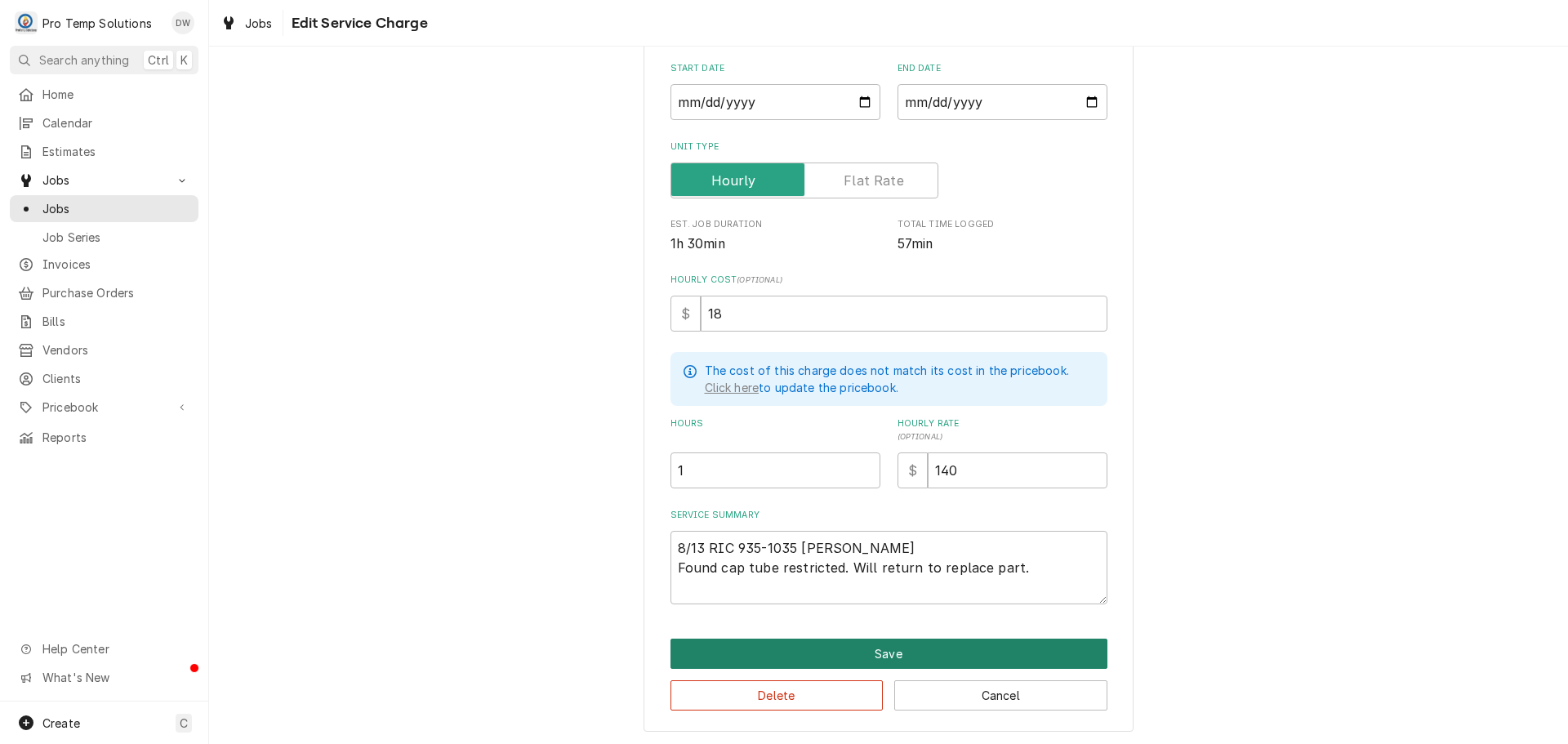
click at [870, 652] on button "Save" at bounding box center [888, 654] width 437 height 31
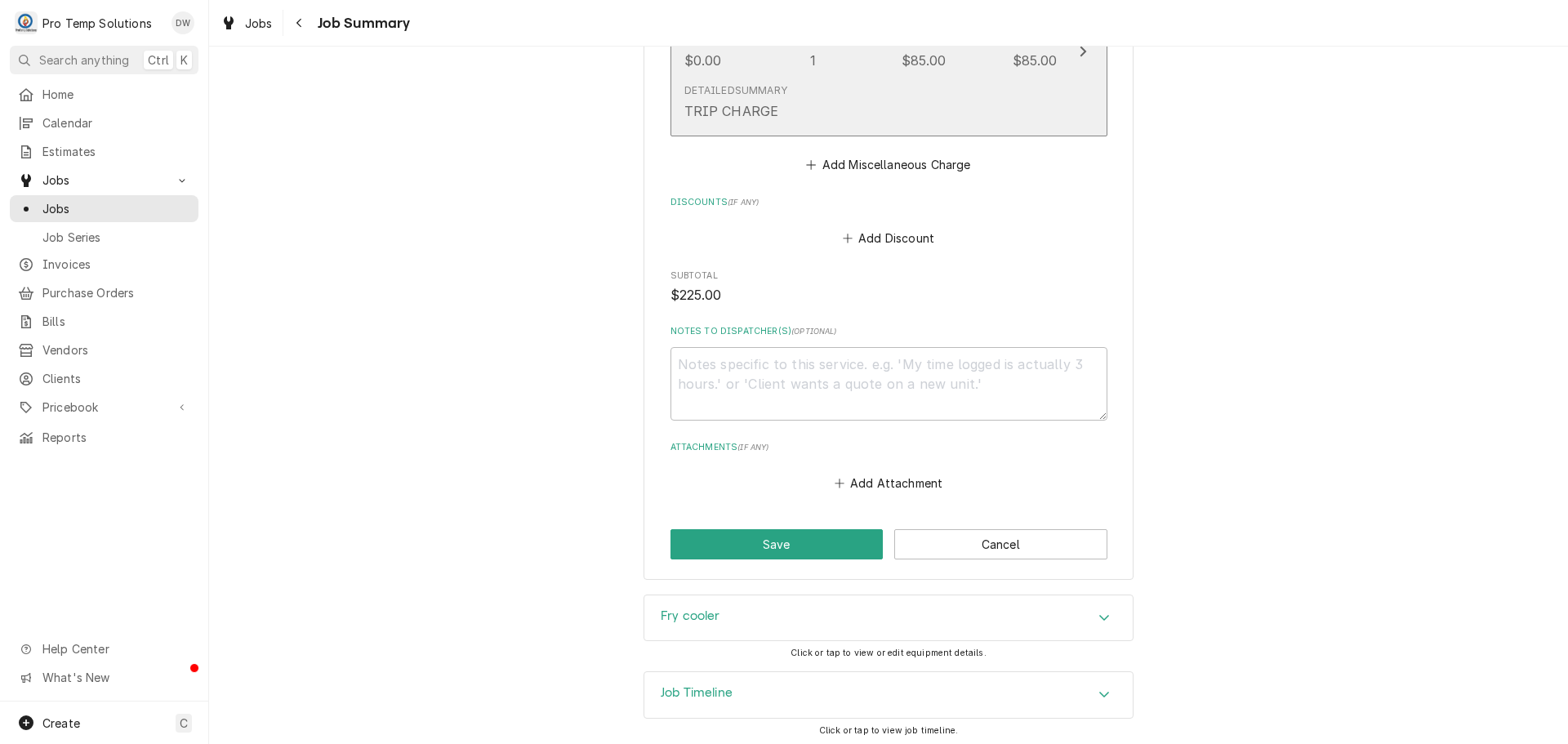
scroll to position [981, 0]
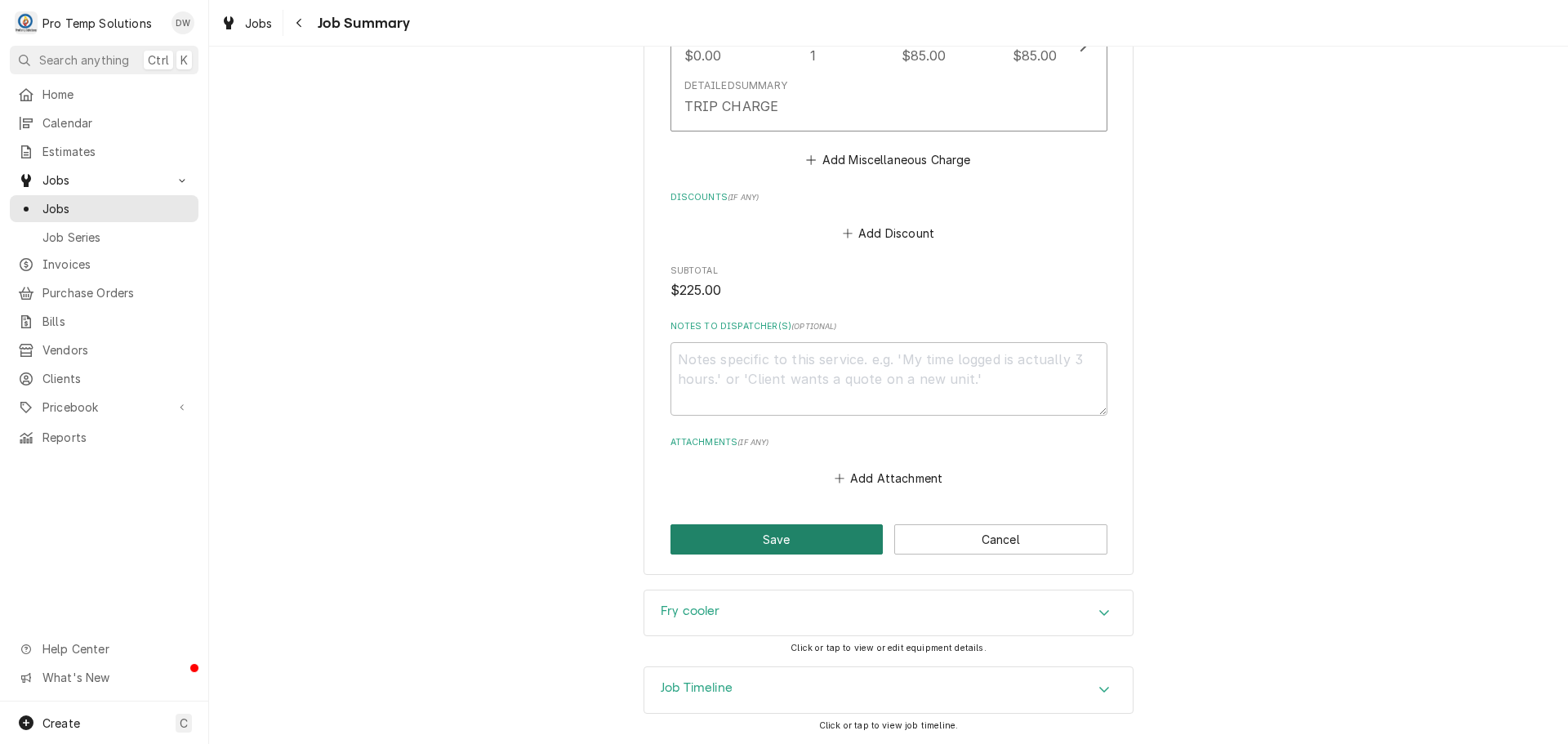
click at [766, 538] on button "Save" at bounding box center [776, 540] width 213 height 31
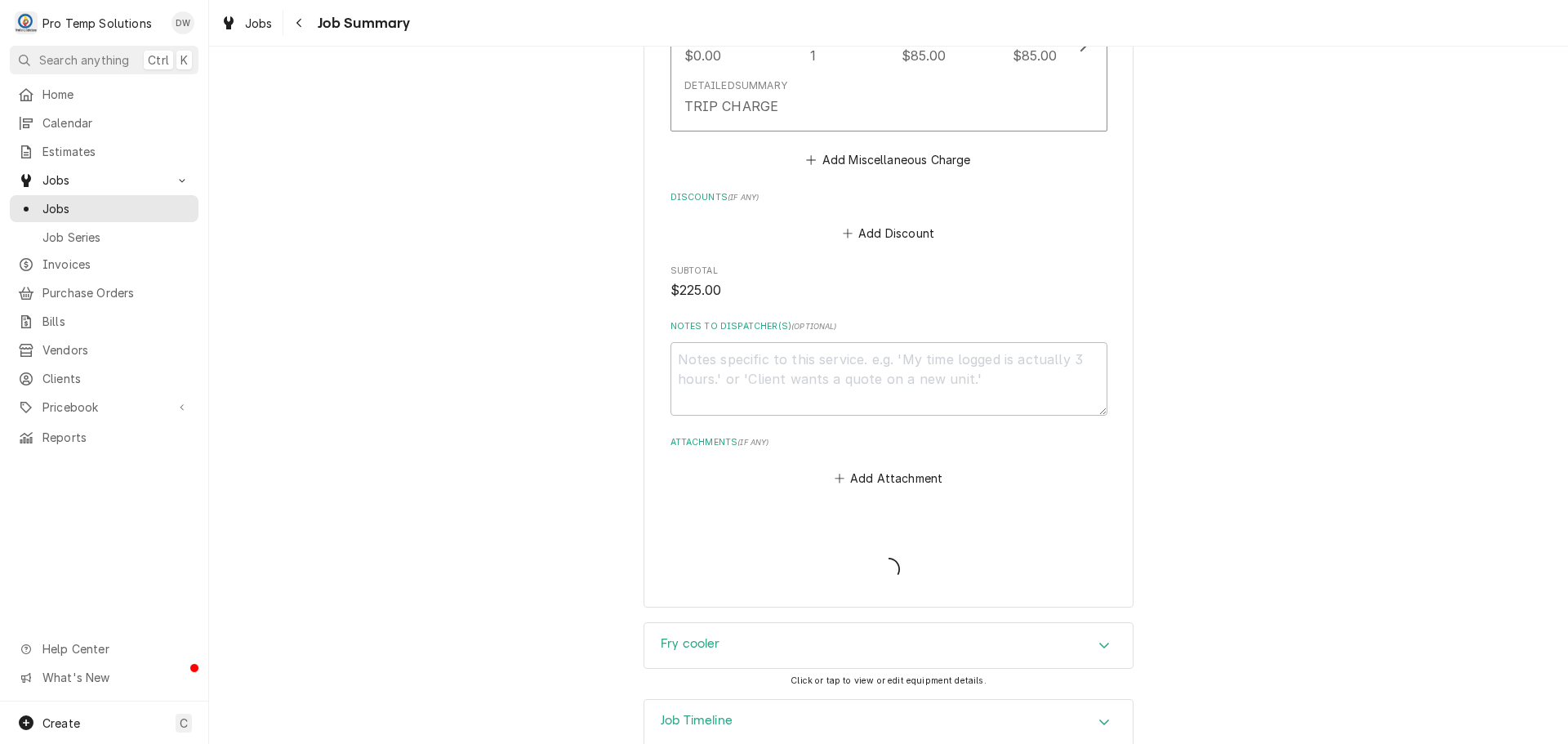
type textarea "x"
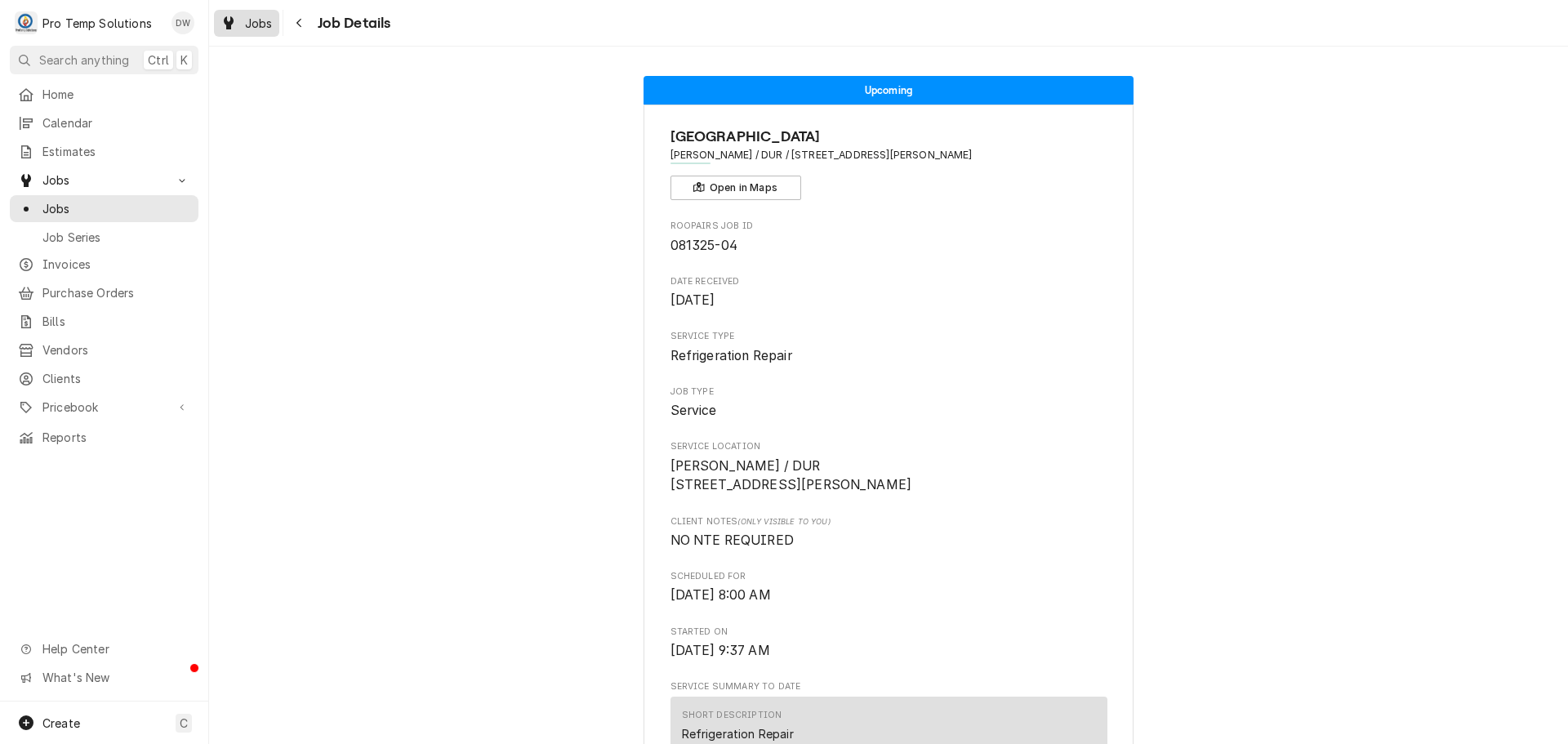
click at [256, 23] on span "Jobs" at bounding box center [258, 23] width 28 height 17
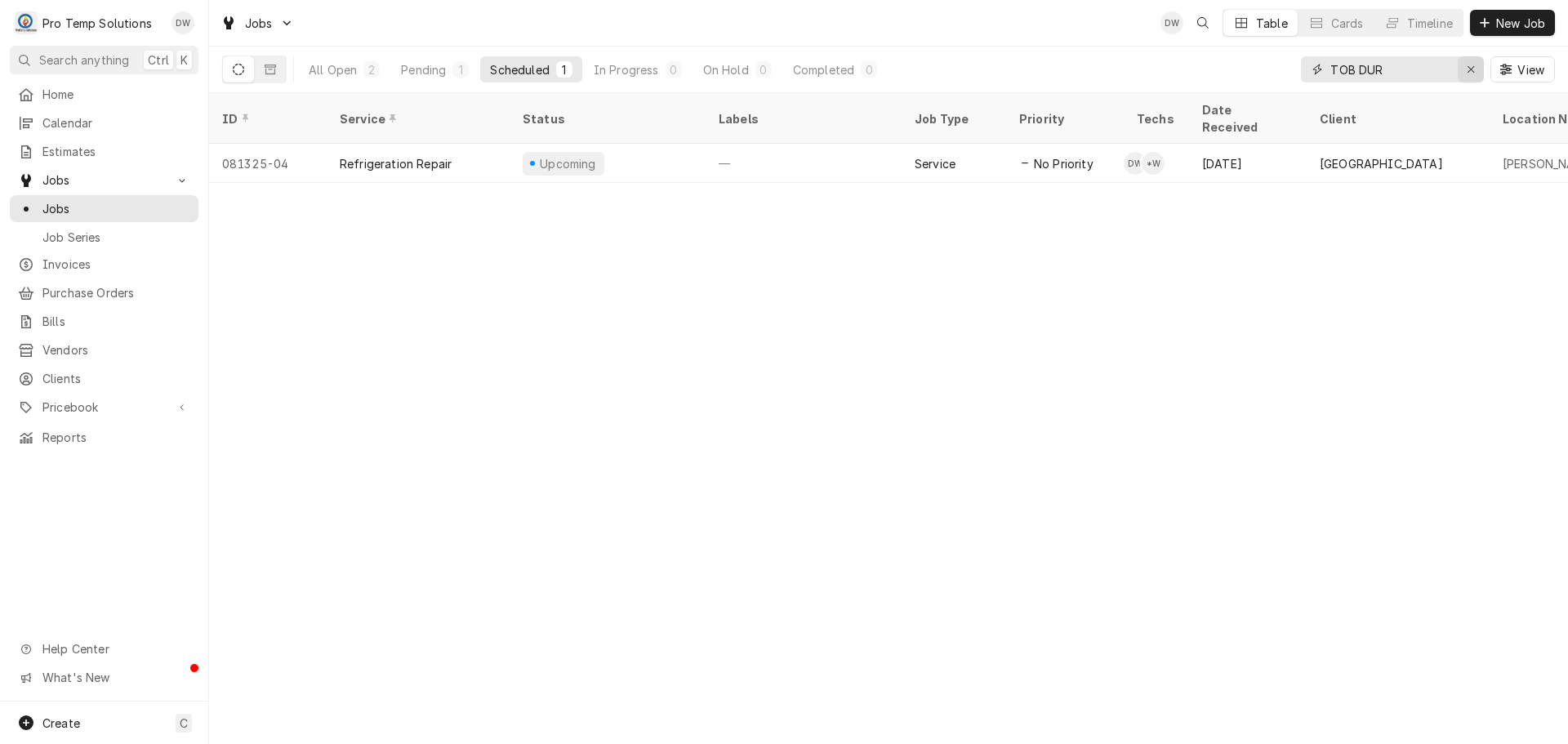
click at [1470, 71] on icon "Erase input" at bounding box center [1471, 70] width 9 height 11
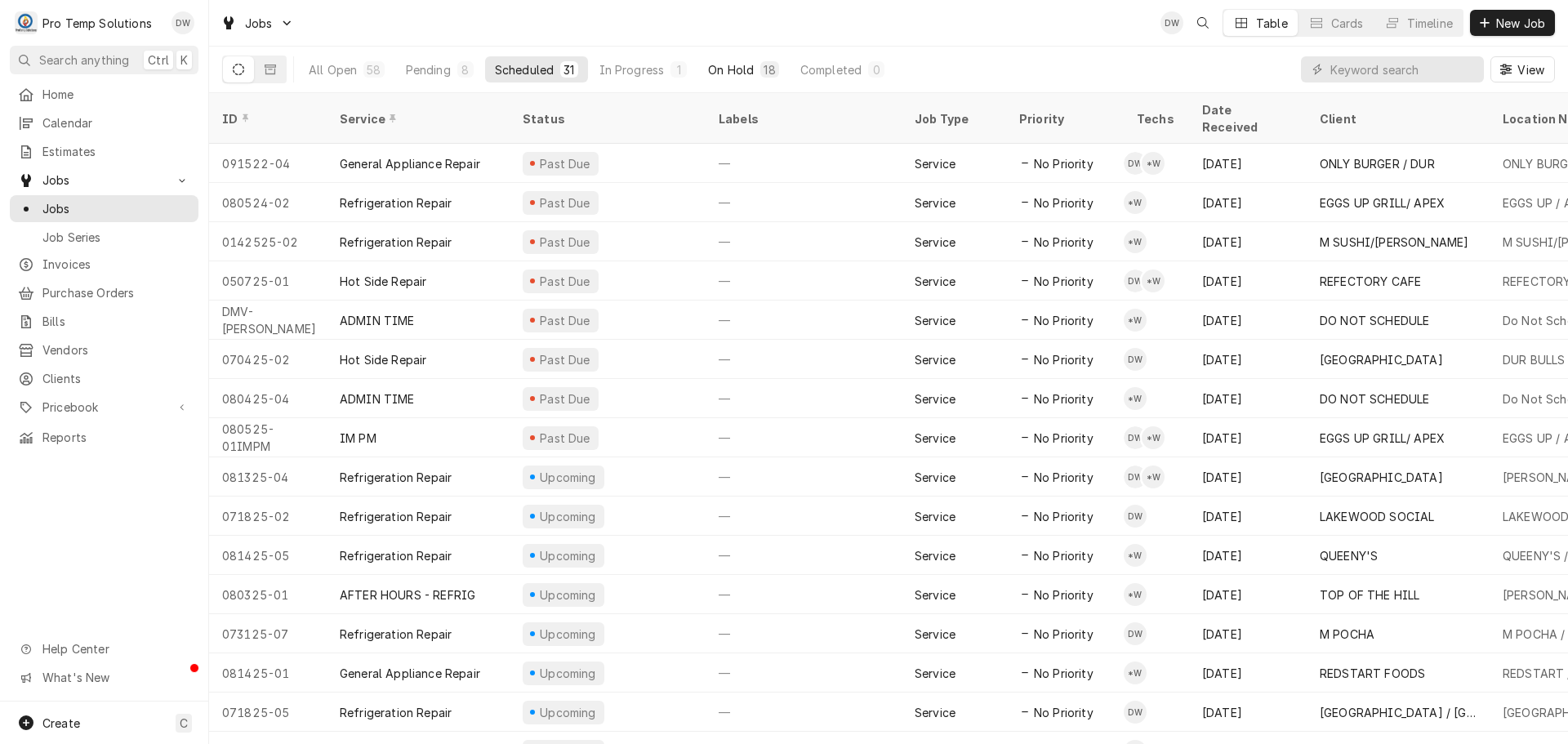
click at [753, 71] on button "On Hold 18" at bounding box center [744, 69] width 90 height 26
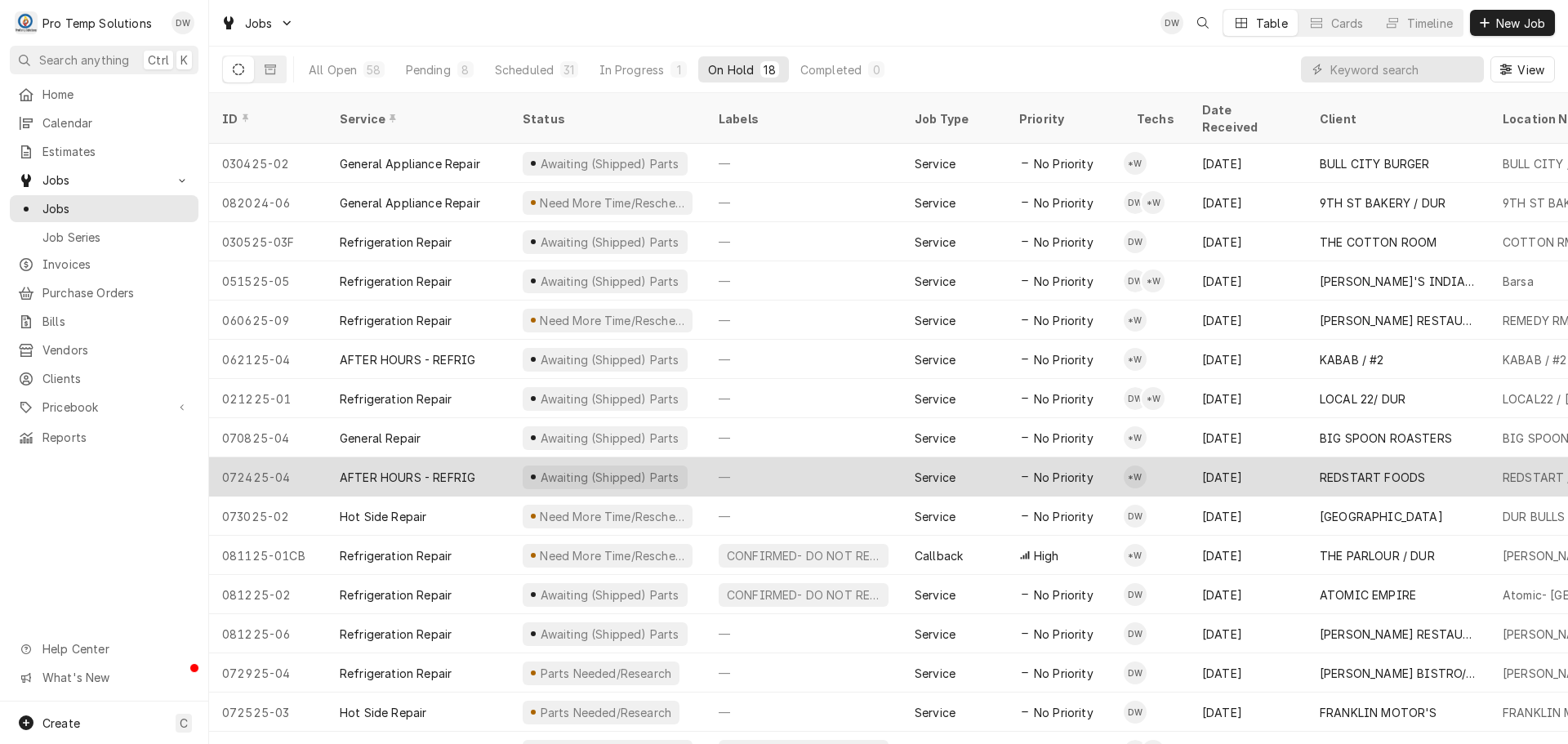
scroll to position [98, 0]
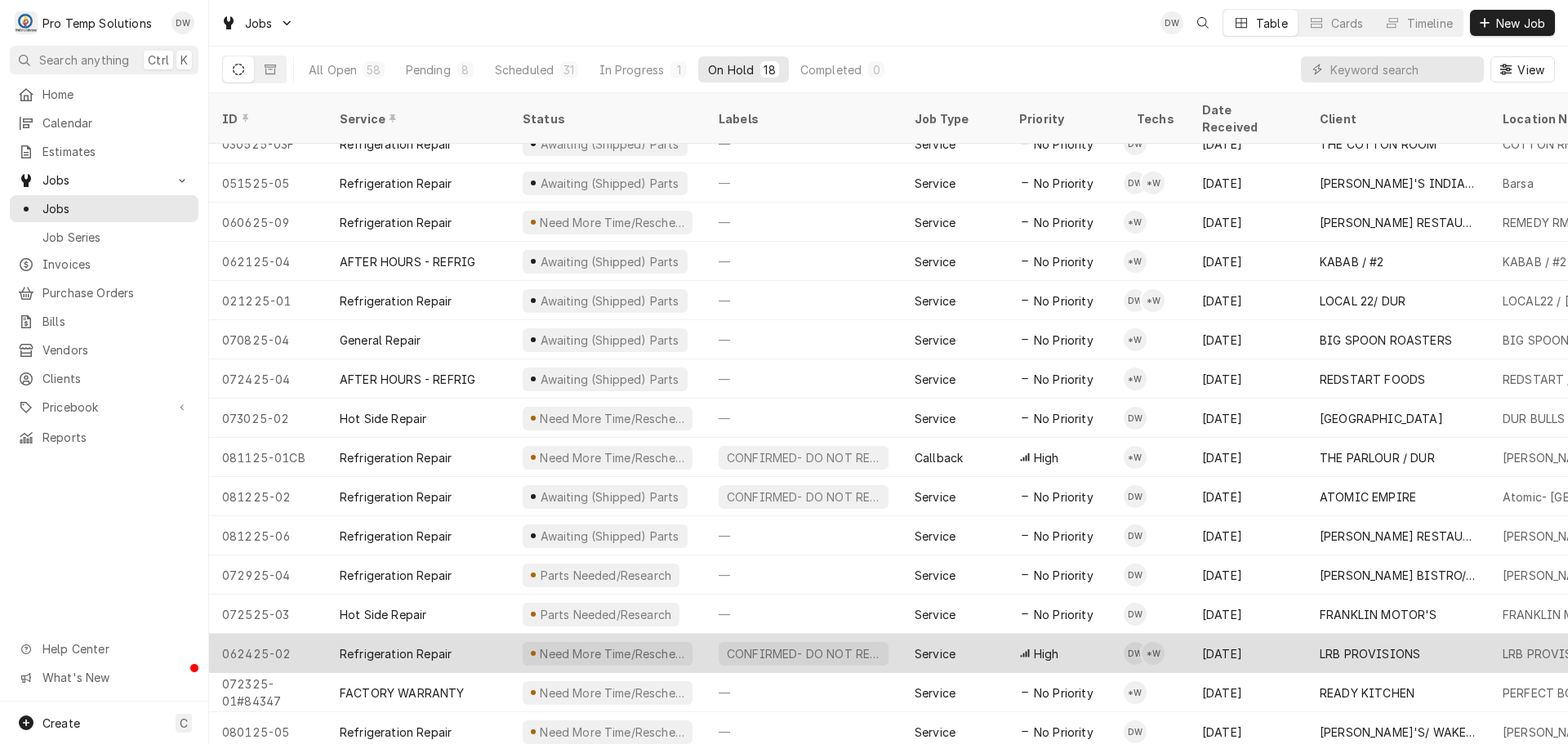
click at [890, 644] on div "CONFIRMED- DO NOT RESCHEDULE" at bounding box center [803, 653] width 196 height 39
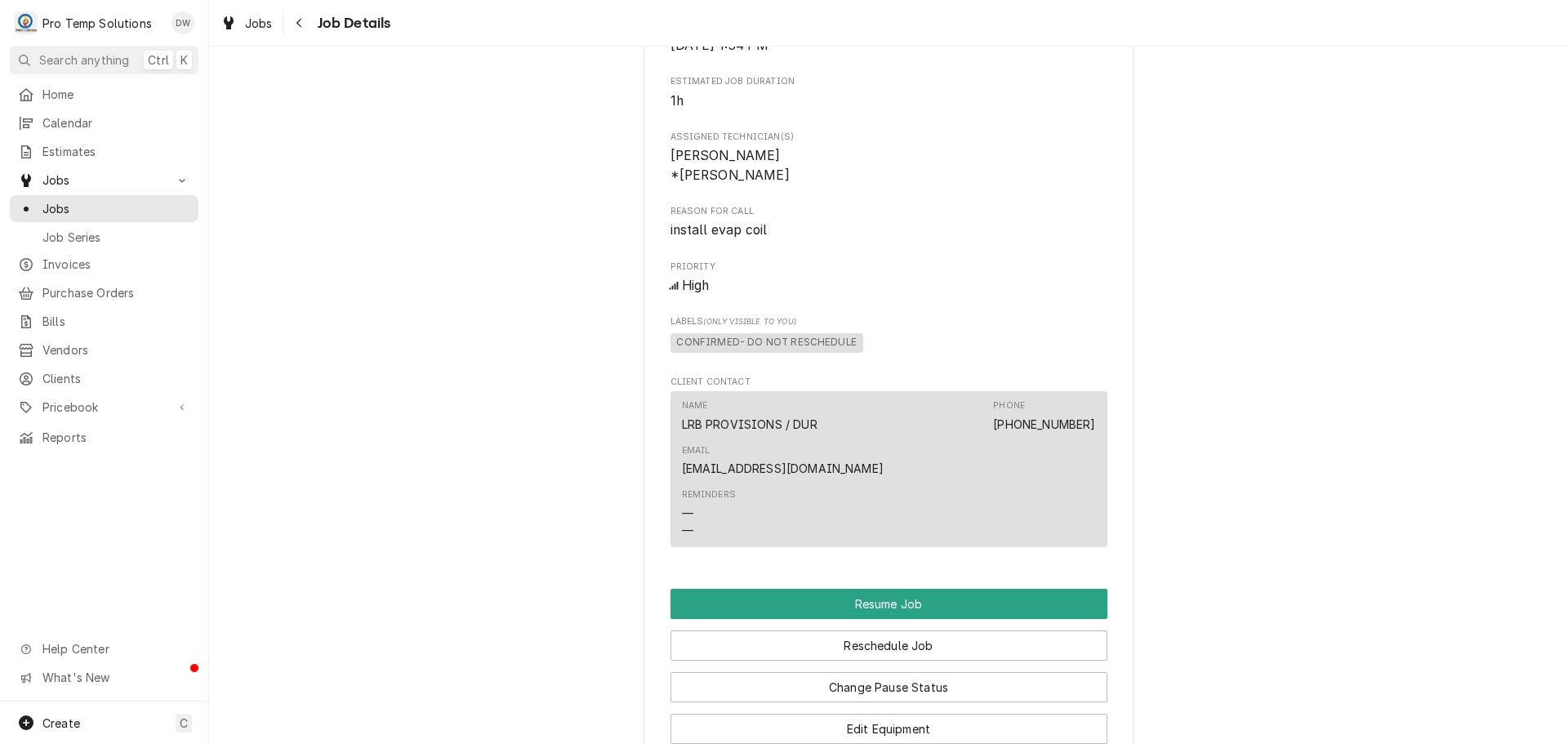
scroll to position [1798, 0]
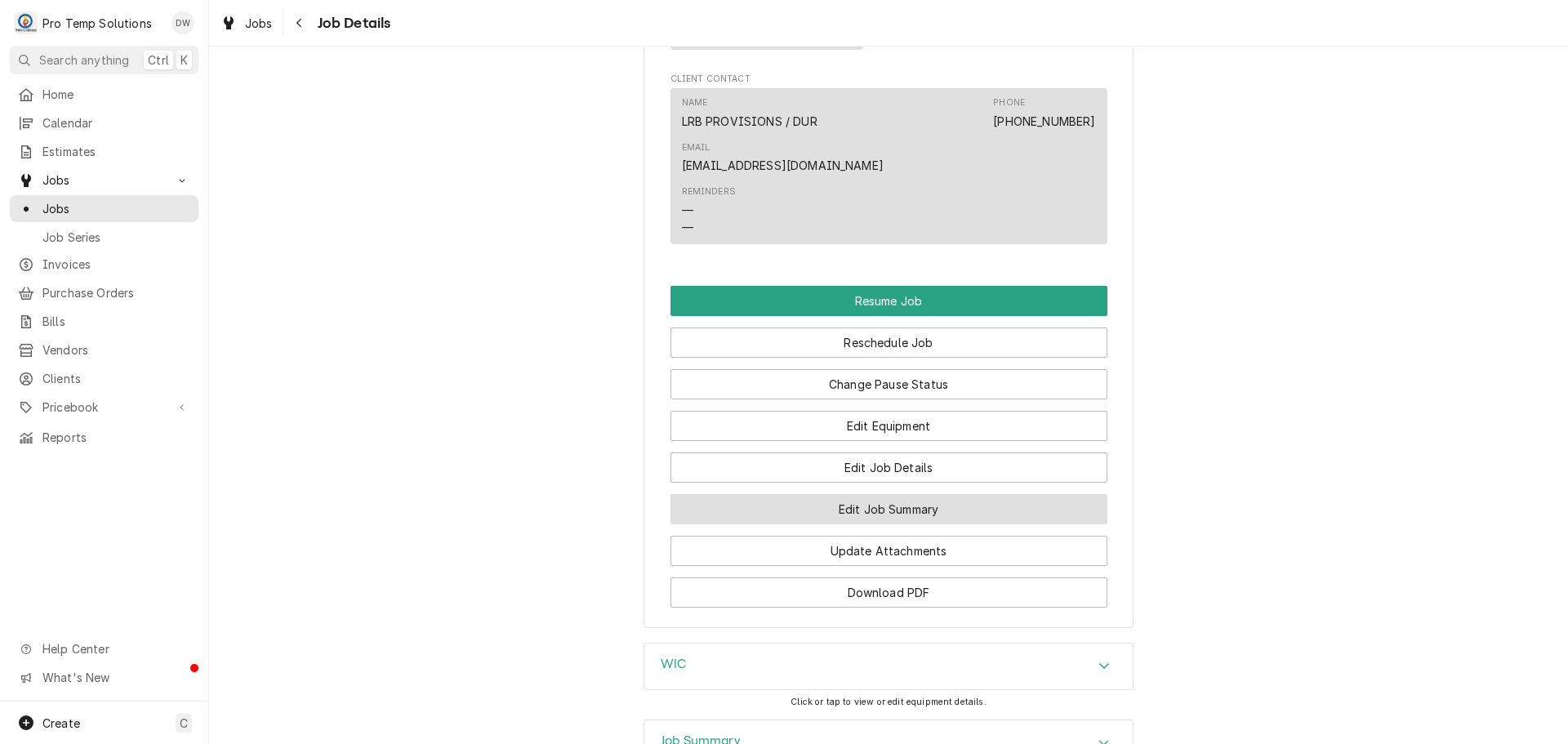
click at [873, 494] on button "Edit Job Summary" at bounding box center [888, 510] width 437 height 31
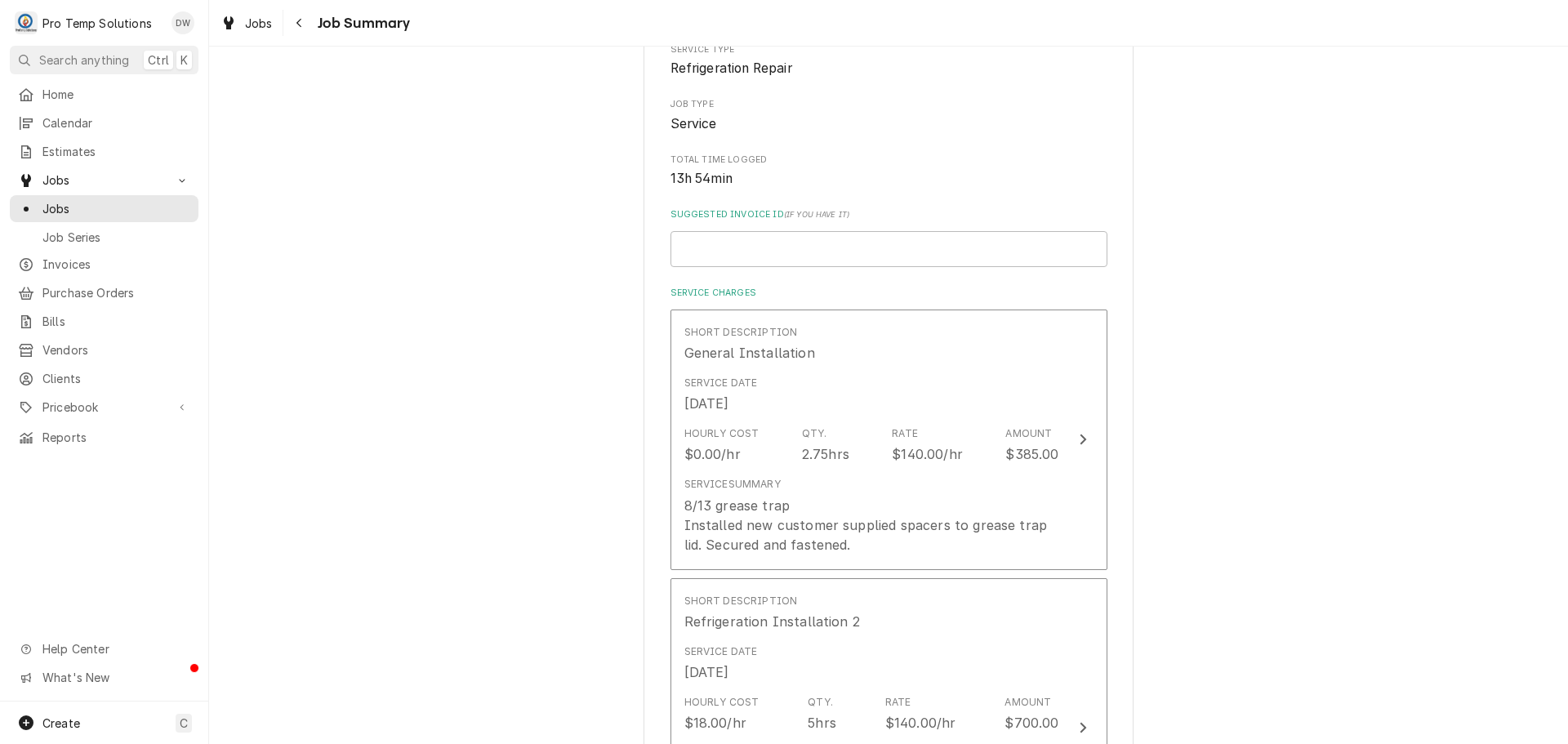
scroll to position [327, 0]
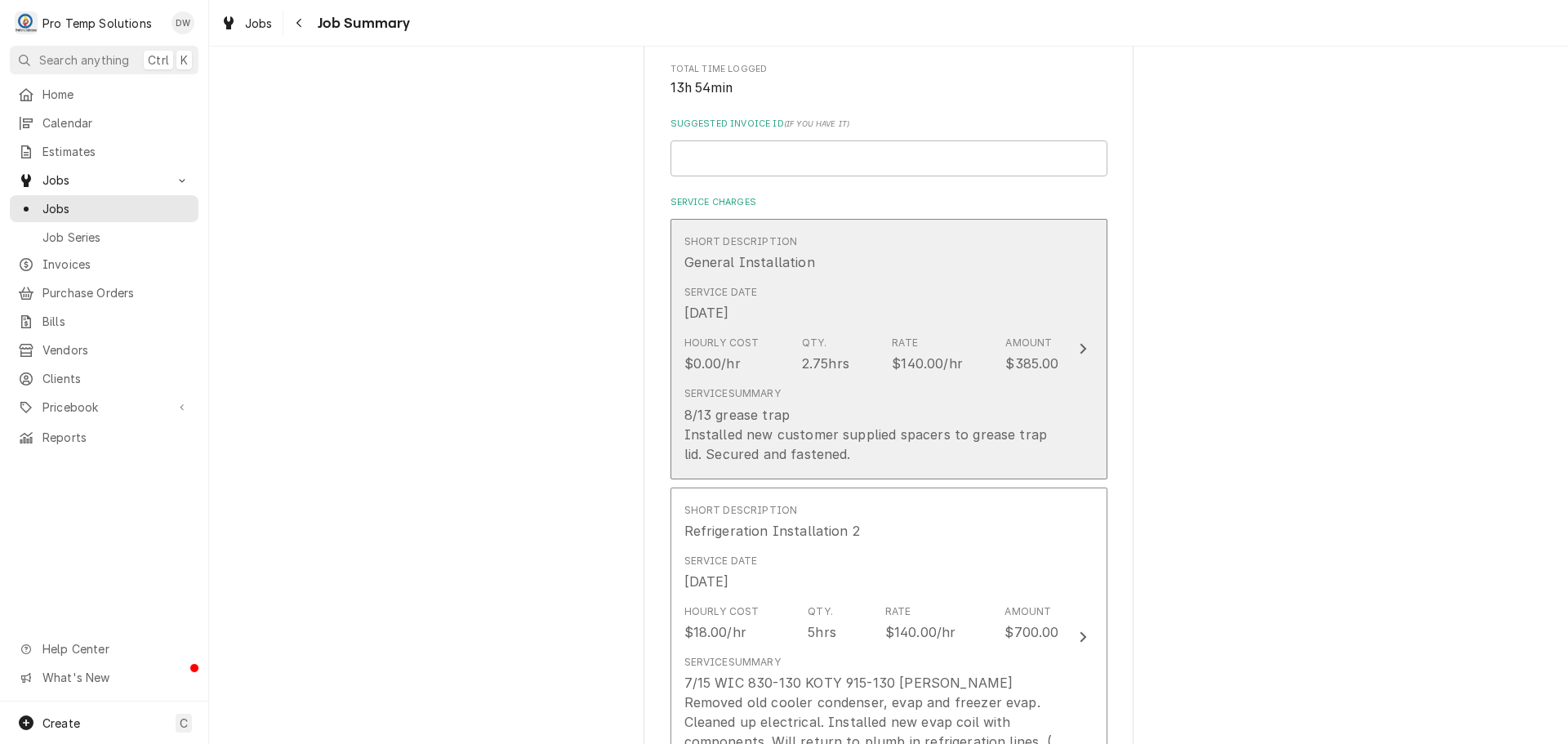
click at [1079, 347] on icon "Update Line Item" at bounding box center [1083, 349] width 9 height 13
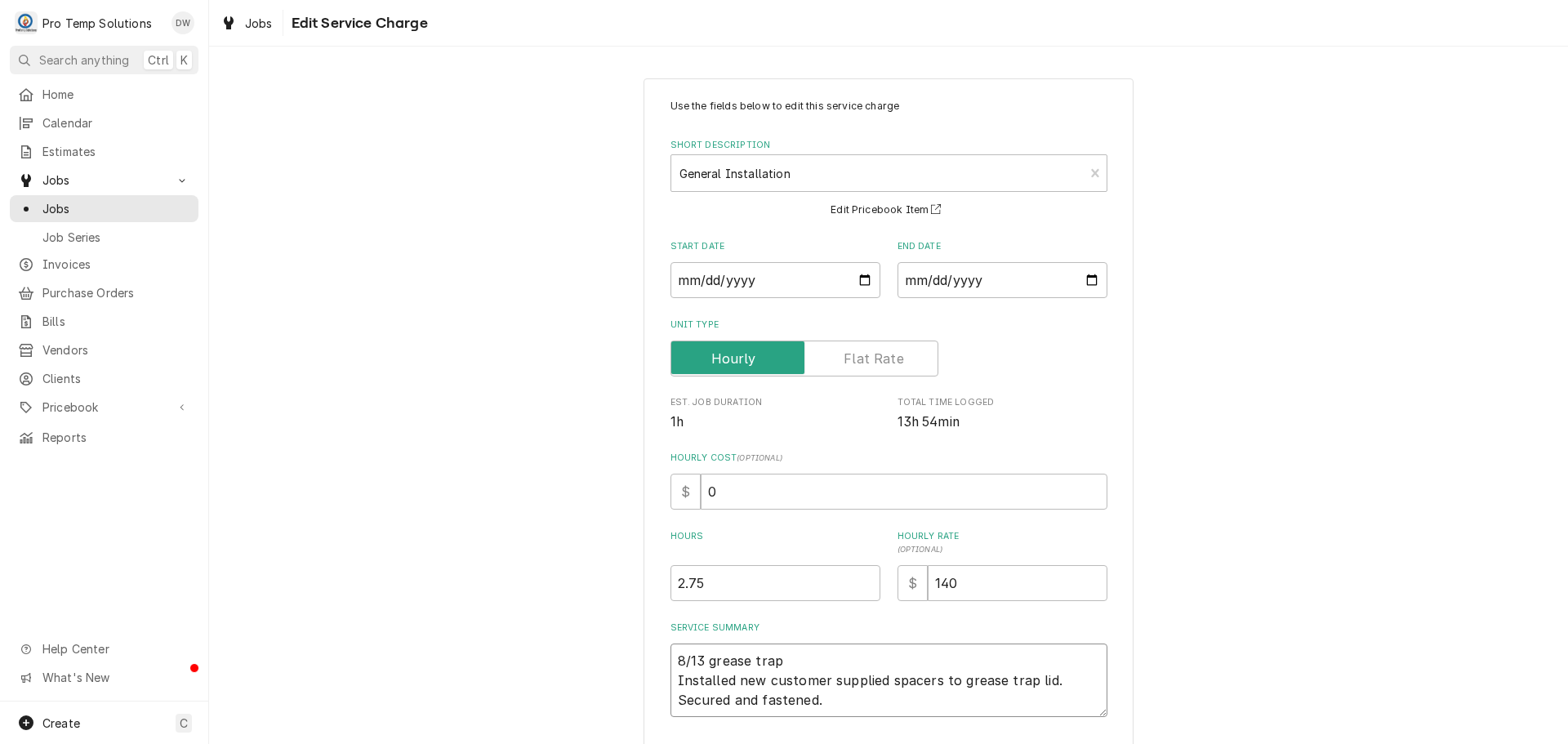
click at [823, 653] on textarea "8/13 grease trap Installed new customer supplied spacers to grease trap lid. Se…" at bounding box center [888, 680] width 437 height 74
type textarea "x"
type textarea "8/13 grease trap Installed new customer supplied spacers to grease trap lid. Se…"
type textarea "x"
type textarea "8/13 grease trap 1 Installed new customer supplied spacers to grease trap lid. …"
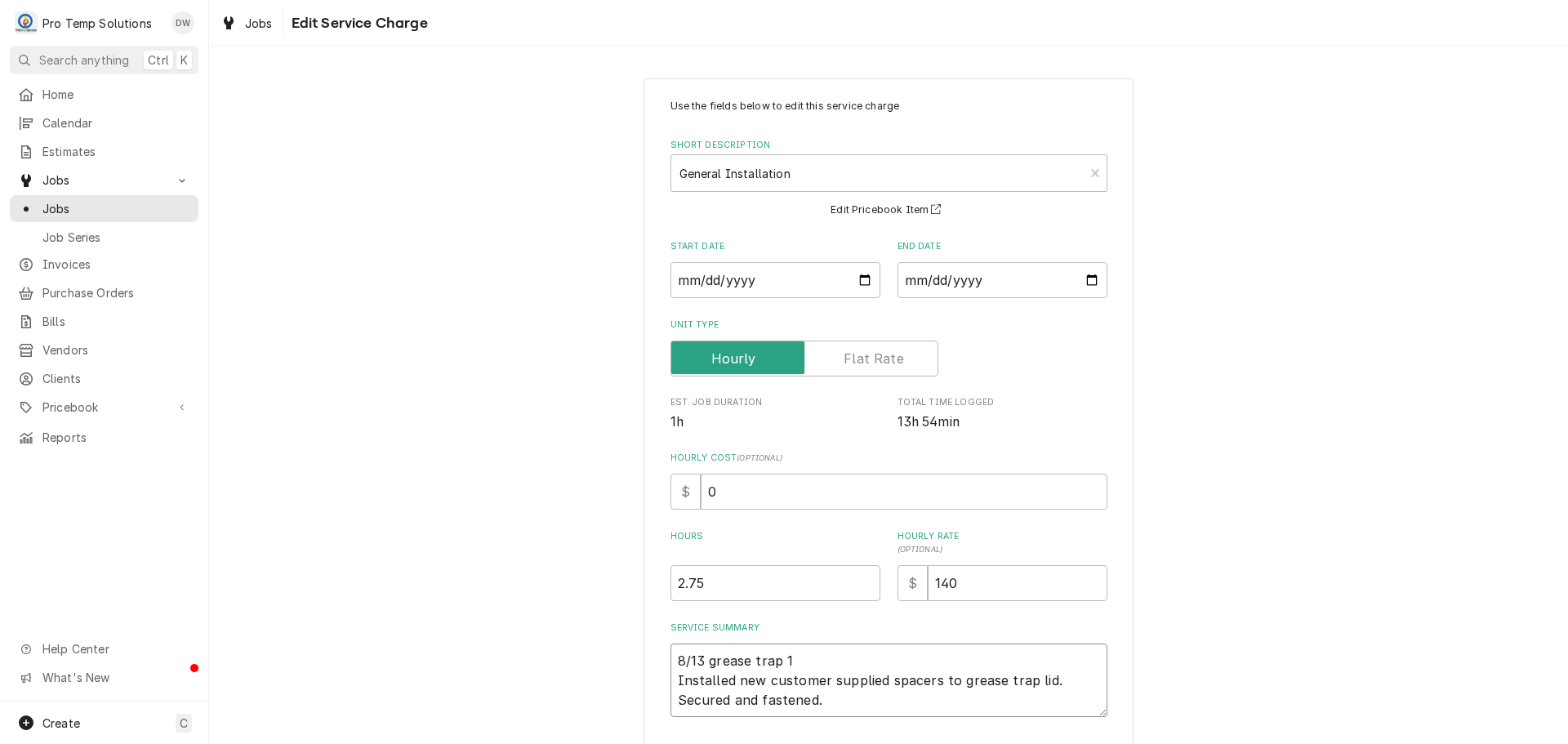
type textarea "x"
type textarea "8/13 grease trap 10 Installed new customer supplied spacers to grease trap lid.…"
type textarea "x"
type textarea "8/13 grease trap 104 Installed new customer supplied spacers to grease trap lid…"
type textarea "x"
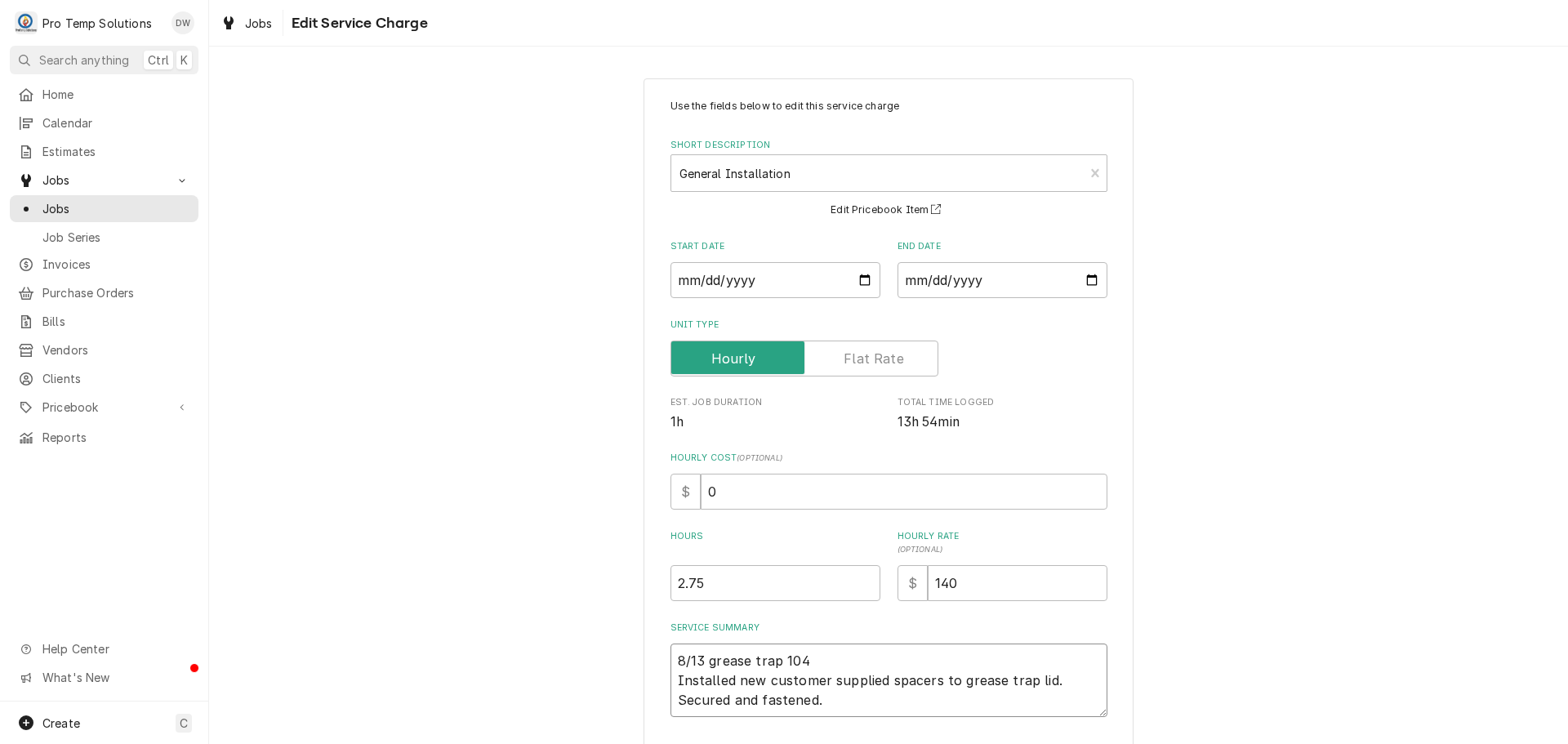
type textarea "8/13 grease trap 1045 Installed new customer supplied spacers to grease trap li…"
type textarea "x"
type textarea "8/13 grease trap 1045- Installed new customer supplied spacers to grease trap l…"
type textarea "x"
type textarea "8/13 grease trap 1045-1 Installed new customer supplied spacers to grease trap …"
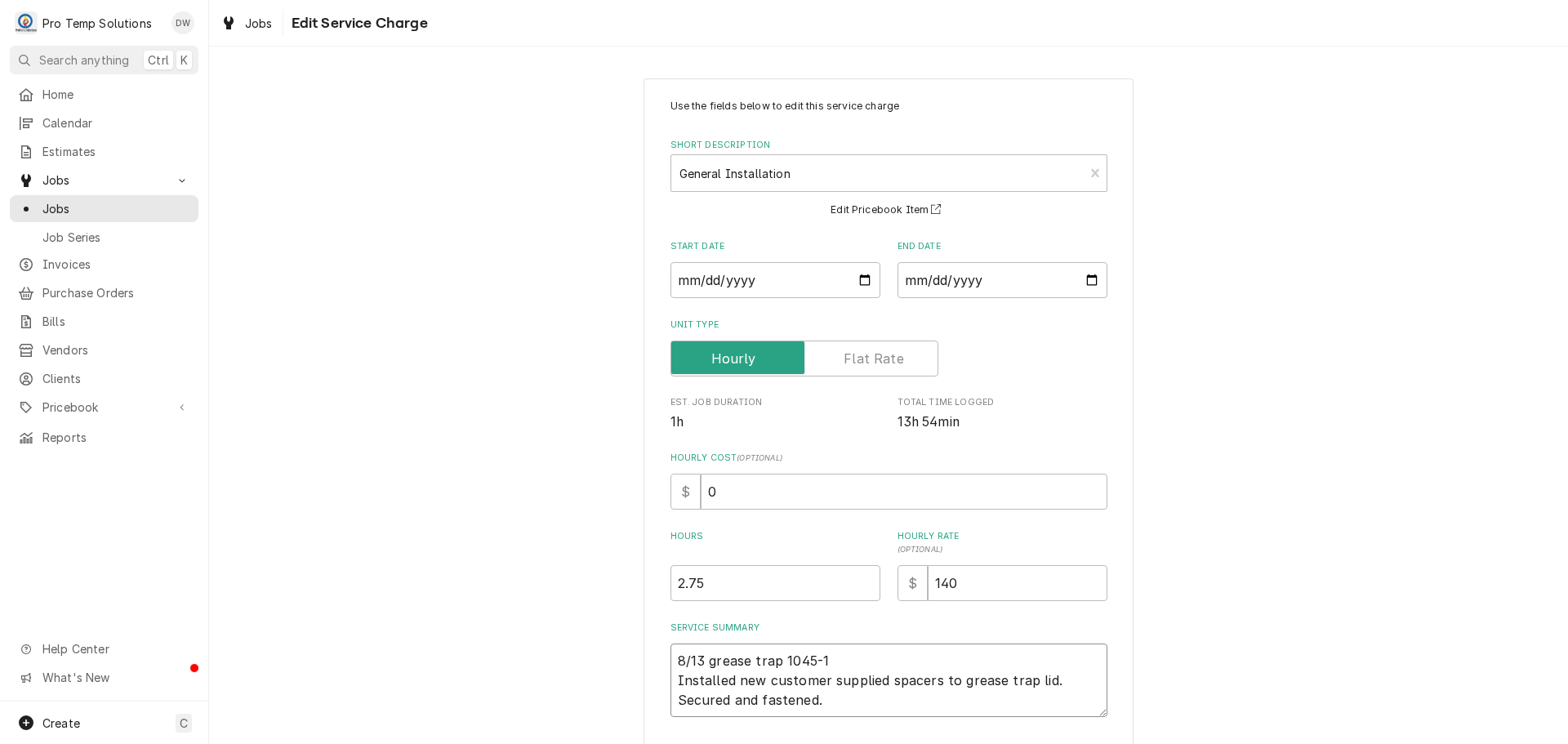
type textarea "x"
type textarea "8/13 grease trap 1045-13 Installed new customer supplied spacers to grease trap…"
type textarea "x"
type textarea "8/13 grease trap 1045-135 Installed new customer supplied spacers to grease tra…"
type textarea "x"
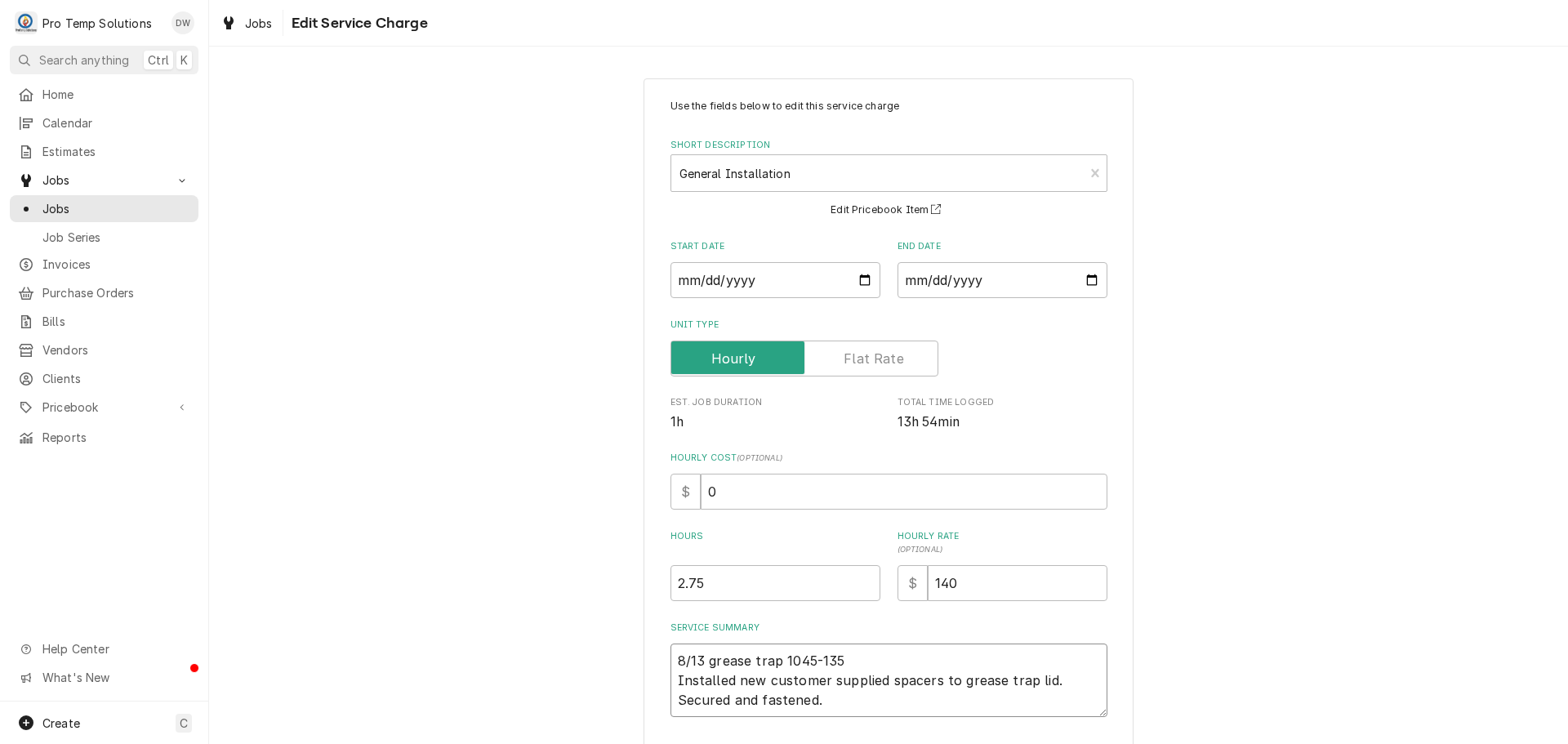
type textarea "8/13 grease trap 1045-135 Installed new customer supplied spacers to grease tra…"
type textarea "x"
type textarea "8/13 grease trap 1045-135 K Installed new customer supplied spacers to grease t…"
type textarea "x"
type textarea "8/13 grease trap 1045-135 KE Installed new customer supplied spacers to grease …"
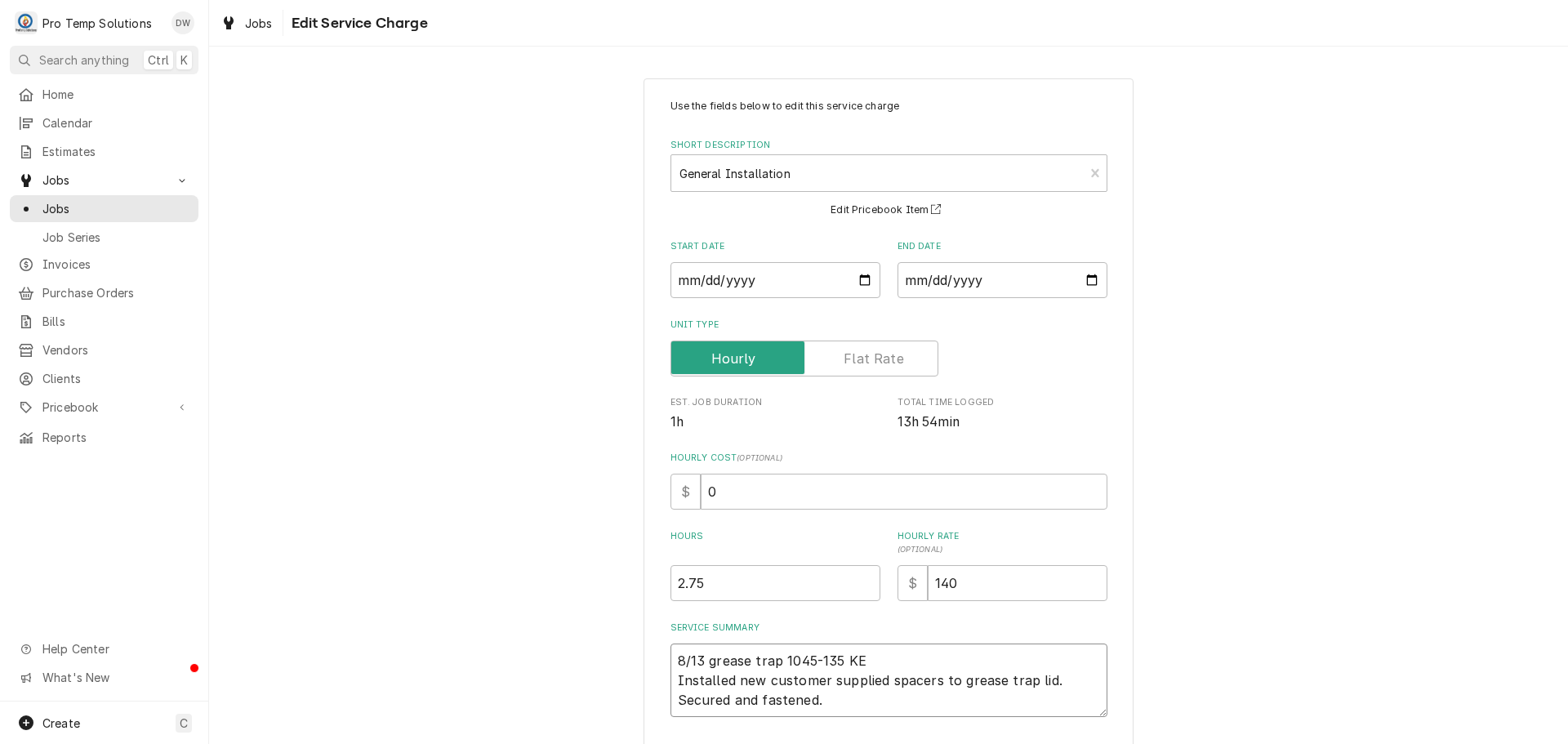
type textarea "x"
type textarea "8/13 grease trap 1045-135 KEV Installed new customer supplied spacers to grease…"
type textarea "x"
type textarea "8/13 grease trap 1045-135 KEVI Installed new customer supplied spacers to greas…"
type textarea "x"
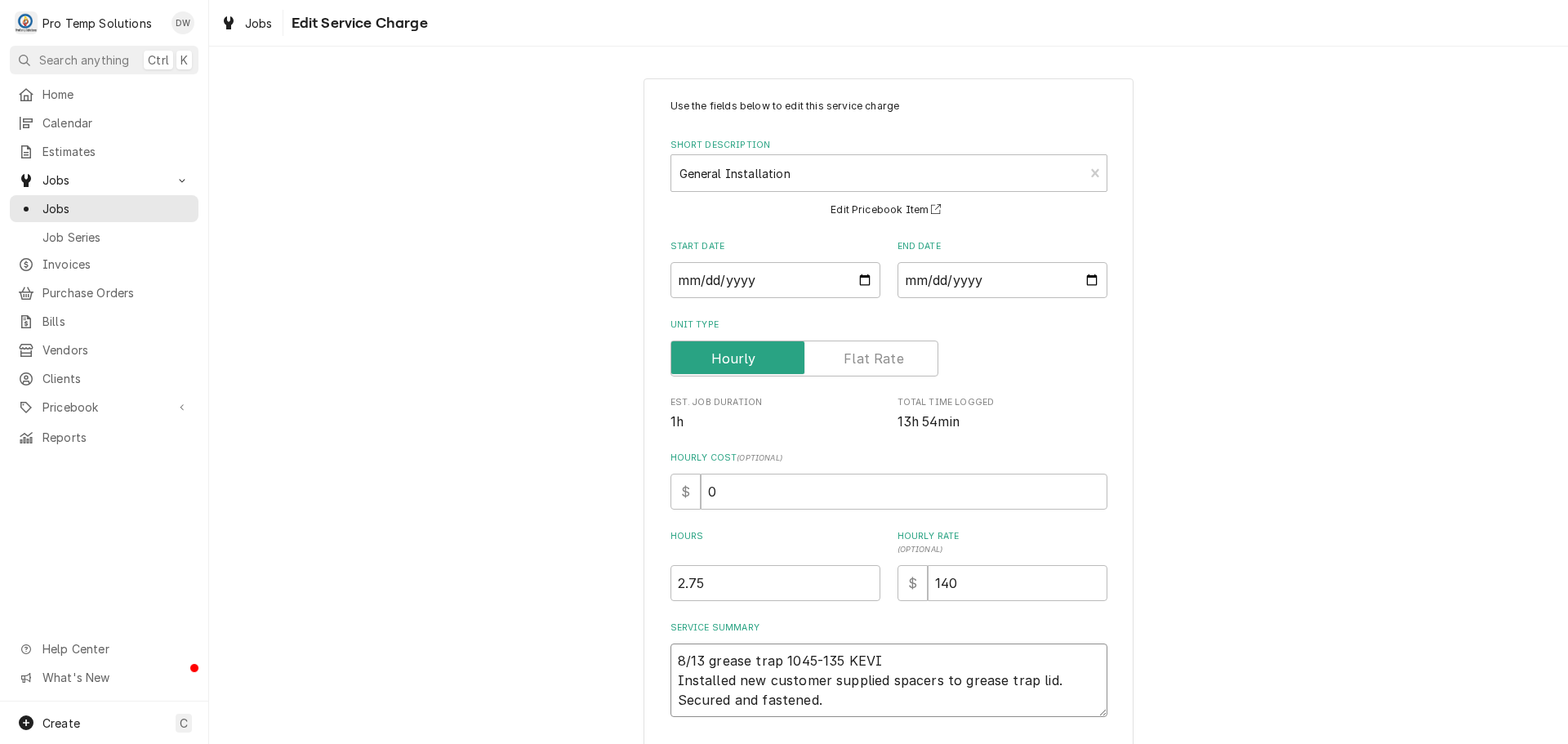
type textarea "8/13 grease trap 1045-135 KEVIN Installed new customer supplied spacers to grea…"
type textarea "x"
type textarea "8/13 grease trap 1045-135 KEVIN Installed new customer supplied spacers to grea…"
type textarea "x"
type textarea "8/13 grease trap 1045-135 KEVIN 1 Installed new customer supplied spacers to gr…"
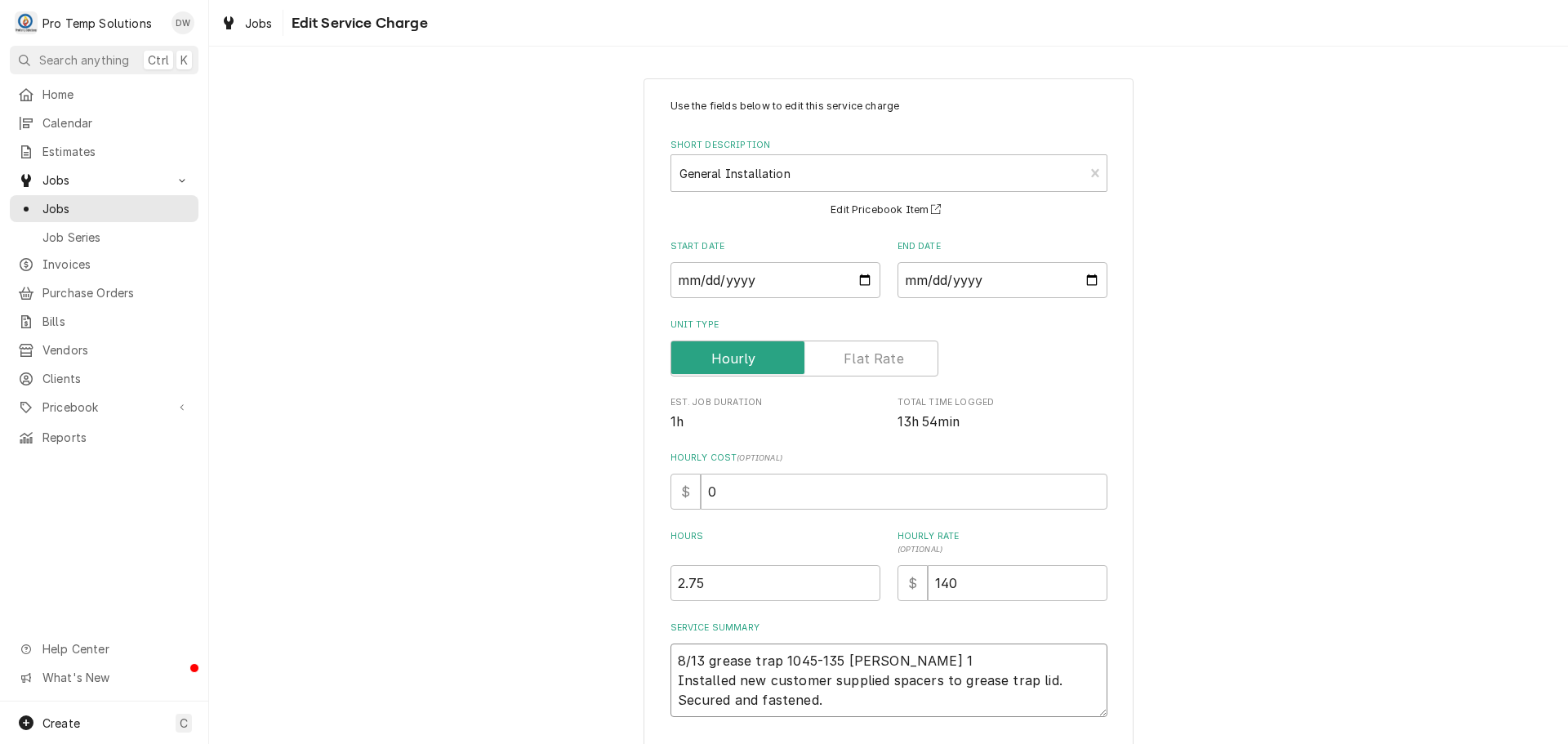
type textarea "x"
type textarea "8/13 grease trap 1045-135 KEVIN 10 Installed new customer supplied spacers to g…"
type textarea "x"
type textarea "8/13 grease trap 1045-135 KEVIN 104 Installed new customer supplied spacers to …"
type textarea "x"
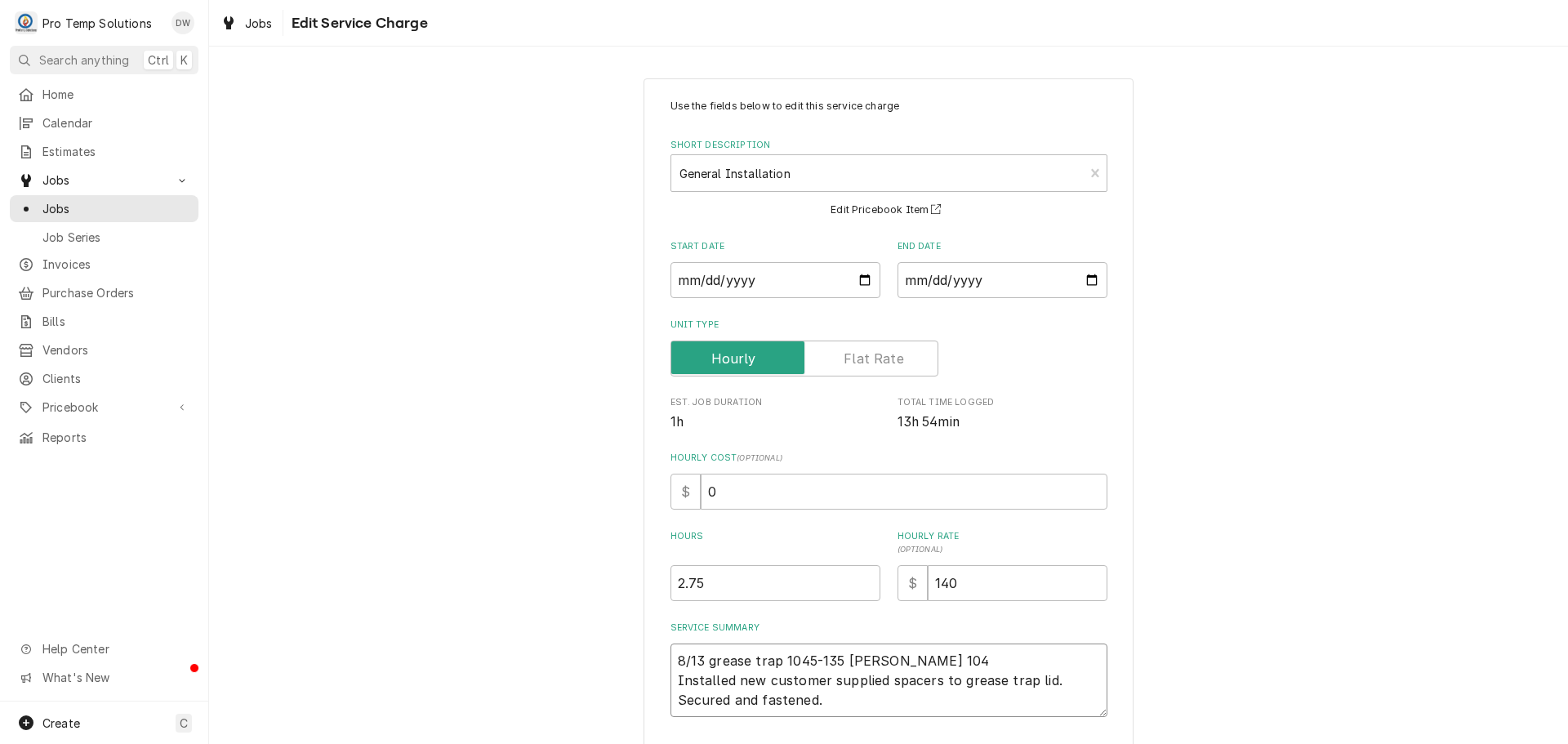
type textarea "8/13 grease trap 1045-135 KEVIN 1045 Installed new customer supplied spacers to…"
type textarea "x"
type textarea "8/13 grease trap 1045-135 KEVIN 1045- Installed new customer supplied spacers t…"
type textarea "x"
type textarea "8/13 grease trap 1045-135 KEVIN 1045-1 Installed new customer supplied spacers …"
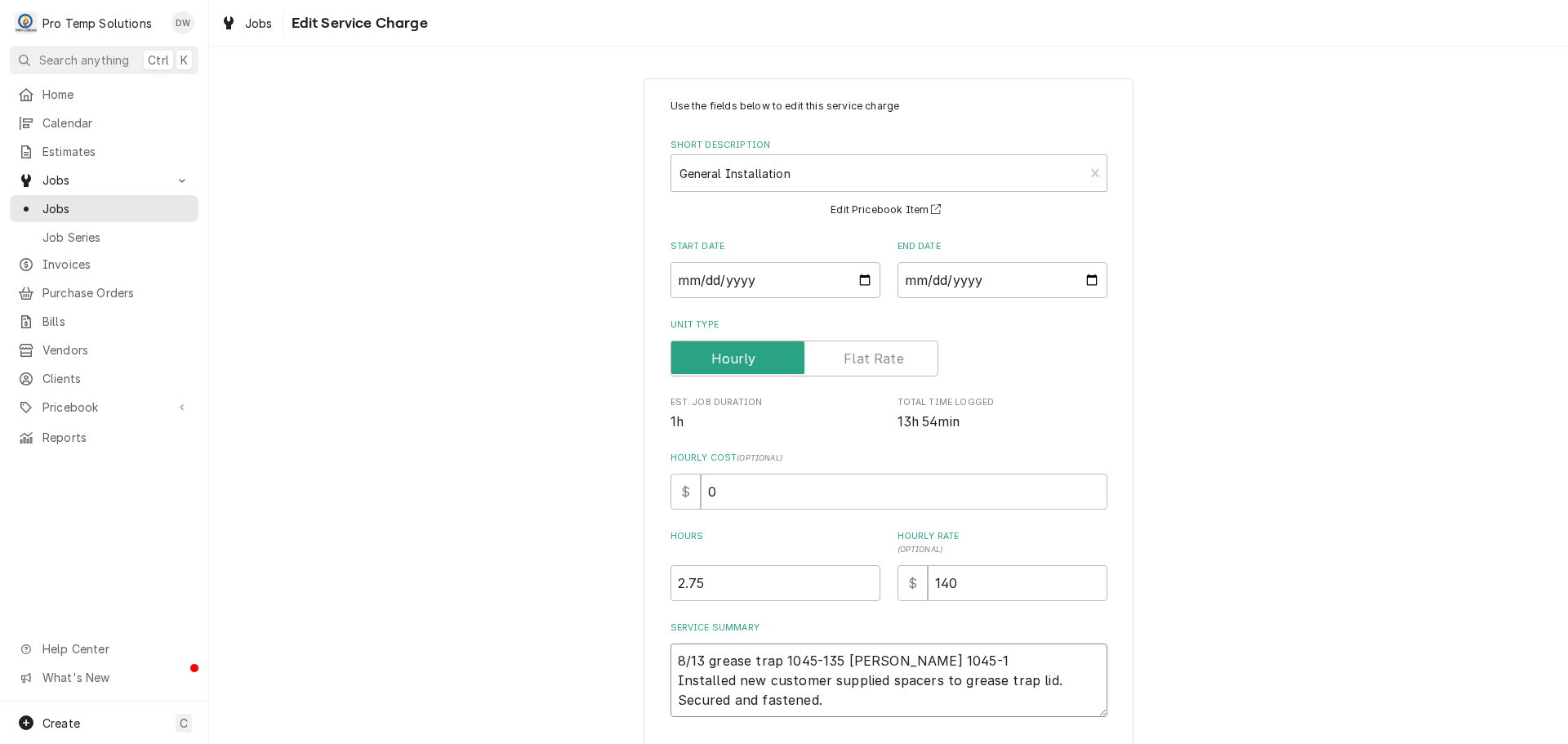
type textarea "x"
type textarea "8/13 grease trap 1045-135 KEVIN 1045-13 Installed new customer supplied spacers…"
type textarea "x"
type textarea "8/13 grease trap 1045-135 KEVIN 1045-130 Installed new customer supplied spacer…"
type textarea "x"
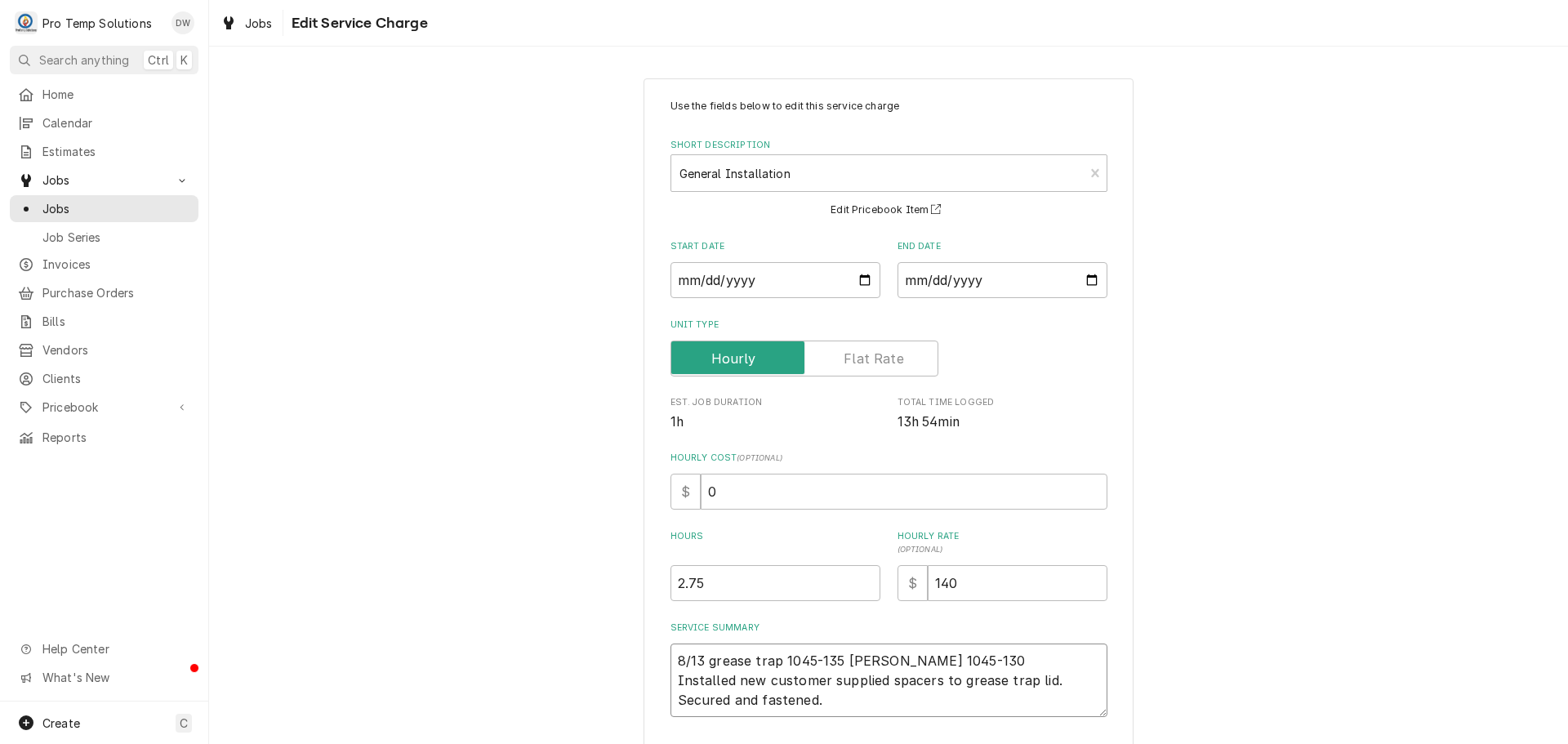
type textarea "8/13 grease trap 1045-135 KEVIN 1045-130 Installed new customer supplied spacer…"
type textarea "x"
type textarea "8/13 grease trap 1045-135 KEVIN 1045-130 K Installed new customer supplied spac…"
type textarea "x"
type textarea "8/13 grease trap 1045-135 KEVIN 1045-130 KO Installed new customer supplied spa…"
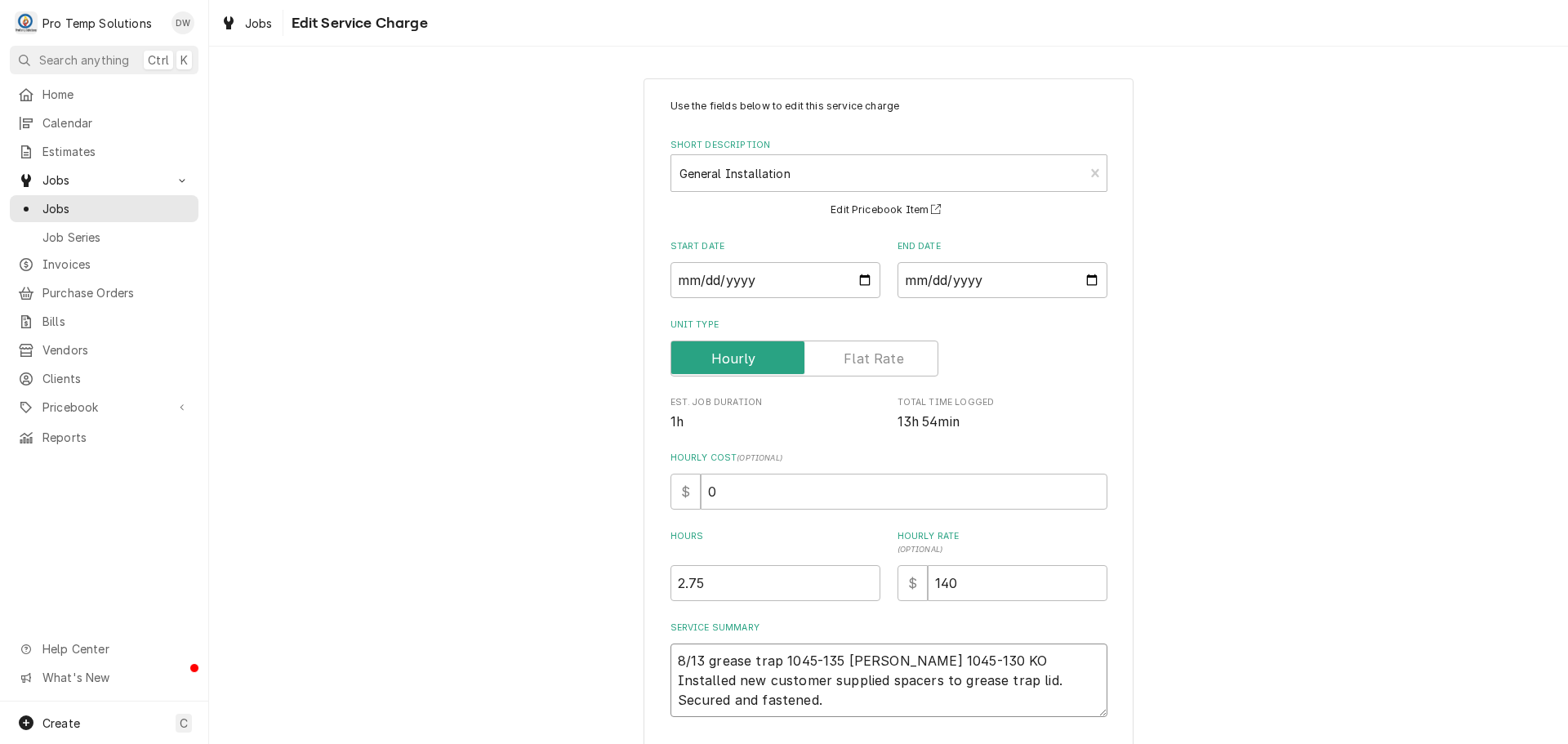
type textarea "x"
type textarea "8/13 grease trap 1045-135 KEVIN 1045-130 KOT Installed new customer supplied sp…"
type textarea "x"
type textarea "8/13 grease trap 1045-135 KEVIN 1045-130 KOTY Installed new customer supplied s…"
type textarea "x"
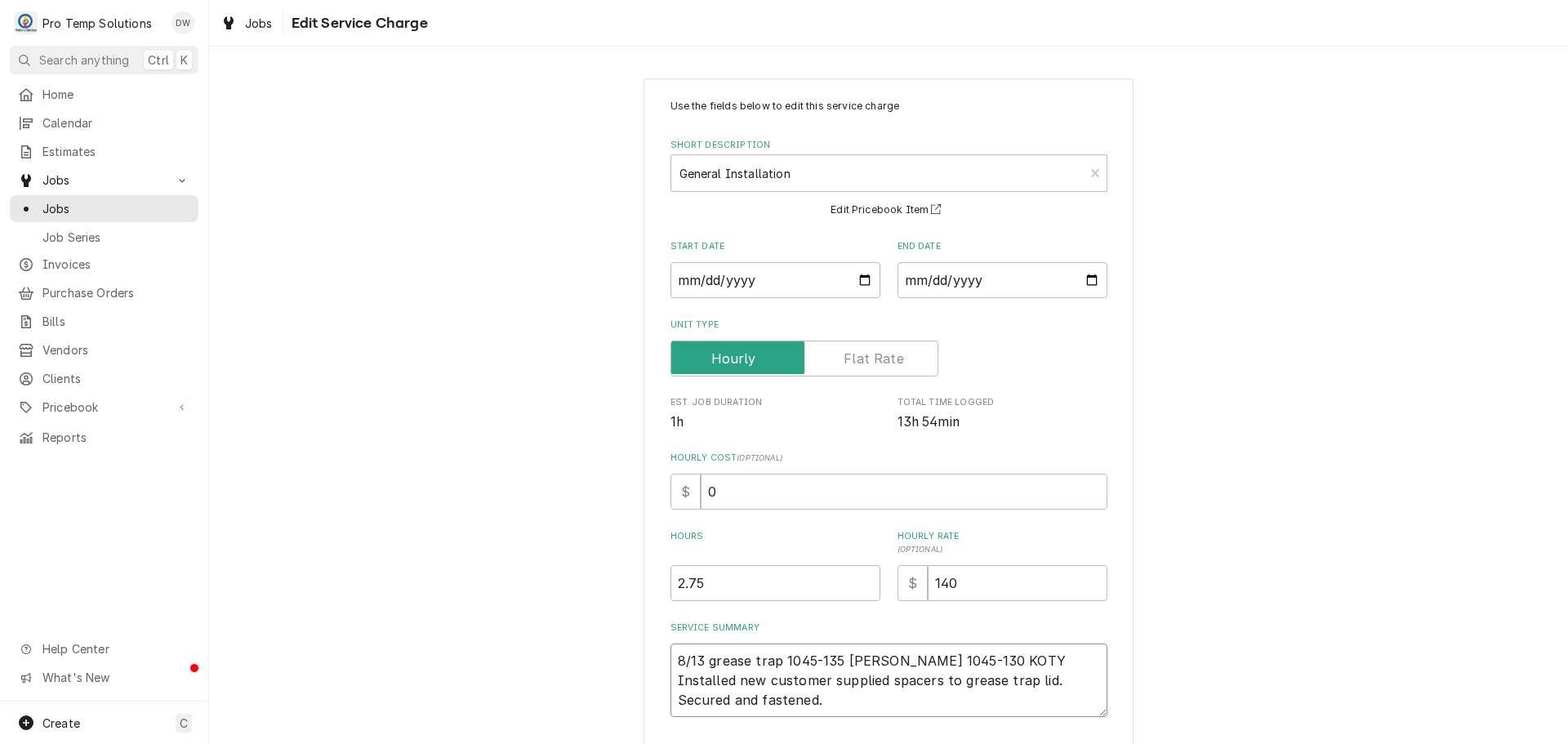
type textarea "8/13 grease trap 1045-135 KEVIN 1045-130 KOTY Installed new customer supplied s…"
click at [722, 491] on input "0" at bounding box center [904, 492] width 406 height 36
type textarea "x"
type input "1"
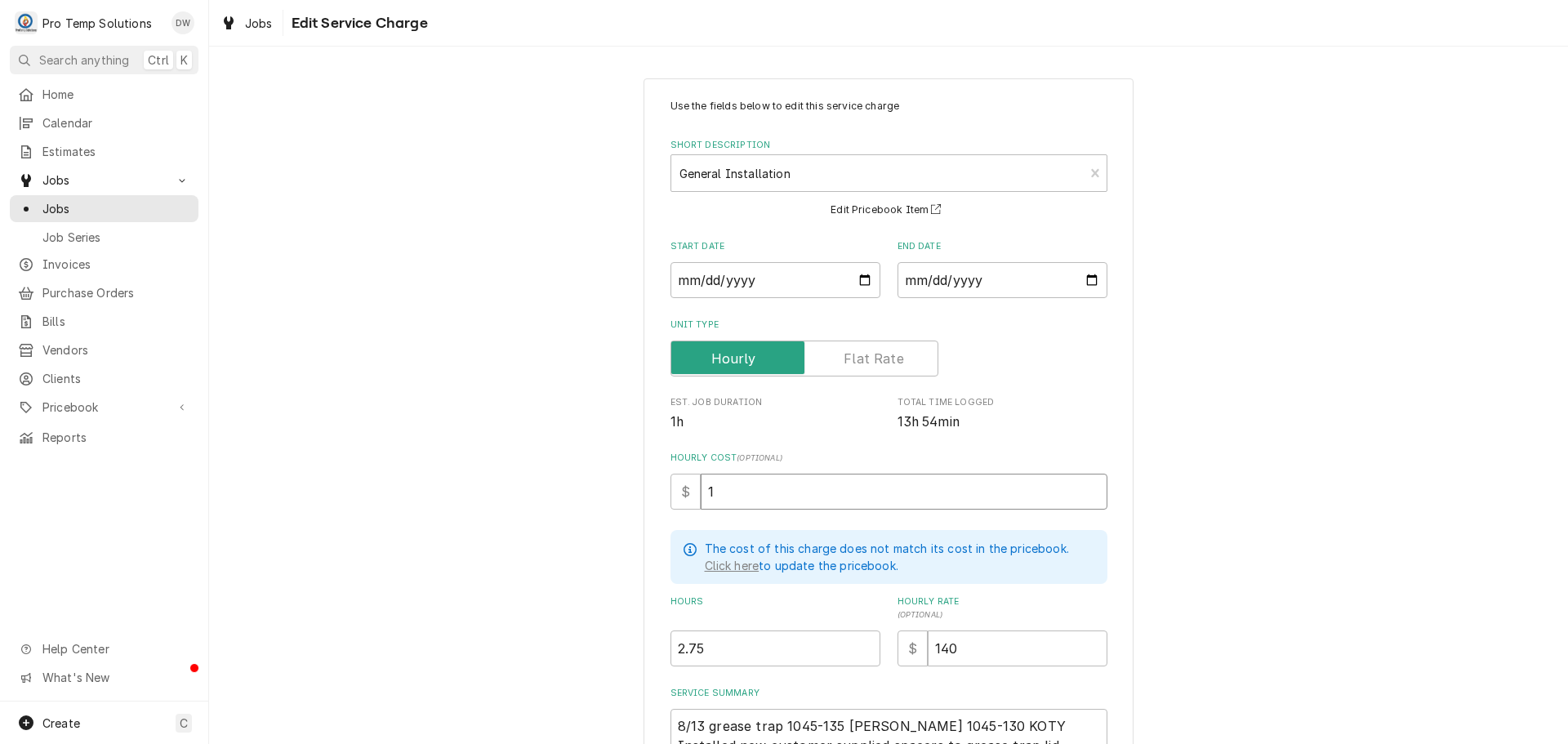
type textarea "x"
type input "18"
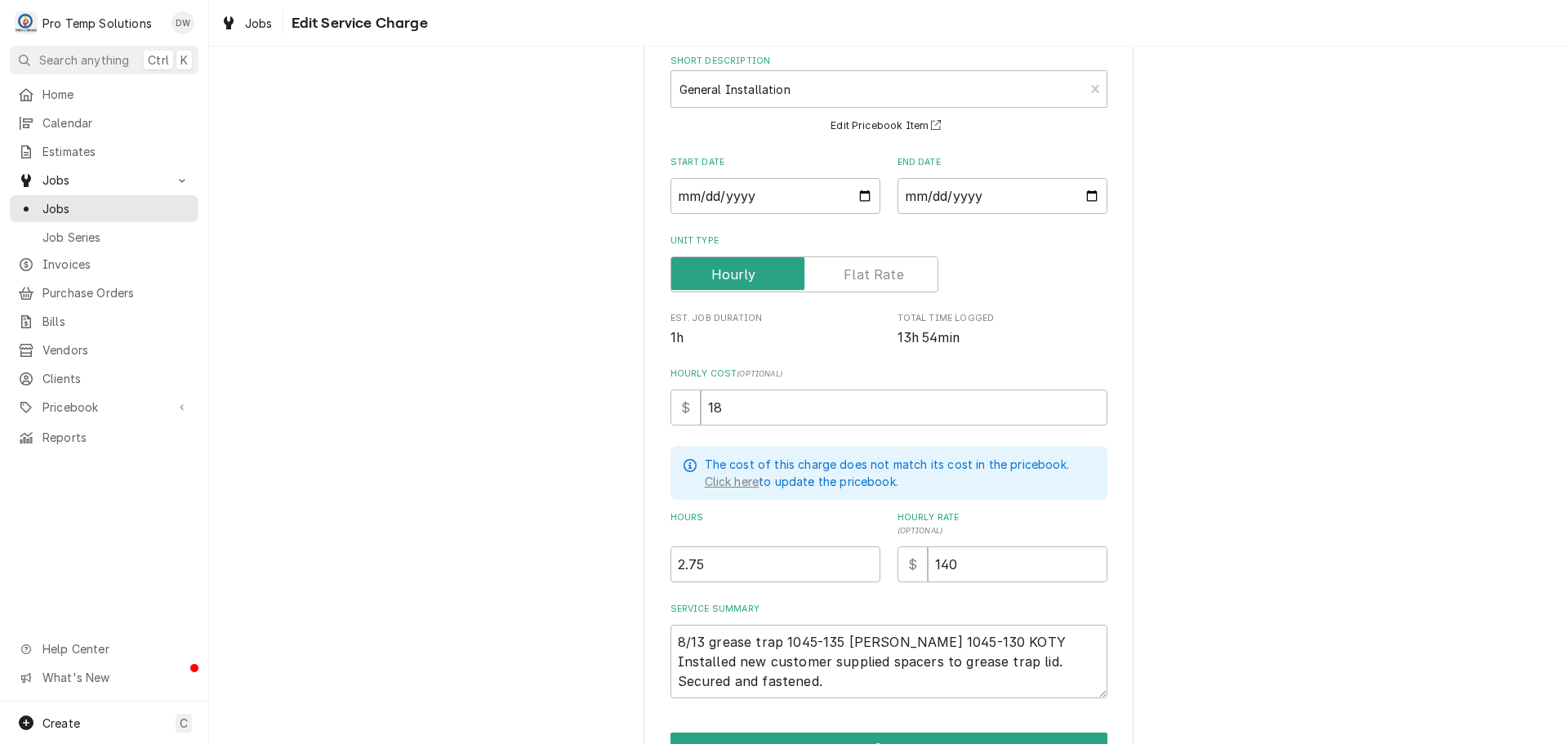
scroll to position [178, 0]
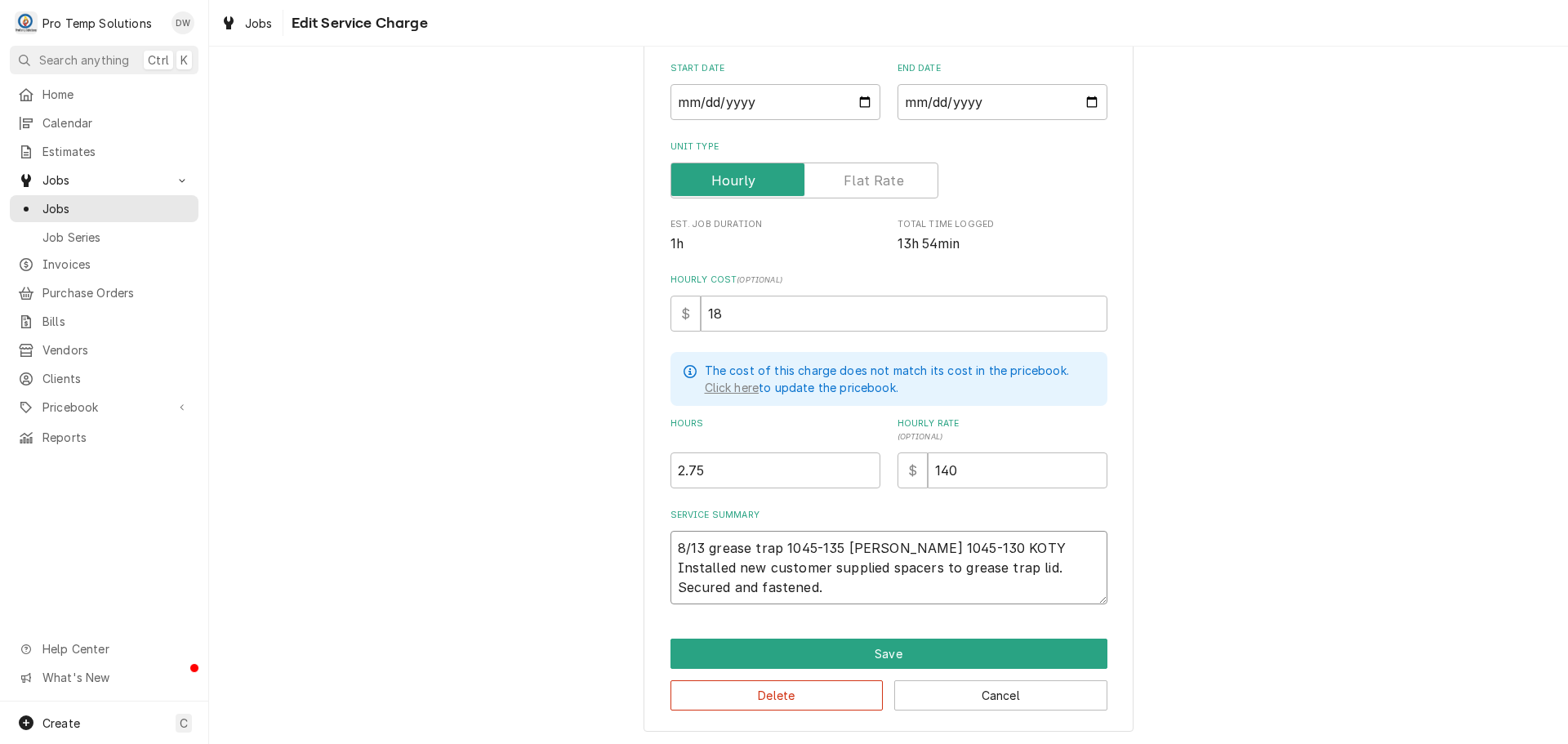
click at [773, 540] on textarea "8/13 grease trap 1045-135 KEVIN 1045-130 KOTY Installed new customer supplied s…" at bounding box center [888, 567] width 437 height 74
type textarea "x"
type textarea "8/13 grease tra 1045-135 KEVIN 1045-130 KOTY Installed new customer supplied sp…"
type textarea "x"
type textarea "8/13 grease tr 1045-135 KEVIN 1045-130 KOTY Installed new customer supplied spa…"
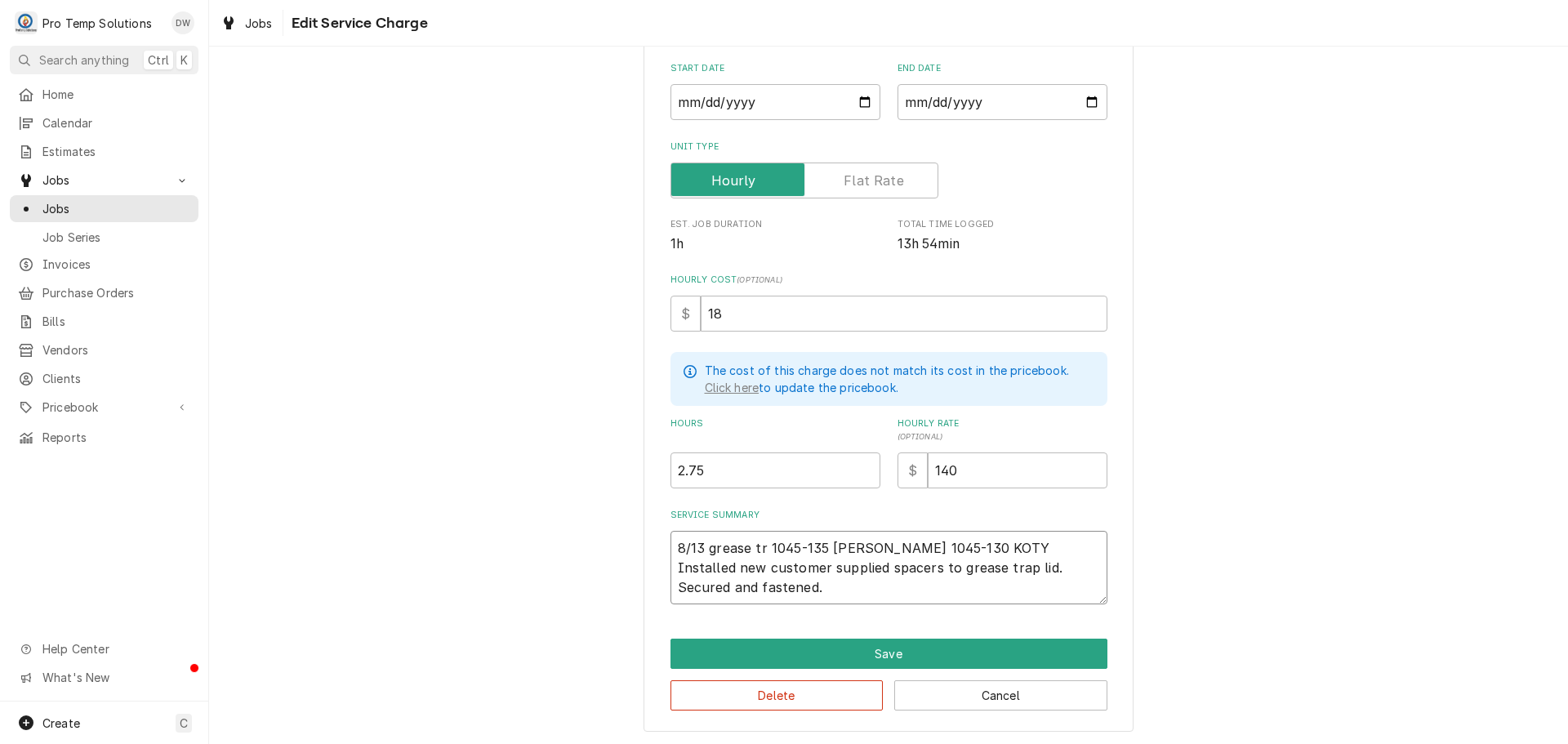
type textarea "x"
type textarea "8/13 grease t 1045-135 KEVIN 1045-130 KOTY Installed new customer supplied spac…"
type textarea "x"
type textarea "8/13 grease 1045-135 KEVIN 1045-130 KOTY Installed new customer supplied spacer…"
type textarea "x"
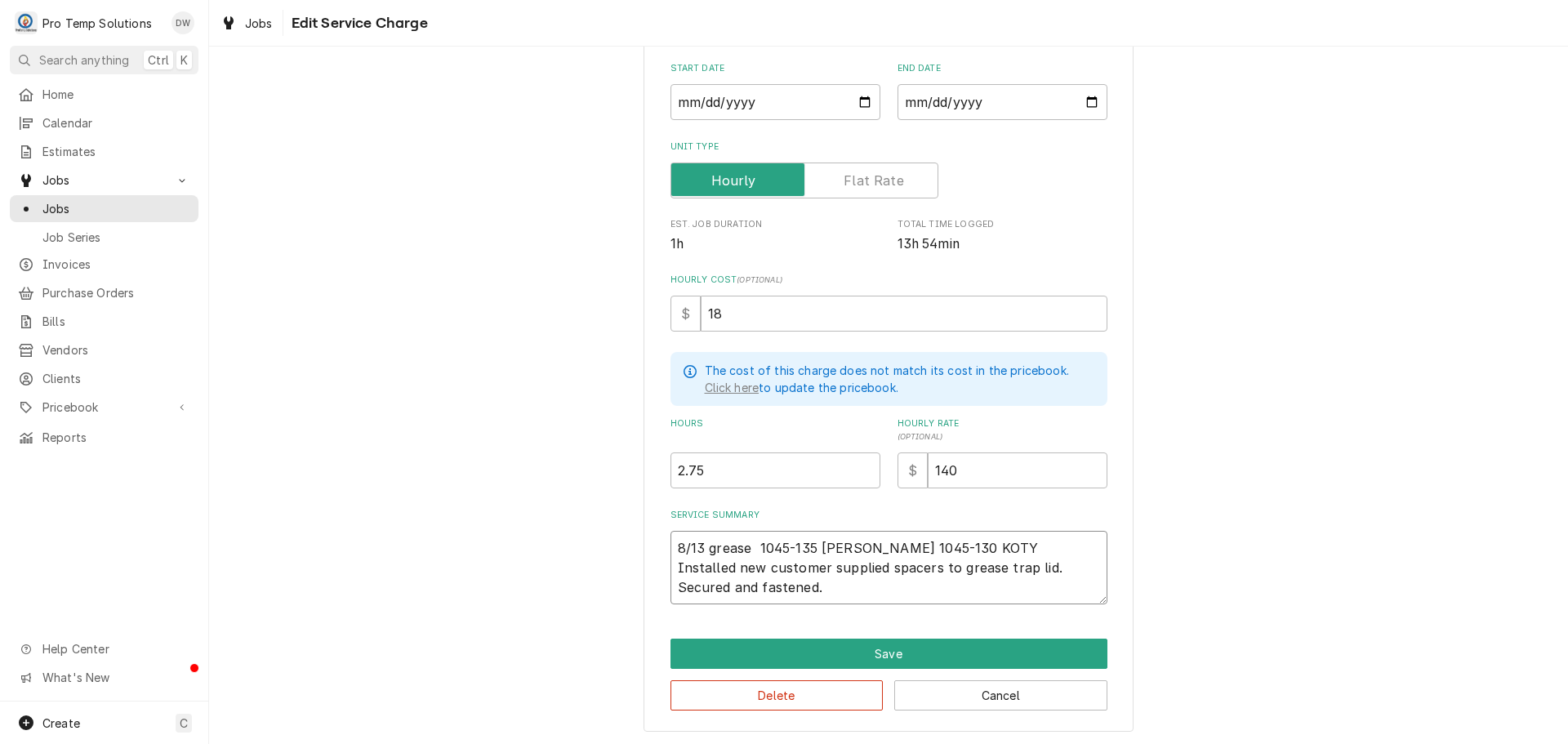
type textarea "8/13 grease 1045-135 KEVIN 1045-130 KOTY Installed new customer supplied spacer…"
type textarea "x"
type textarea "8/13 greas 1045-135 KEVIN 1045-130 KOTY Installed new customer supplied spacers…"
type textarea "x"
type textarea "8/13 grea 1045-135 KEVIN 1045-130 KOTY Installed new customer supplied spacers …"
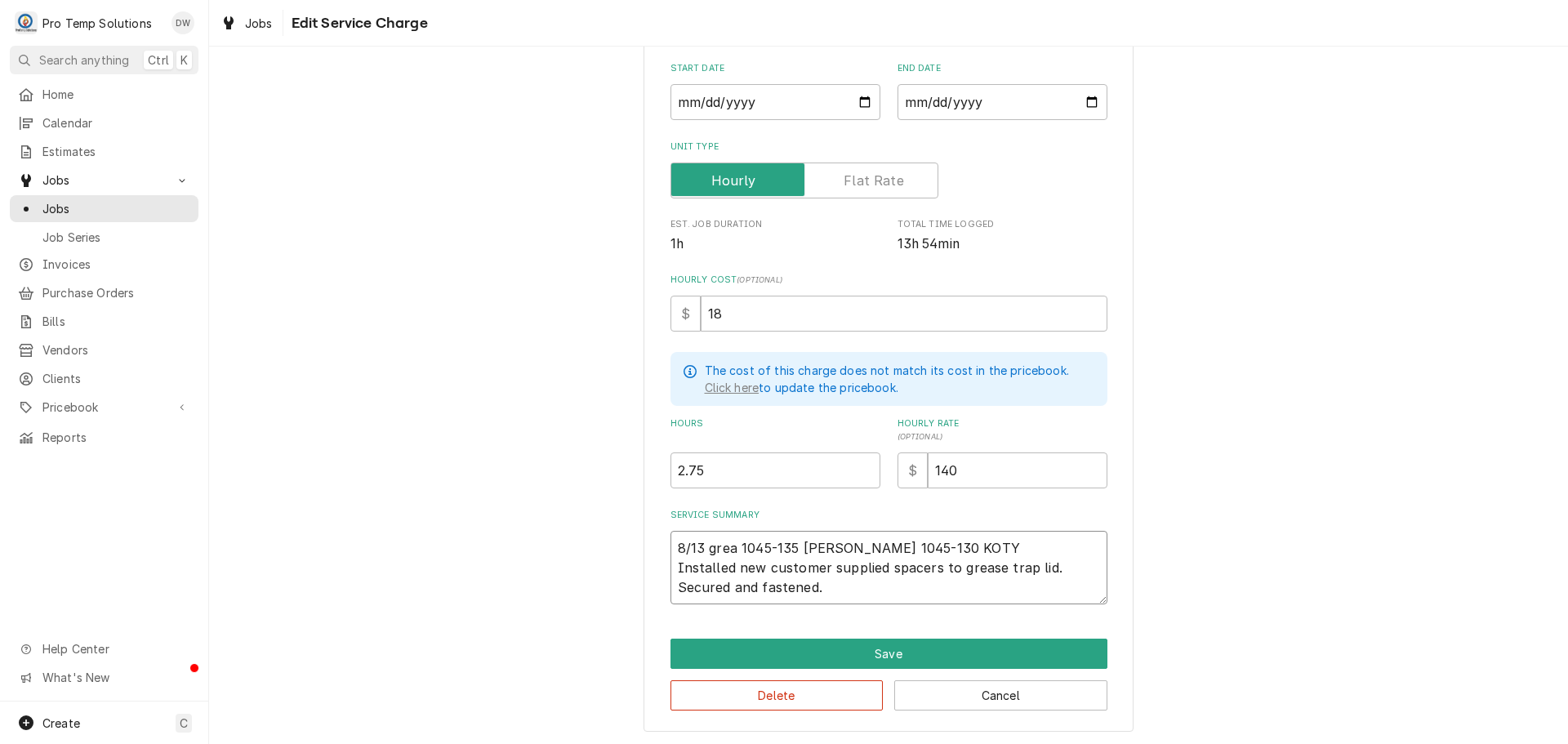
type textarea "x"
type textarea "8/13 gre 1045-135 KEVIN 1045-130 KOTY Installed new customer supplied spacers t…"
type textarea "x"
type textarea "8/13 gr 1045-135 KEVIN 1045-130 KOTY Installed new customer supplied spacers to…"
type textarea "x"
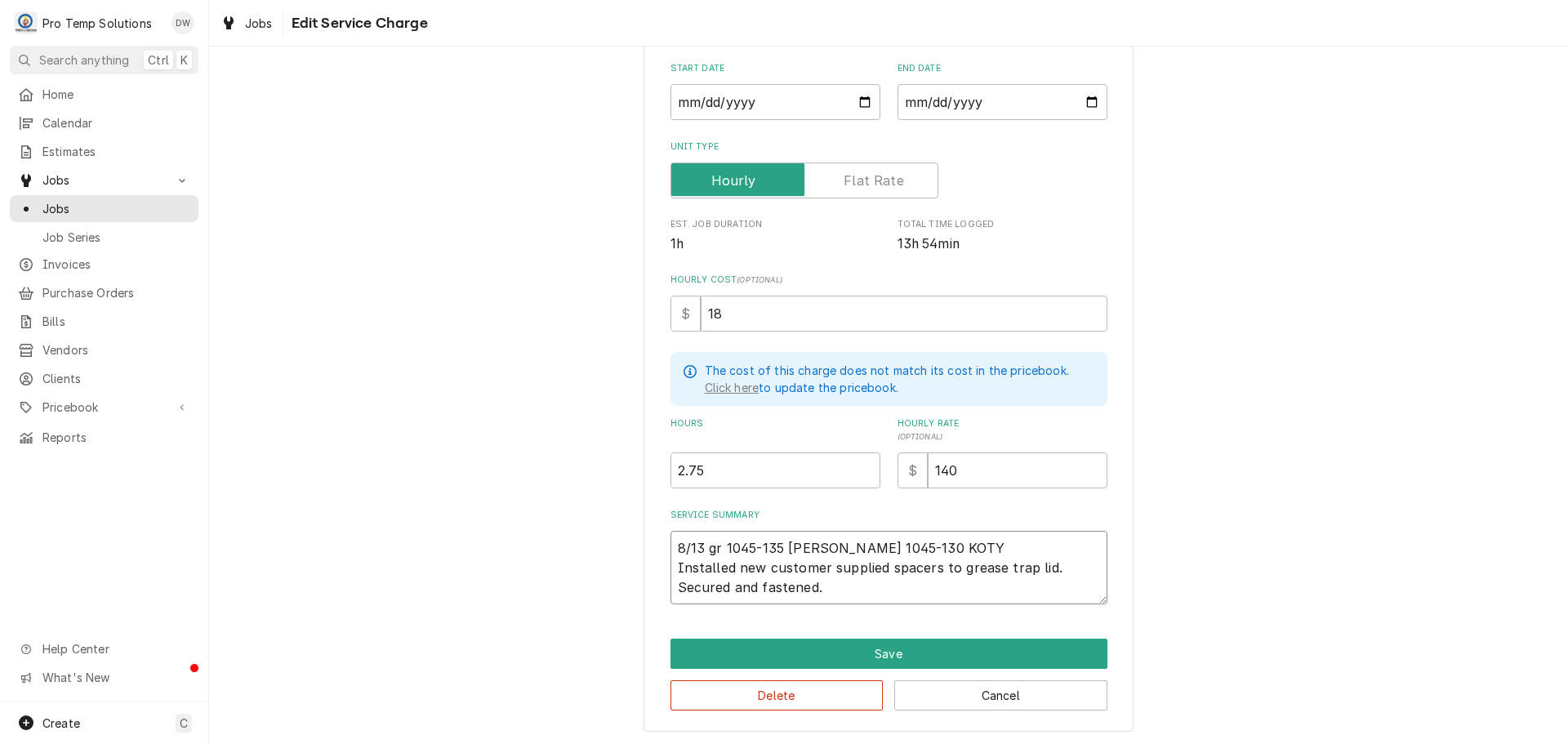
type textarea "8/13 g 1045-135 KEVIN 1045-130 KOTY Installed new customer supplied spacers to …"
type textarea "x"
type textarea "8/13 1045-135 KEVIN 1045-130 KOTY Installed new customer supplied spacers to gr…"
type textarea "x"
type textarea "8/13 G 1045-135 KEVIN 1045-130 KOTY Installed new customer supplied spacers to …"
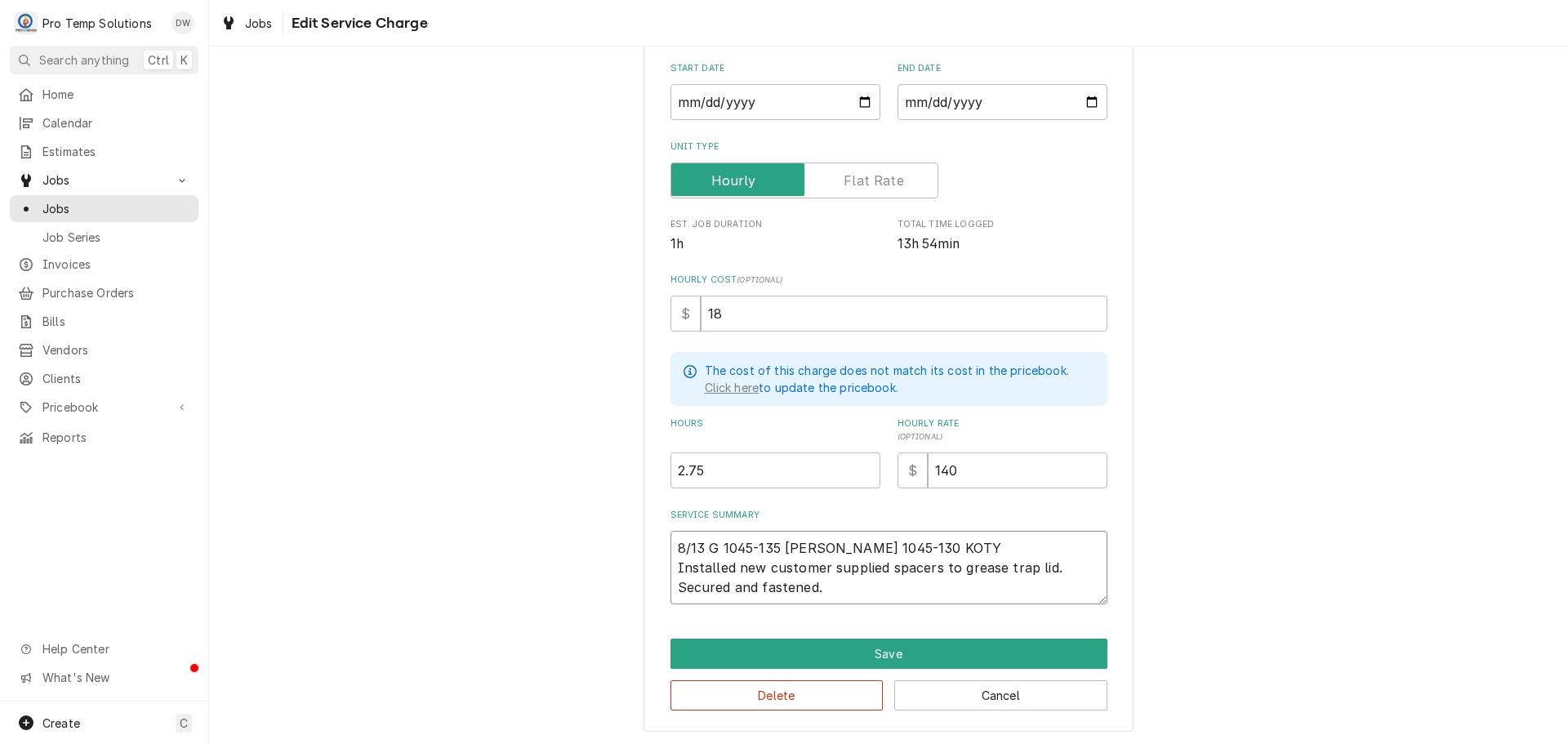
type textarea "x"
type textarea "8/13 GR 1045-135 KEVIN 1045-130 KOTY Installed new customer supplied spacers to…"
type textarea "x"
type textarea "8/13 GRE 1045-135 KEVIN 1045-130 KOTY Installed new customer supplied spacers t…"
type textarea "x"
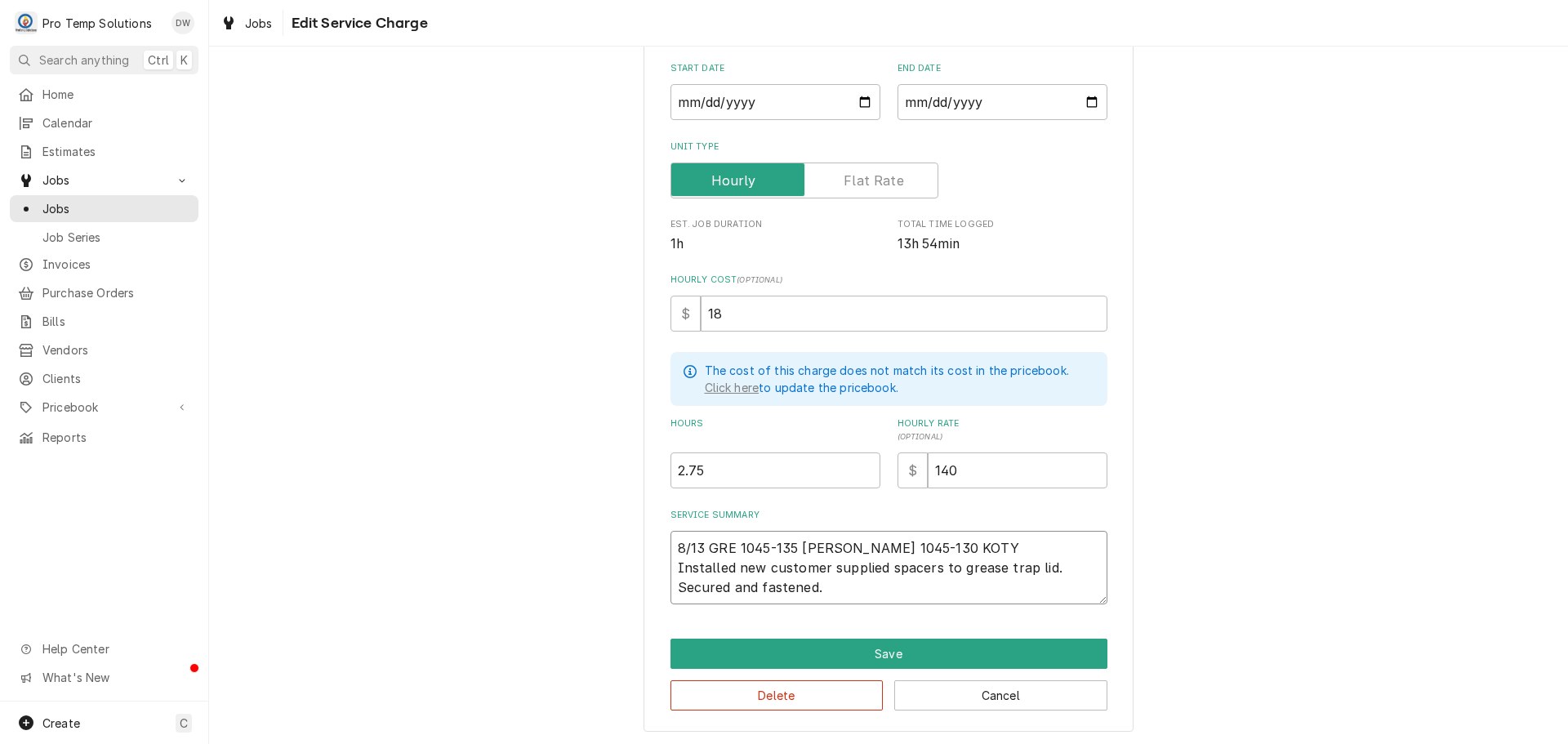
type textarea "8/13 GREA 1045-135 KEVIN 1045-130 KOTY Installed new customer supplied spacers …"
type textarea "x"
type textarea "8/13 GREAS 1045-135 KEVIN 1045-130 KOTY Installed new customer supplied spacers…"
type textarea "x"
type textarea "8/13 GREASE 1045-135 KEVIN 1045-130 KOTY Installed new customer supplied spacer…"
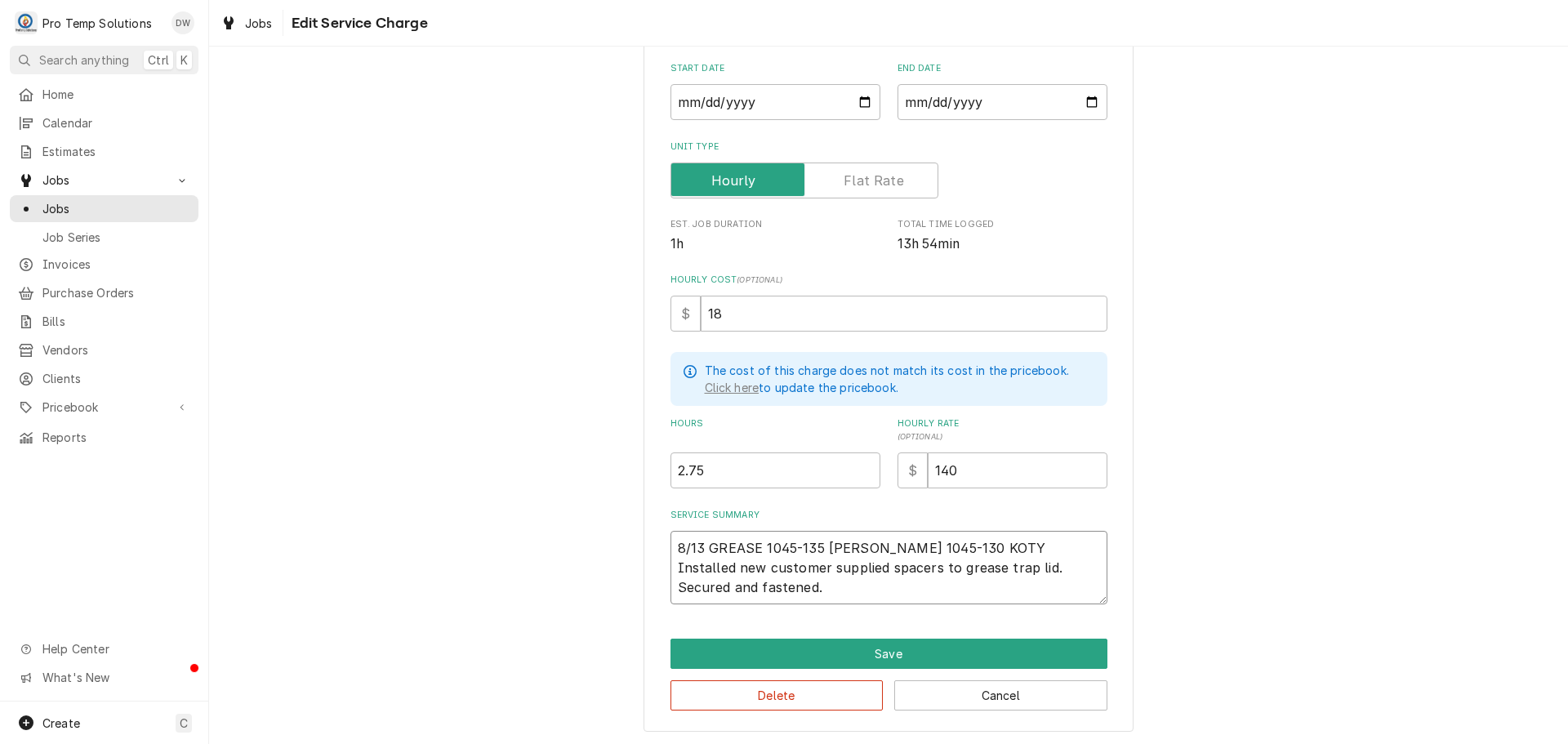
type textarea "x"
type textarea "8/13 GREASE 1045-135 KEVIN 1045-130 KOTY Installed new customer supplied spacer…"
type textarea "x"
type textarea "8/13 GREASE T 1045-135 KEVIN 1045-130 KOTY Installed new customer supplied spac…"
type textarea "x"
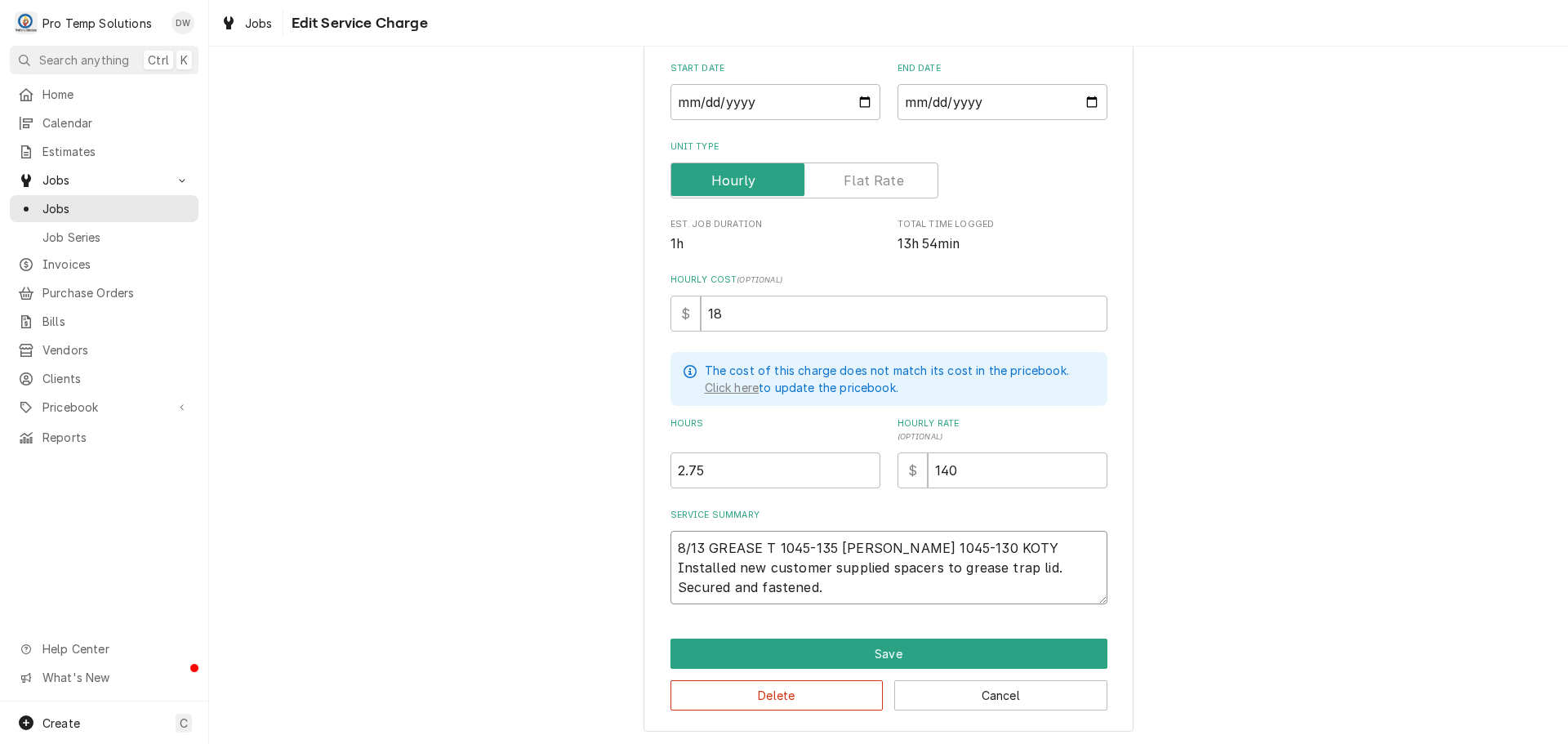
type textarea "8/13 GREASE TR 1045-135 KEVIN 1045-130 KOTY Installed new customer supplied spa…"
type textarea "x"
type textarea "8/13 GREASE TRA 1045-135 KEVIN 1045-130 KOTY Installed new customer supplied sp…"
type textarea "x"
type textarea "8/13 GREASE TRAP 1045-135 KEVIN 1045-130 KOTY Installed new customer supplied s…"
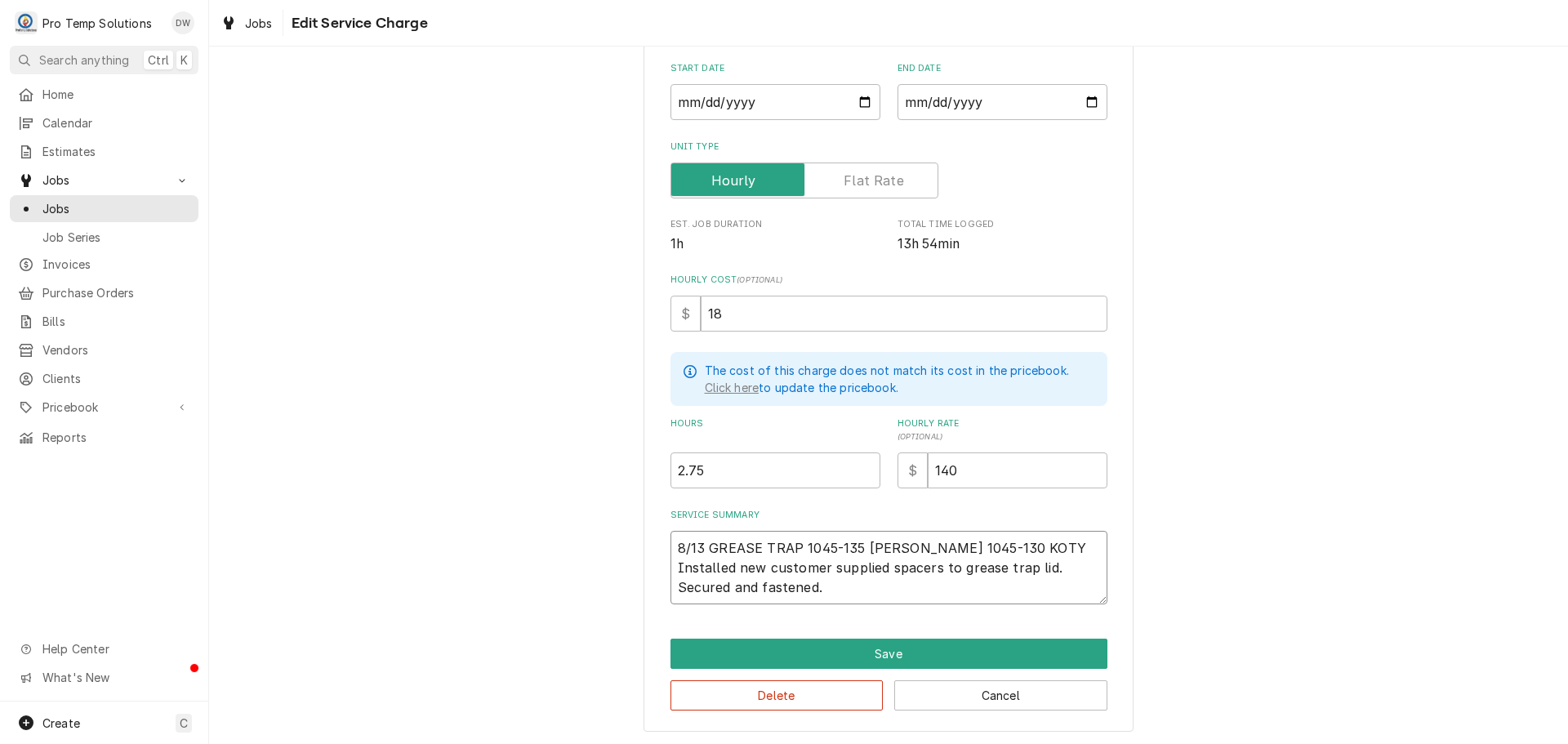
click at [856, 579] on textarea "8/13 GREASE TRAP 1045-135 KEVIN 1045-130 KOTY Installed new customer supplied s…" at bounding box center [888, 567] width 437 height 74
type textarea "x"
type textarea "8/13 GREASE TRAP 1045-135 KEVIN 1045-130 KOTY Installed new customer supplied s…"
type textarea "x"
type textarea "8/13 GREASE TRAP 1045-135 KEVIN 1045-130 KOTY Installed new customer supplied s…"
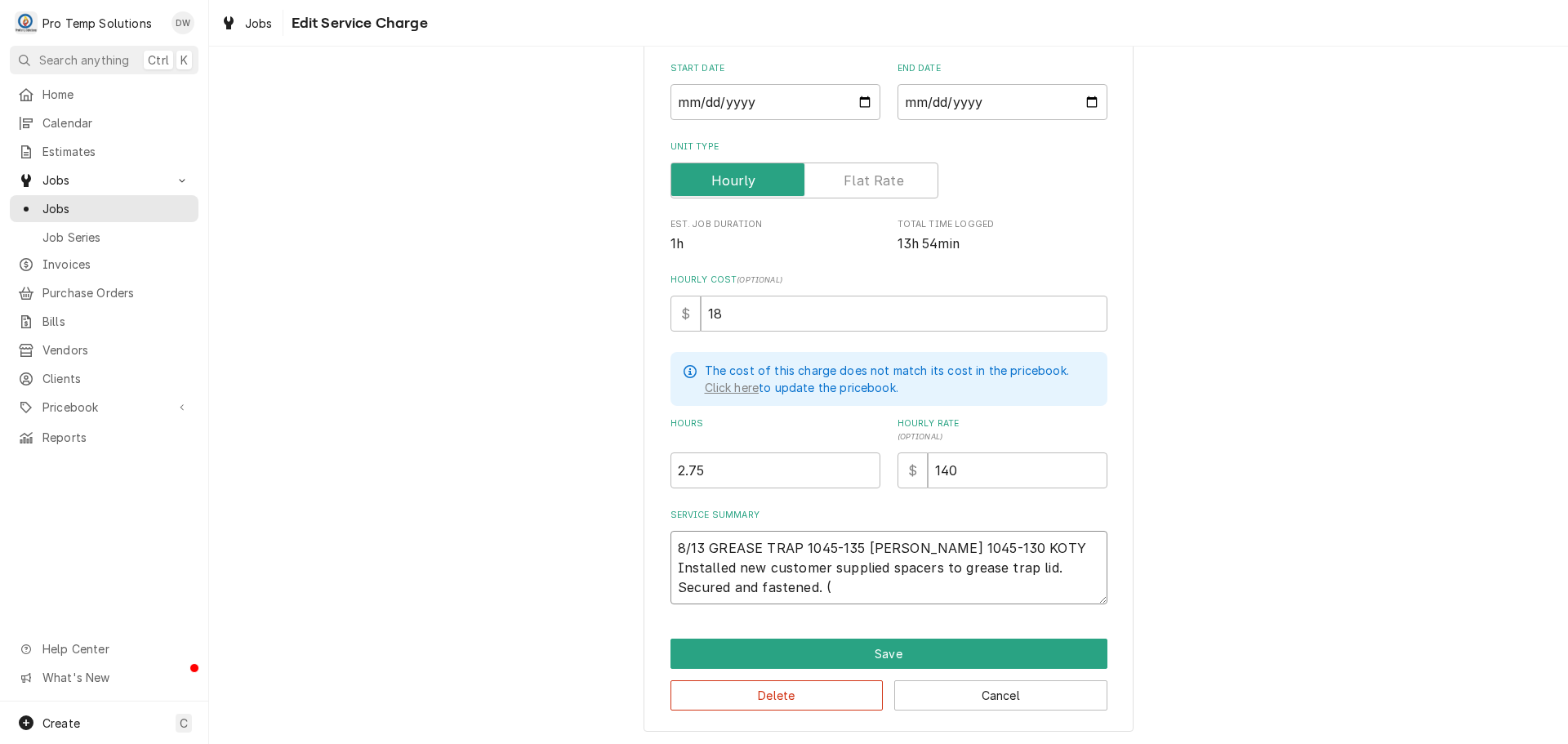
type textarea "x"
type textarea "8/13 GREASE TRAP 1045-135 KEVIN 1045-130 KOTY Installed new customer supplied s…"
type textarea "x"
type textarea "8/13 GREASE TRAP 1045-135 KEVIN 1045-130 KOTY Installed new customer supplied s…"
type textarea "x"
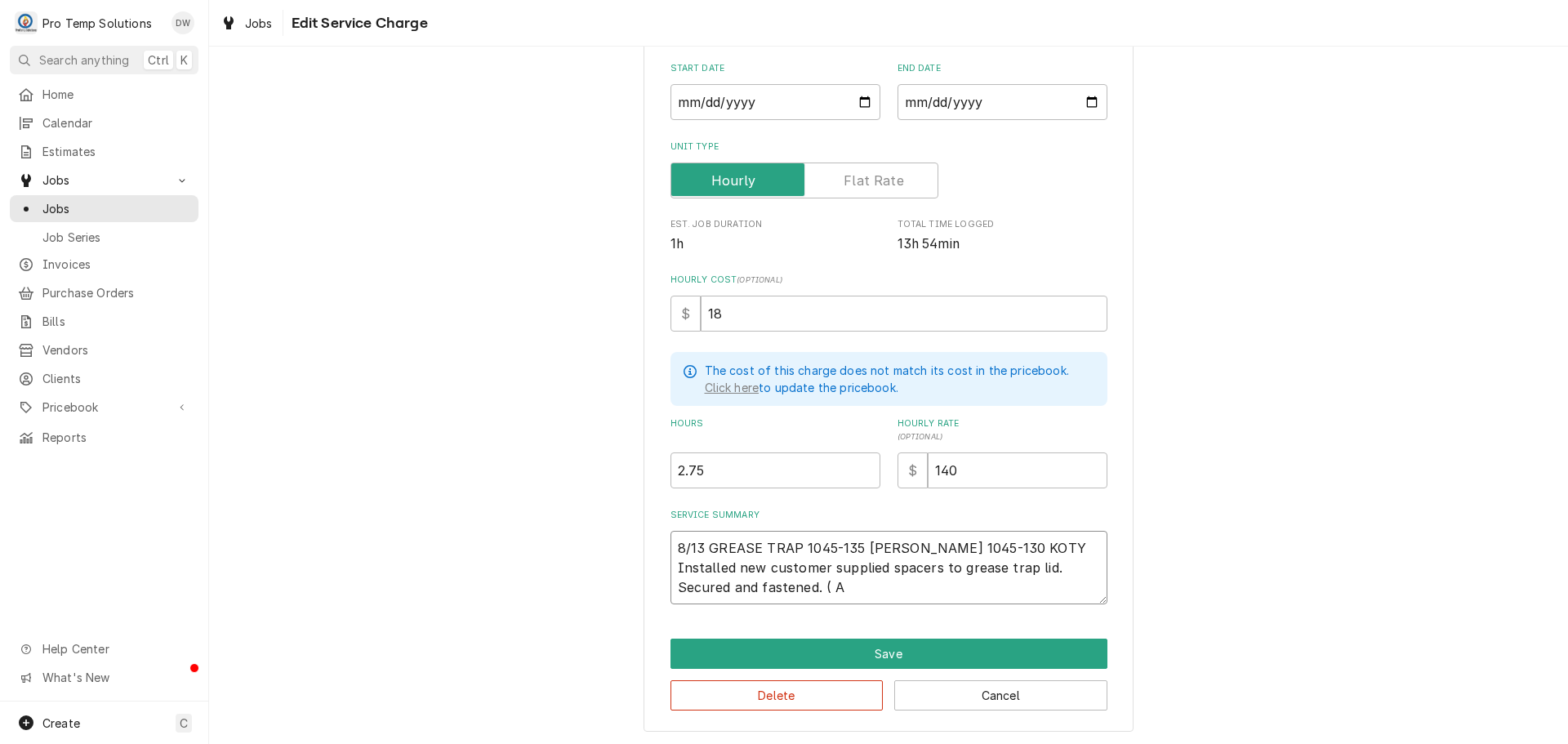
type textarea "8/13 GREASE TRAP 1045-135 KEVIN 1045-130 KOTY Installed new customer supplied s…"
type textarea "x"
type textarea "8/13 GREASE TRAP 1045-135 KEVIN 1045-130 KOTY Installed new customer supplied s…"
type textarea "x"
type textarea "8/13 GREASE TRAP 1045-135 KEVIN 1045-130 KOTY Installed new customer supplied s…"
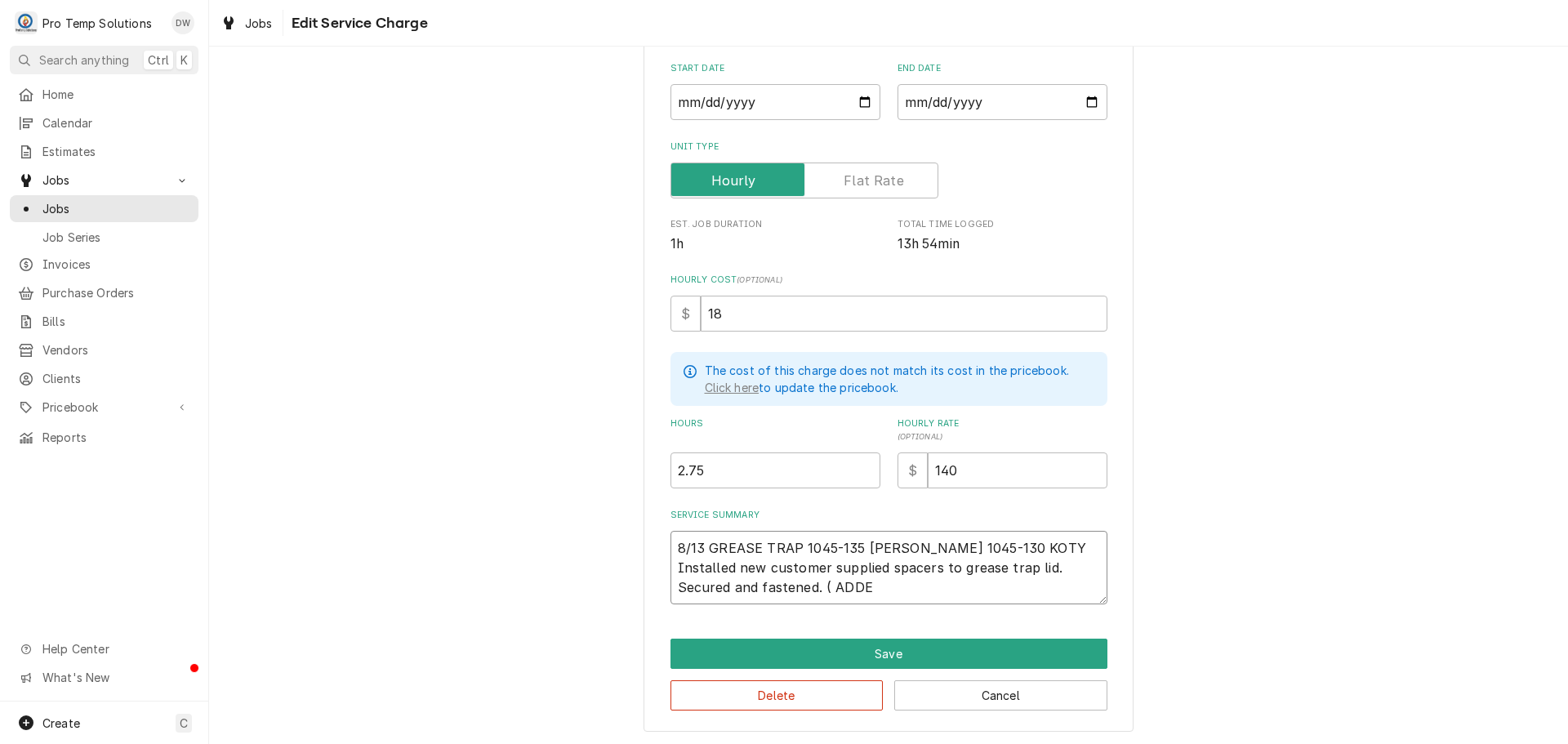
type textarea "x"
type textarea "8/13 GREASE TRAP 1045-135 KEVIN 1045-130 KOTY Installed new customer supplied s…"
type textarea "x"
type textarea "8/13 GREASE TRAP 1045-135 KEVIN 1045-130 KOTY Installed new customer supplied s…"
type textarea "x"
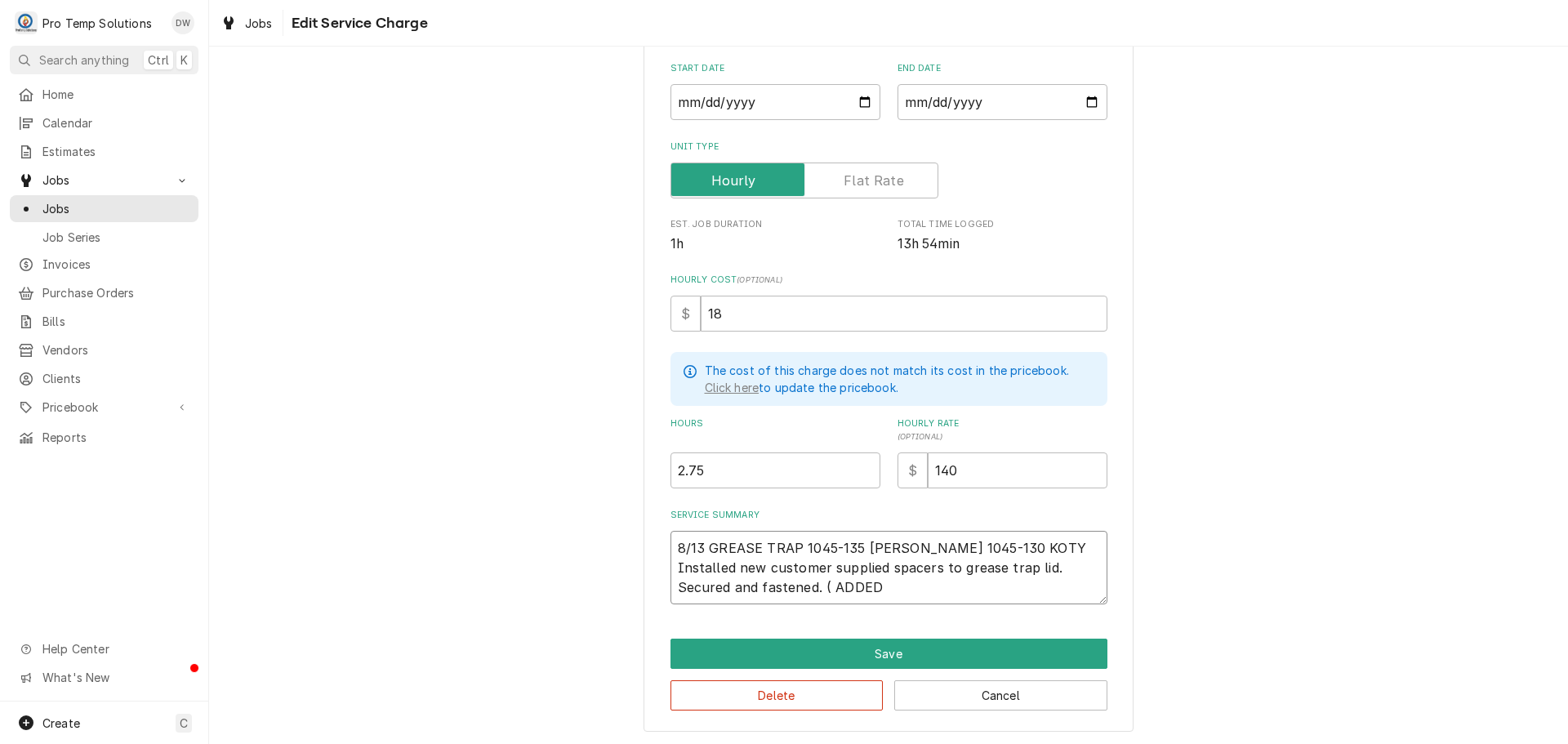
type textarea "8/13 GREASE TRAP 1045-135 KEVIN 1045-130 KOTY Installed new customer supplied s…"
type textarea "x"
type textarea "8/13 GREASE TRAP 1045-135 KEVIN 1045-130 KOTY Installed new customer supplied s…"
type textarea "x"
type textarea "8/13 GREASE TRAP 1045-135 KEVIN 1045-130 KOTY Installed new customer supplied s…"
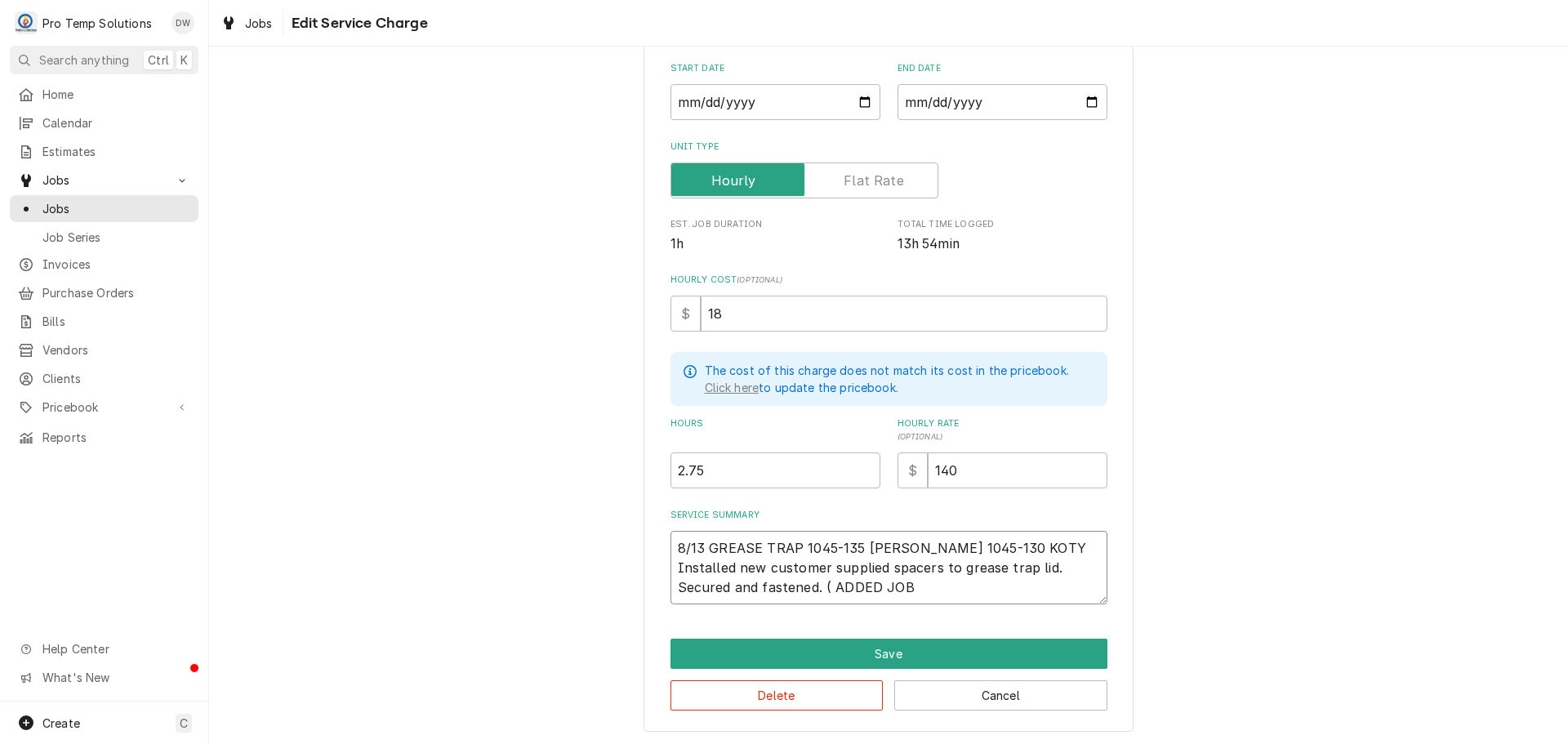
type textarea "x"
type textarea "8/13 GREASE TRAP 1045-135 KEVIN 1045-130 KOTY Installed new customer supplied s…"
type textarea "x"
type textarea "8/13 GREASE TRAP 1045-135 KEVIN 1045-130 KOTY Installed new customer supplied s…"
type textarea "x"
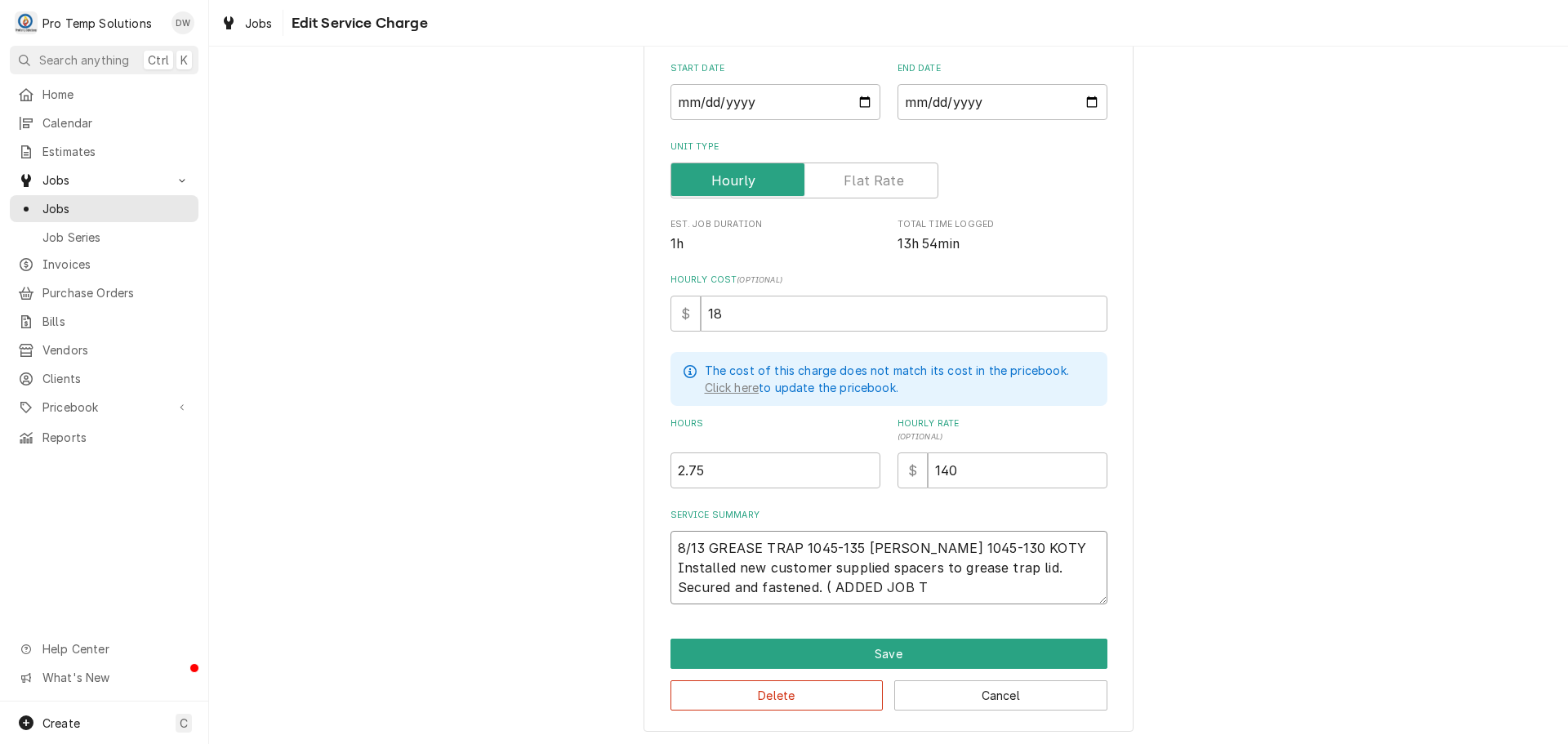
type textarea "8/13 GREASE TRAP 1045-135 KEVIN 1045-130 KOTY Installed new customer supplied s…"
type textarea "x"
type textarea "8/13 GREASE TRAP 1045-135 KEVIN 1045-130 KOTY Installed new customer supplied s…"
type textarea "x"
type textarea "8/13 GREASE TRAP 1045-135 KEVIN 1045-130 KOTY Installed new customer supplied s…"
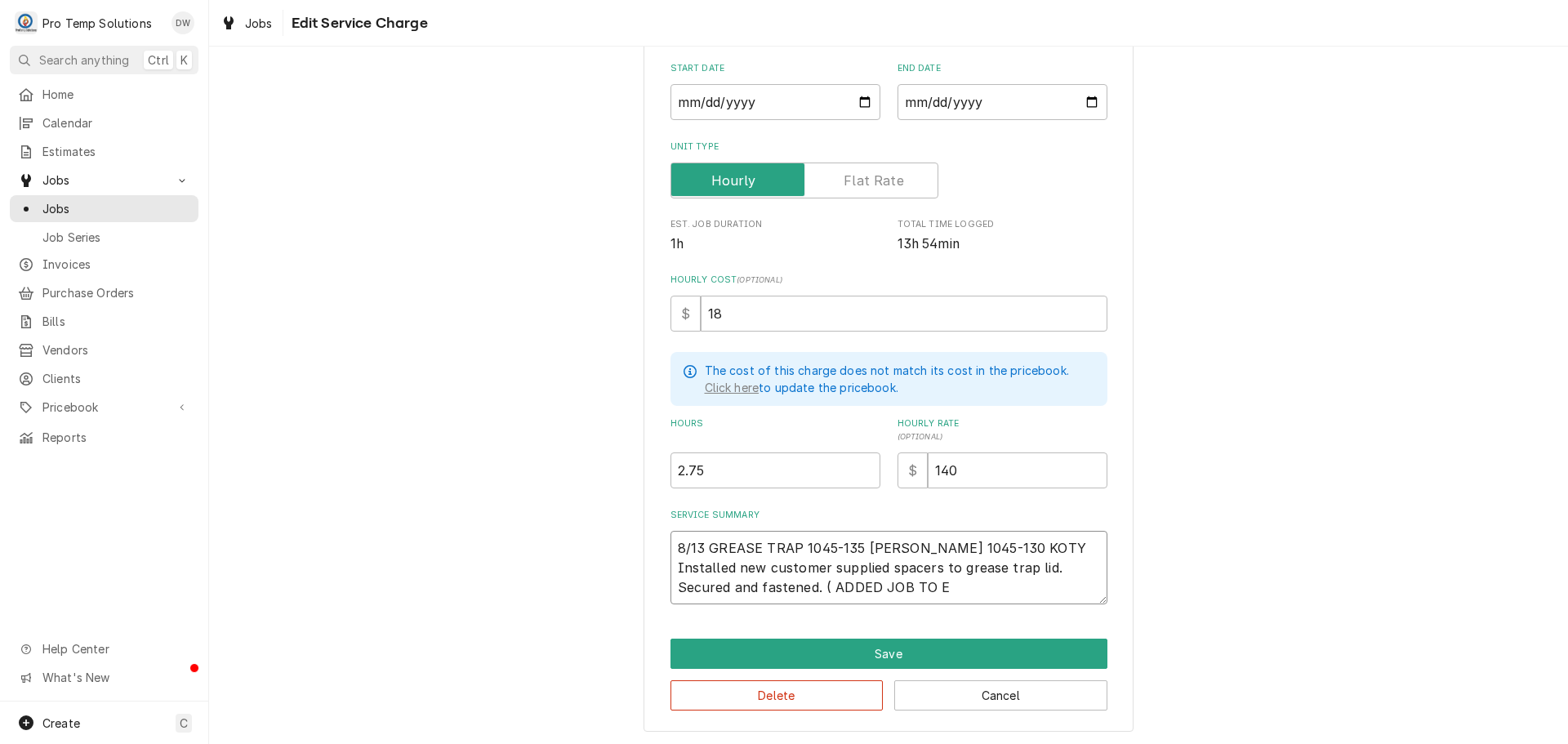
type textarea "x"
type textarea "8/13 GREASE TRAP 1045-135 KEVIN 1045-130 KOTY Installed new customer supplied s…"
type textarea "x"
type textarea "8/13 GREASE TRAP 1045-135 KEVIN 1045-130 KOTY Installed new customer supplied s…"
type textarea "x"
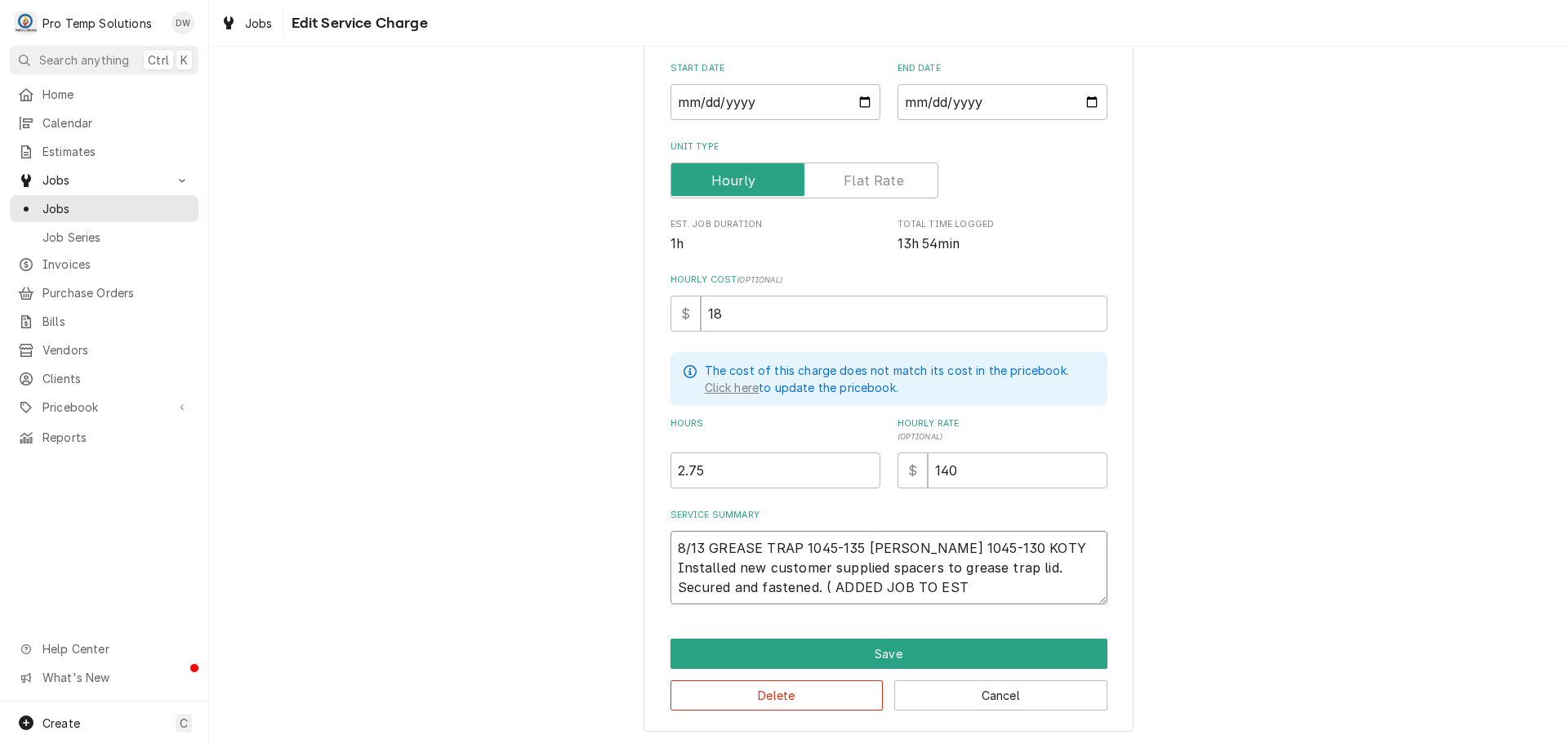
type textarea "8/13 GREASE TRAP 1045-135 KEVIN 1045-130 KOTY Installed new customer supplied s…"
type textarea "x"
type textarea "8/13 GREASE TRAP 1045-135 KEVIN 1045-130 KOTY Installed new customer supplied s…"
click at [827, 584] on textarea "8/13 GREASE TRAP 1045-135 KEVIN 1045-130 KOTY Installed new customer supplied s…" at bounding box center [888, 567] width 437 height 74
type textarea "x"
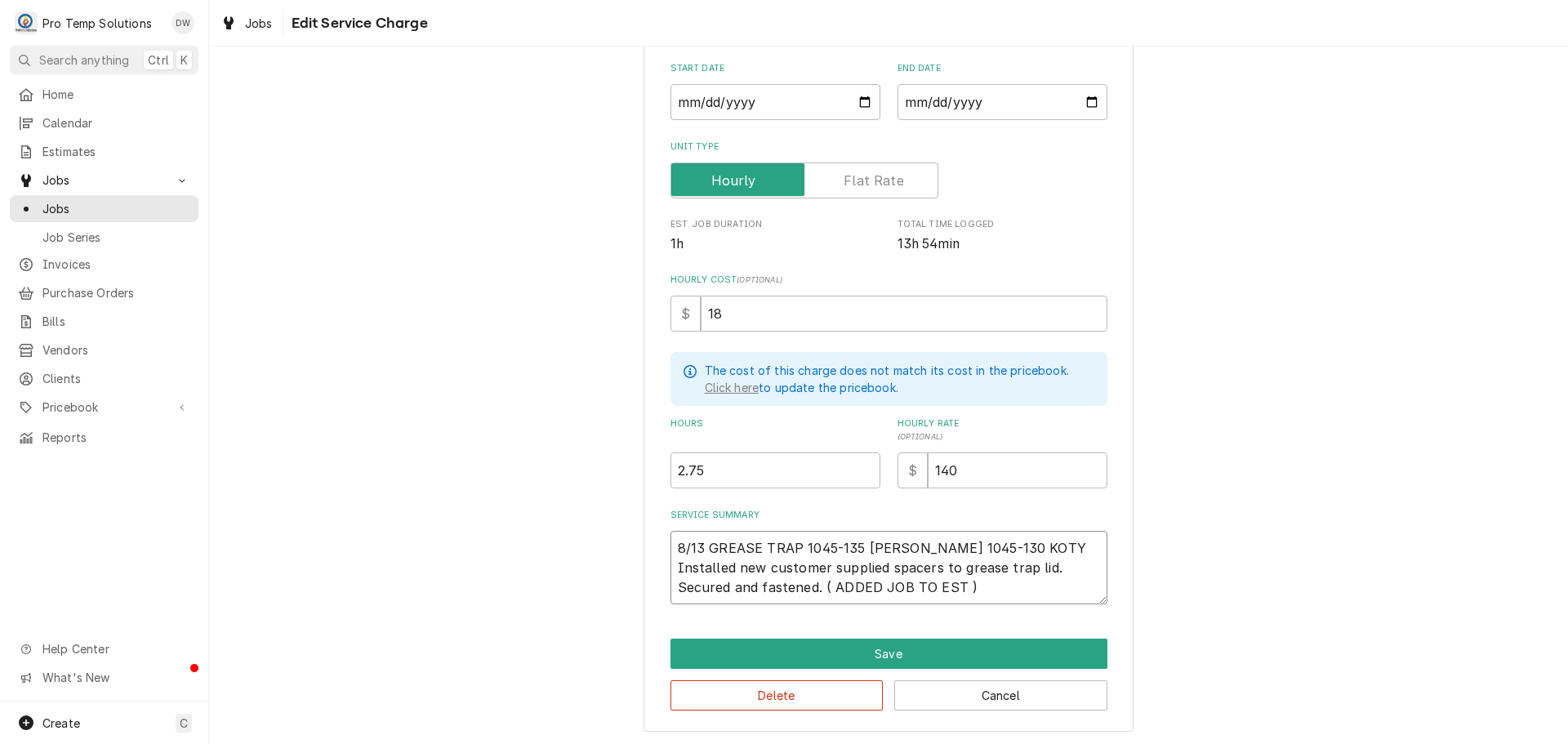
type textarea "8/13 GREASE TRAP 1045-135 KEVIN 1045-130 KOTY Installed new customer supplied s…"
type textarea "x"
type textarea "8/13 GREASE TRAP 1045-135 KEVIN 1045-130 KOTY Installed new customer supplied s…"
type textarea "x"
type textarea "8/13 GREASE TRAP 1045-135 KEVIN 1045-130 KOTY Installed new customer supplied s…"
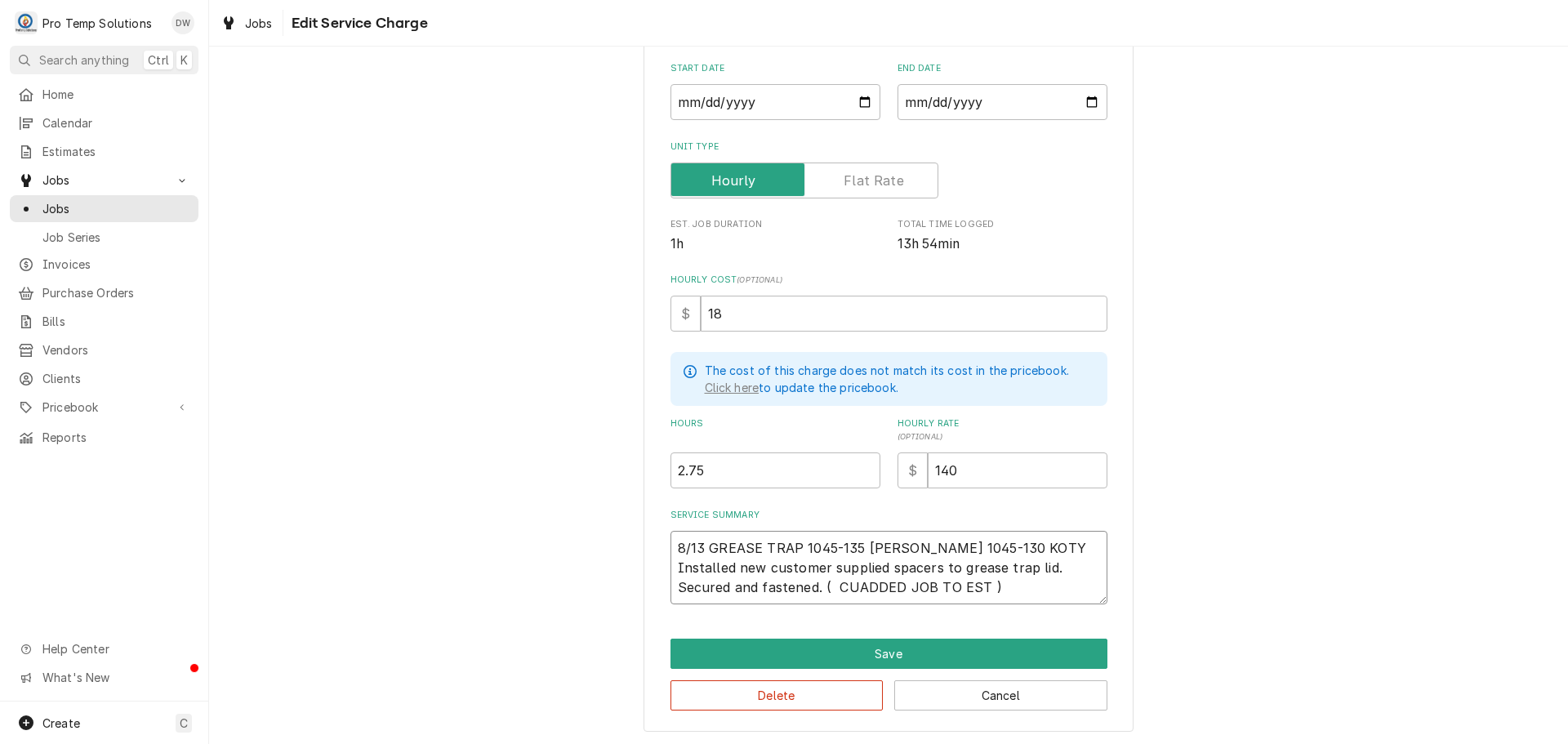
type textarea "x"
type textarea "8/13 GREASE TRAP 1045-135 KEVIN 1045-130 KOTY Installed new customer supplied s…"
type textarea "x"
type textarea "8/13 GREASE TRAP 1045-135 KEVIN 1045-130 KOTY Installed new customer supplied s…"
type textarea "x"
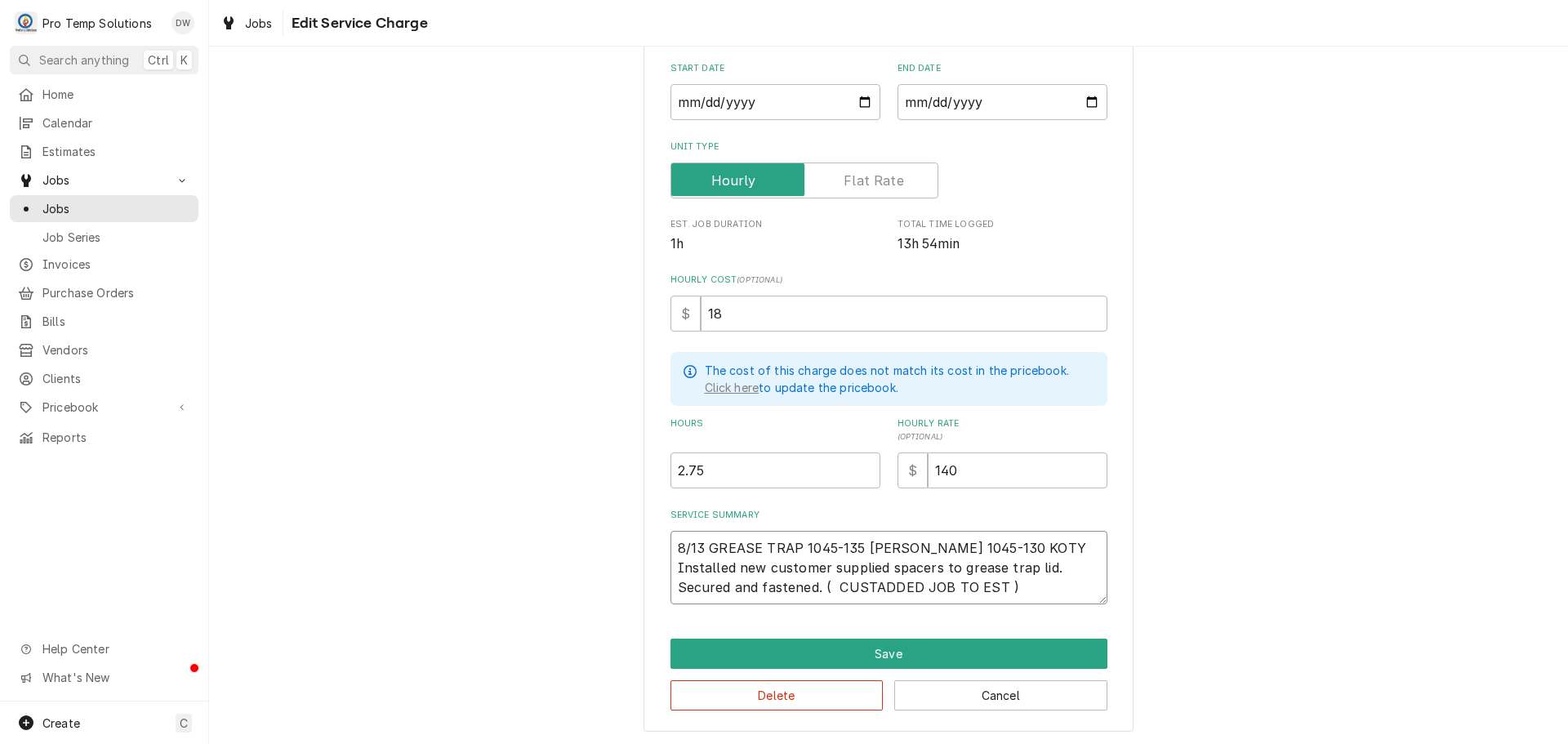
type textarea "8/13 GREASE TRAP 1045-135 KEVIN 1045-130 KOTY Installed new customer supplied s…"
type textarea "x"
type textarea "8/13 GREASE TRAP 1045-135 KEVIN 1045-130 KOTY Installed new customer supplied s…"
type textarea "x"
type textarea "8/13 GREASE TRAP 1045-135 KEVIN 1045-130 KOTY Installed new customer supplied s…"
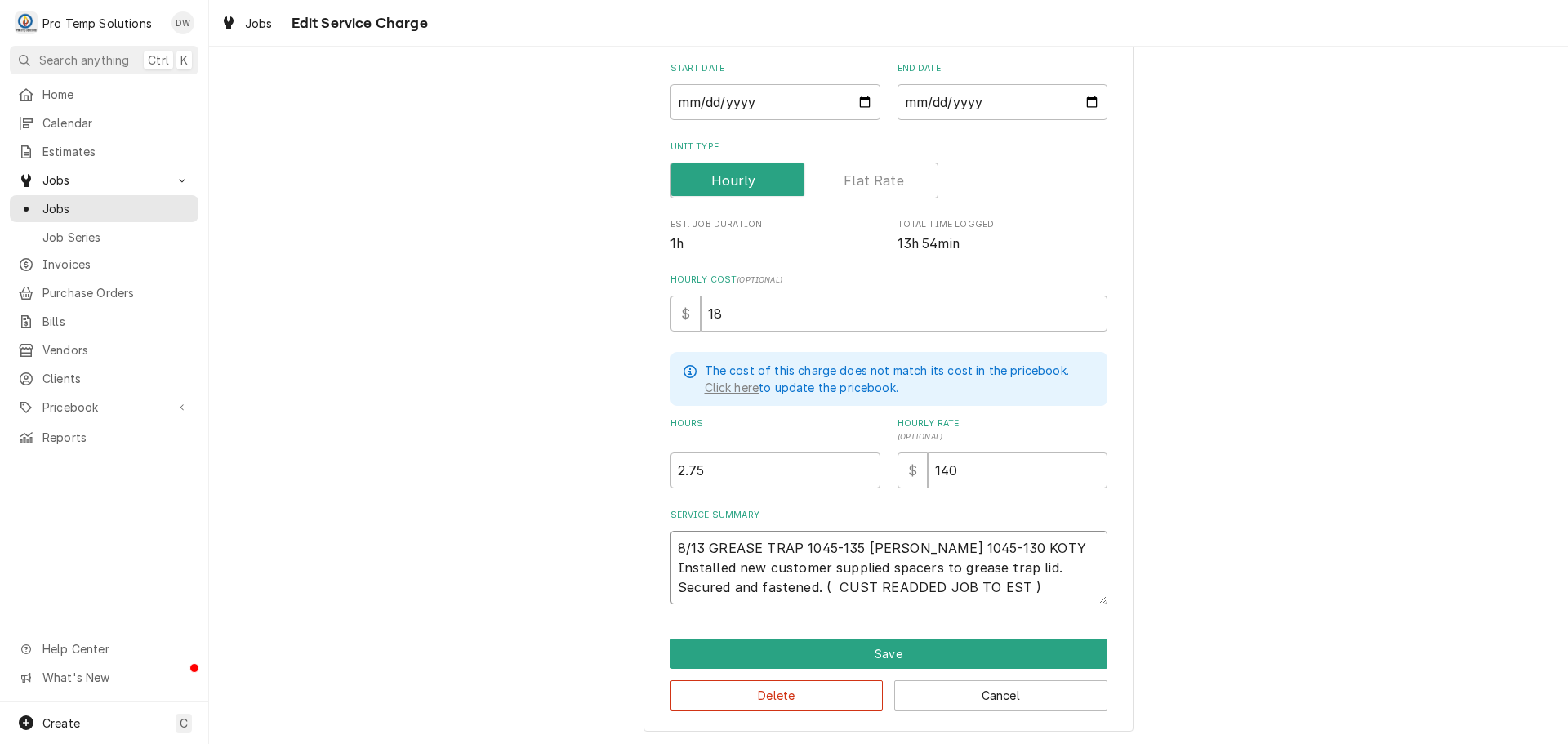
type textarea "x"
type textarea "8/13 GREASE TRAP 1045-135 KEVIN 1045-130 KOTY Installed new customer supplied s…"
type textarea "x"
type textarea "8/13 GREASE TRAP 1045-135 KEVIN 1045-130 KOTY Installed new customer supplied s…"
type textarea "x"
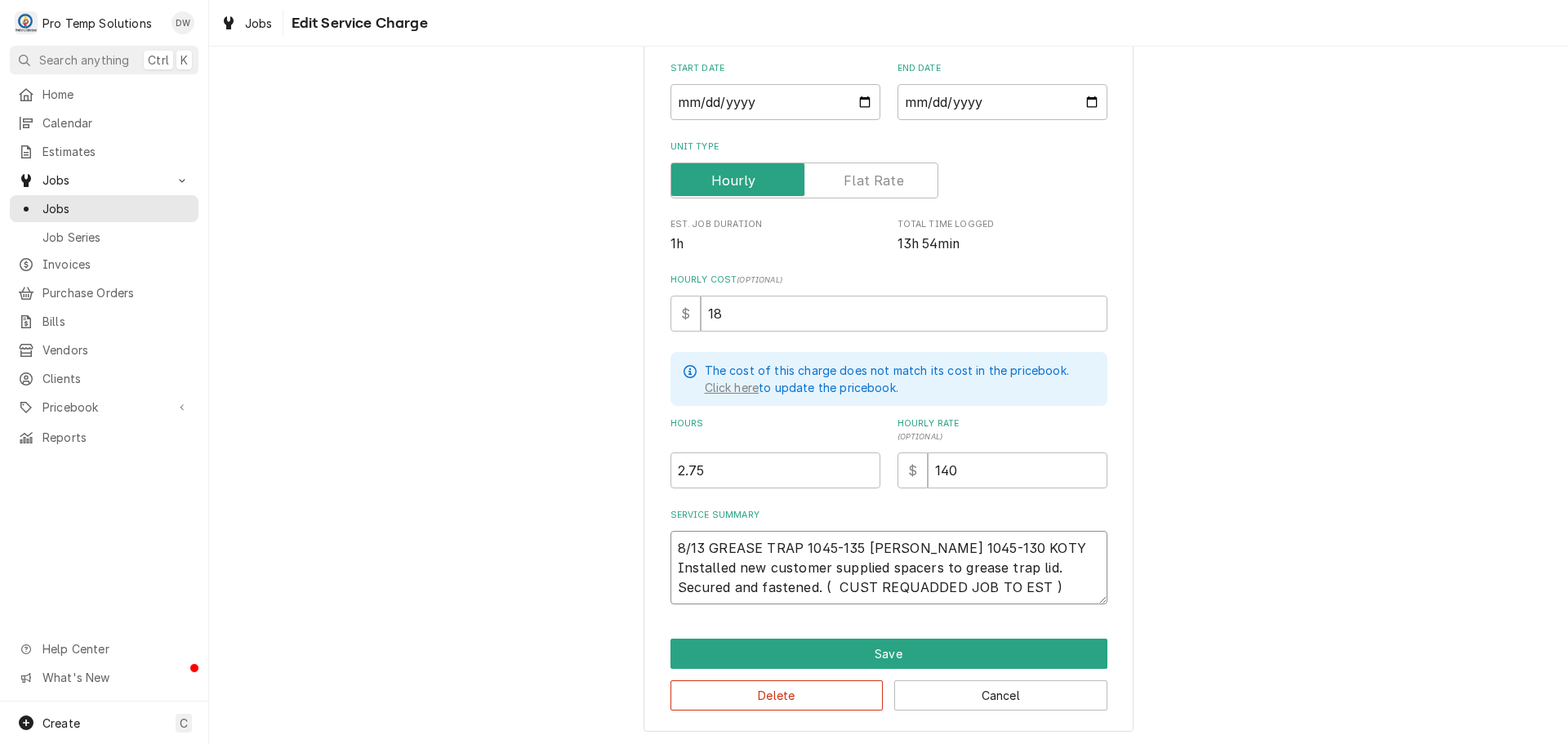
type textarea "8/13 GREASE TRAP 1045-135 KEVIN 1045-130 KOTY Installed new customer supplied s…"
type textarea "x"
type textarea "8/13 GREASE TRAP 1045-135 KEVIN 1045-130 KOTY Installed new customer supplied s…"
type textarea "x"
type textarea "8/13 GREASE TRAP 1045-135 KEVIN 1045-130 KOTY Installed new customer supplied s…"
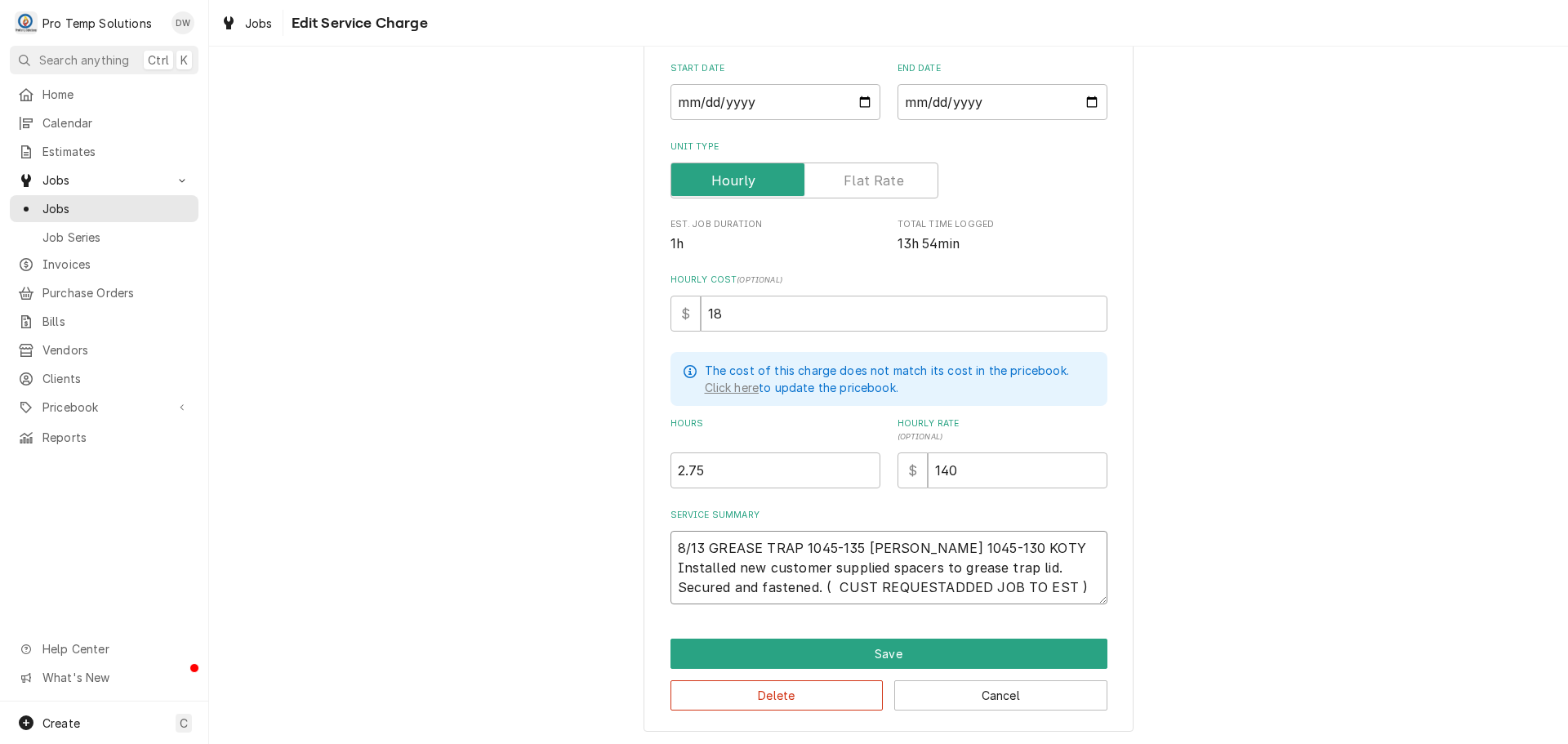
type textarea "x"
type textarea "8/13 GREASE TRAP 1045-135 KEVIN 1045-130 KOTY Installed new customer supplied s…"
type textarea "x"
type textarea "8/13 GREASE TRAP 1045-135 KEVIN 1045-130 KOTY Installed new customer supplied s…"
type textarea "x"
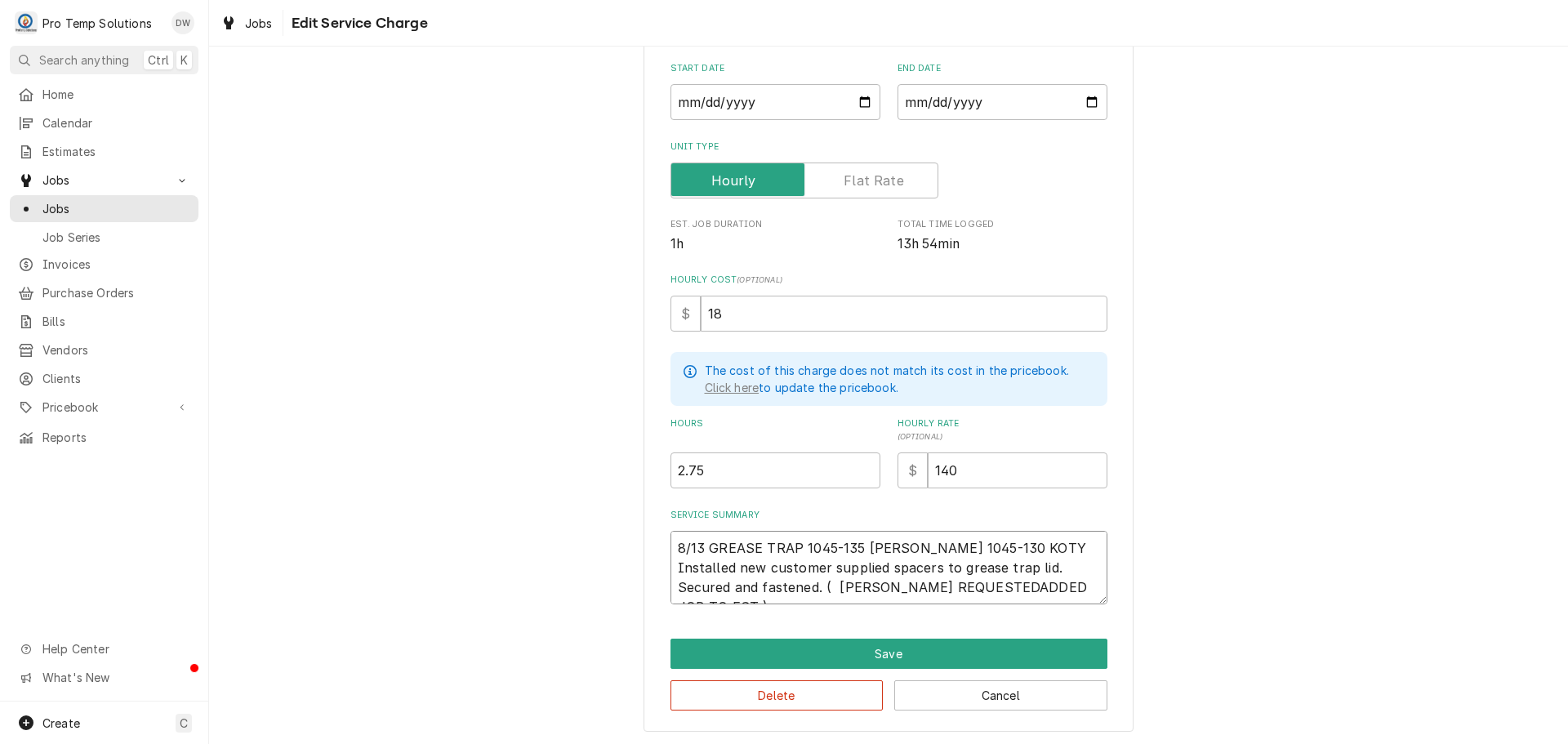
type textarea "8/13 GREASE TRAP 1045-135 KEVIN 1045-130 KOTY Installed new customer supplied s…"
click at [1084, 582] on textarea "8/13 GREASE TRAP 1045-135 KEVIN 1045-130 KOTY Installed new customer supplied s…" at bounding box center [888, 567] width 437 height 74
type textarea "x"
type textarea "8/13 GREASE TRAP 1045-135 KEVIN 1045-130 KOTY Installed new customer supplied s…"
type textarea "x"
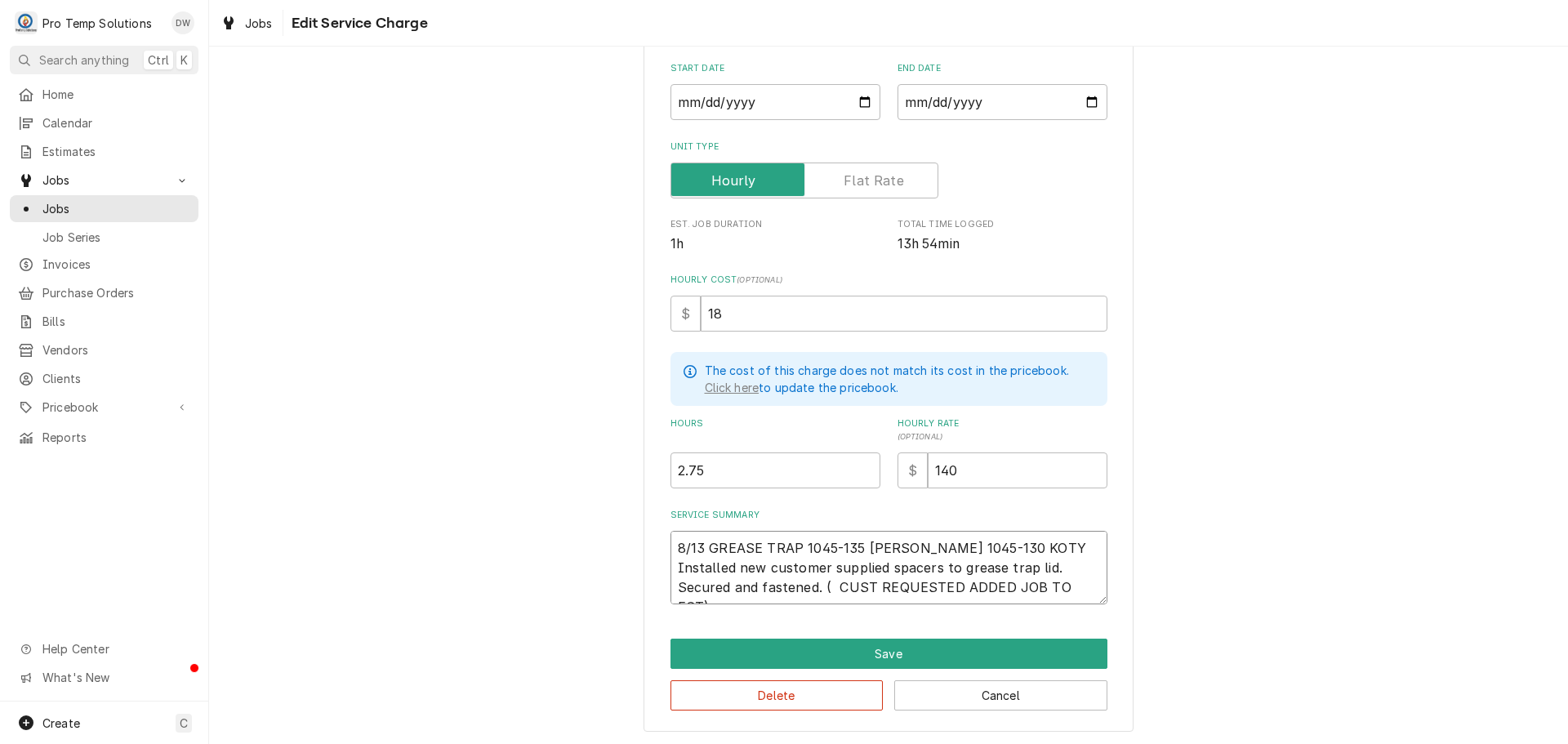
type textarea "8/13 GREASE TRAP 1045-135 KEVIN 1045-130 KOTY Installed new customer supplied s…"
type textarea "x"
type textarea "8/13 GREASE TRAP 1045-135 KEVIN 1045-130 KOTY Installed new customer supplied s…"
type textarea "x"
type textarea "8/13 GREASE TRAP 1045-135 KEVIN 1045-130 KOTY Installed new customer supplied s…"
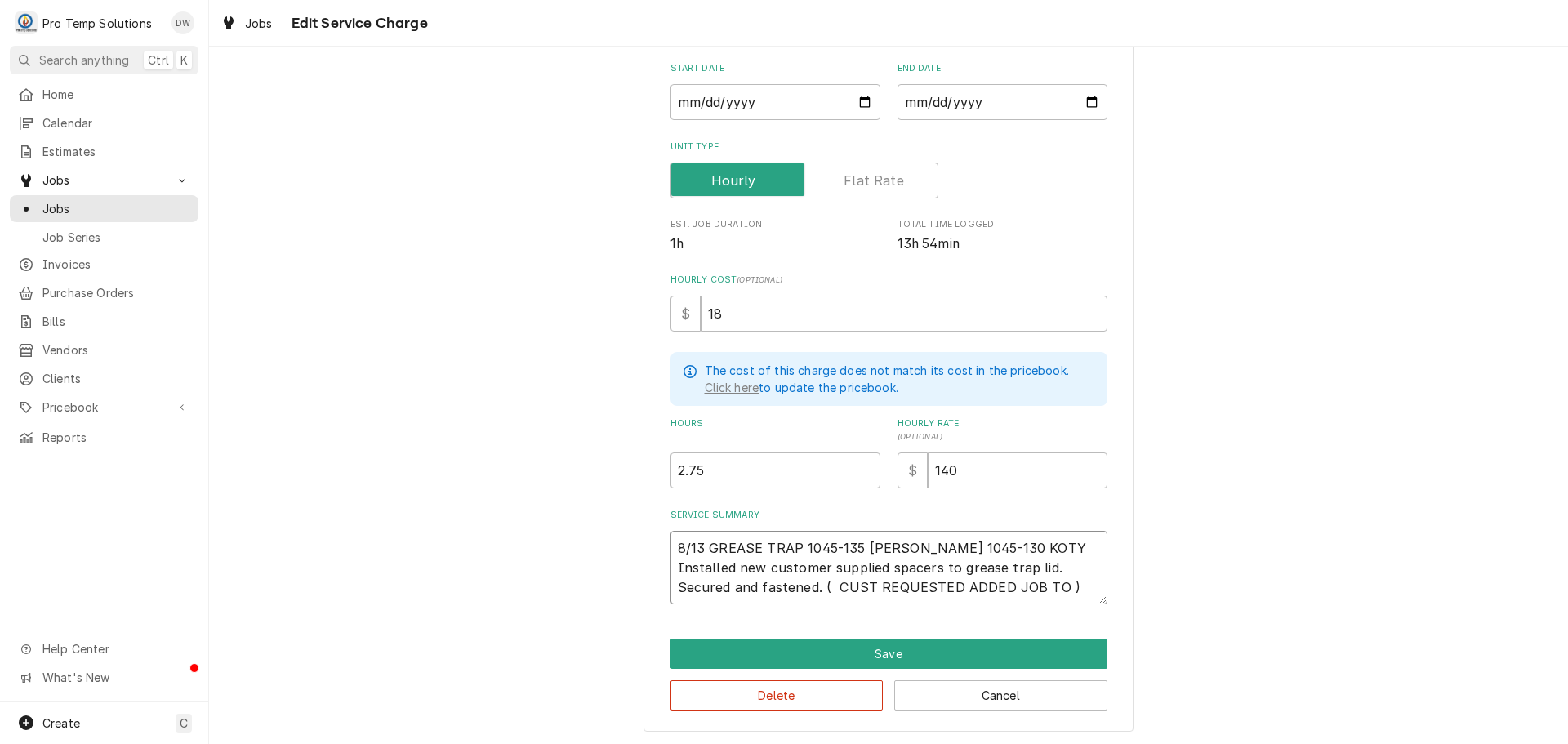
type textarea "x"
type textarea "8/13 GREASE TRAP 1045-135 KEVIN 1045-130 KOTY Installed new customer supplied s…"
type textarea "x"
type textarea "8/13 GREASE TRAP 1045-135 KEVIN 1045-130 KOTY Installed new customer supplied s…"
type textarea "x"
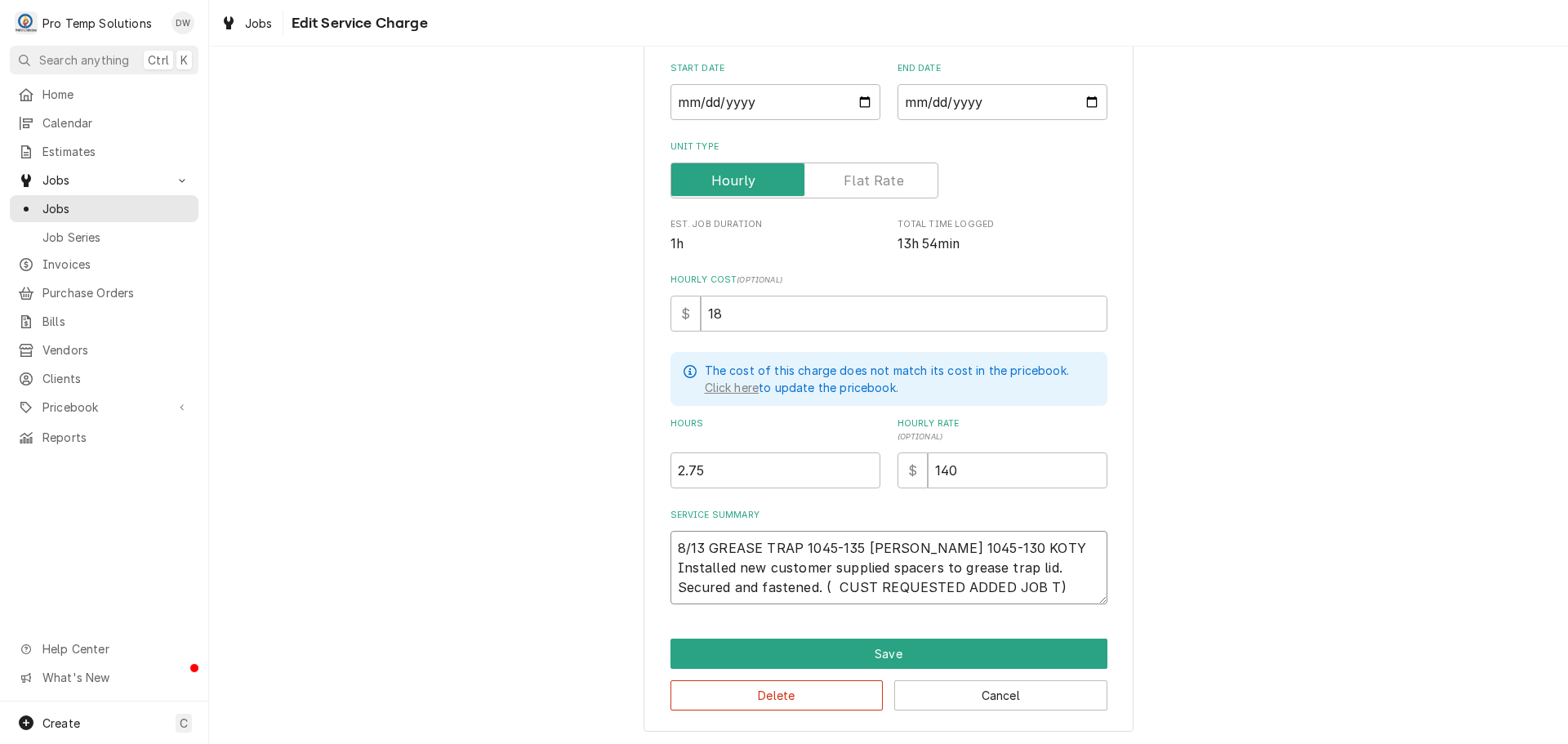
type textarea "8/13 GREASE TRAP 1045-135 KEVIN 1045-130 KOTY Installed new customer supplied s…"
type textarea "x"
type textarea "8/13 GREASE TRAP 1045-135 KEVIN 1045-130 KOTY Installed new customer supplied s…"
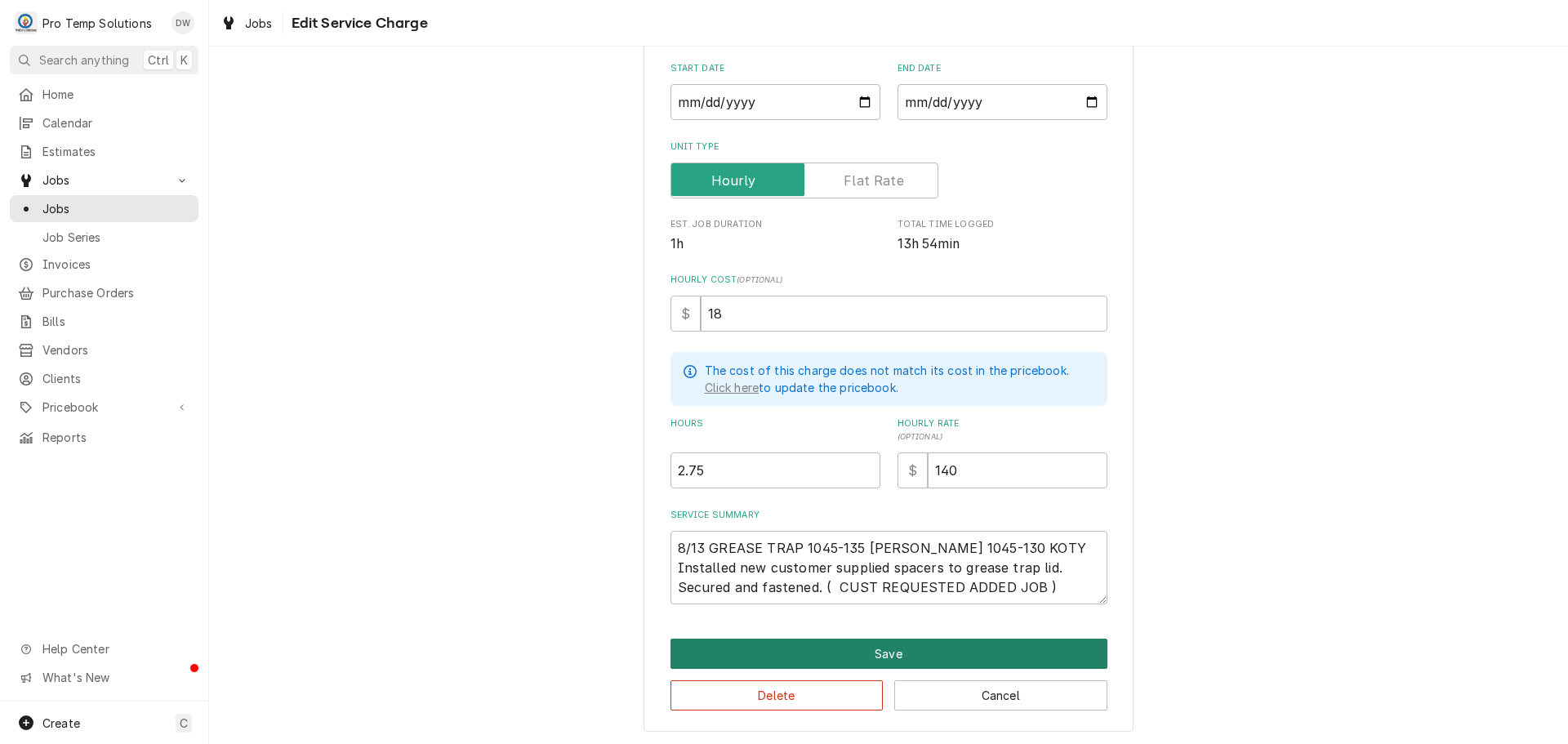
click at [870, 648] on button "Save" at bounding box center [888, 654] width 437 height 31
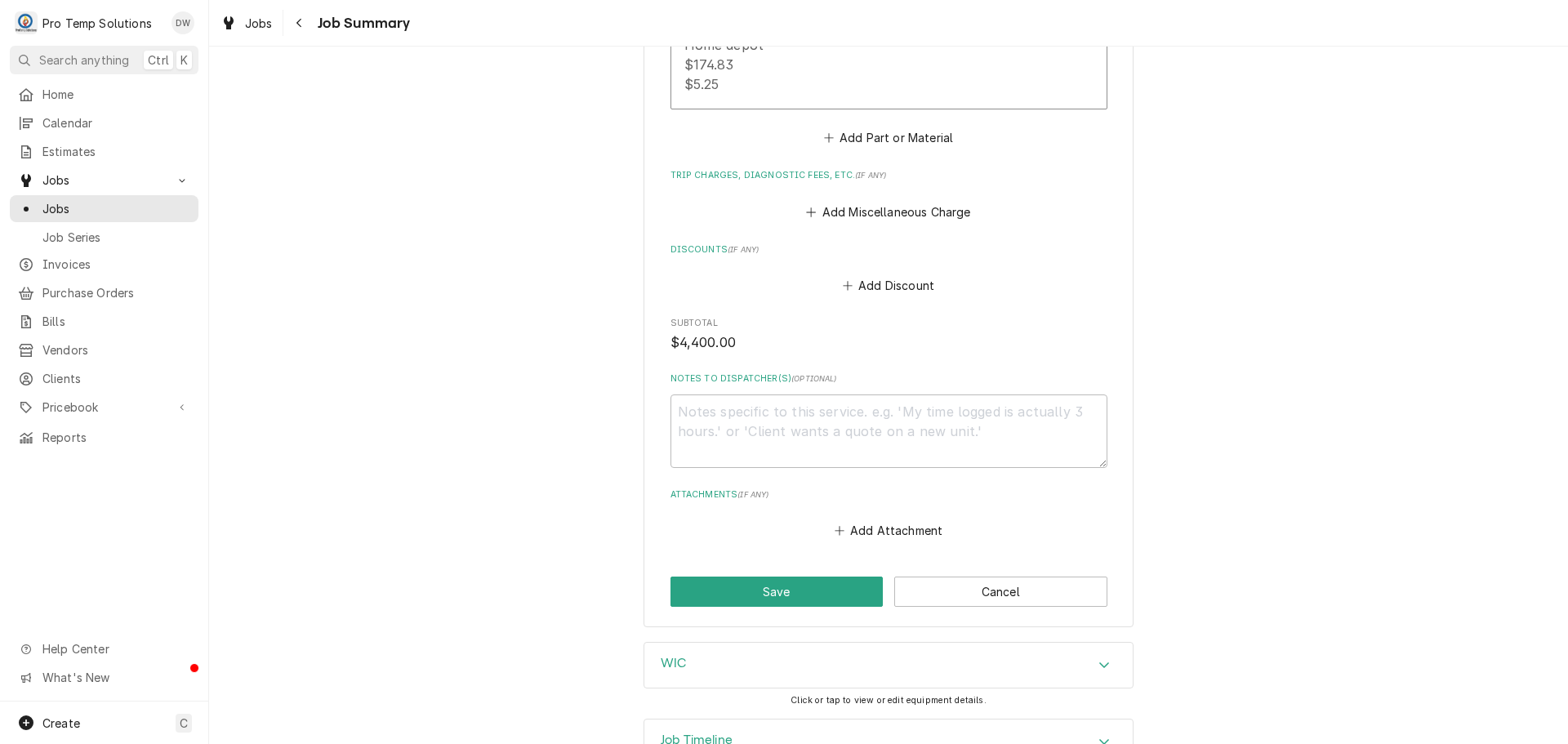
scroll to position [2579, 0]
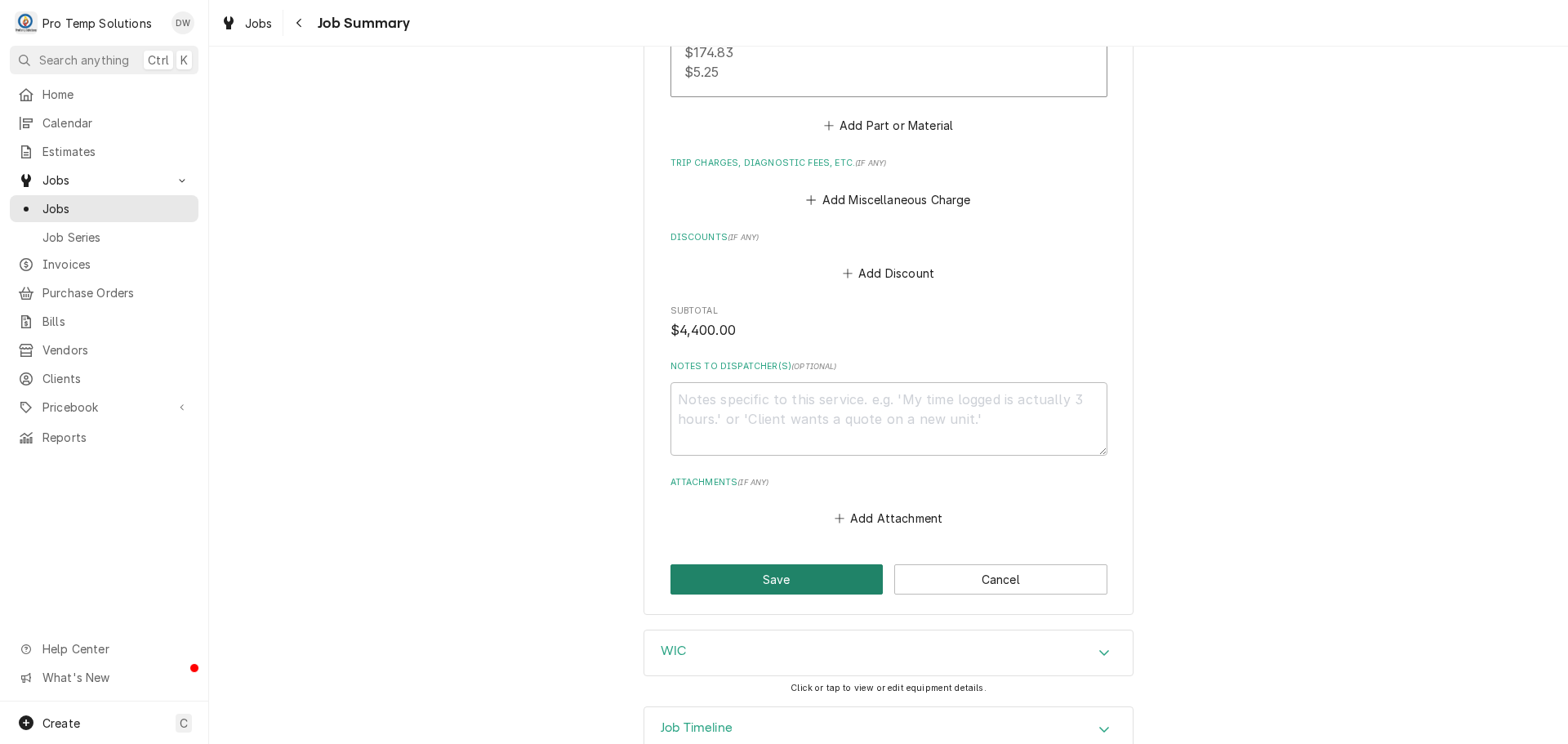
click at [766, 564] on button "Save" at bounding box center [776, 580] width 213 height 31
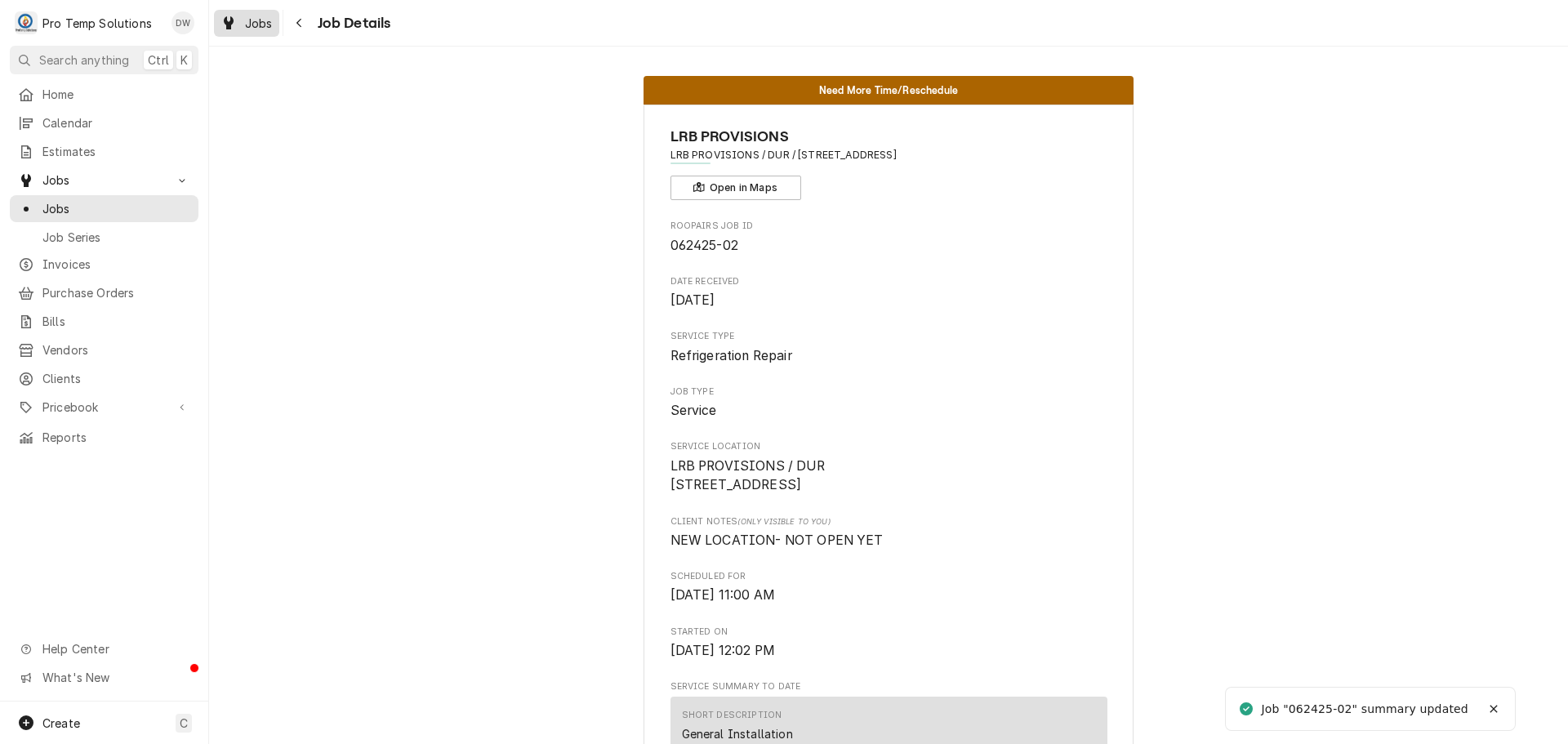
click at [253, 17] on span "Jobs" at bounding box center [258, 23] width 28 height 17
